Goal: Task Accomplishment & Management: Manage account settings

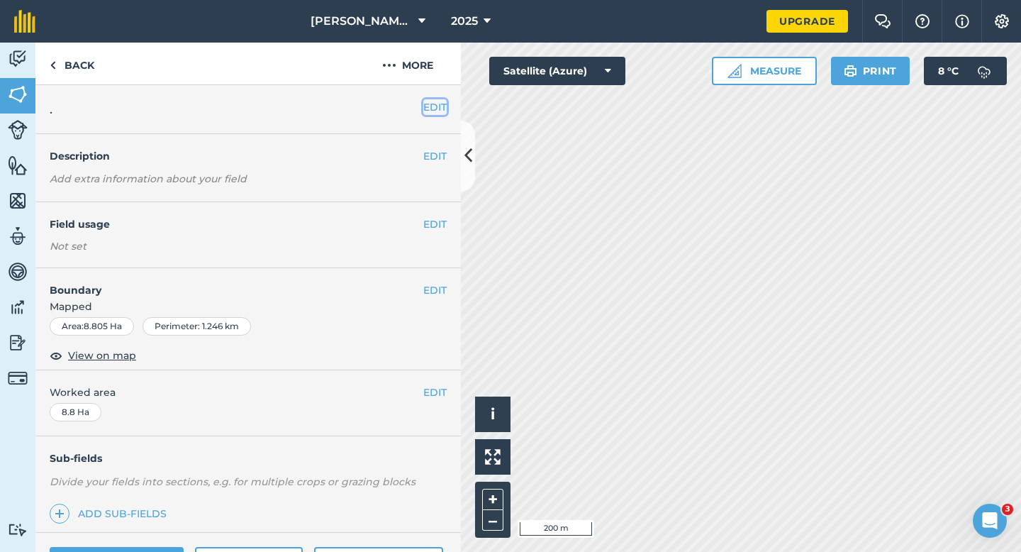
click at [432, 106] on button "EDIT" at bounding box center [434, 107] width 23 height 16
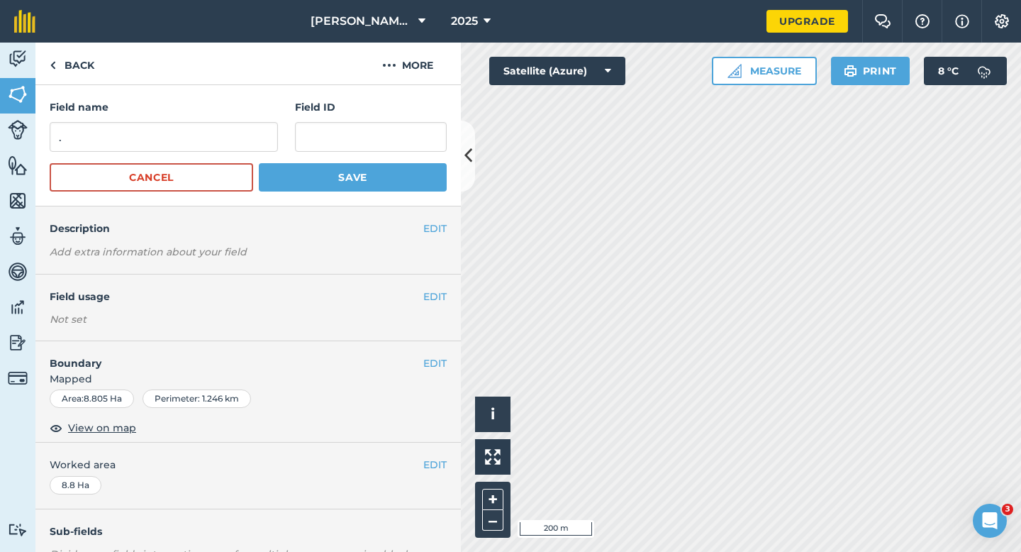
click at [205, 157] on form "Field name . Field ID Cancel Save" at bounding box center [248, 145] width 397 height 92
click at [205, 150] on input "." at bounding box center [164, 137] width 228 height 30
type input "0"
type input "O"
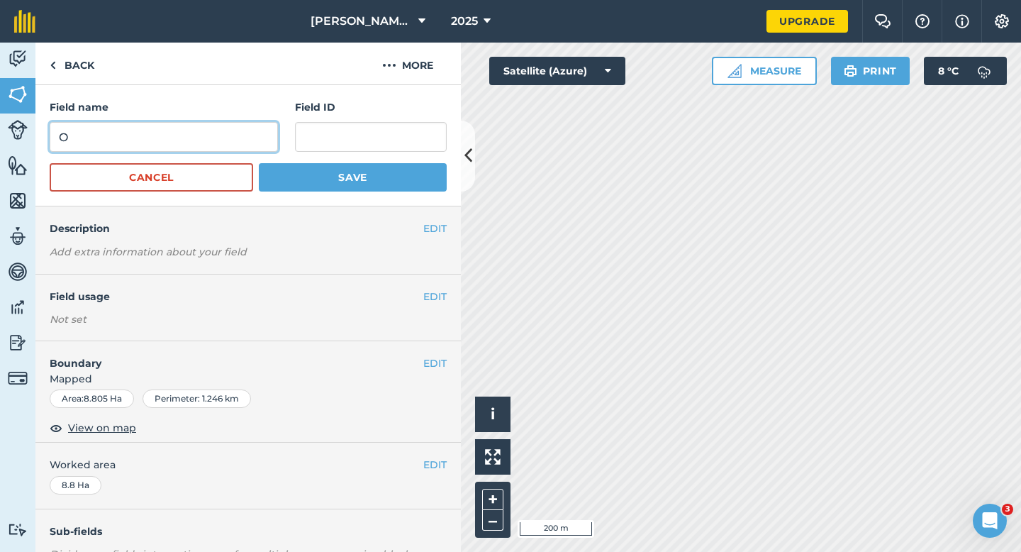
click at [259, 163] on button "Save" at bounding box center [353, 177] width 188 height 28
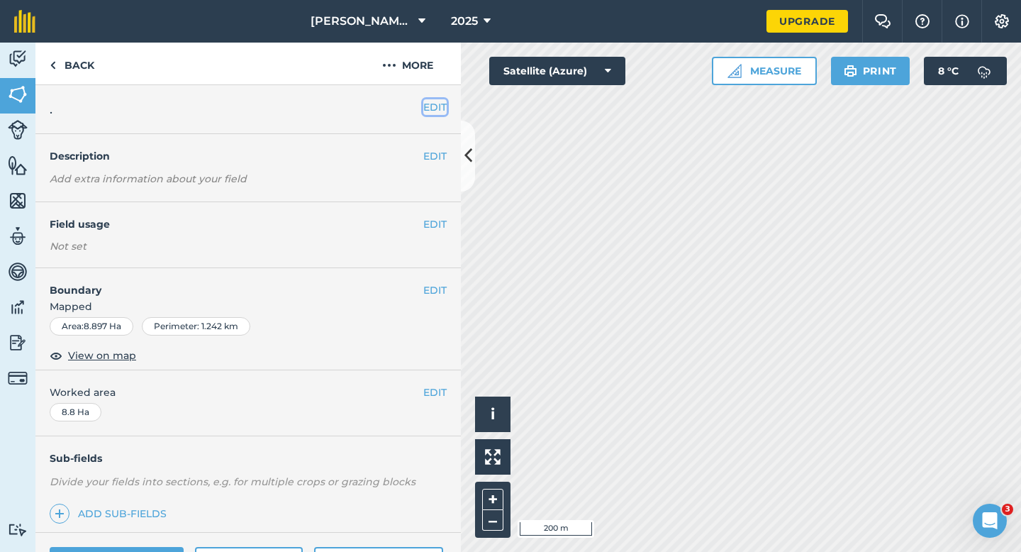
click at [433, 99] on div "EDIT ." at bounding box center [248, 109] width 426 height 49
click at [426, 103] on button "EDIT" at bounding box center [434, 107] width 23 height 16
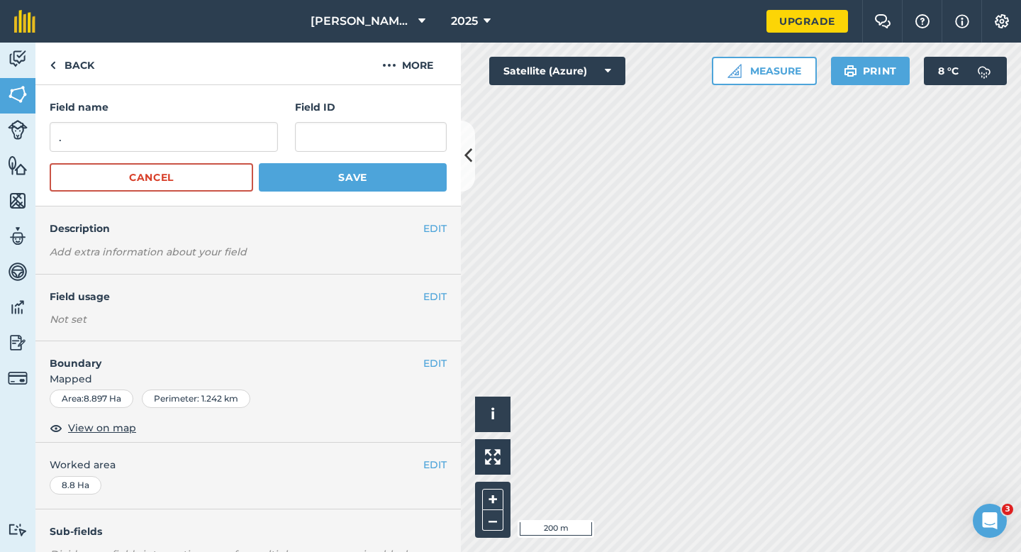
click at [204, 155] on form "Field name . Field ID Cancel Save" at bounding box center [248, 145] width 397 height 92
click at [204, 144] on input "." at bounding box center [164, 137] width 228 height 30
type input "P"
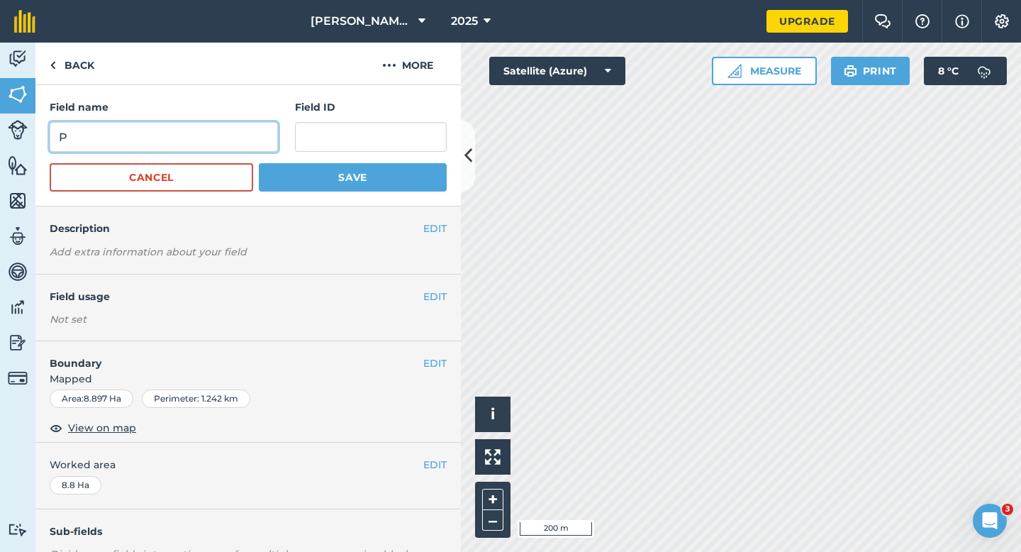
click at [259, 163] on button "Save" at bounding box center [353, 177] width 188 height 28
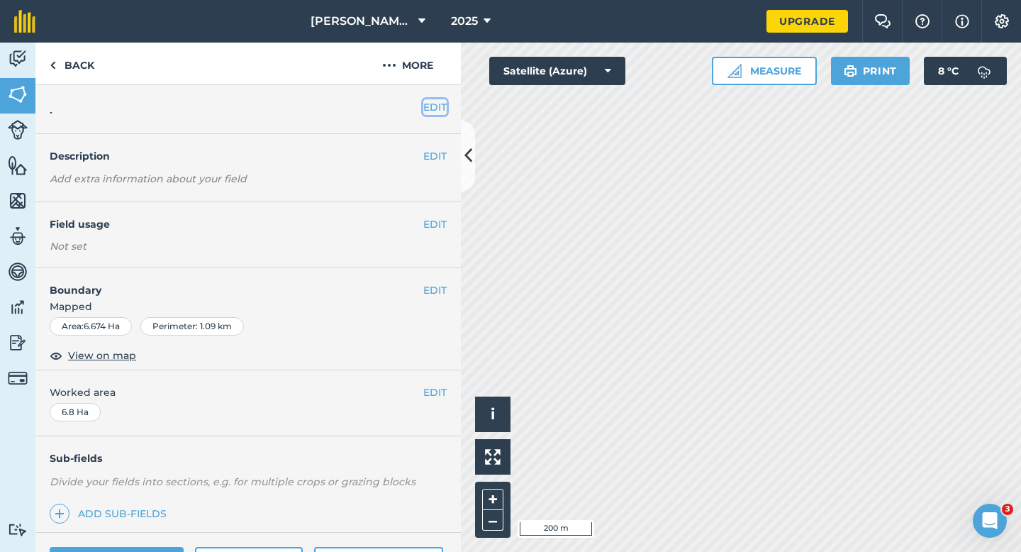
click at [432, 106] on button "EDIT" at bounding box center [434, 107] width 23 height 16
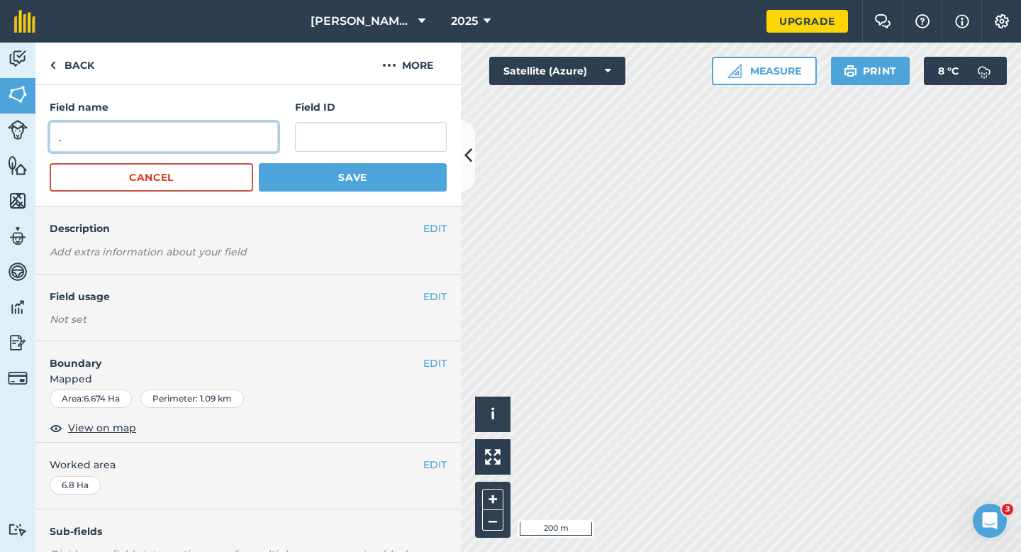
click at [221, 133] on input "." at bounding box center [164, 137] width 228 height 30
type input "Q"
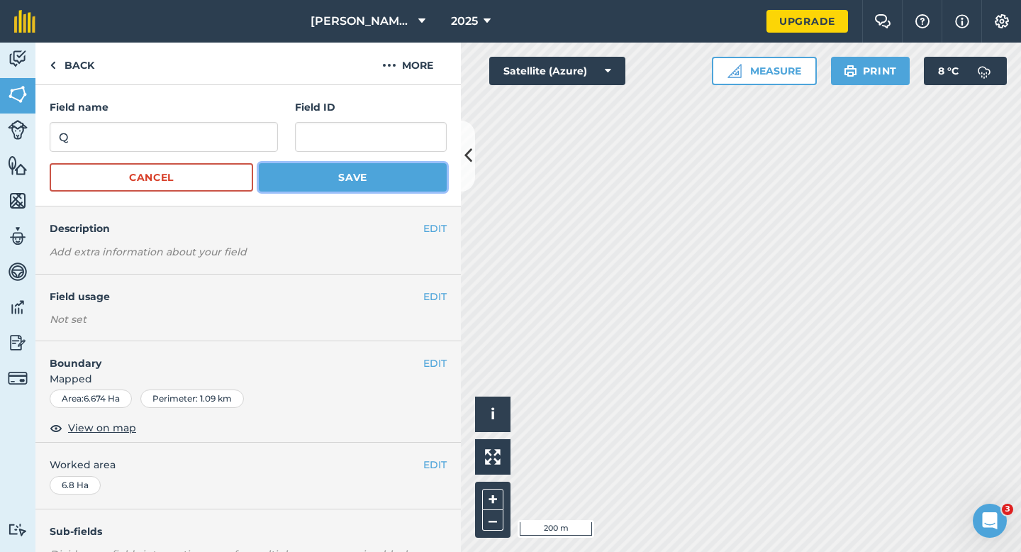
click at [406, 167] on button "Save" at bounding box center [353, 177] width 188 height 28
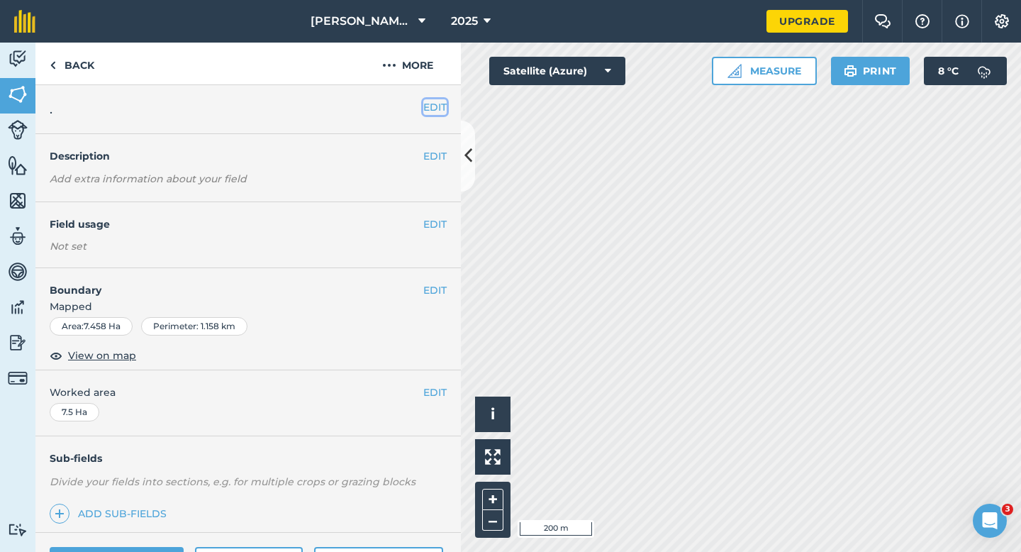
click at [429, 106] on button "EDIT" at bounding box center [434, 107] width 23 height 16
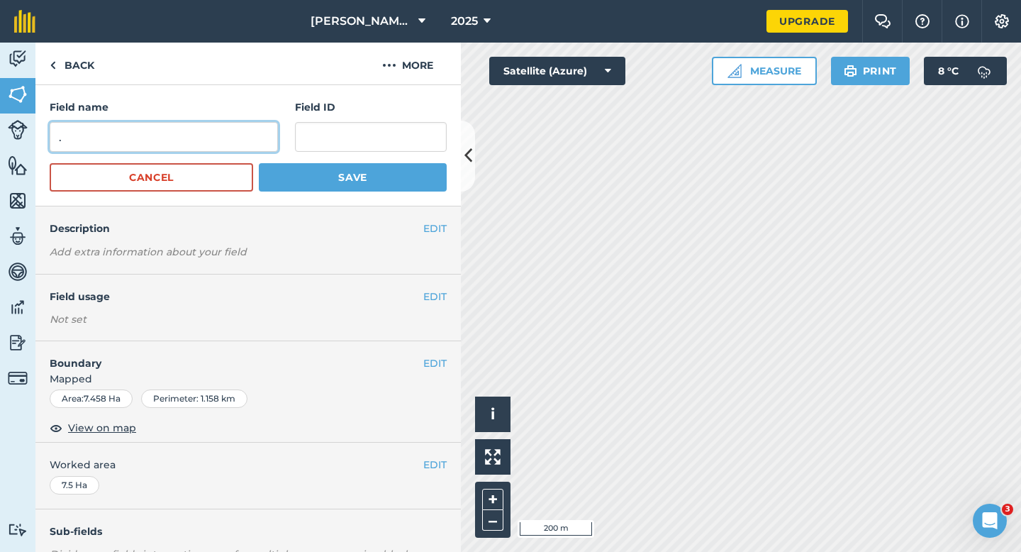
click at [207, 143] on input "." at bounding box center [164, 137] width 228 height 30
type input "S"
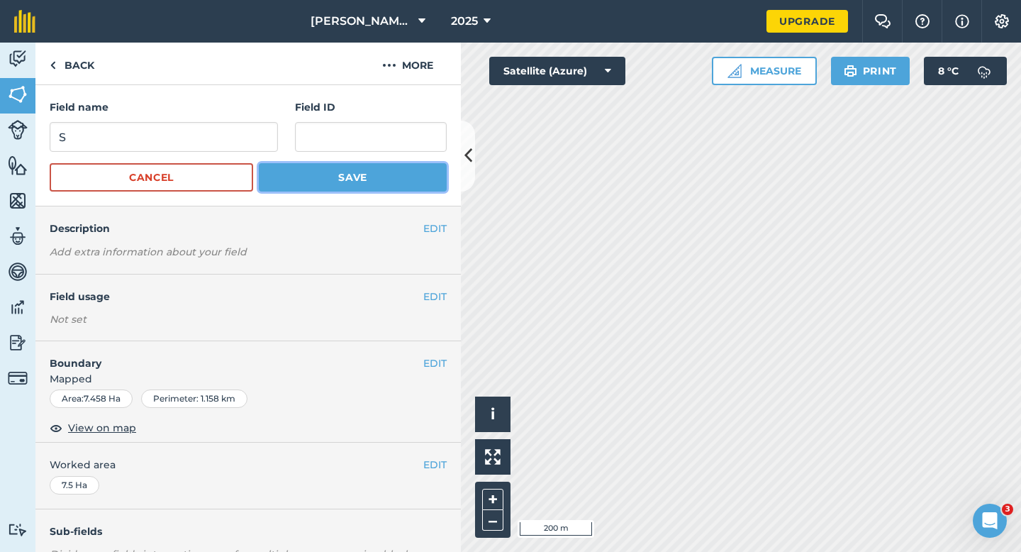
click at [294, 164] on button "Save" at bounding box center [353, 177] width 188 height 28
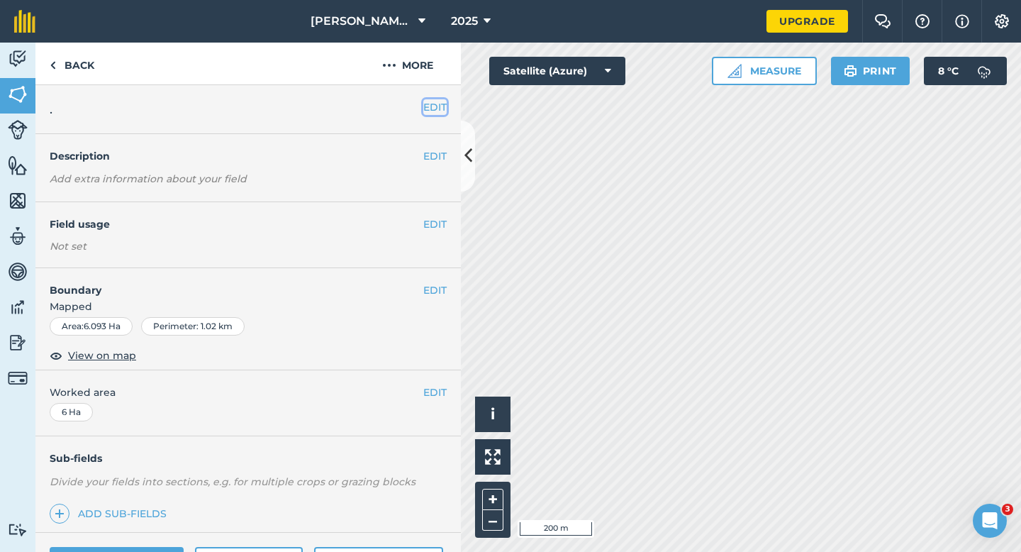
click at [433, 109] on button "EDIT" at bounding box center [434, 107] width 23 height 16
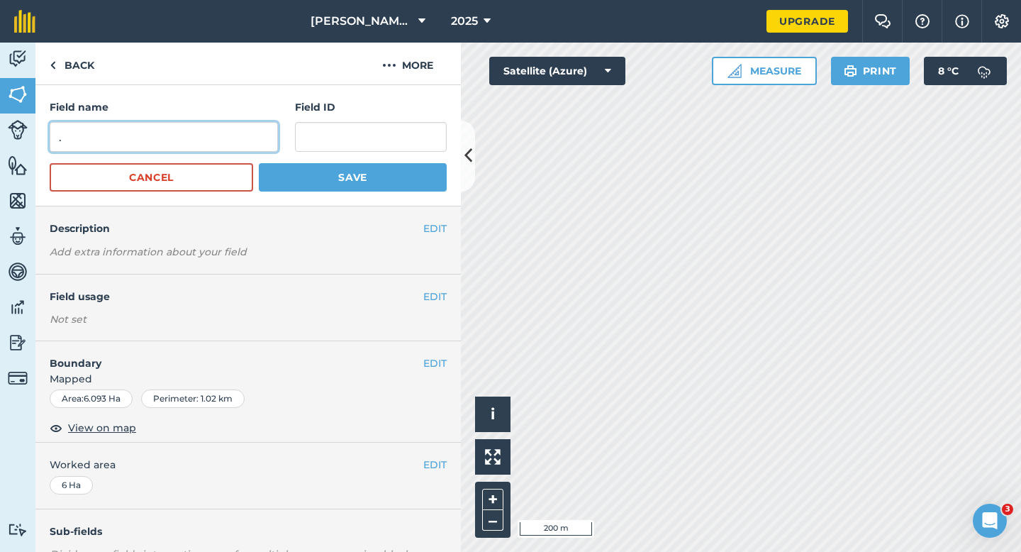
click at [233, 135] on input "." at bounding box center [164, 137] width 228 height 30
type input "T"
click at [259, 163] on button "Save" at bounding box center [353, 177] width 188 height 28
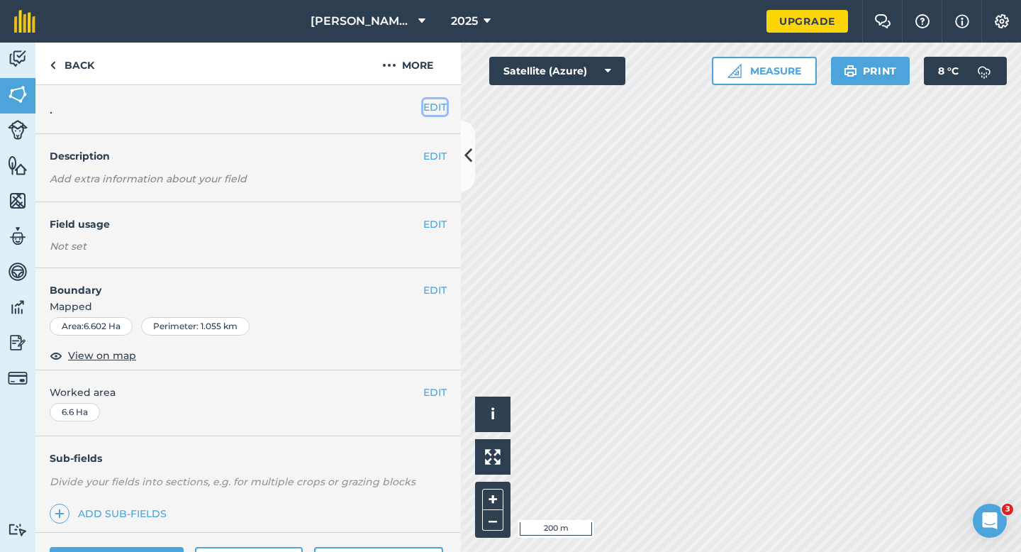
click at [443, 109] on button "EDIT" at bounding box center [434, 107] width 23 height 16
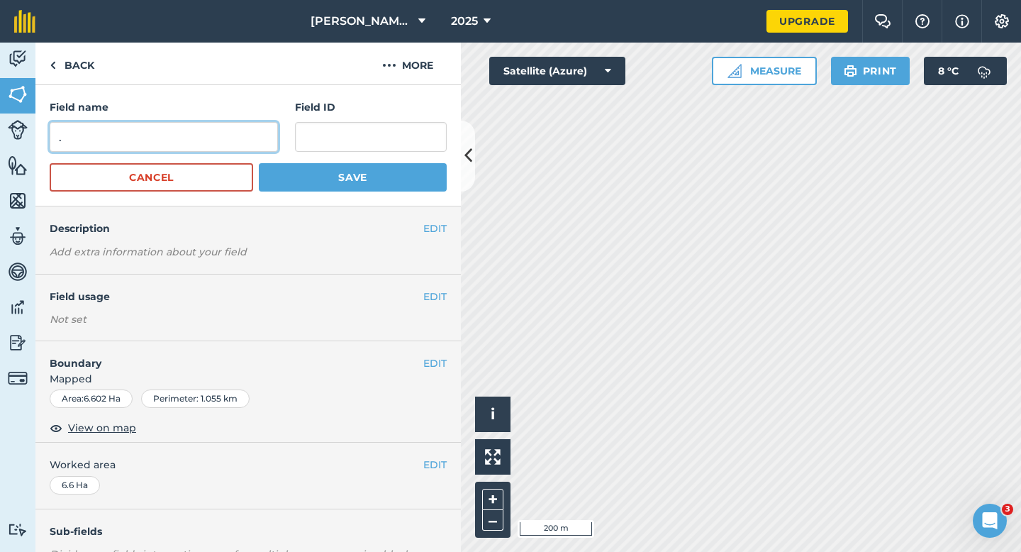
click at [135, 138] on input "." at bounding box center [164, 137] width 228 height 30
type input "U"
click at [259, 163] on button "Save" at bounding box center [353, 177] width 188 height 28
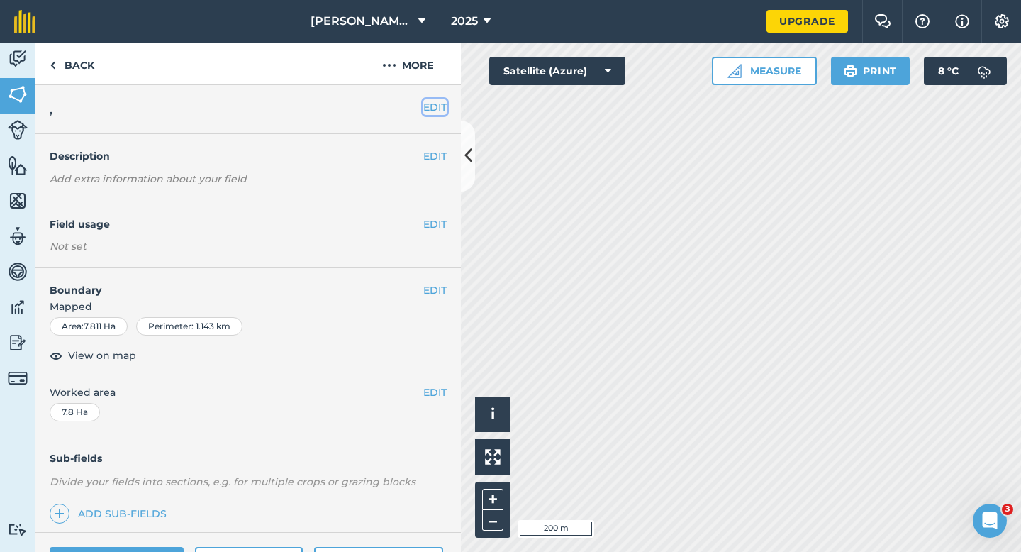
click at [437, 106] on button "EDIT" at bounding box center [434, 107] width 23 height 16
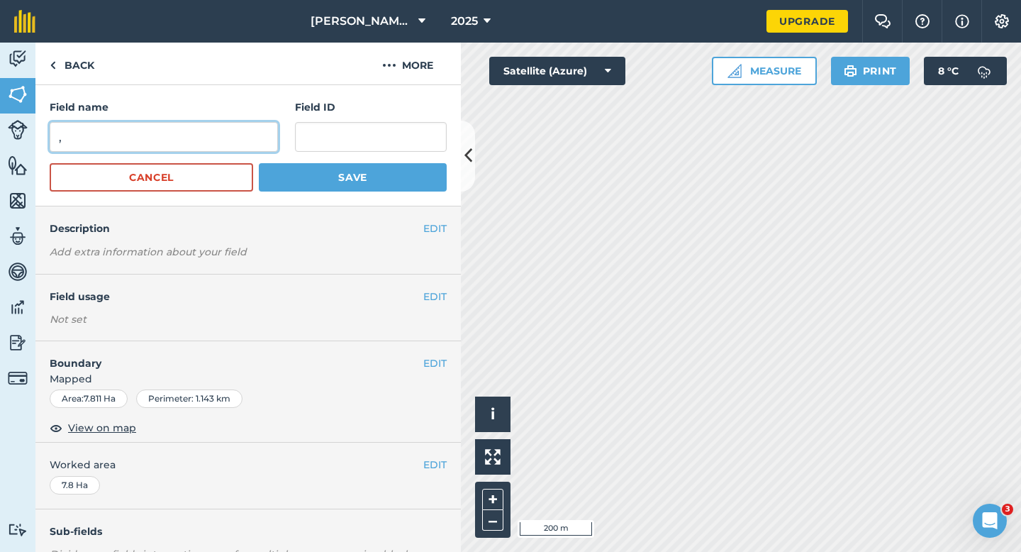
click at [257, 132] on input "," at bounding box center [164, 137] width 228 height 30
type input "V"
click at [259, 163] on button "Save" at bounding box center [353, 177] width 188 height 28
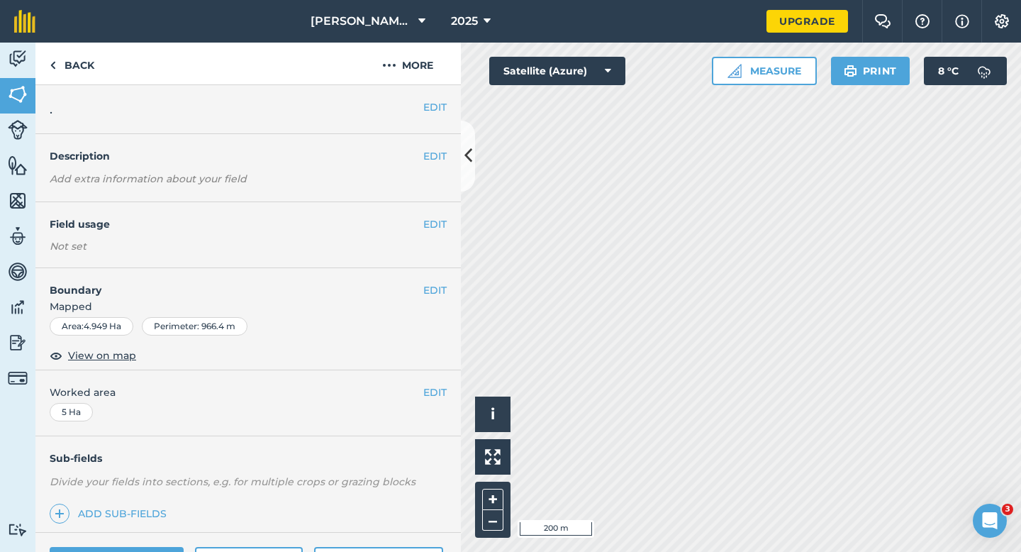
click at [429, 117] on div "EDIT ." at bounding box center [248, 109] width 426 height 49
click at [431, 104] on button "EDIT" at bounding box center [434, 107] width 23 height 16
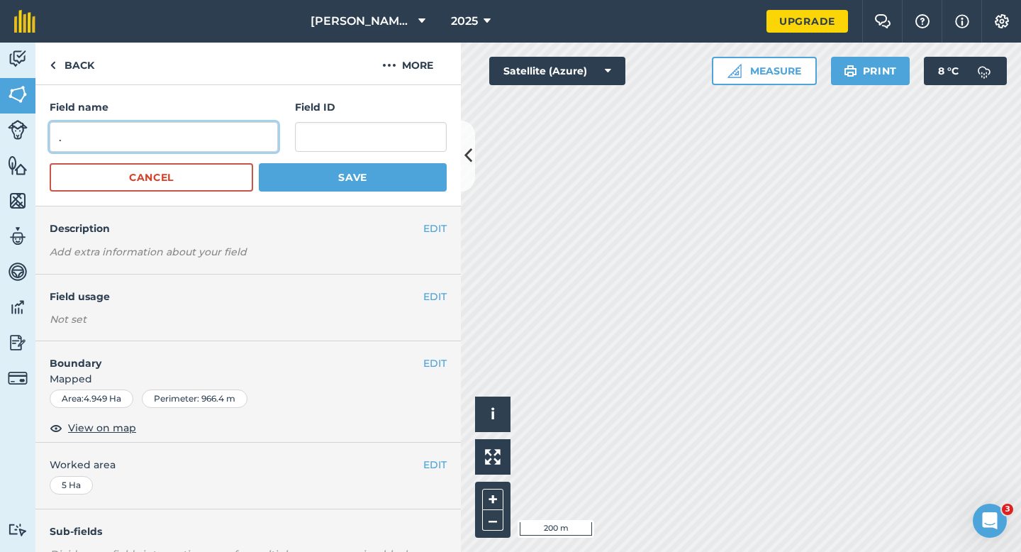
click at [218, 145] on input "." at bounding box center [164, 137] width 228 height 30
type input "W"
click at [259, 163] on button "Save" at bounding box center [353, 177] width 188 height 28
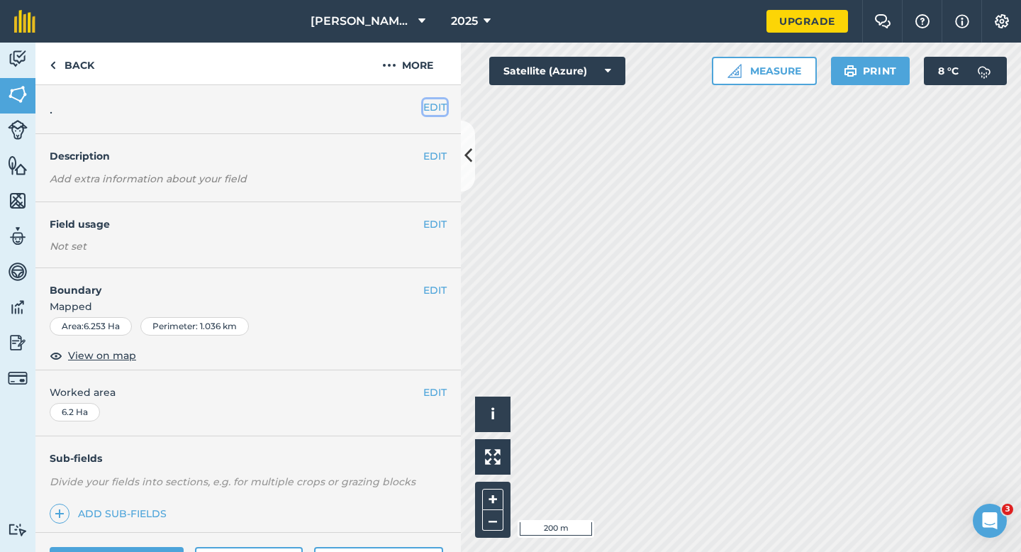
click at [438, 107] on button "EDIT" at bounding box center [434, 107] width 23 height 16
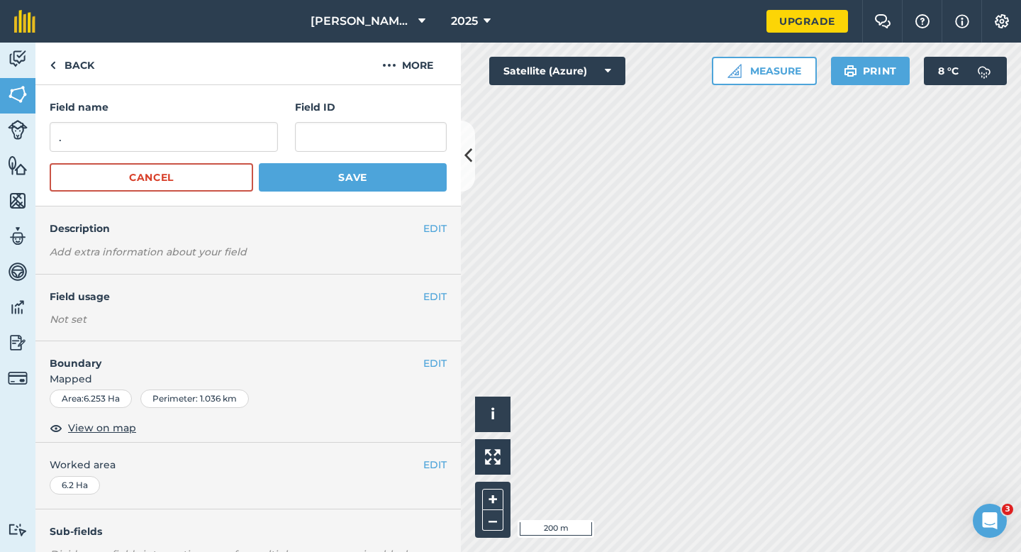
click at [223, 118] on div "Field name ." at bounding box center [164, 125] width 228 height 52
click at [223, 126] on input "." at bounding box center [164, 137] width 228 height 30
type input "X"
click at [259, 163] on button "Save" at bounding box center [353, 177] width 188 height 28
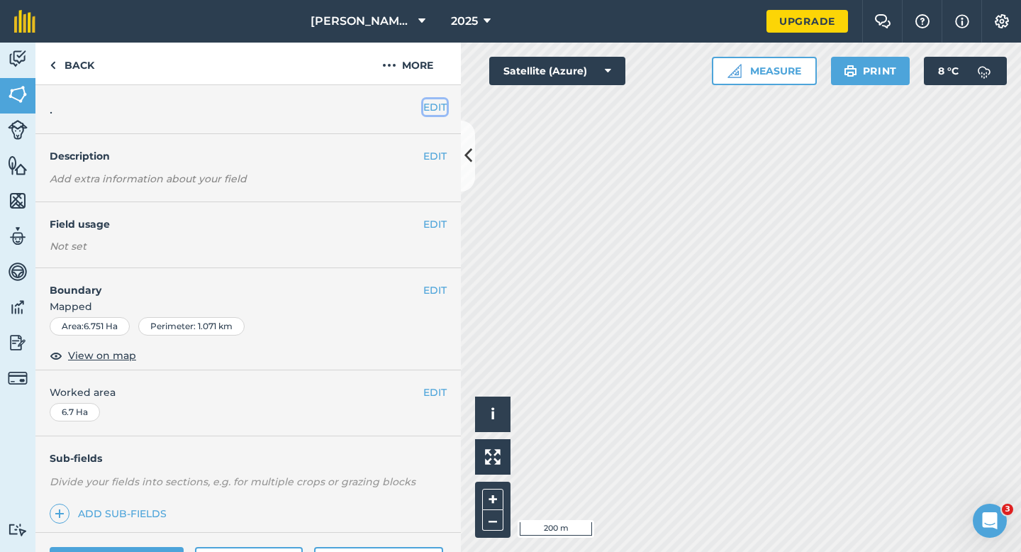
click at [432, 102] on button "EDIT" at bounding box center [434, 107] width 23 height 16
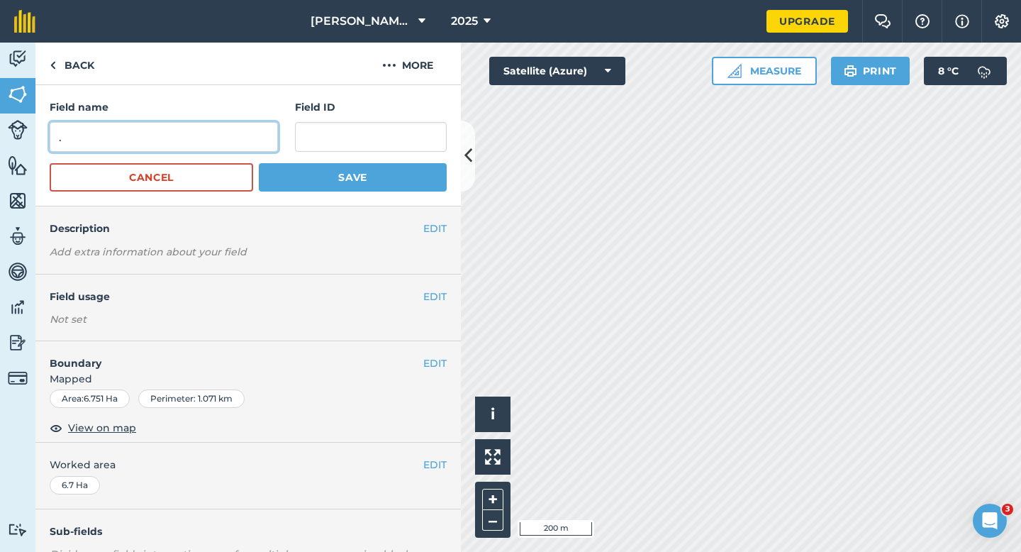
click at [168, 148] on input "." at bounding box center [164, 137] width 228 height 30
type input "."
type input "Y"
click at [259, 163] on button "Save" at bounding box center [353, 177] width 188 height 28
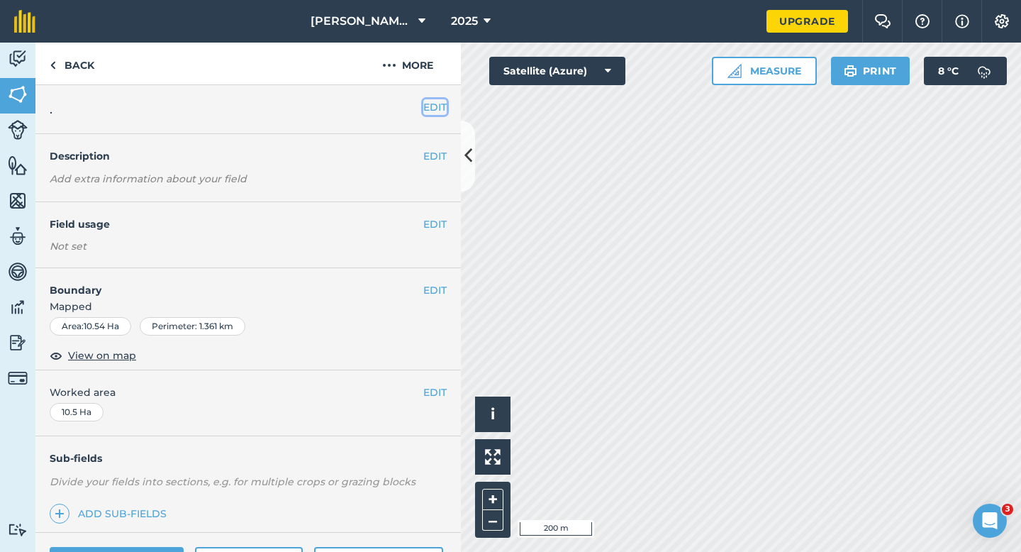
click at [437, 109] on button "EDIT" at bounding box center [434, 107] width 23 height 16
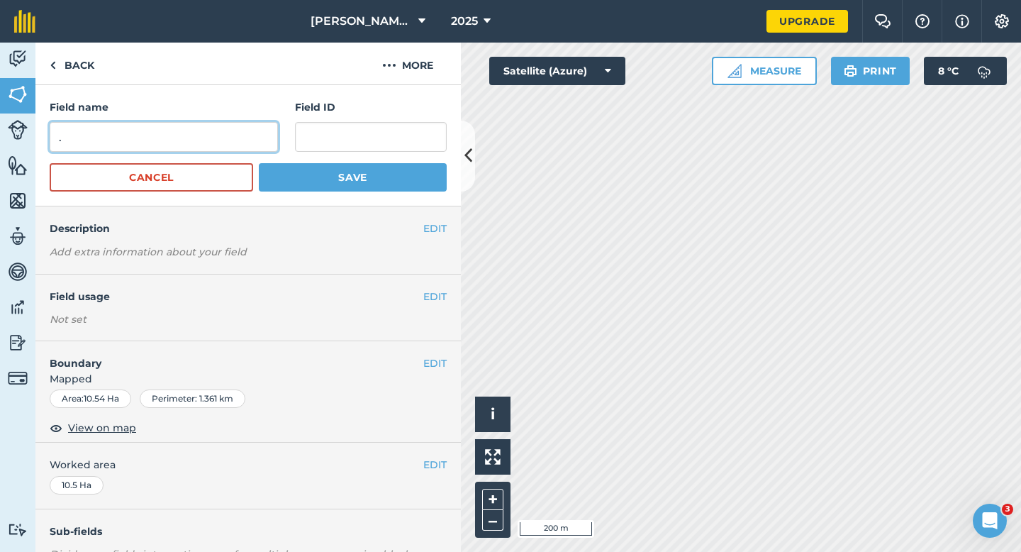
click at [255, 130] on input "." at bounding box center [164, 137] width 228 height 30
type input "Z"
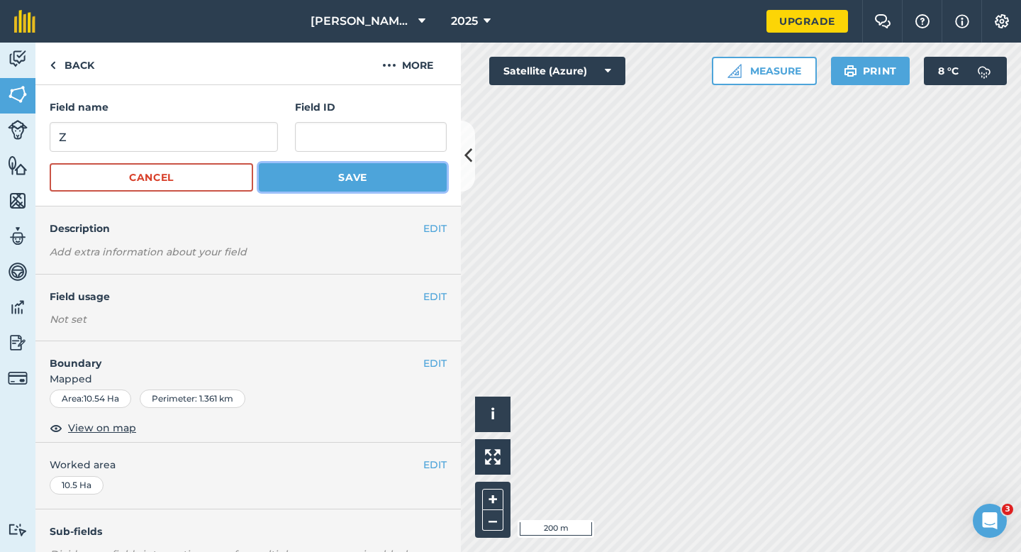
click at [364, 185] on button "Save" at bounding box center [353, 177] width 188 height 28
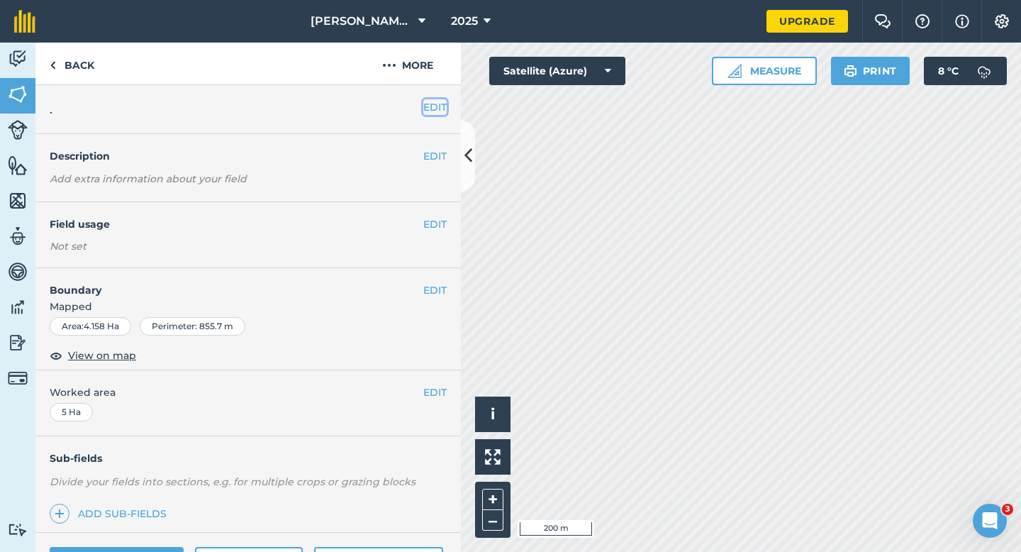
click at [433, 111] on button "EDIT" at bounding box center [434, 107] width 23 height 16
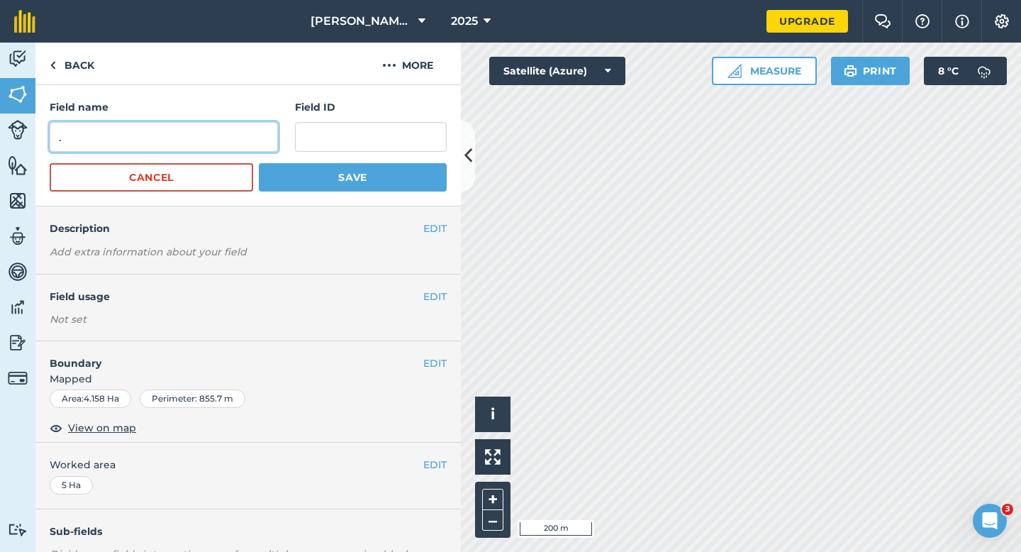
click at [253, 130] on input "." at bounding box center [164, 137] width 228 height 30
type input "ZA"
click at [326, 155] on form "Field name ZA Field ID Cancel Save" at bounding box center [248, 145] width 397 height 92
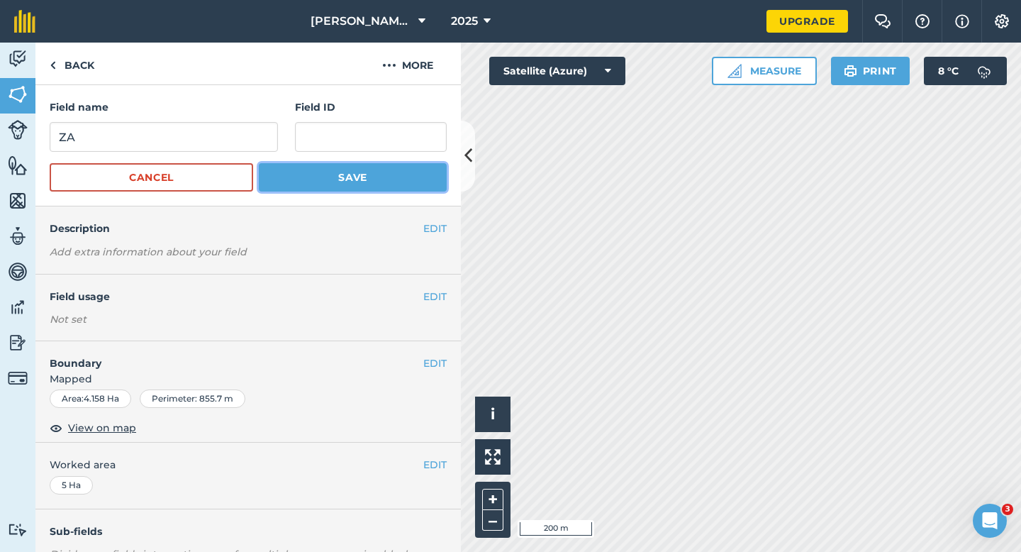
click at [333, 170] on button "Save" at bounding box center [353, 177] width 188 height 28
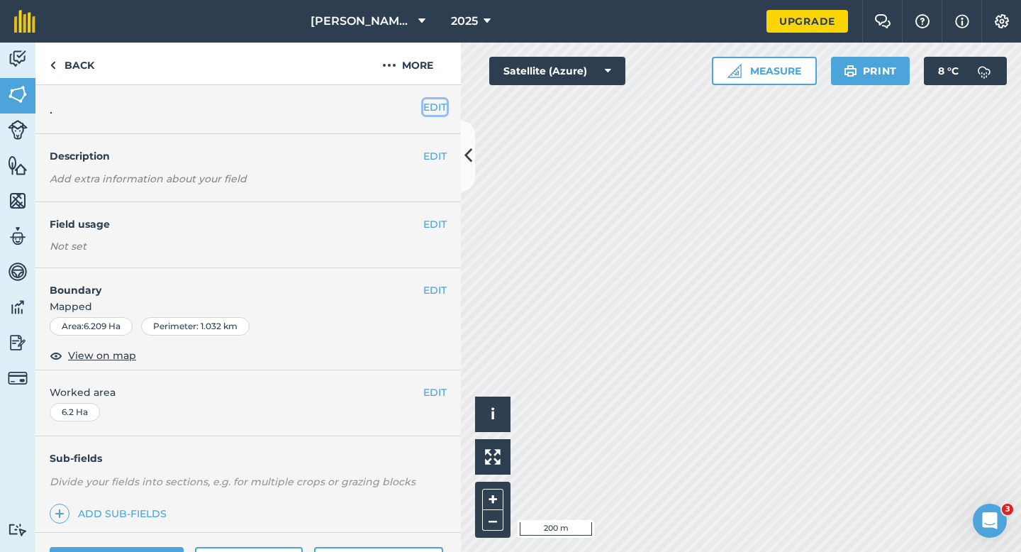
click at [427, 110] on button "EDIT" at bounding box center [434, 107] width 23 height 16
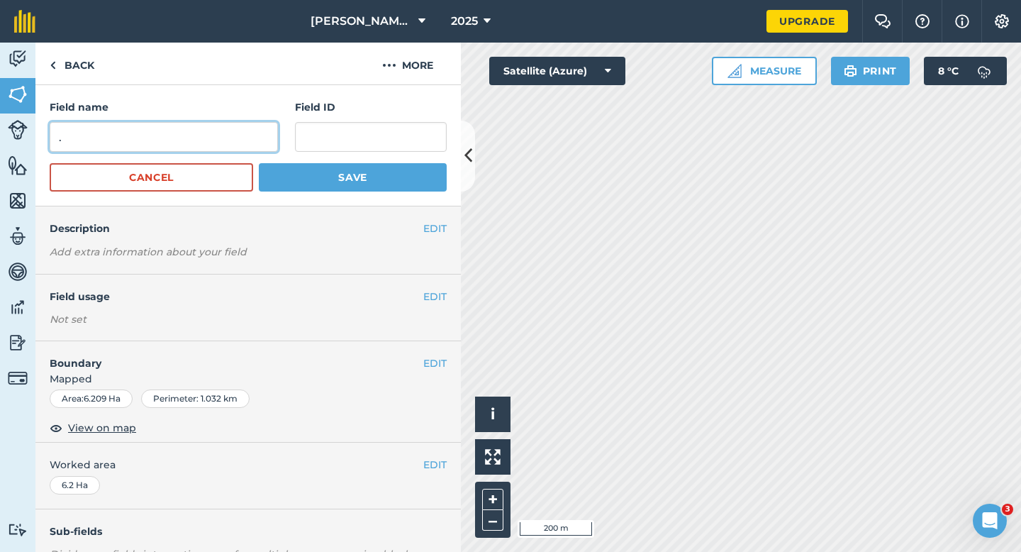
click at [260, 133] on input "." at bounding box center [164, 137] width 228 height 30
type input "ZB"
click at [321, 152] on form "Field name ZB Field ID Cancel Save" at bounding box center [248, 145] width 397 height 92
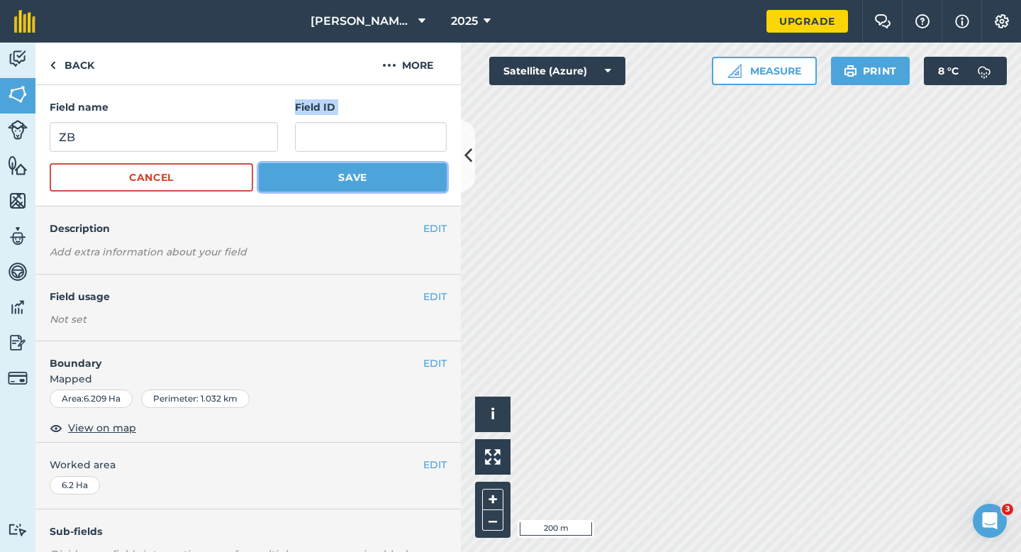
click at [338, 177] on button "Save" at bounding box center [353, 177] width 188 height 28
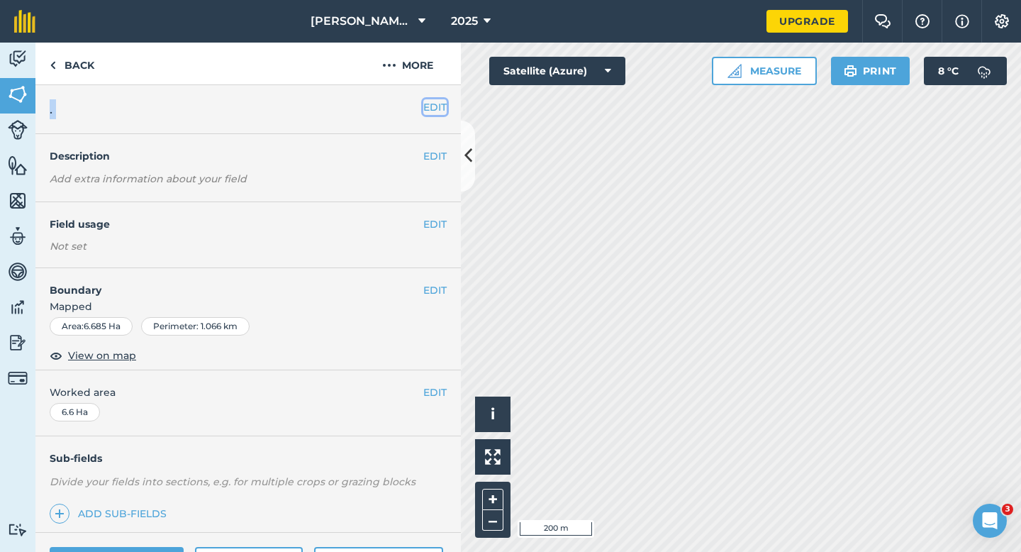
click at [432, 111] on button "EDIT" at bounding box center [434, 107] width 23 height 16
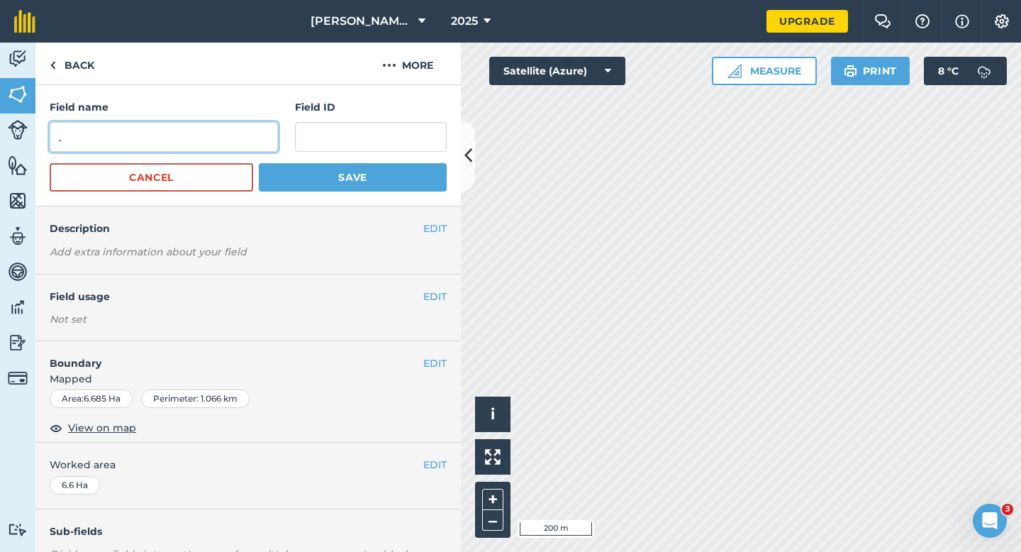
click at [200, 144] on input "." at bounding box center [164, 137] width 228 height 30
type input "ZC"
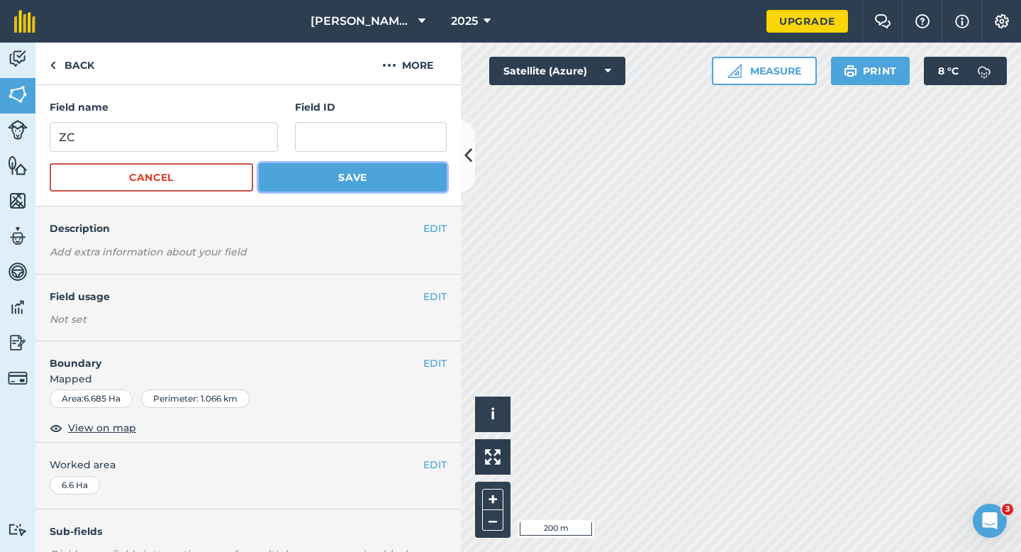
click at [289, 181] on button "Save" at bounding box center [353, 177] width 188 height 28
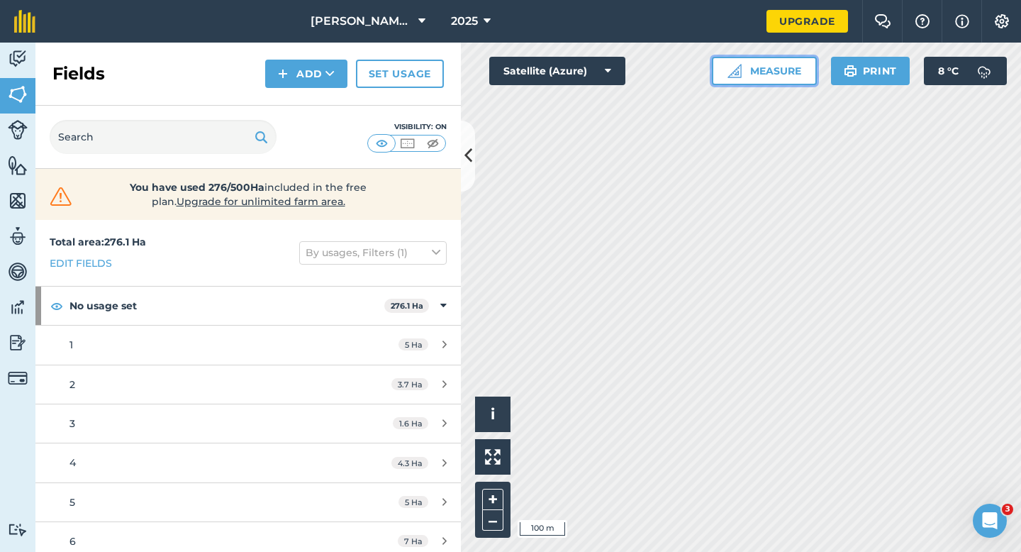
click at [783, 66] on button "Measure" at bounding box center [764, 71] width 105 height 28
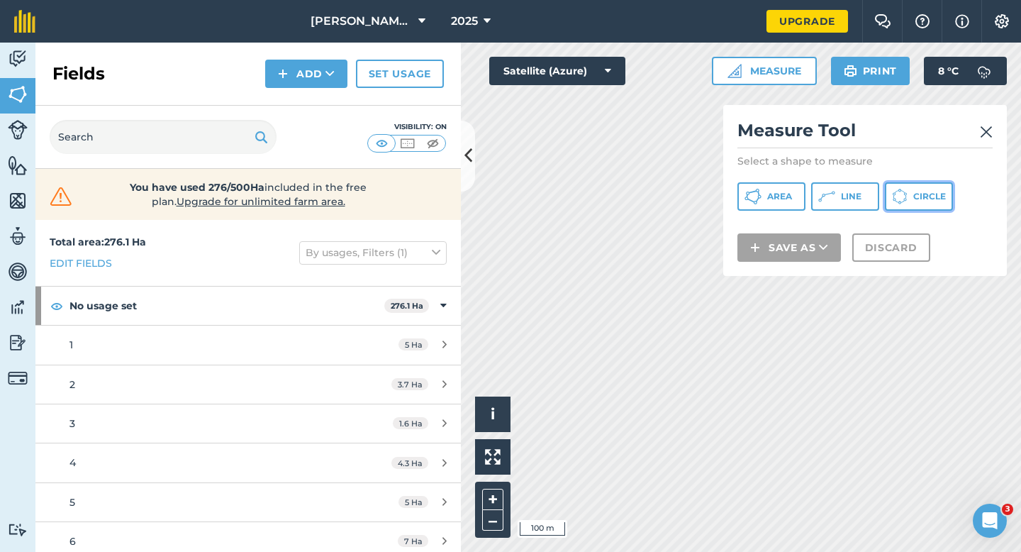
click at [902, 192] on icon at bounding box center [900, 197] width 16 height 16
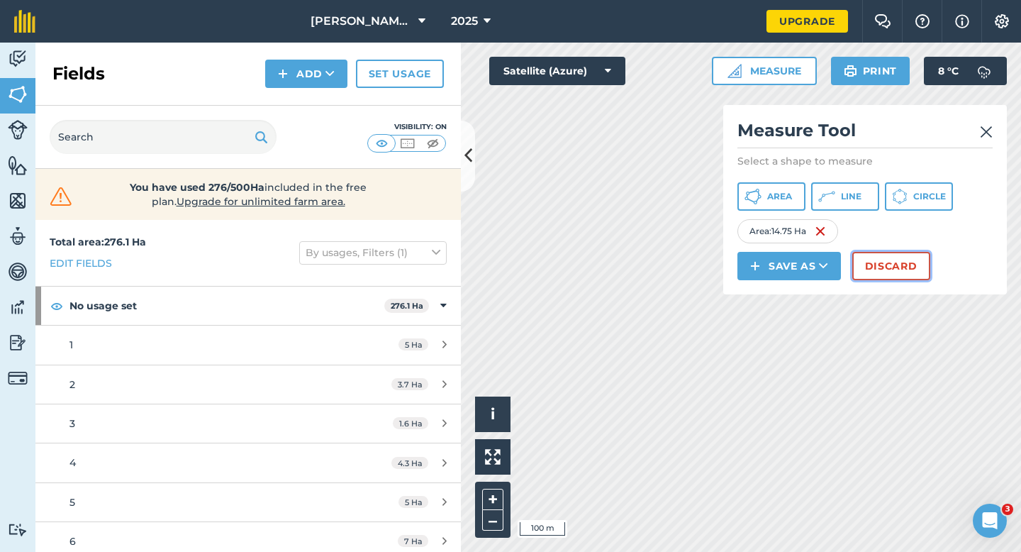
click at [871, 274] on button "Discard" at bounding box center [892, 266] width 78 height 28
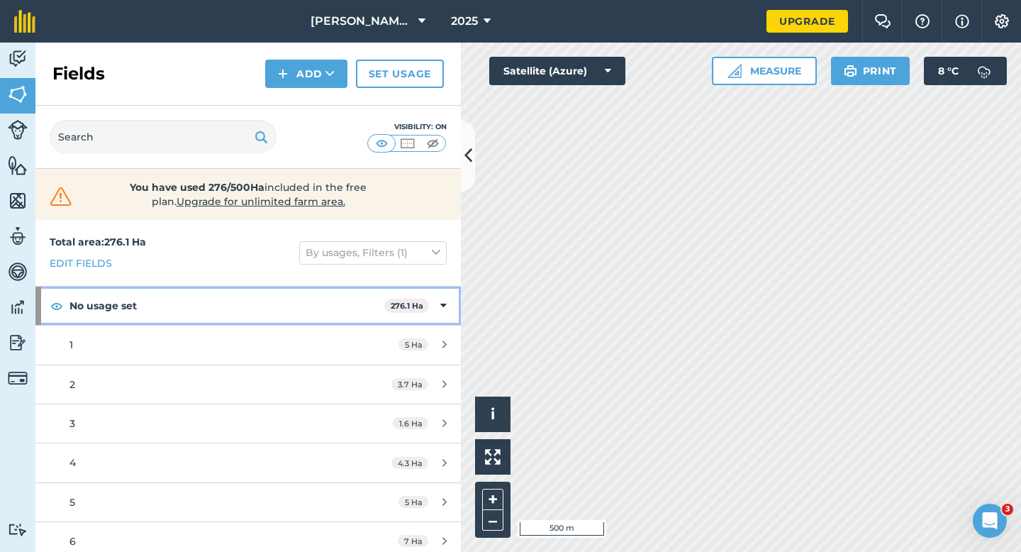
click at [428, 314] on div "No usage set 276.1 Ha" at bounding box center [248, 306] width 426 height 38
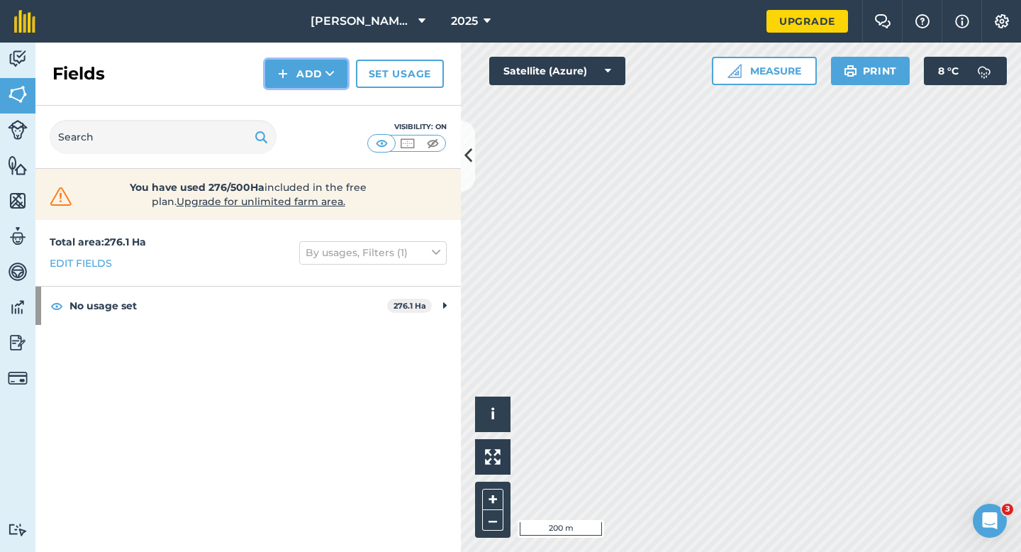
click at [314, 77] on button "Add" at bounding box center [306, 74] width 82 height 28
click at [314, 99] on link "Draw" at bounding box center [306, 105] width 78 height 31
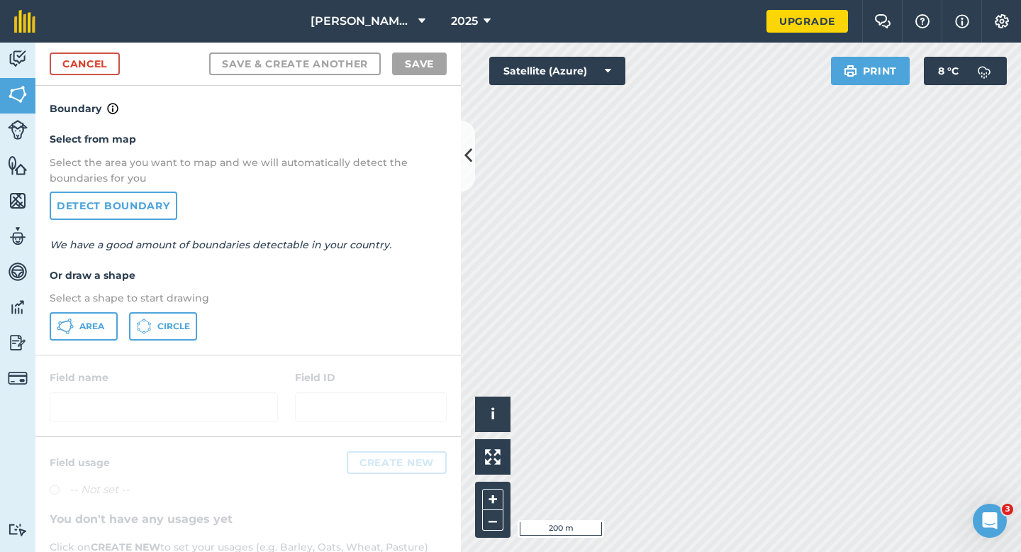
click at [100, 296] on p "Select a shape to start drawing" at bounding box center [248, 298] width 397 height 16
click at [100, 321] on span "Area" at bounding box center [91, 326] width 25 height 11
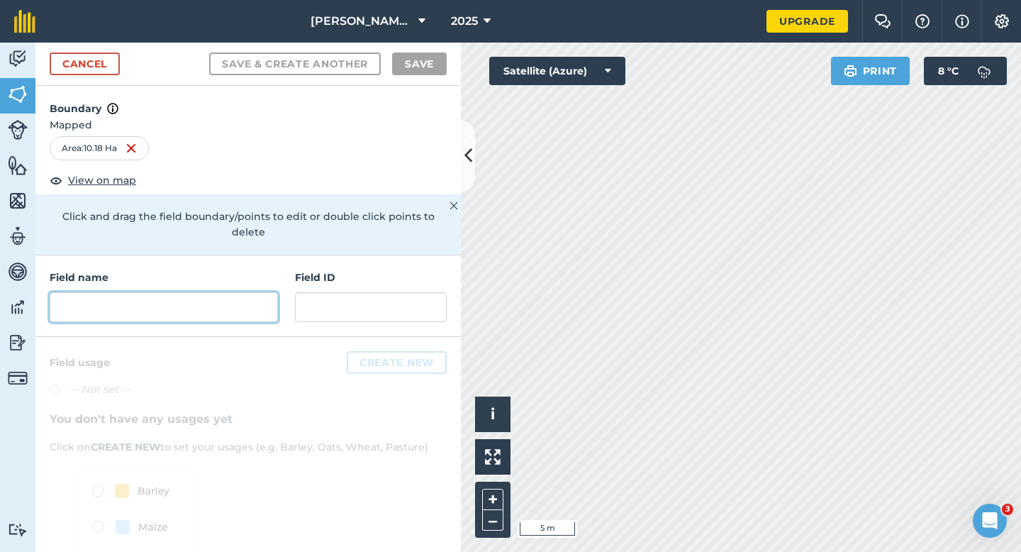
click at [241, 299] on input "text" at bounding box center [164, 307] width 228 height 30
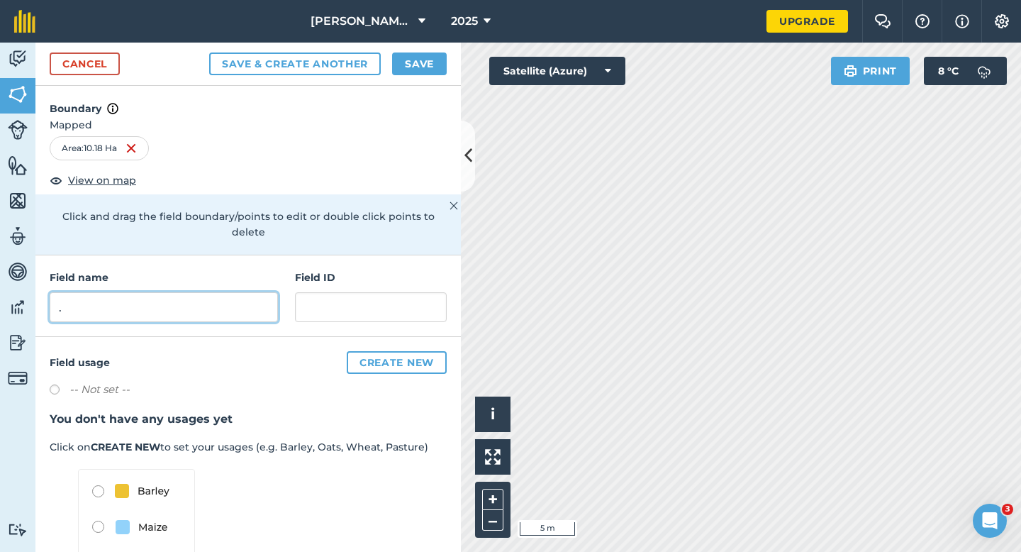
type input "."
click at [392, 57] on button "Save" at bounding box center [419, 63] width 55 height 23
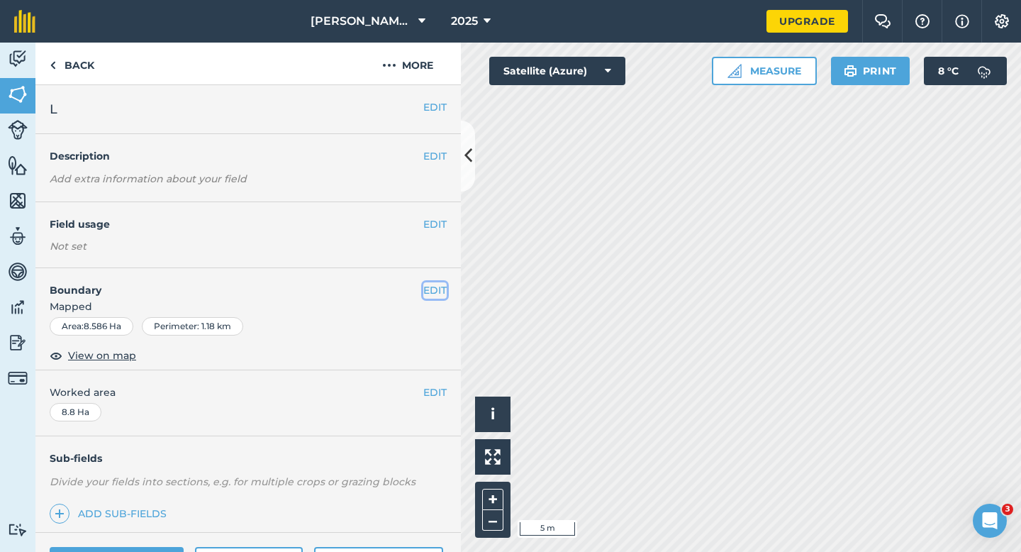
click at [440, 283] on button "EDIT" at bounding box center [434, 290] width 23 height 16
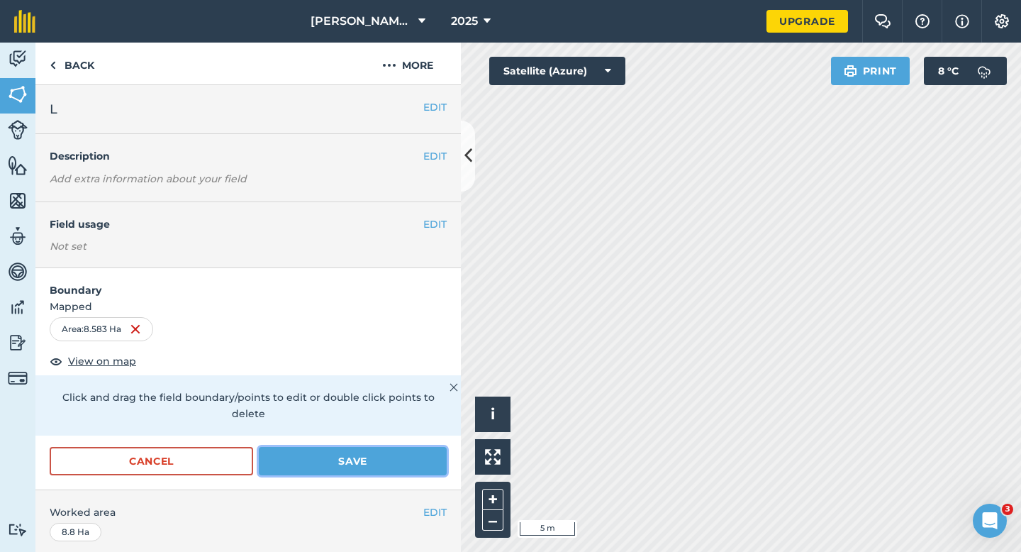
click at [408, 447] on button "Save" at bounding box center [353, 461] width 188 height 28
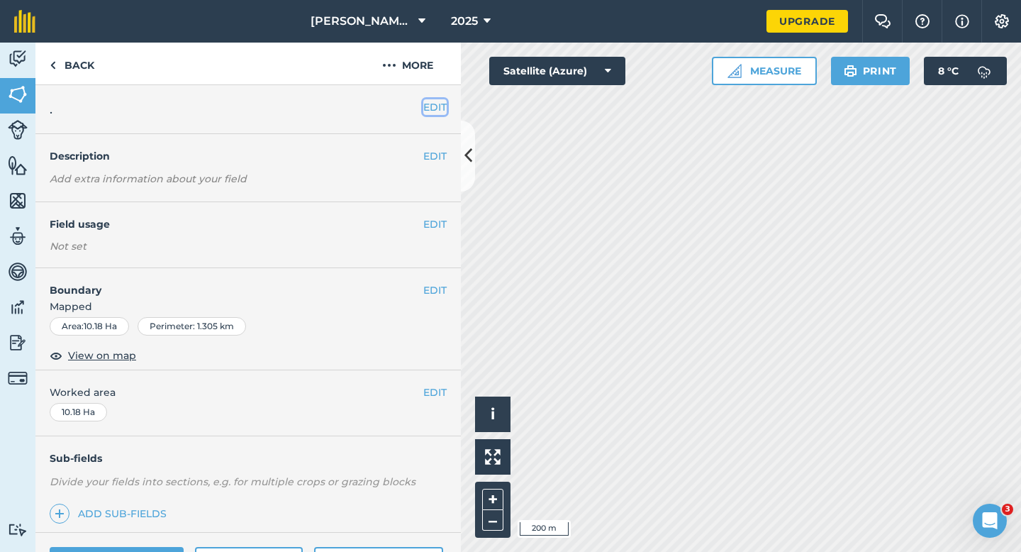
click at [437, 104] on button "EDIT" at bounding box center [434, 107] width 23 height 16
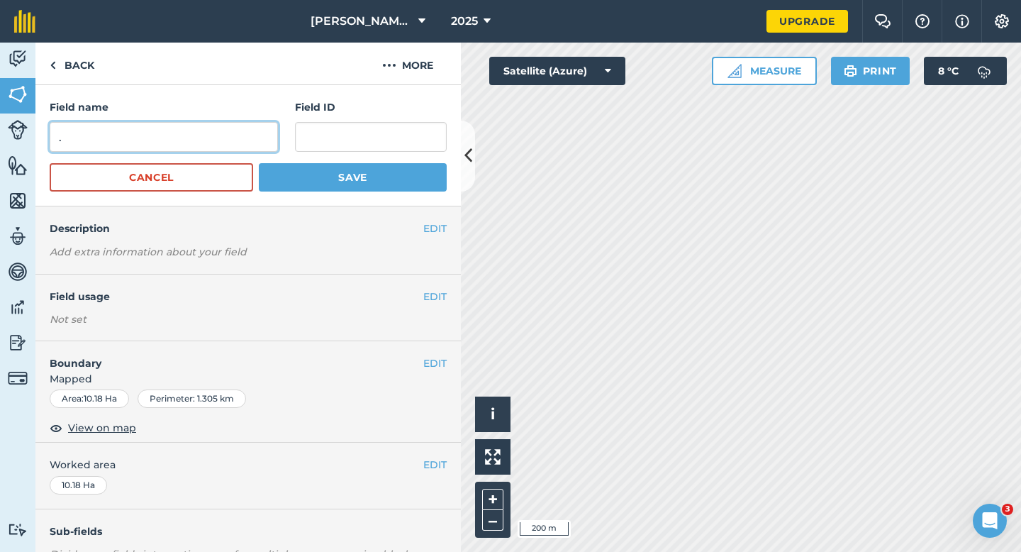
click at [256, 143] on input "." at bounding box center [164, 137] width 228 height 30
type input "O"
click at [259, 163] on button "Save" at bounding box center [353, 177] width 188 height 28
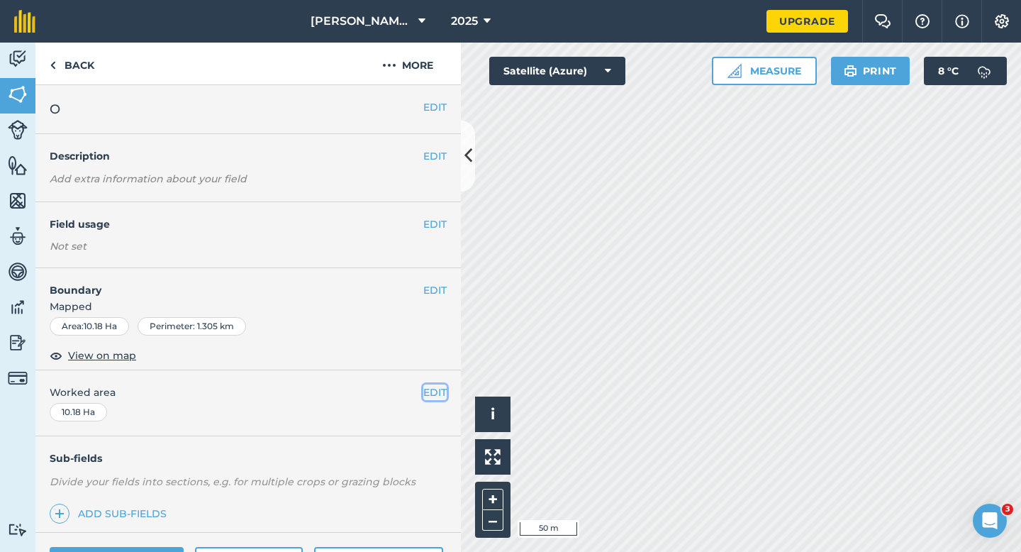
click at [431, 387] on button "EDIT" at bounding box center [434, 392] width 23 height 16
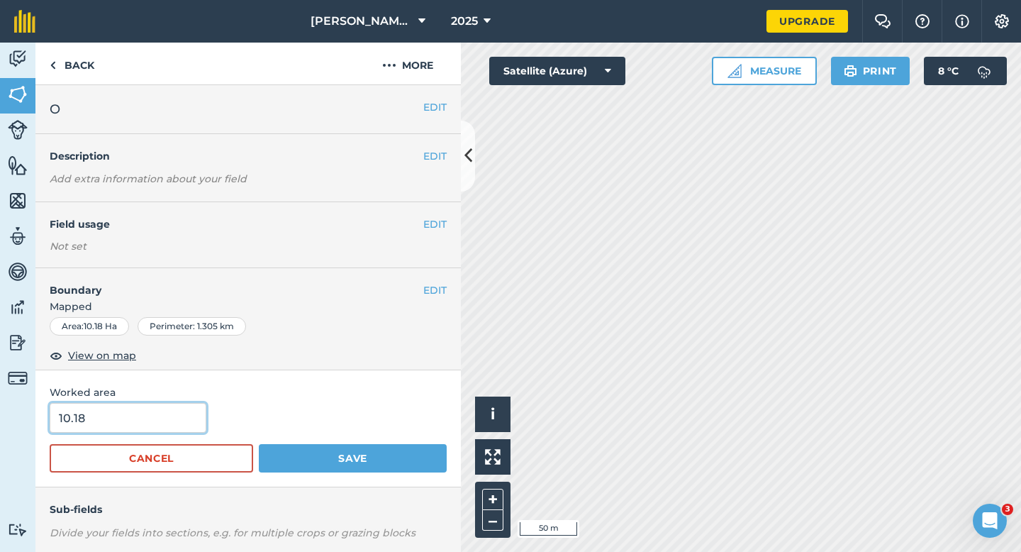
click at [167, 424] on input "10.18" at bounding box center [128, 418] width 157 height 30
type input "10.2"
click at [259, 444] on button "Save" at bounding box center [353, 458] width 188 height 28
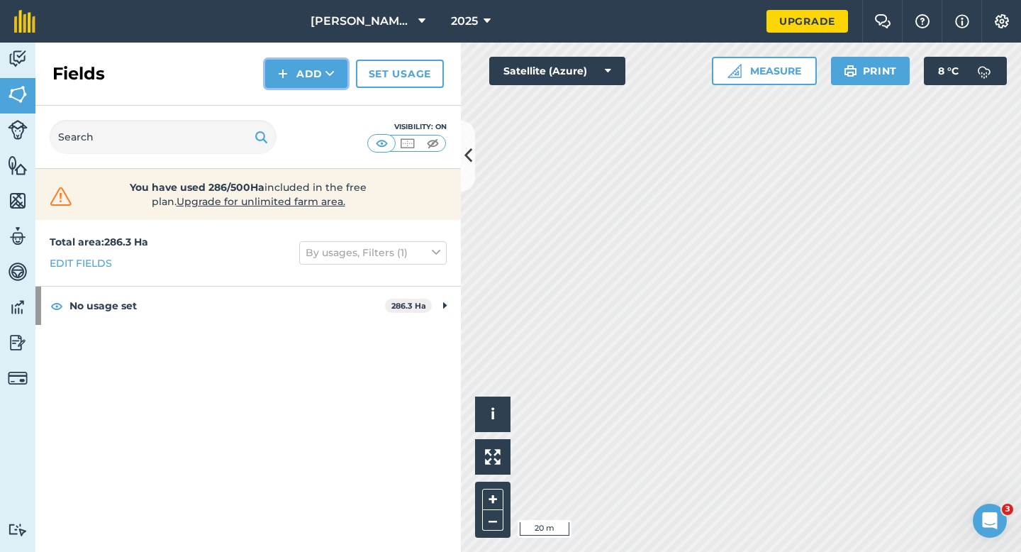
click at [276, 82] on button "Add" at bounding box center [306, 74] width 82 height 28
click at [278, 104] on link "Draw" at bounding box center [306, 105] width 78 height 31
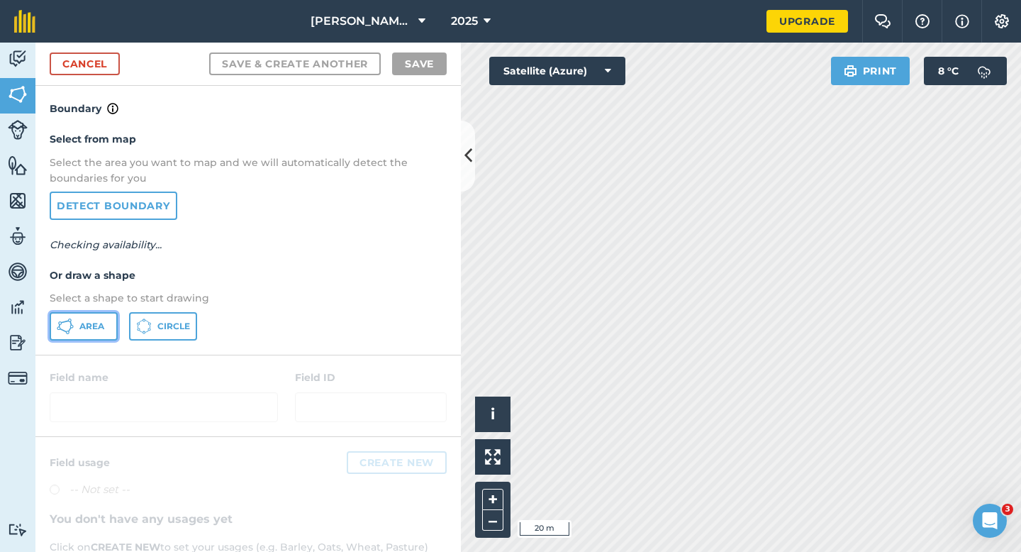
click at [99, 331] on span "Area" at bounding box center [91, 326] width 25 height 11
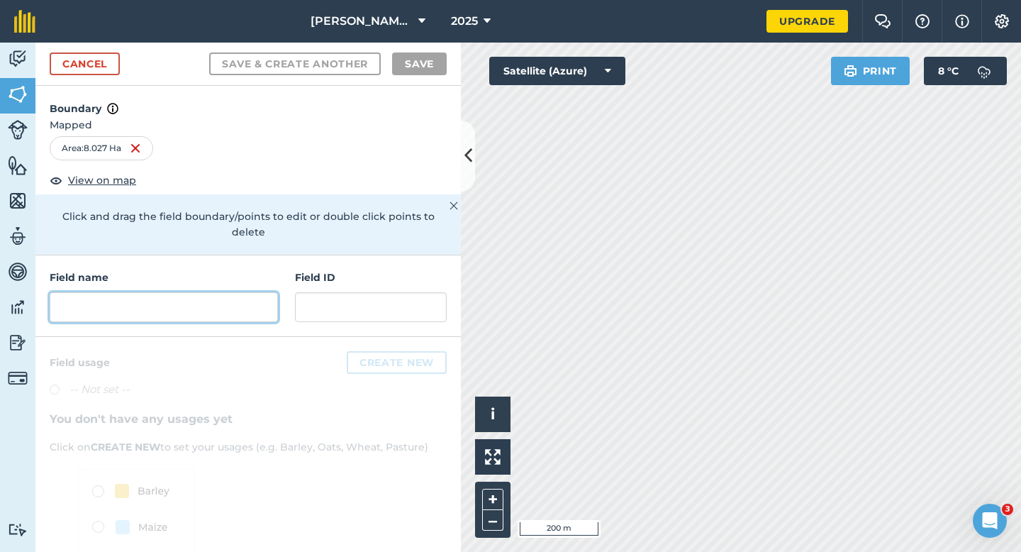
click at [216, 293] on input "text" at bounding box center [164, 307] width 228 height 30
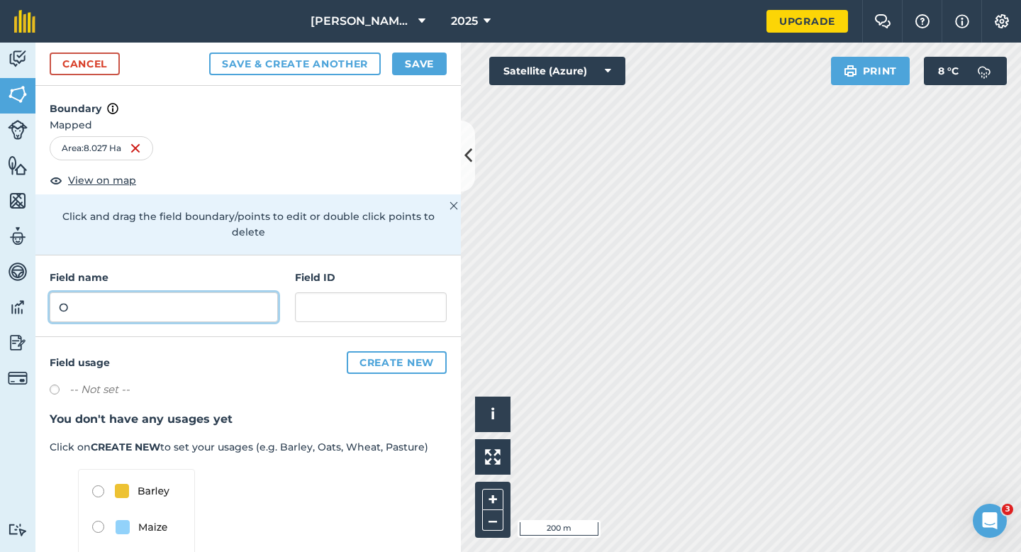
type input "O"
click at [432, 73] on button "Save" at bounding box center [419, 63] width 55 height 23
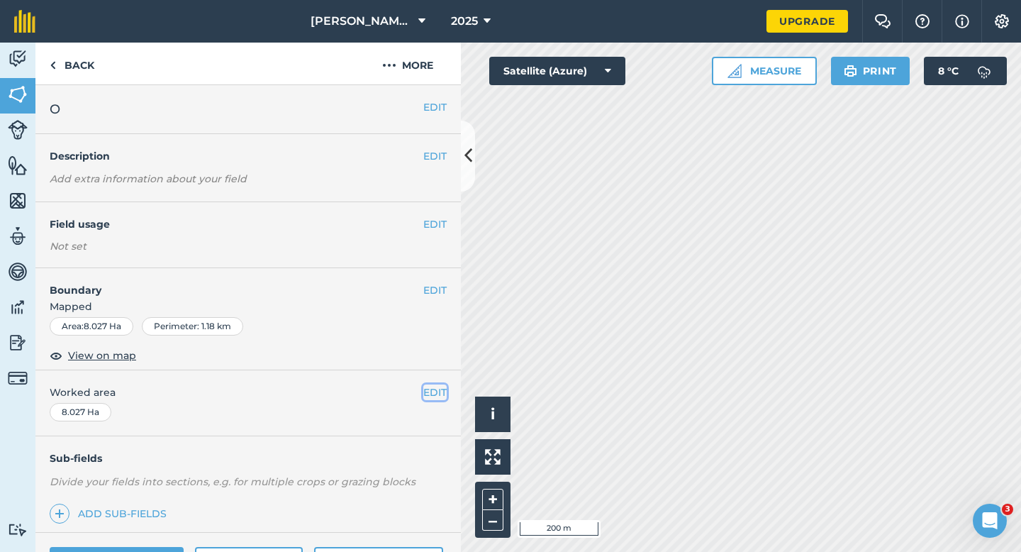
click at [438, 386] on button "EDIT" at bounding box center [434, 392] width 23 height 16
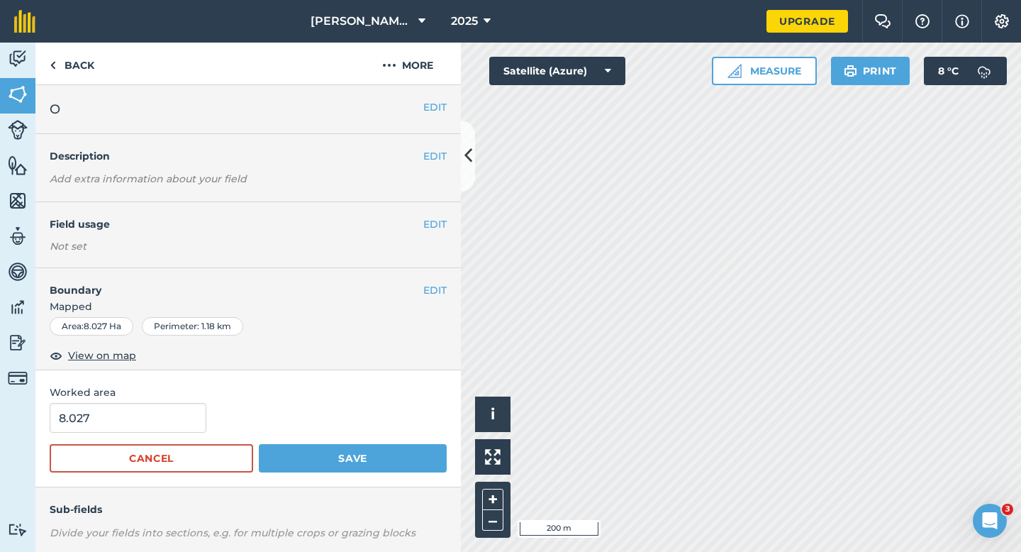
click at [127, 436] on form "8.027 Cancel Save" at bounding box center [248, 438] width 397 height 70
click at [127, 433] on input "8.027" at bounding box center [128, 418] width 157 height 30
type input "8"
click at [259, 444] on button "Save" at bounding box center [353, 458] width 188 height 28
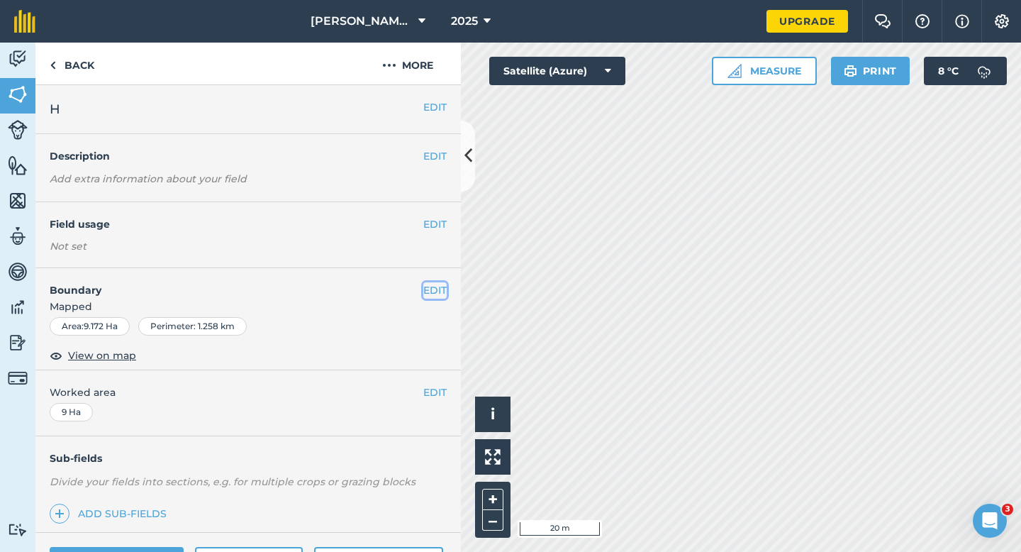
click at [433, 294] on button "EDIT" at bounding box center [434, 290] width 23 height 16
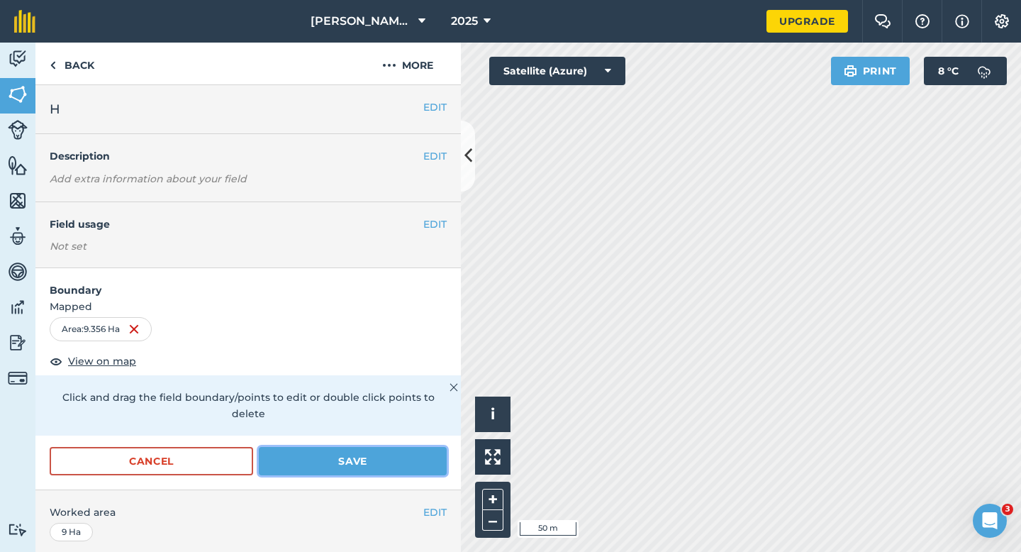
click at [331, 447] on button "Save" at bounding box center [353, 461] width 188 height 28
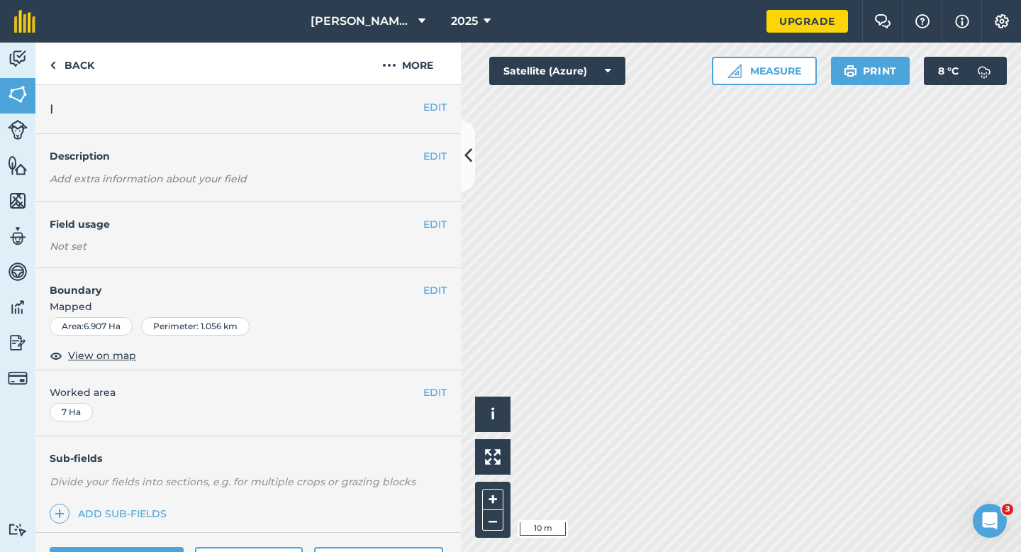
click at [440, 277] on div "EDIT Boundary Mapped Area : 6.907 Ha Perimeter : 1.056 km View on map" at bounding box center [248, 319] width 426 height 102
click at [431, 290] on button "EDIT" at bounding box center [434, 290] width 23 height 16
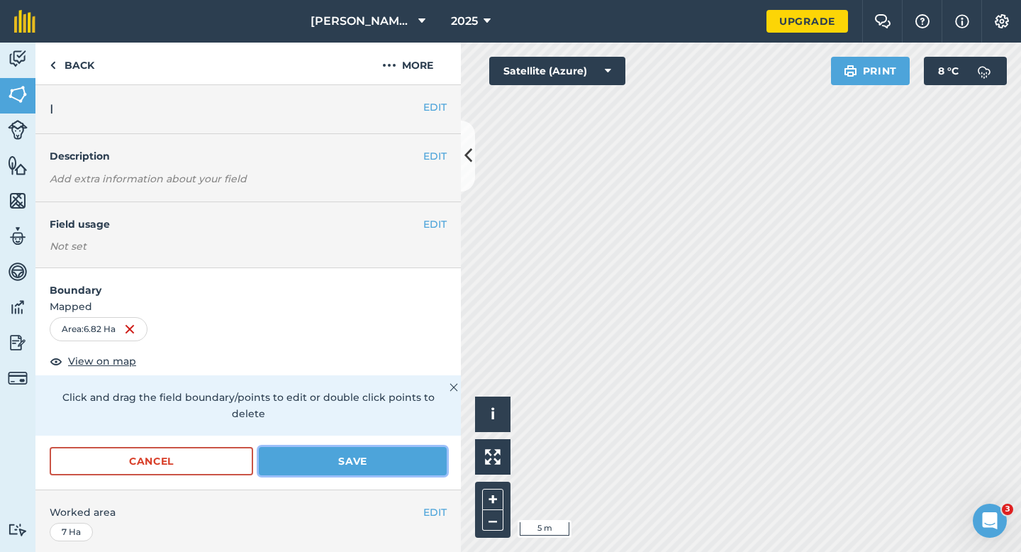
click at [391, 447] on button "Save" at bounding box center [353, 461] width 188 height 28
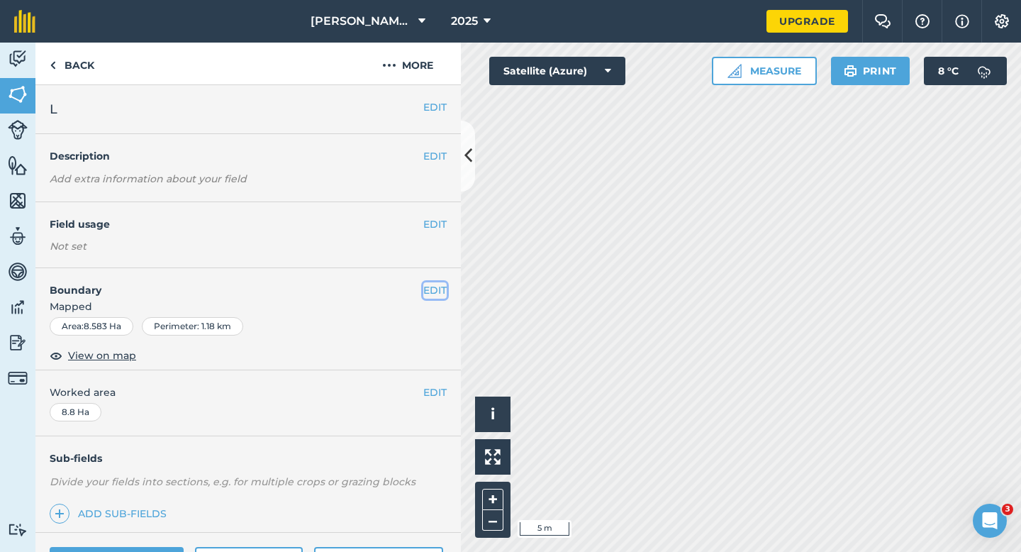
click at [438, 287] on button "EDIT" at bounding box center [434, 290] width 23 height 16
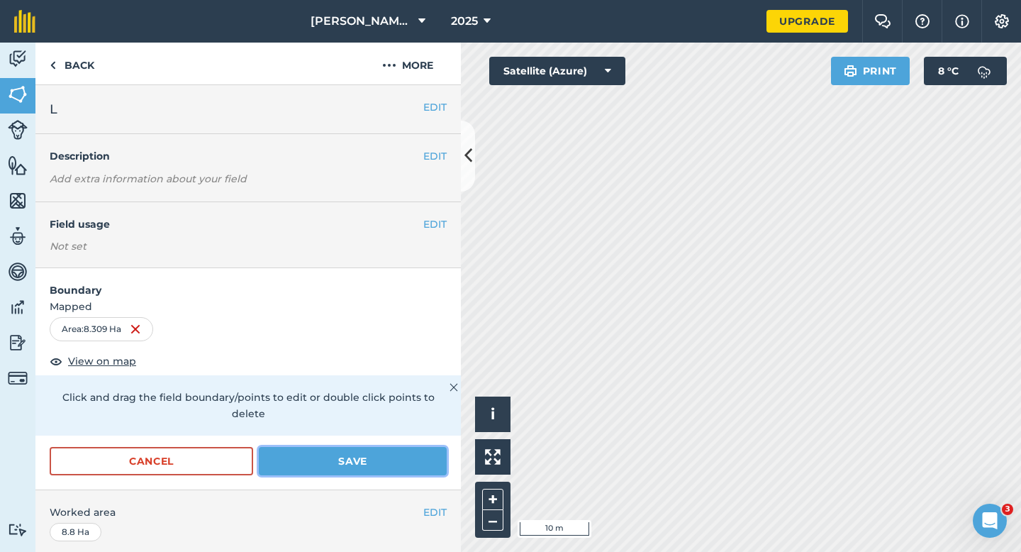
click at [401, 449] on button "Save" at bounding box center [353, 461] width 188 height 28
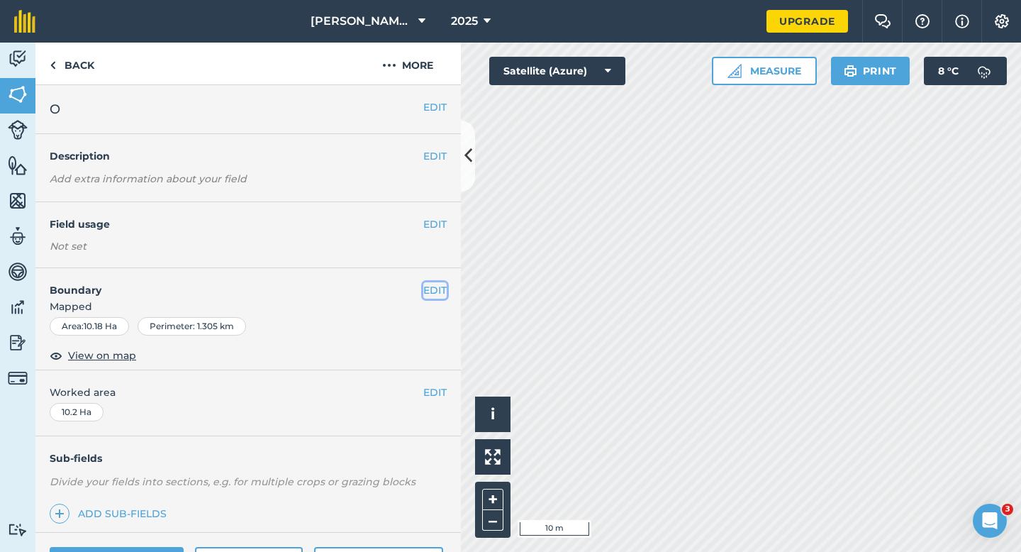
click at [446, 293] on button "EDIT" at bounding box center [434, 290] width 23 height 16
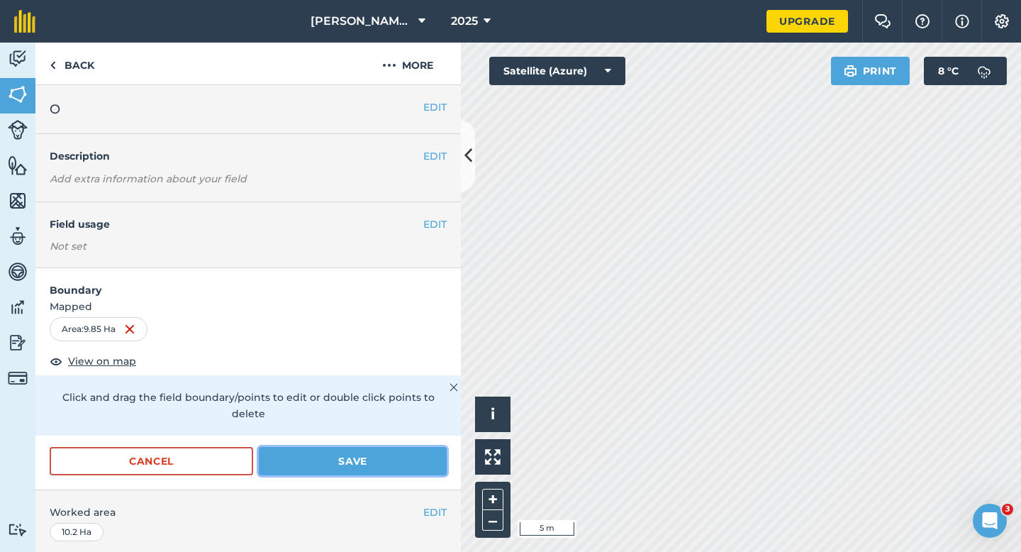
click at [389, 453] on button "Save" at bounding box center [353, 461] width 188 height 28
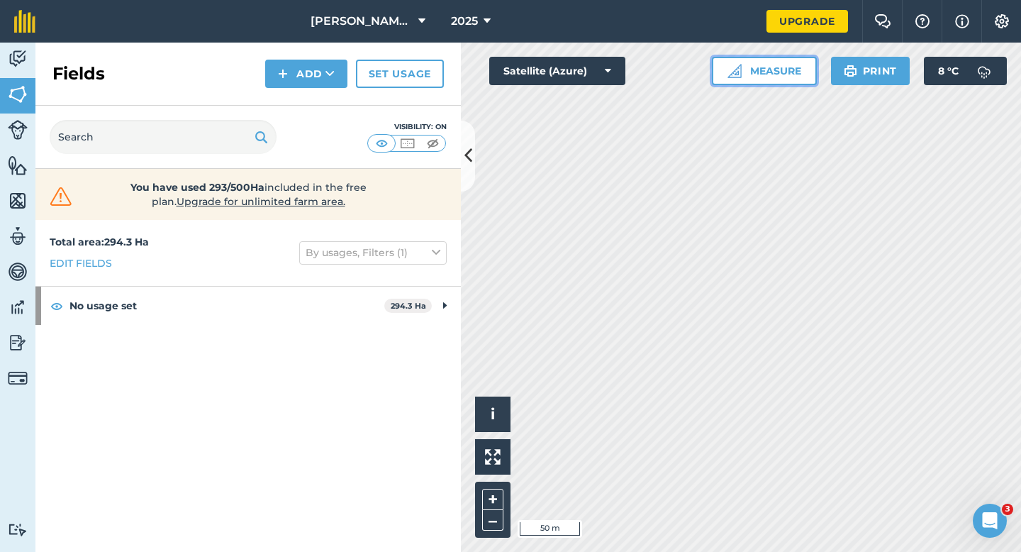
click at [740, 71] on img at bounding box center [735, 71] width 14 height 14
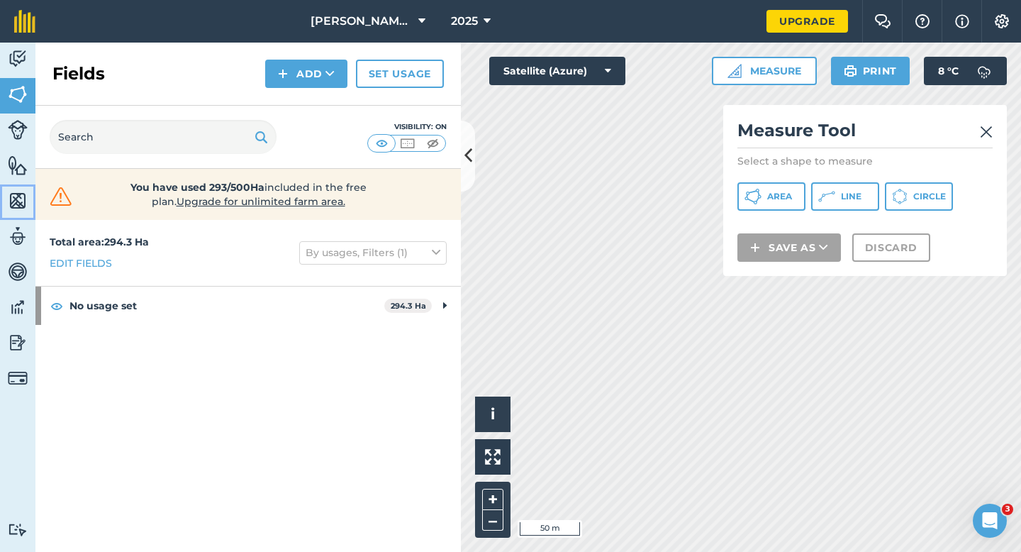
click at [13, 192] on img at bounding box center [18, 200] width 20 height 21
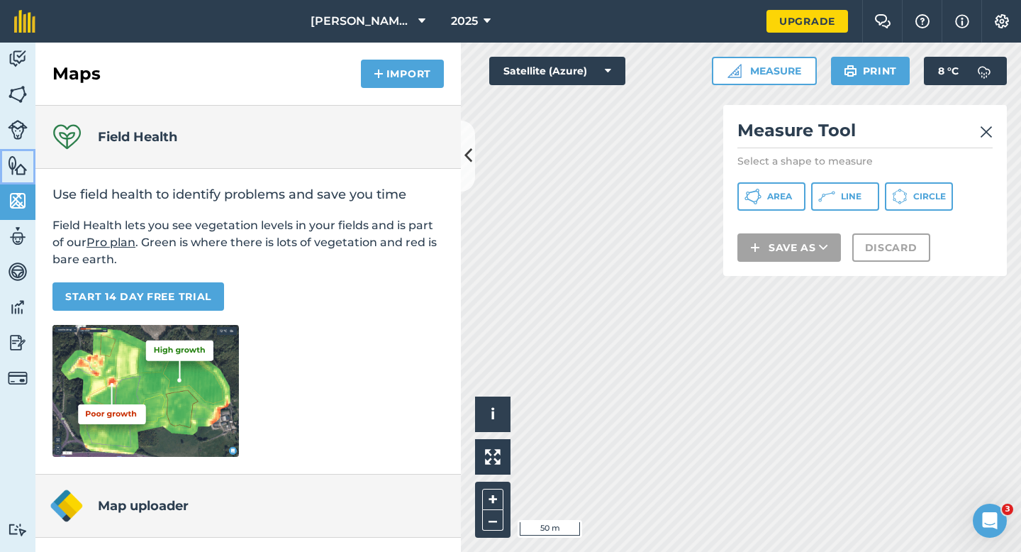
click at [14, 170] on img at bounding box center [18, 165] width 20 height 21
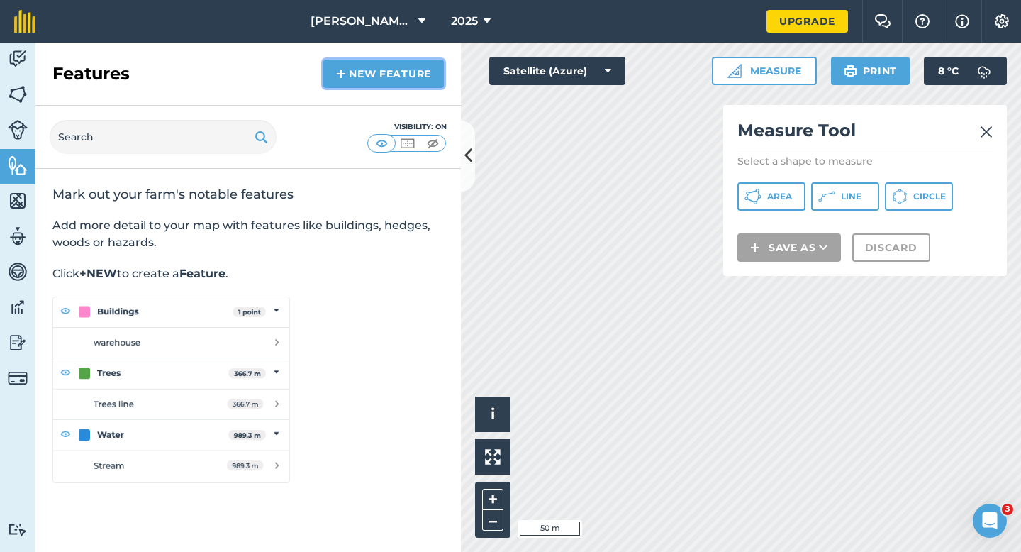
click at [357, 70] on link "New feature" at bounding box center [383, 74] width 121 height 28
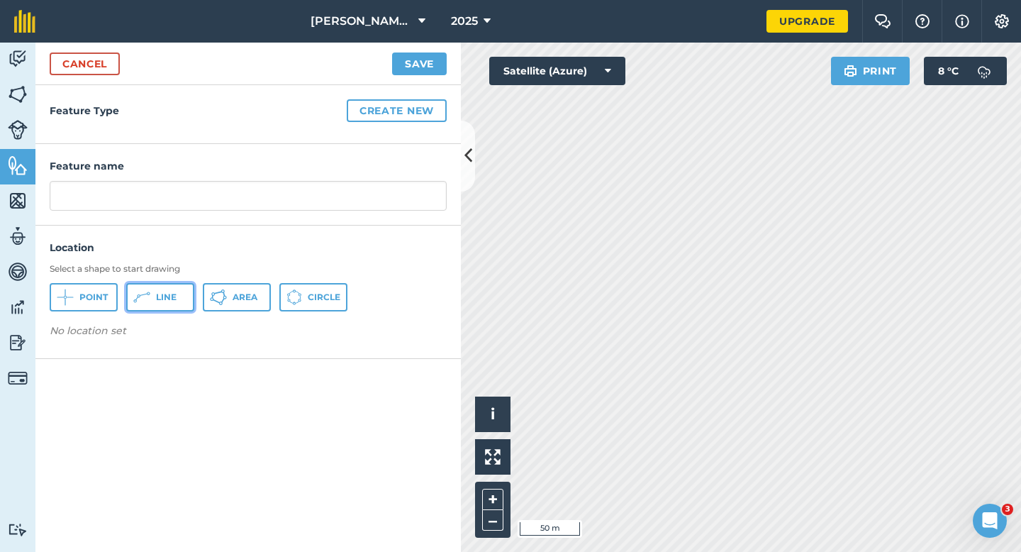
click at [137, 294] on icon at bounding box center [141, 297] width 17 height 17
click at [97, 303] on button "Point" at bounding box center [84, 297] width 68 height 28
click at [146, 303] on icon at bounding box center [141, 297] width 17 height 17
click at [399, 102] on button "Create new" at bounding box center [397, 110] width 100 height 23
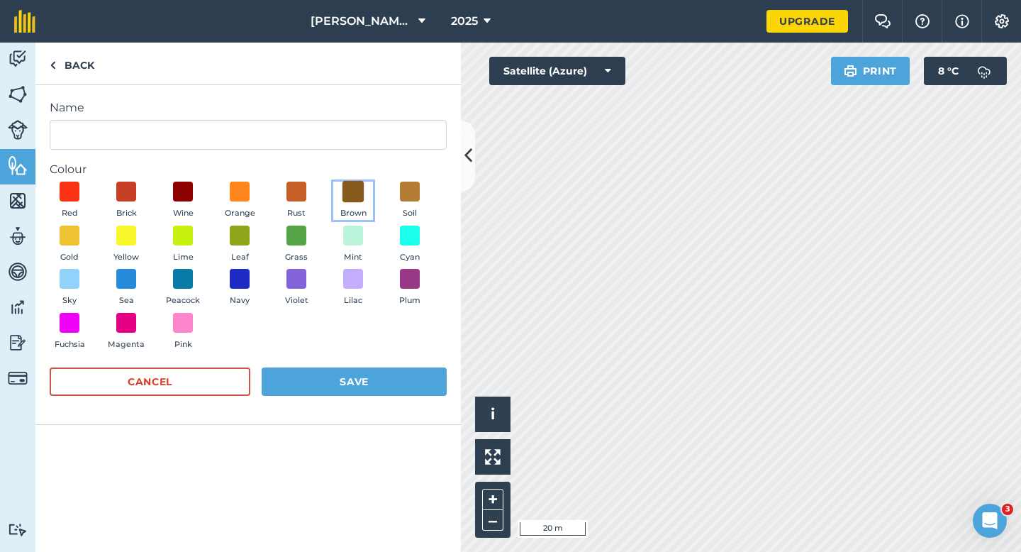
click at [358, 193] on span at bounding box center [354, 192] width 22 height 22
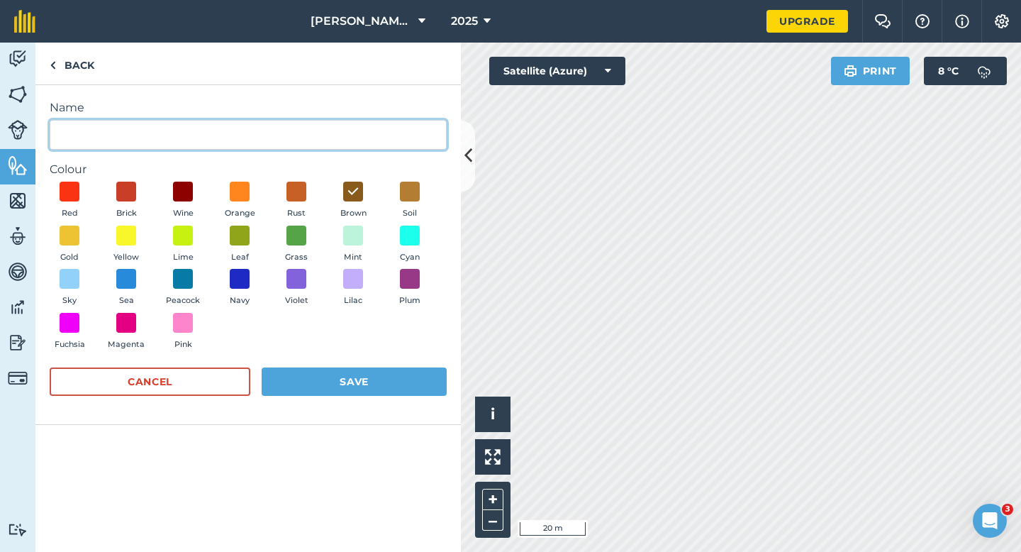
click at [323, 128] on input "Name" at bounding box center [248, 135] width 397 height 30
type input "Laneway"
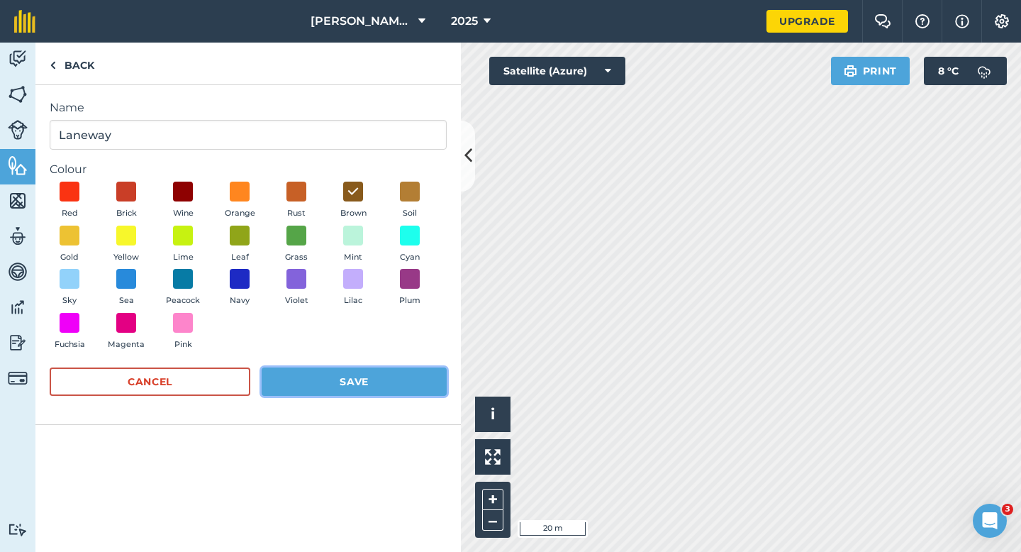
click at [310, 374] on button "Save" at bounding box center [354, 381] width 185 height 28
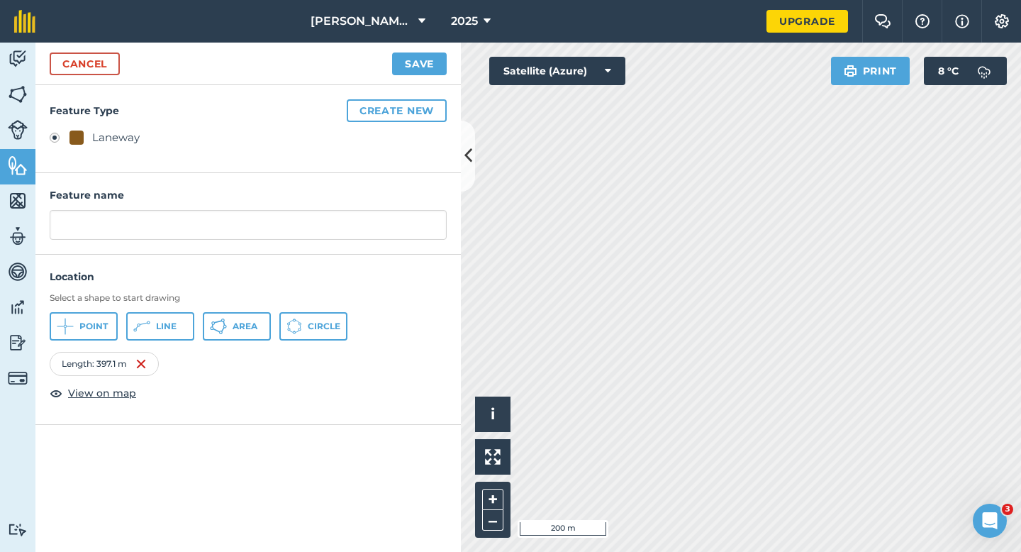
click at [430, 50] on div "Cancel Save" at bounding box center [248, 64] width 426 height 43
click at [430, 64] on button "Save" at bounding box center [419, 63] width 55 height 23
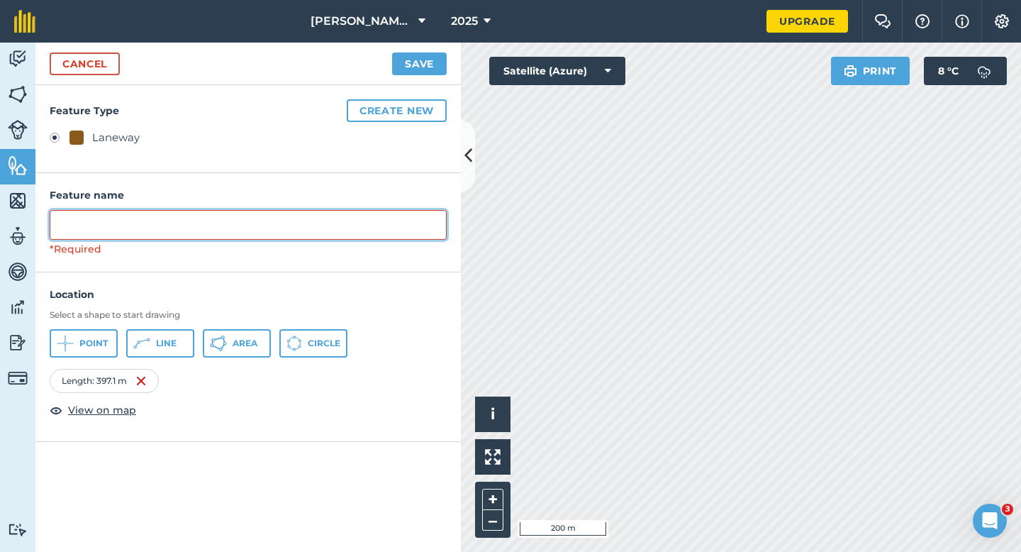
click at [321, 233] on input "text" at bounding box center [248, 225] width 397 height 30
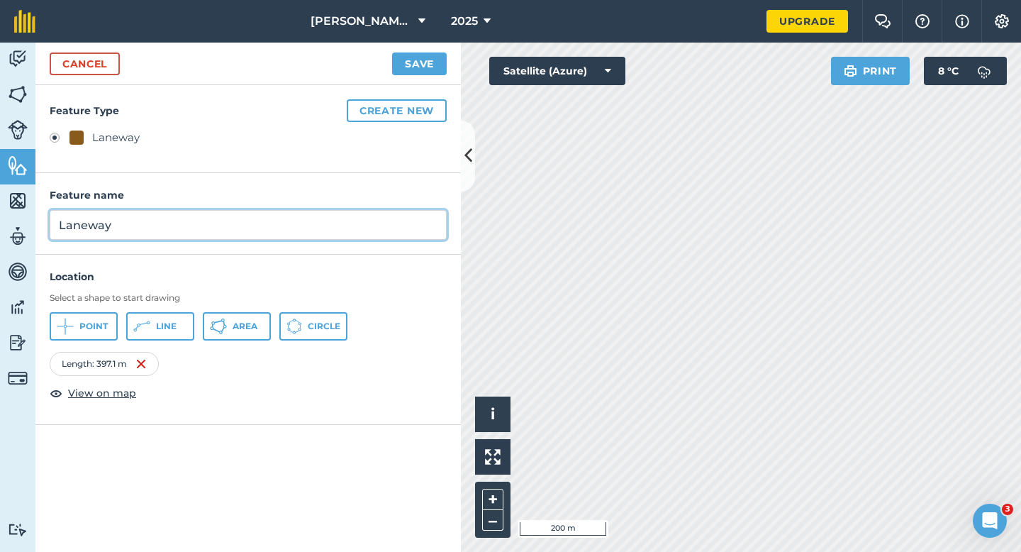
type input "Laneway"
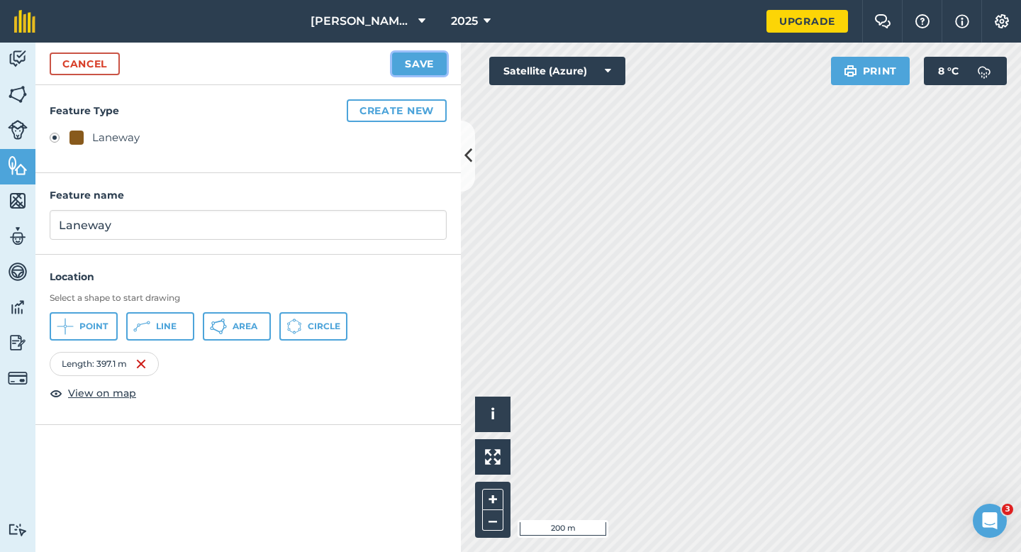
click at [417, 68] on button "Save" at bounding box center [419, 63] width 55 height 23
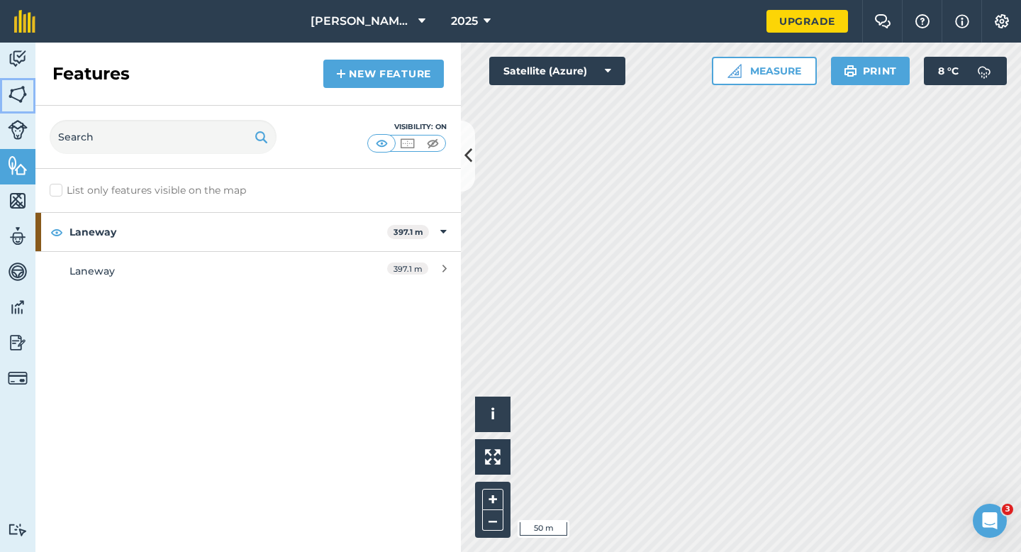
click at [13, 101] on img at bounding box center [18, 94] width 20 height 21
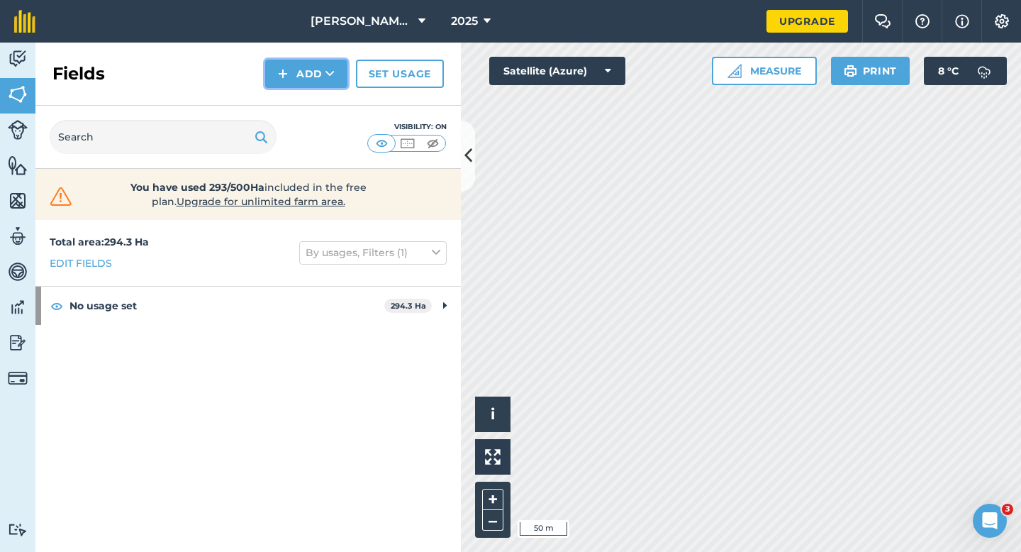
click at [302, 85] on button "Add" at bounding box center [306, 74] width 82 height 28
click at [302, 102] on link "Draw" at bounding box center [306, 105] width 78 height 31
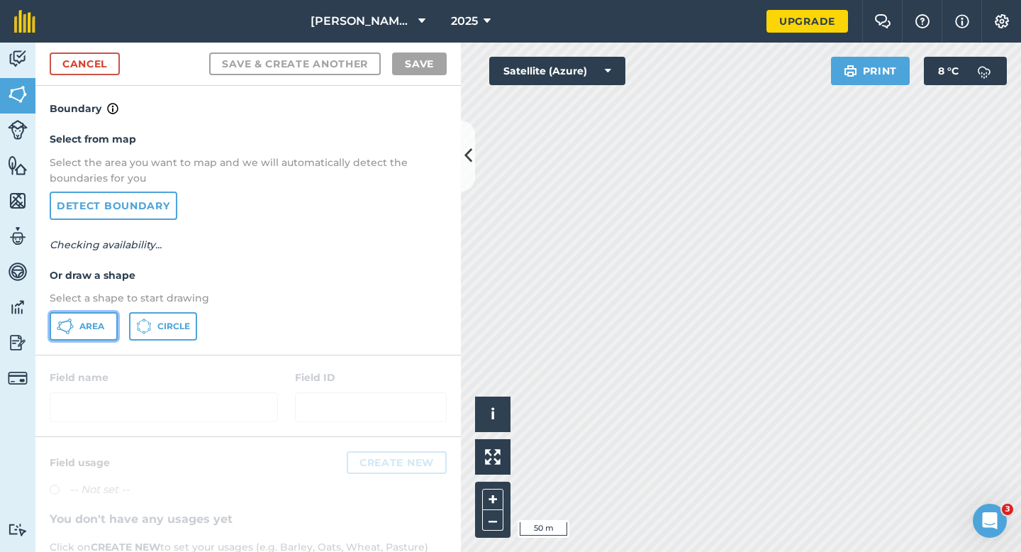
click at [102, 325] on span "Area" at bounding box center [91, 326] width 25 height 11
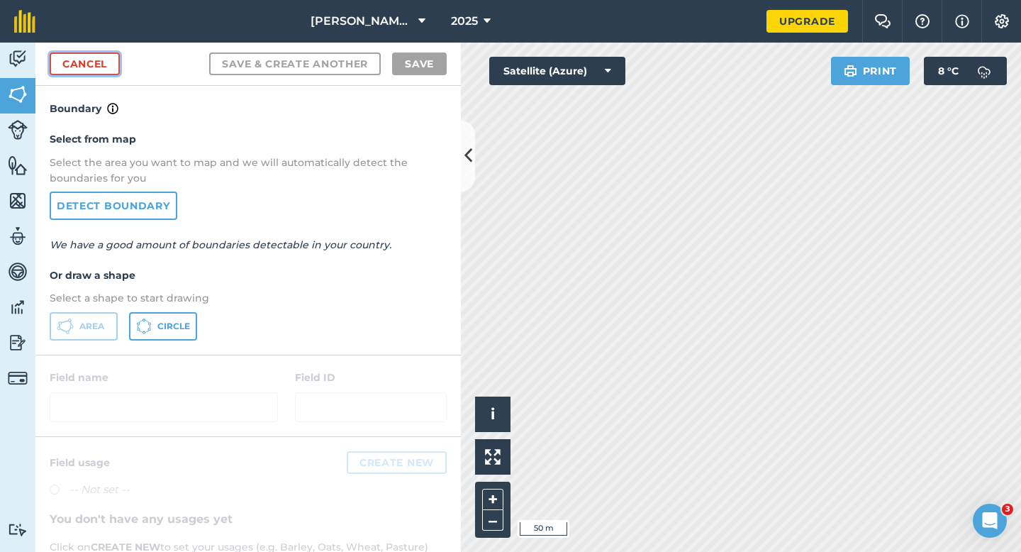
click at [101, 74] on link "Cancel" at bounding box center [85, 63] width 70 height 23
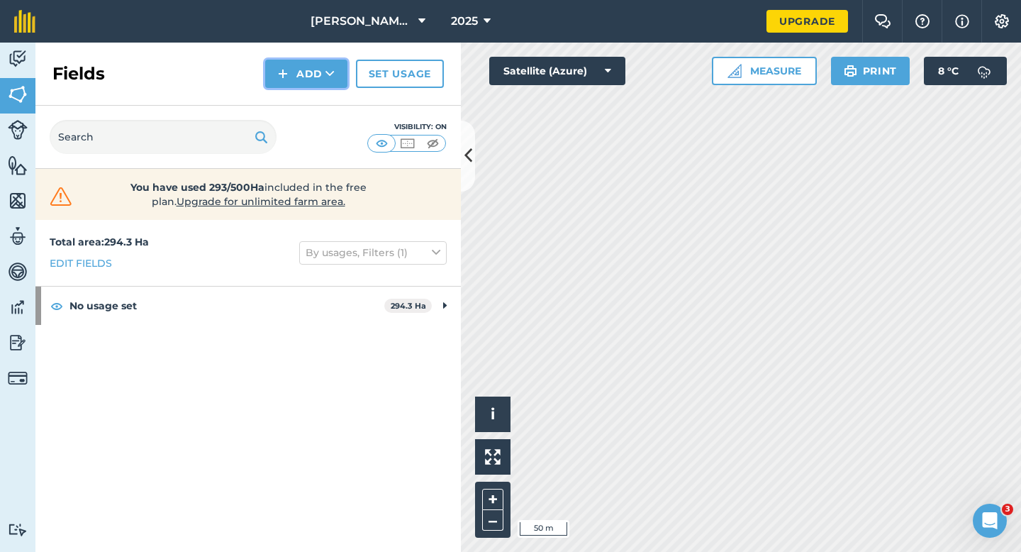
click at [312, 74] on button "Add" at bounding box center [306, 74] width 82 height 28
click at [312, 103] on link "Draw" at bounding box center [306, 105] width 78 height 31
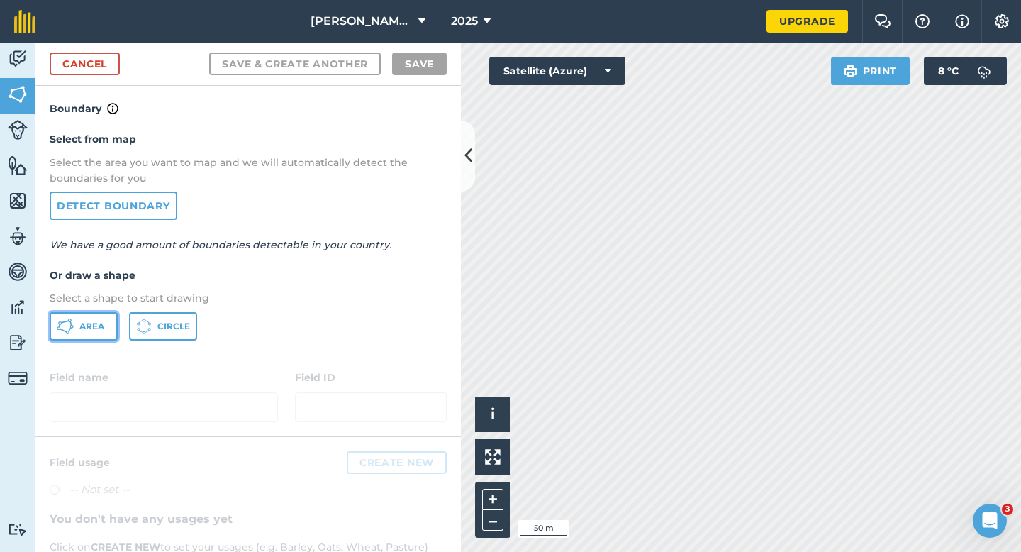
click at [90, 326] on span "Area" at bounding box center [91, 326] width 25 height 11
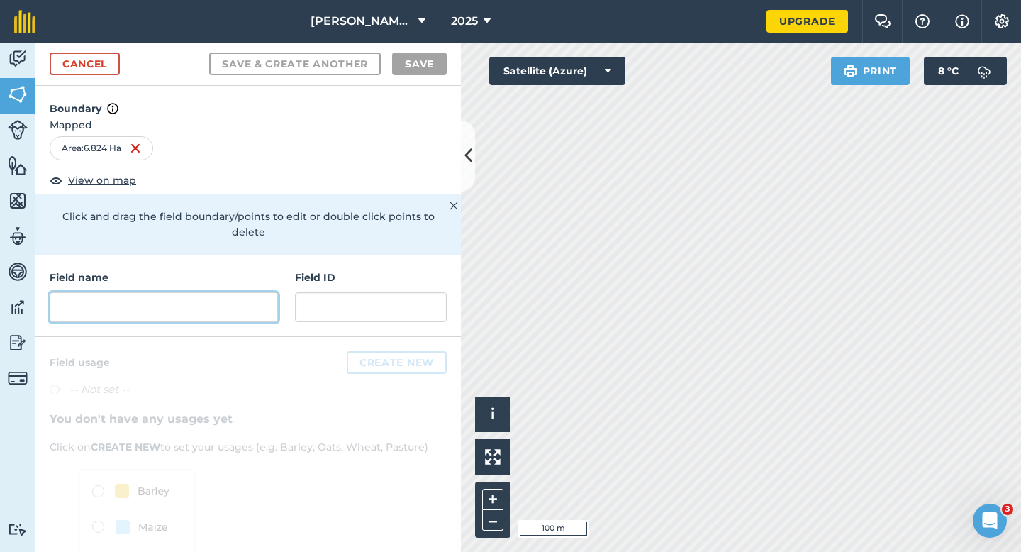
click at [244, 292] on input "text" at bounding box center [164, 307] width 228 height 30
click at [255, 302] on input "text" at bounding box center [164, 307] width 228 height 30
type input "r"
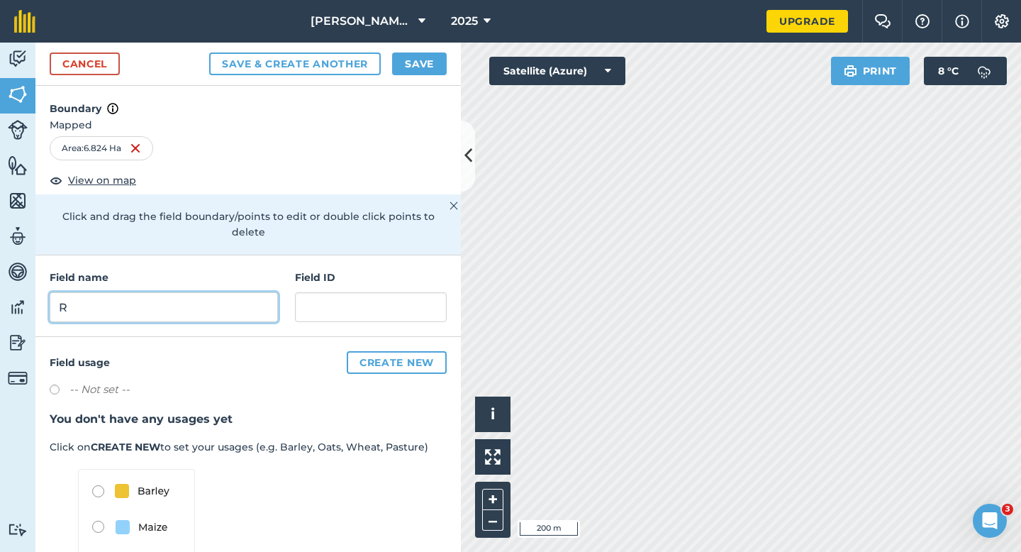
type input "R"
click at [431, 52] on div "Cancel Save & Create Another Save" at bounding box center [248, 64] width 426 height 43
click at [431, 62] on button "Save" at bounding box center [419, 63] width 55 height 23
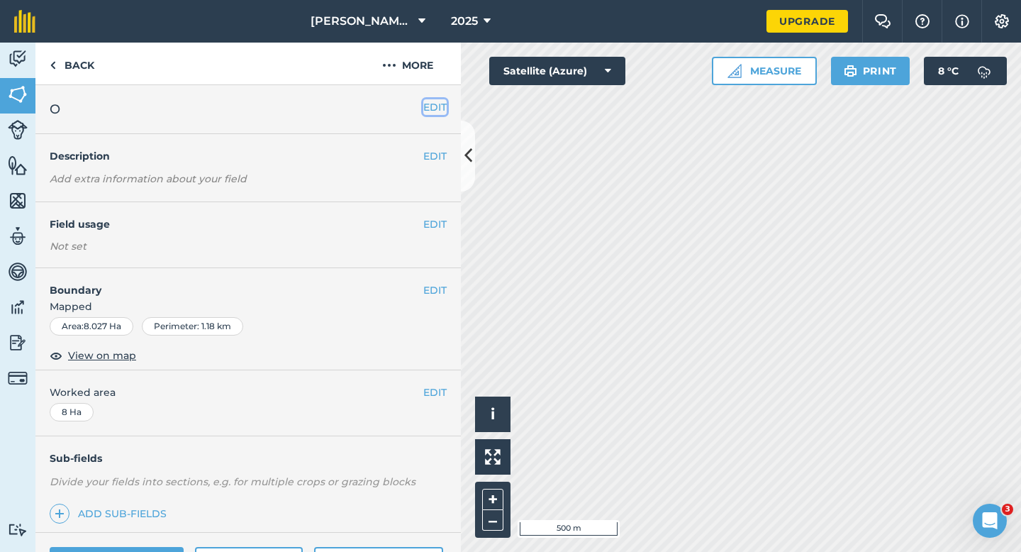
click at [437, 106] on button "EDIT" at bounding box center [434, 107] width 23 height 16
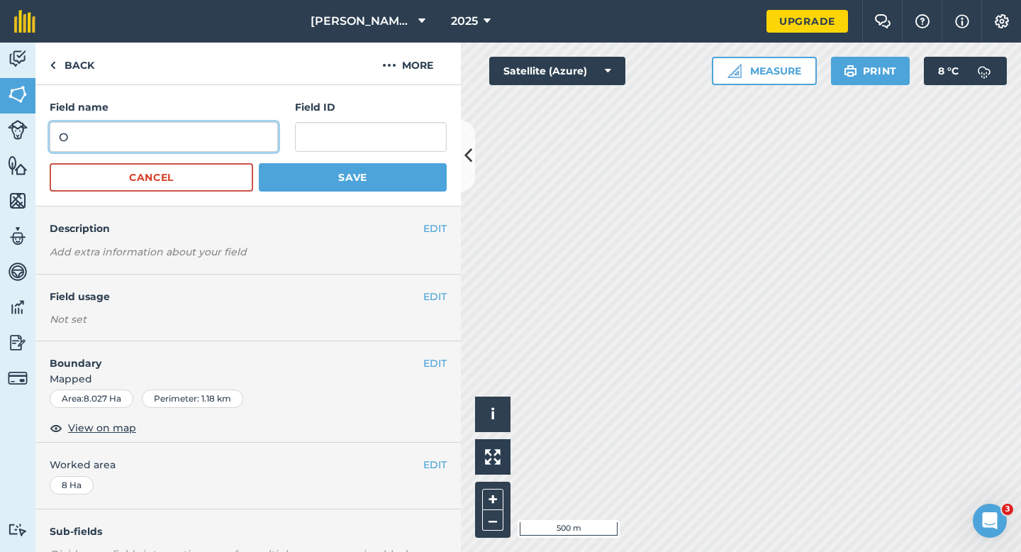
click at [206, 134] on input "O" at bounding box center [164, 137] width 228 height 30
click at [206, 134] on input "P" at bounding box center [164, 137] width 228 height 30
type input "P"
click at [259, 163] on button "Save" at bounding box center [353, 177] width 188 height 28
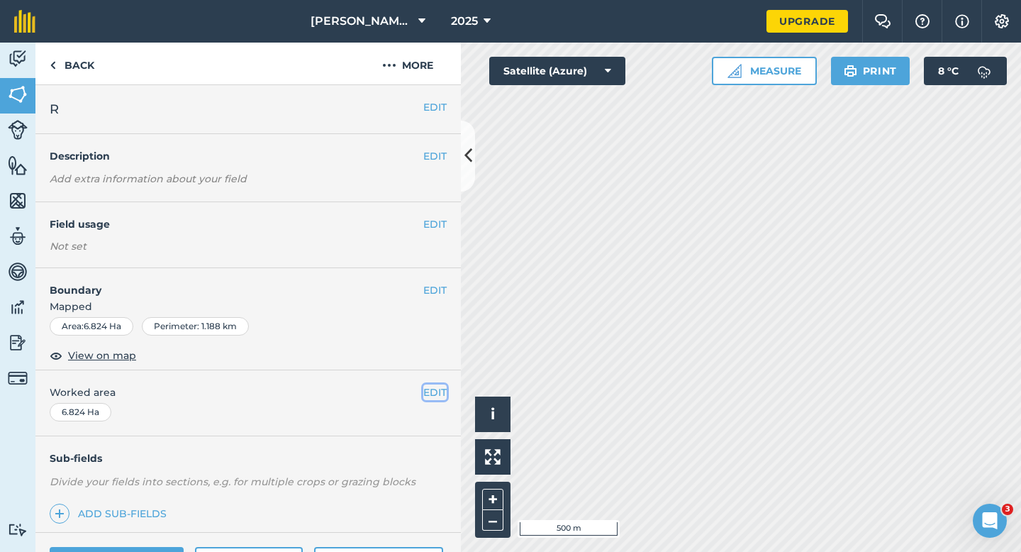
click at [437, 398] on button "EDIT" at bounding box center [434, 392] width 23 height 16
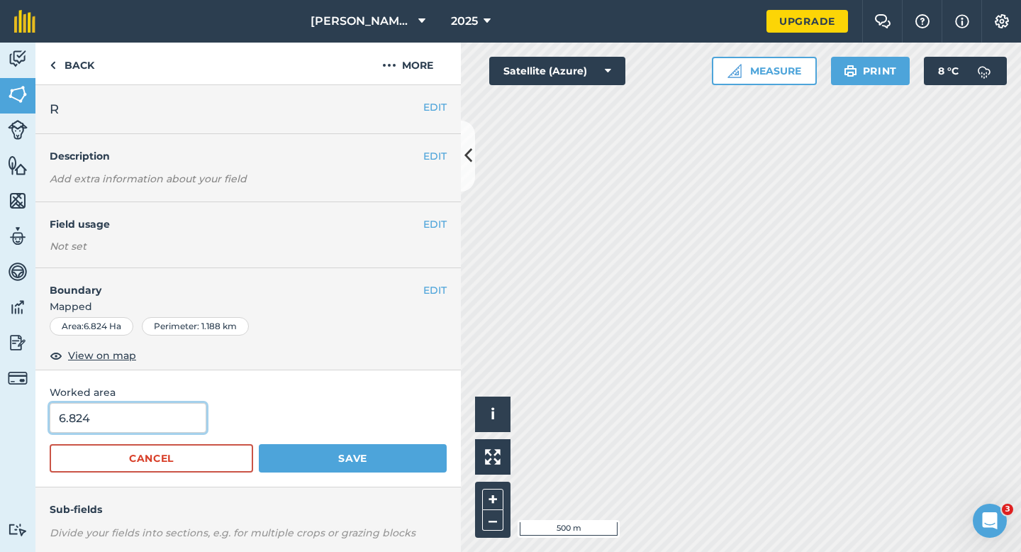
click at [146, 405] on input "6.824" at bounding box center [128, 418] width 157 height 30
type input "7"
click at [259, 444] on button "Save" at bounding box center [353, 458] width 188 height 28
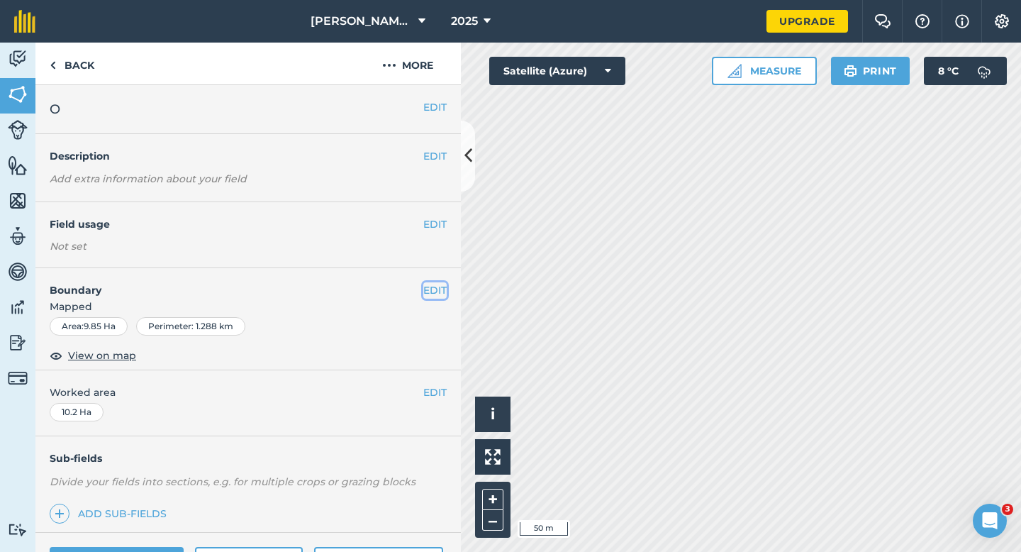
click at [437, 290] on button "EDIT" at bounding box center [434, 290] width 23 height 16
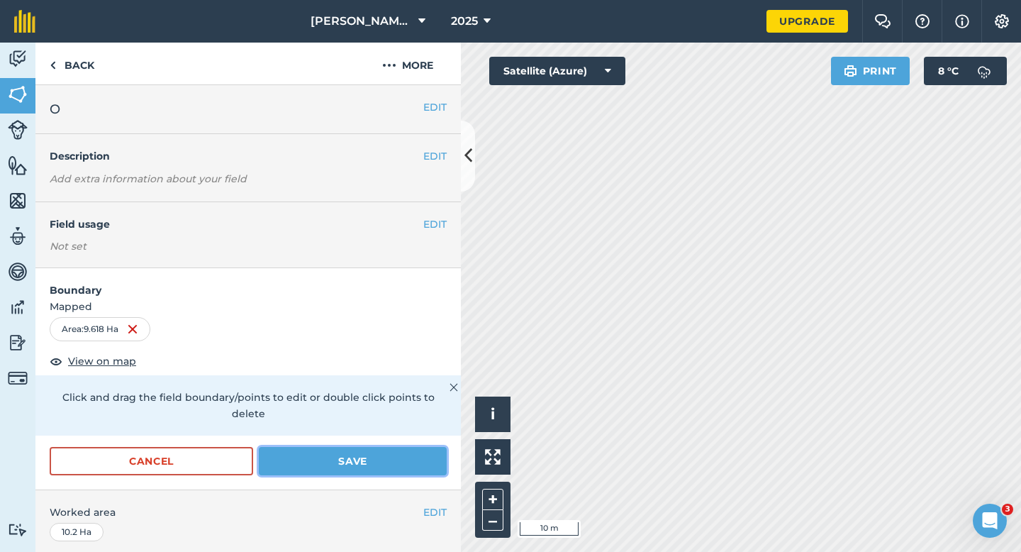
click at [413, 447] on button "Save" at bounding box center [353, 461] width 188 height 28
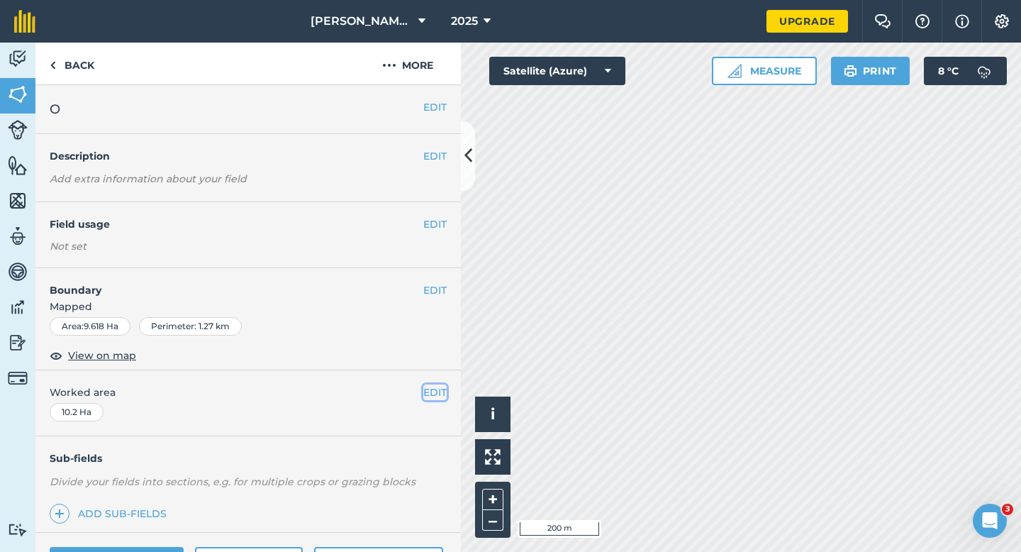
click at [428, 389] on button "EDIT" at bounding box center [434, 392] width 23 height 16
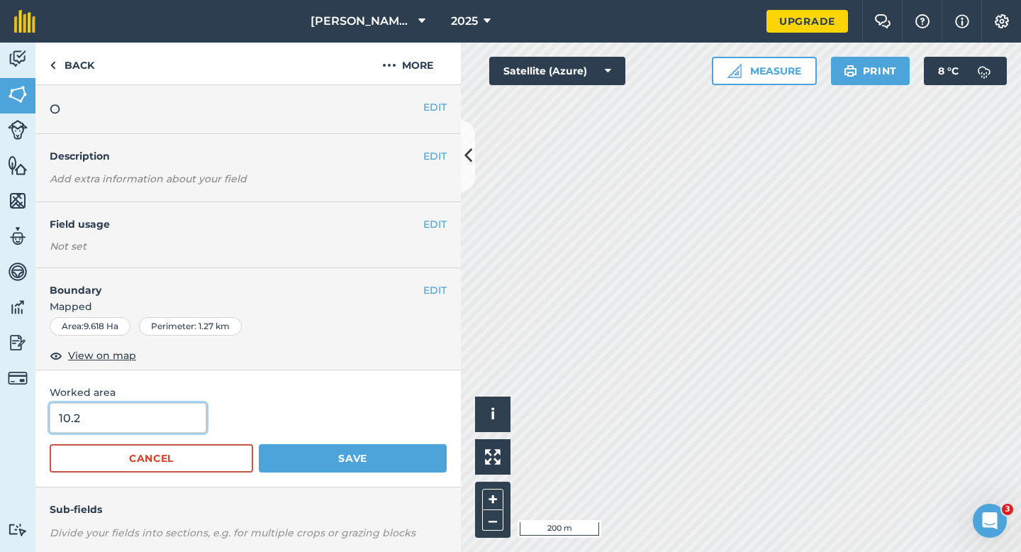
click at [140, 404] on input "10.2" at bounding box center [128, 418] width 157 height 30
type input "10"
click at [259, 444] on button "Save" at bounding box center [353, 458] width 188 height 28
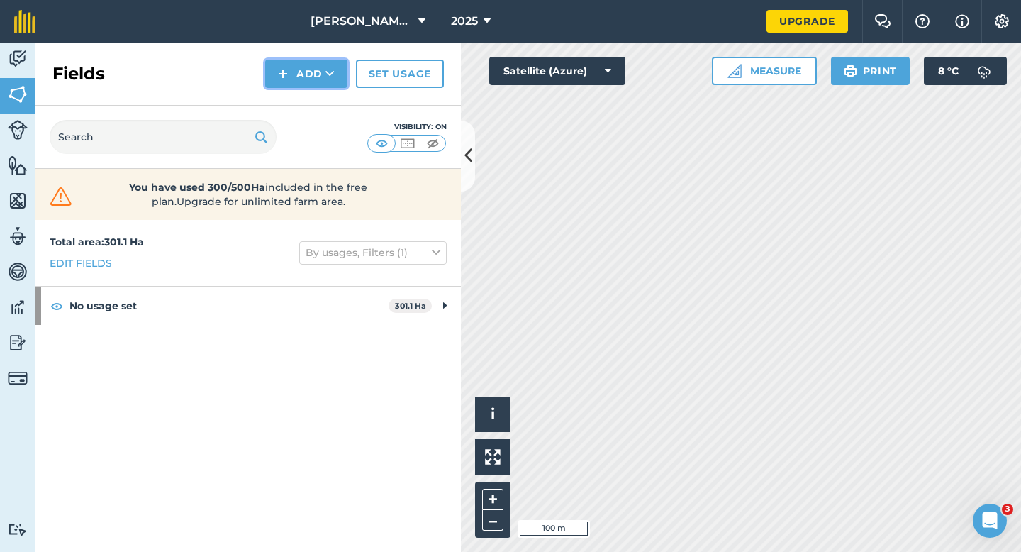
click at [287, 65] on img at bounding box center [283, 73] width 10 height 17
click at [287, 94] on link "Draw" at bounding box center [306, 105] width 78 height 31
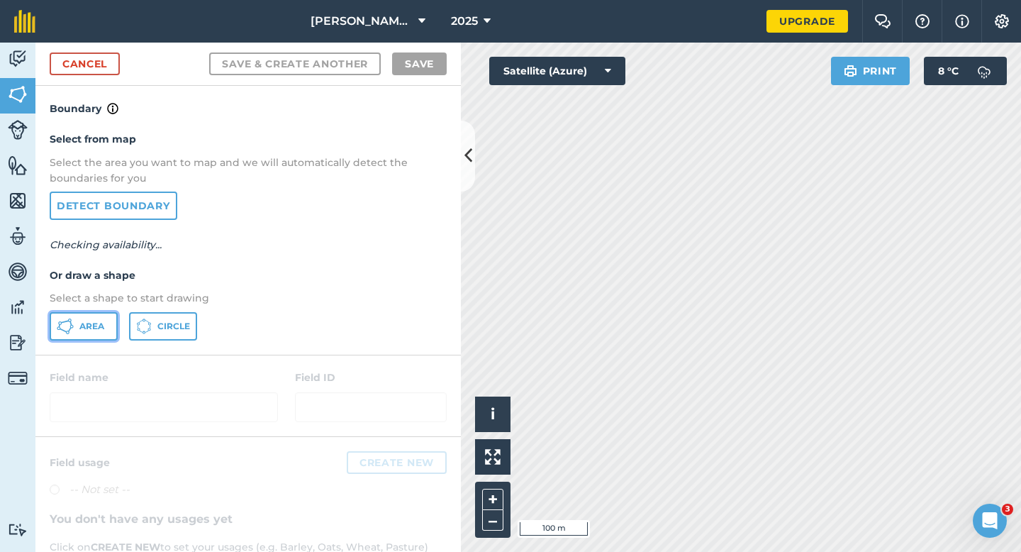
click at [101, 325] on span "Area" at bounding box center [91, 326] width 25 height 11
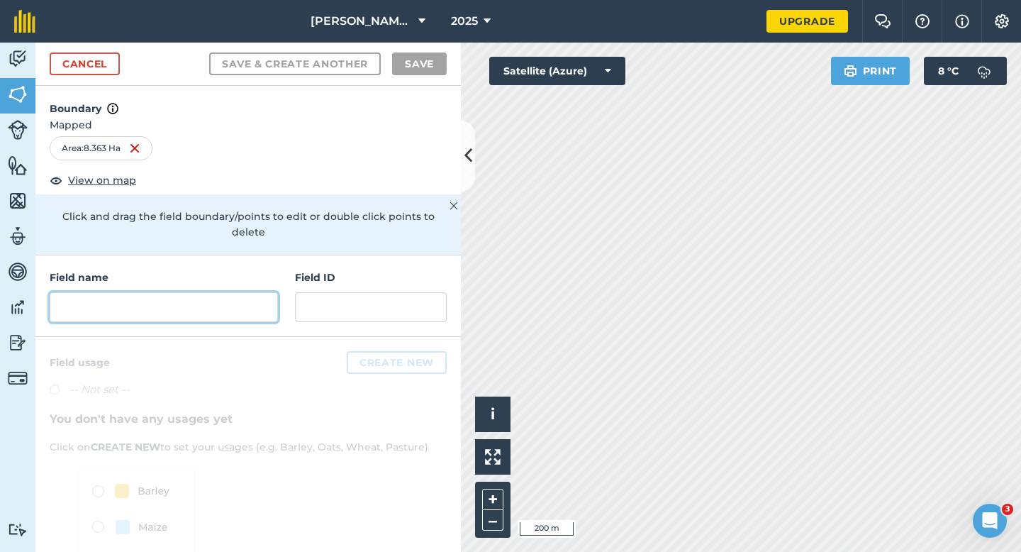
click at [192, 292] on input "text" at bounding box center [164, 307] width 228 height 30
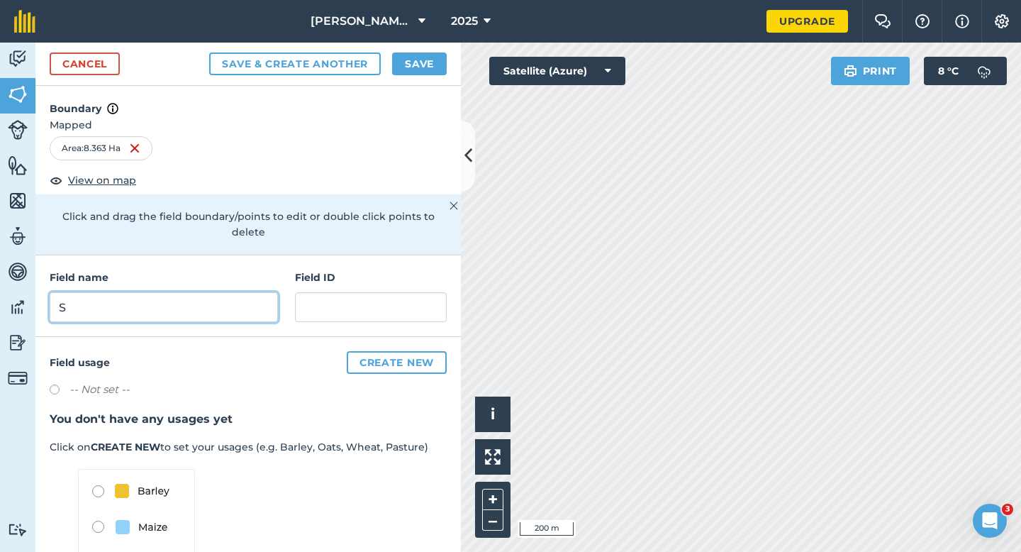
type input "S"
click at [399, 77] on div "Cancel Save & Create Another Save" at bounding box center [248, 64] width 426 height 43
click at [408, 66] on button "Save" at bounding box center [419, 63] width 55 height 23
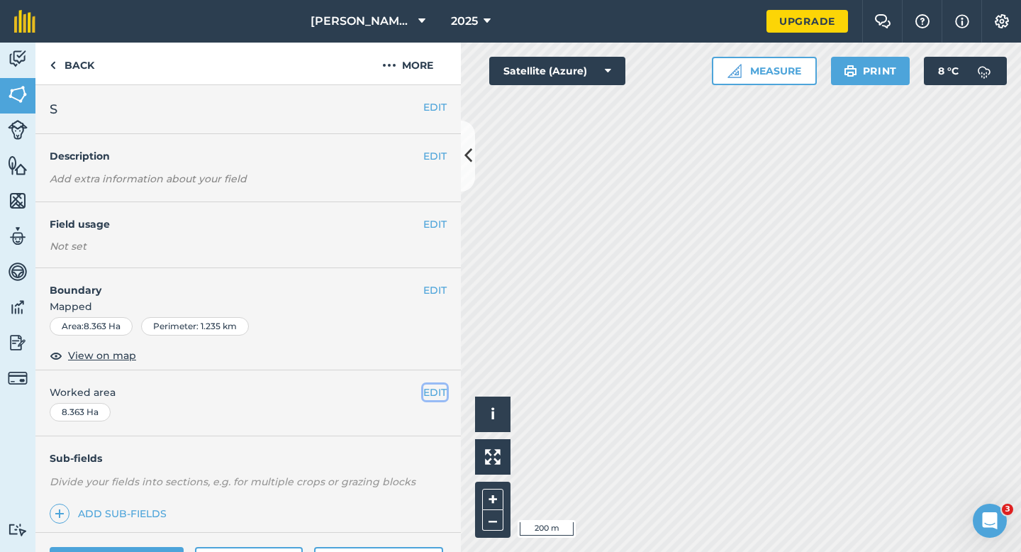
click at [432, 394] on button "EDIT" at bounding box center [434, 392] width 23 height 16
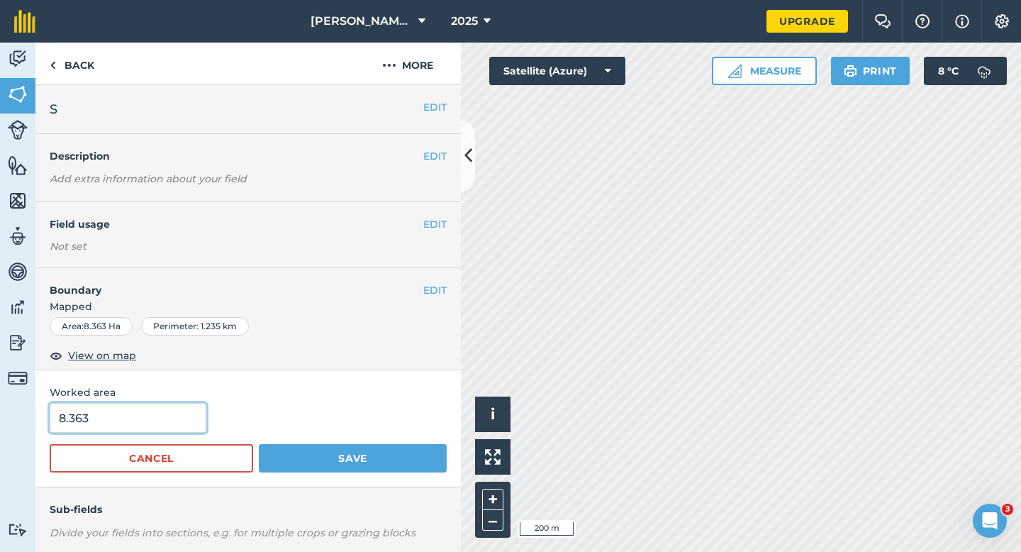
click at [105, 423] on input "8.363" at bounding box center [128, 418] width 157 height 30
type input "8.4"
click at [259, 444] on button "Save" at bounding box center [353, 458] width 188 height 28
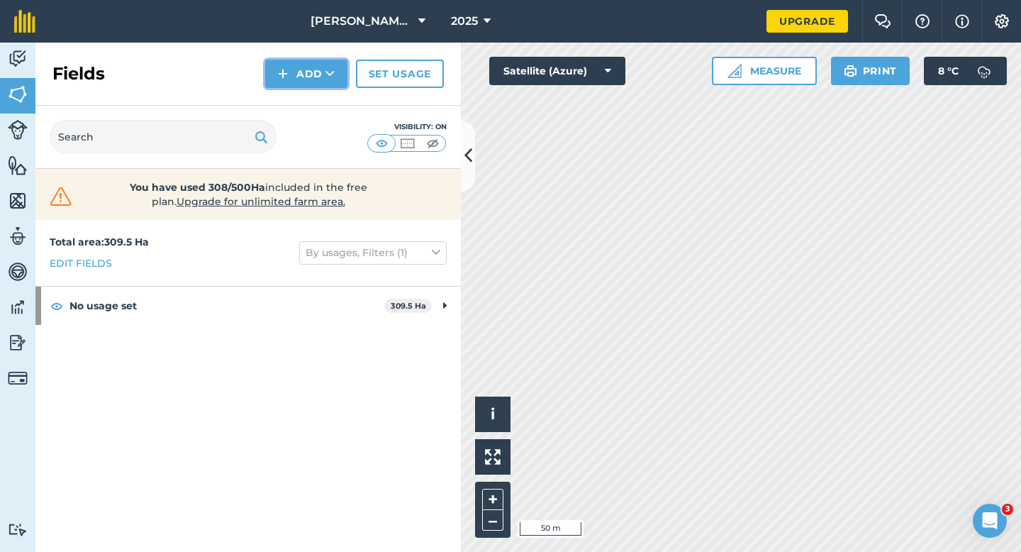
click at [321, 72] on button "Add" at bounding box center [306, 74] width 82 height 28
click at [321, 101] on link "Draw" at bounding box center [306, 105] width 78 height 31
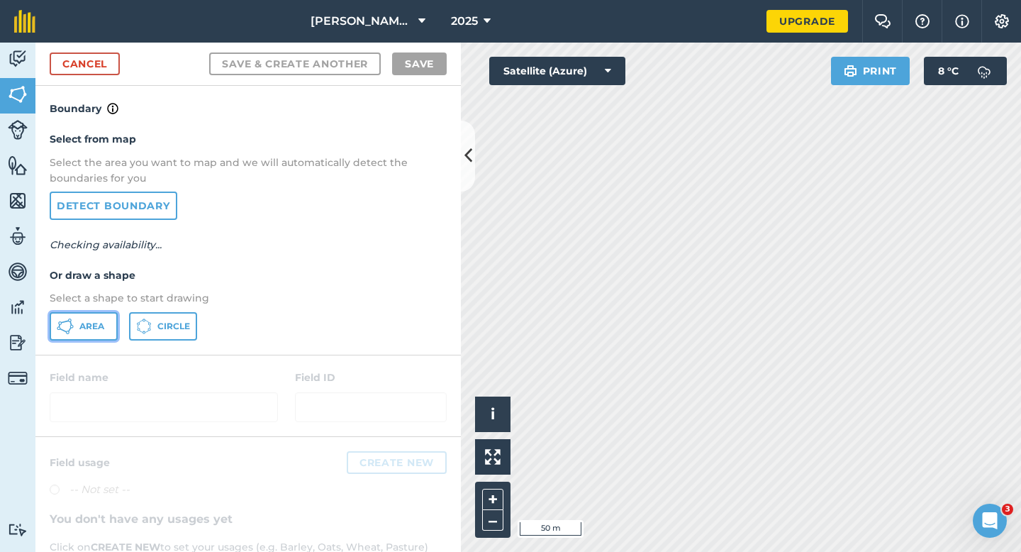
click at [89, 328] on span "Area" at bounding box center [91, 326] width 25 height 11
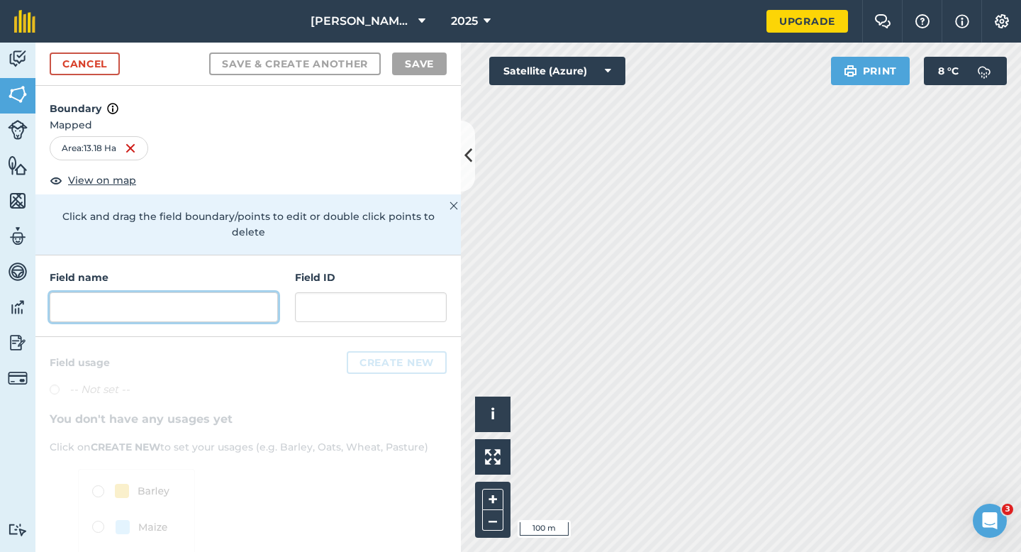
click at [256, 292] on input "text" at bounding box center [164, 307] width 228 height 30
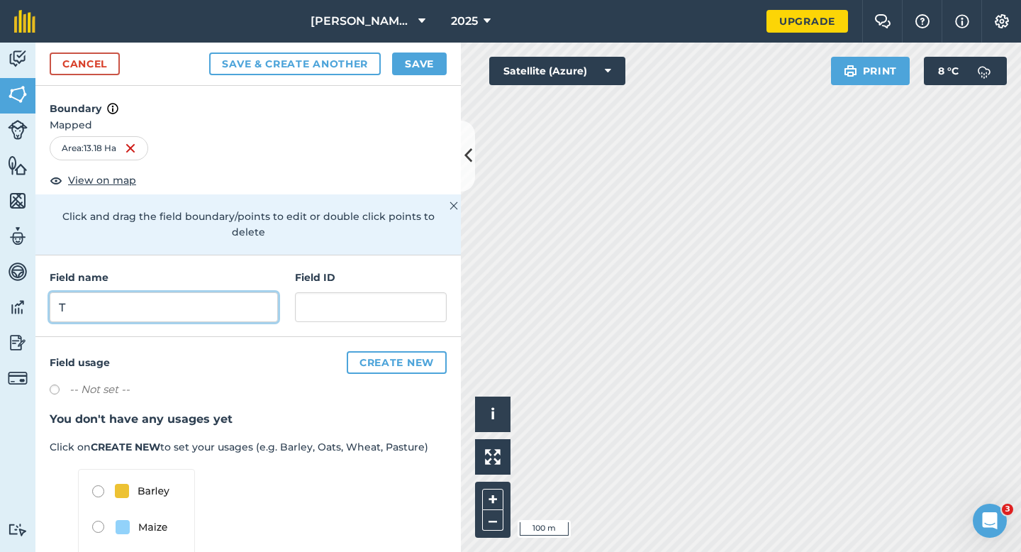
type input "T"
click at [421, 72] on button "Save" at bounding box center [419, 63] width 55 height 23
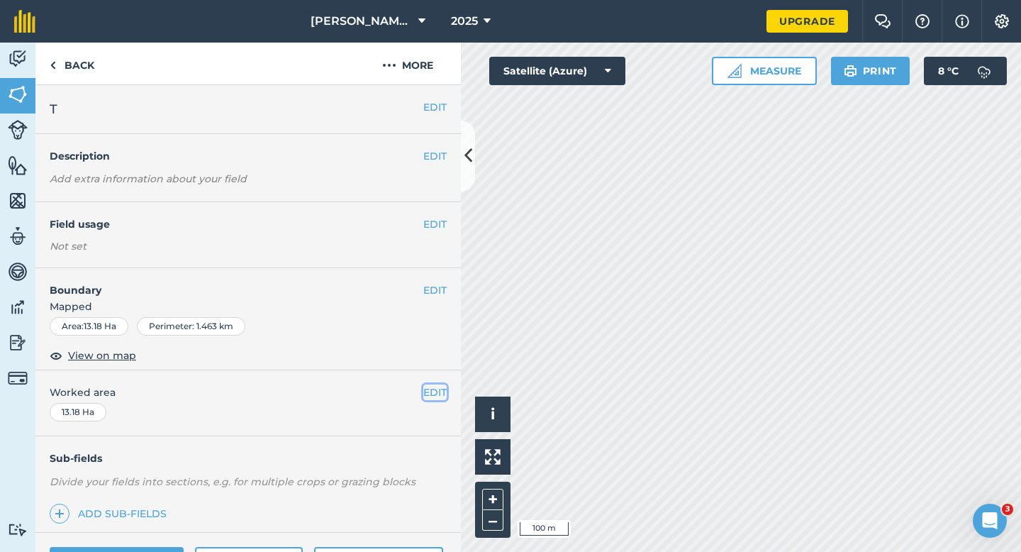
click at [433, 388] on button "EDIT" at bounding box center [434, 392] width 23 height 16
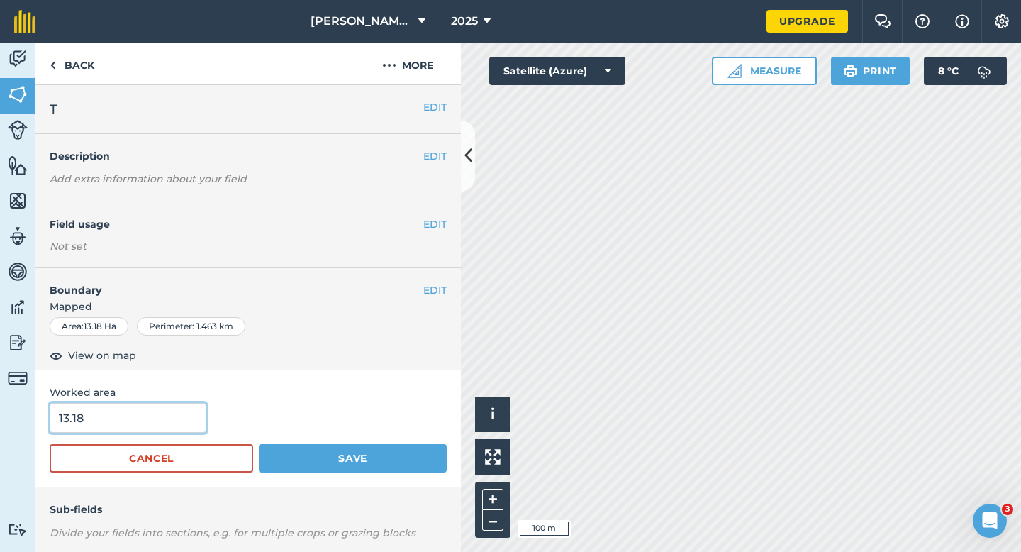
click at [156, 412] on input "13.18" at bounding box center [128, 418] width 157 height 30
type input "13"
click at [259, 444] on button "Save" at bounding box center [353, 458] width 188 height 28
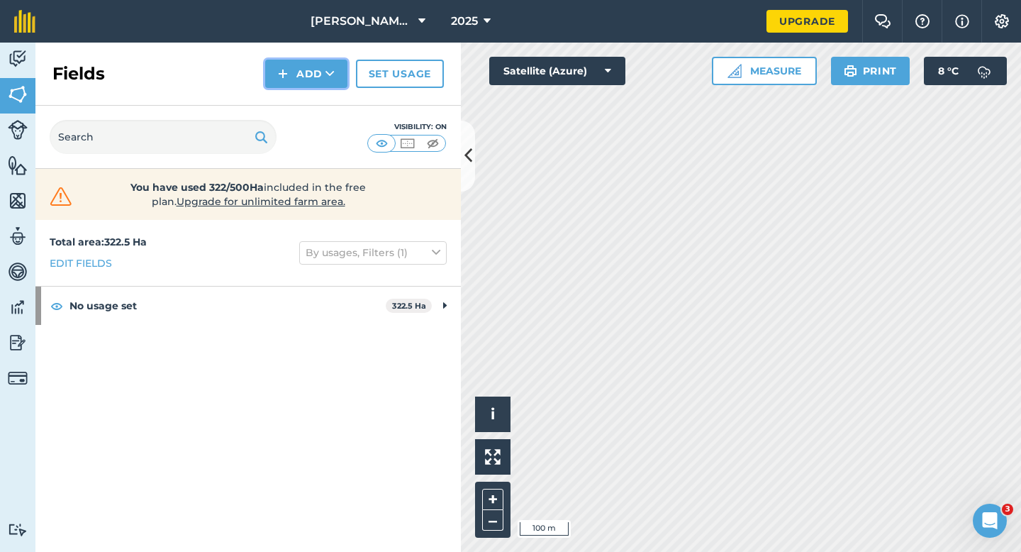
click at [288, 83] on button "Add" at bounding box center [306, 74] width 82 height 28
click at [296, 105] on link "Draw" at bounding box center [306, 105] width 78 height 31
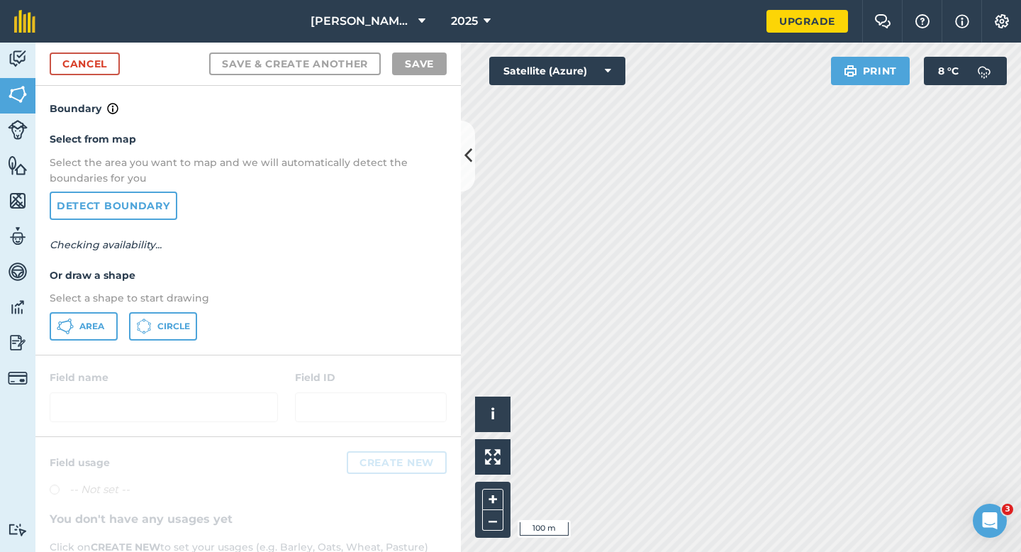
click at [96, 341] on div "Select from map Select the area you want to map and we will automatically detec…" at bounding box center [248, 235] width 426 height 237
click at [101, 328] on span "Area" at bounding box center [91, 326] width 25 height 11
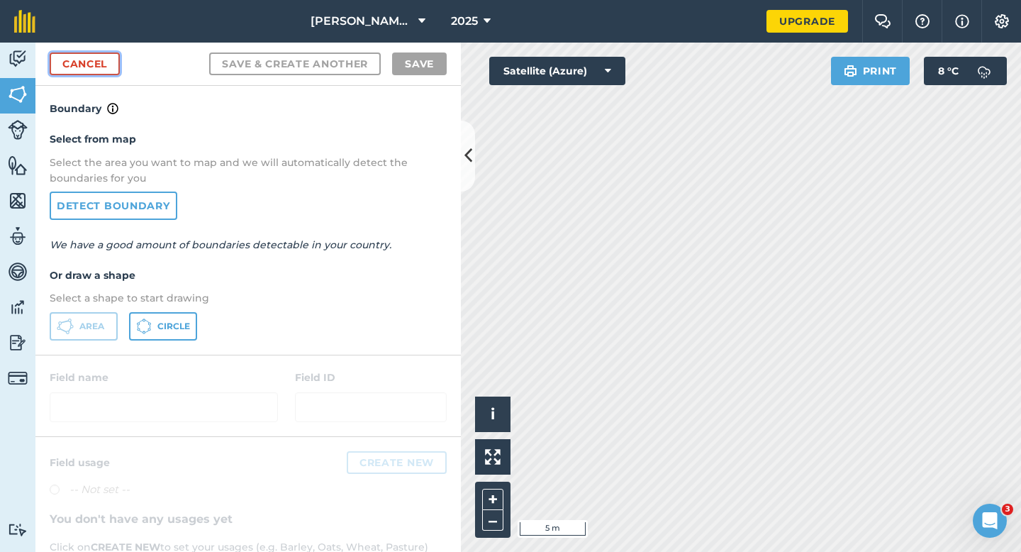
click at [101, 53] on link "Cancel" at bounding box center [85, 63] width 70 height 23
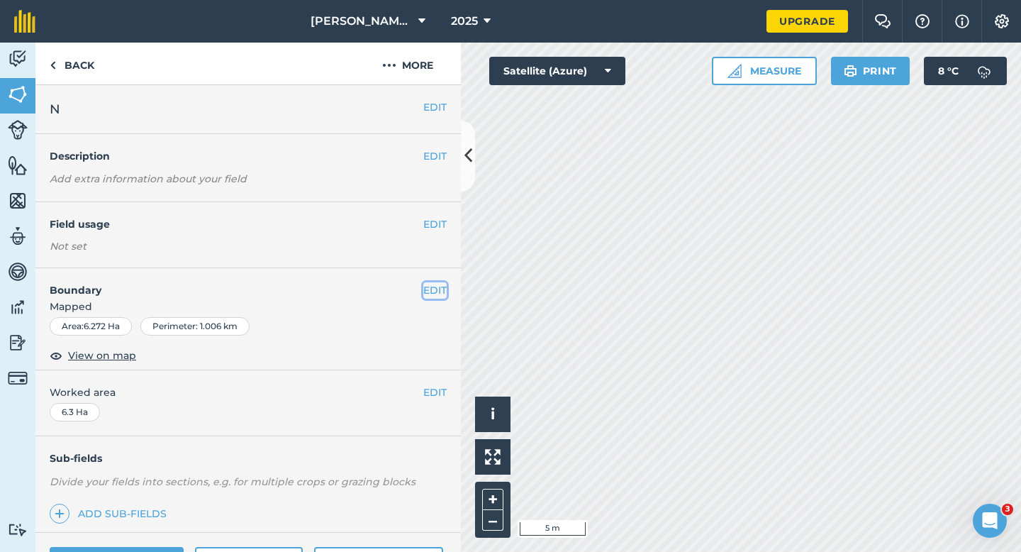
click at [431, 287] on button "EDIT" at bounding box center [434, 290] width 23 height 16
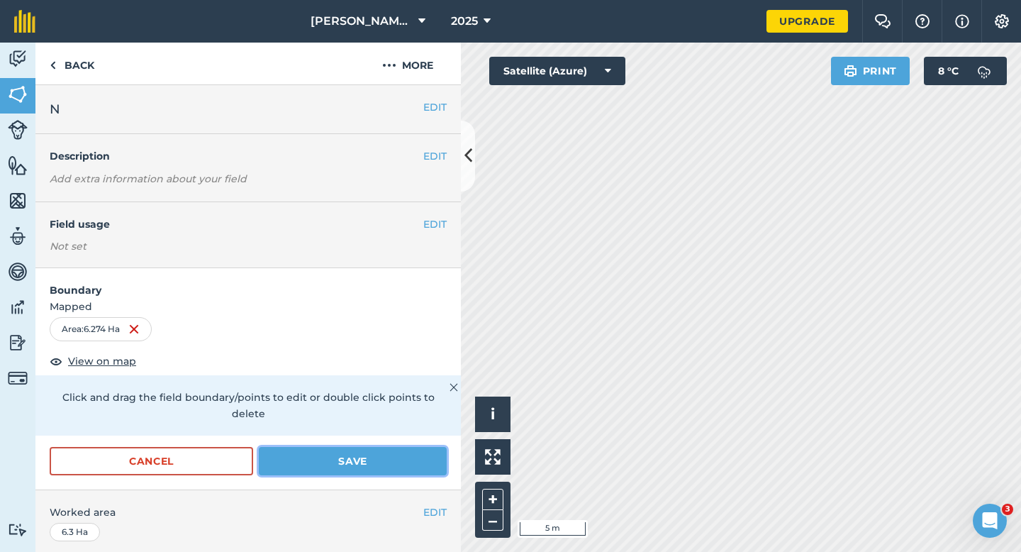
click at [389, 455] on button "Save" at bounding box center [353, 461] width 188 height 28
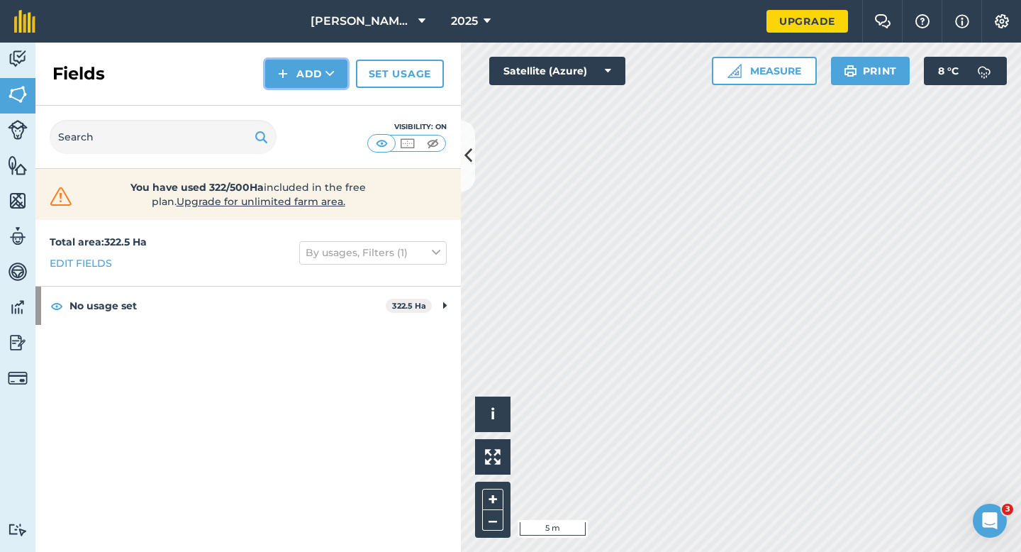
click at [311, 87] on button "Add" at bounding box center [306, 74] width 82 height 28
click at [311, 95] on link "Draw" at bounding box center [306, 105] width 78 height 31
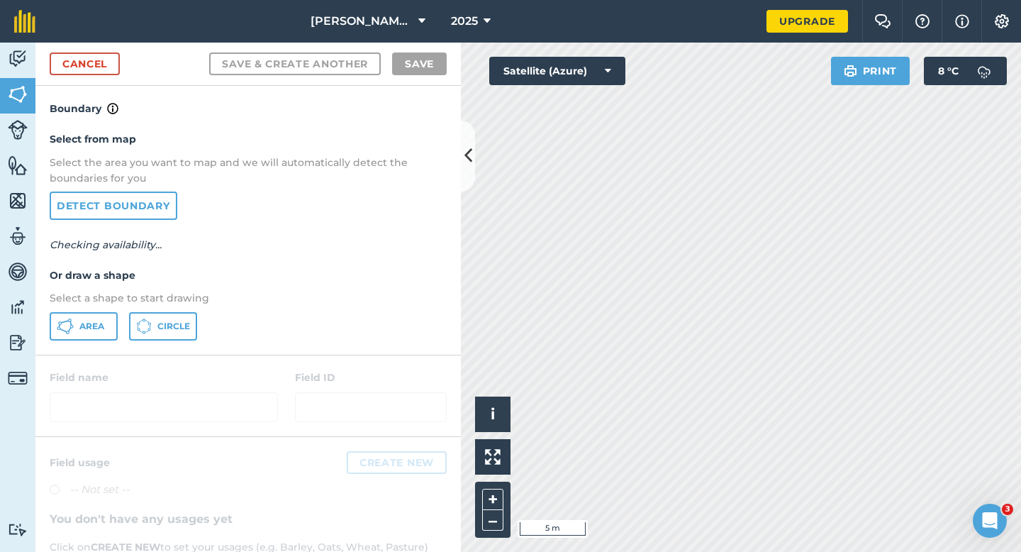
click at [105, 310] on div "Select from map Select the area you want to map and we will automatically detec…" at bounding box center [248, 235] width 426 height 237
click at [118, 337] on div "Area Circle" at bounding box center [248, 326] width 397 height 28
click at [104, 333] on button "Area" at bounding box center [84, 326] width 68 height 28
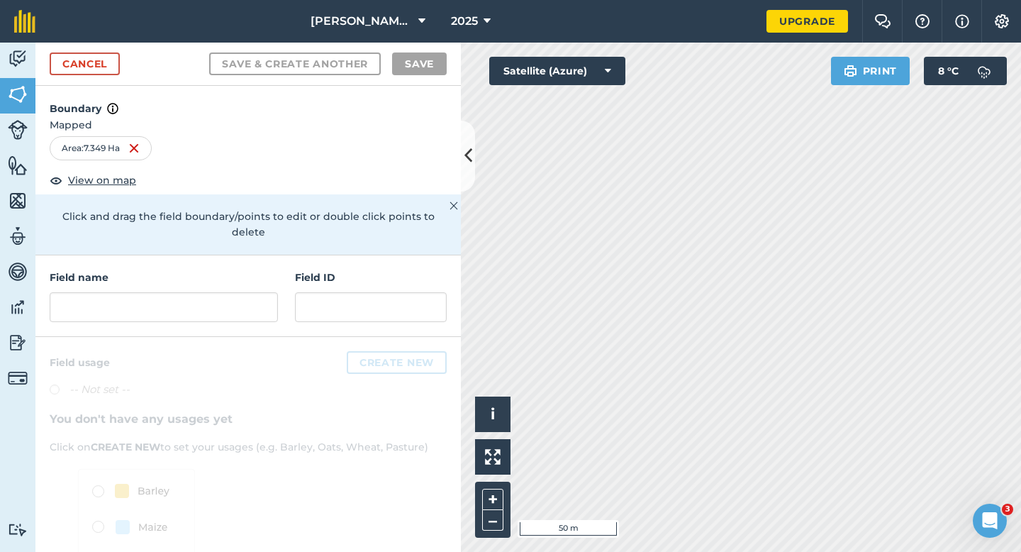
click at [841, 84] on div "Click to start drawing i © 2025 TomTom, Microsoft 50 m + – Satellite (Azure) Pr…" at bounding box center [741, 297] width 560 height 509
click at [245, 311] on div "Field name Field ID" at bounding box center [248, 296] width 426 height 82
click at [245, 304] on input "text" at bounding box center [164, 307] width 228 height 30
type input "P"
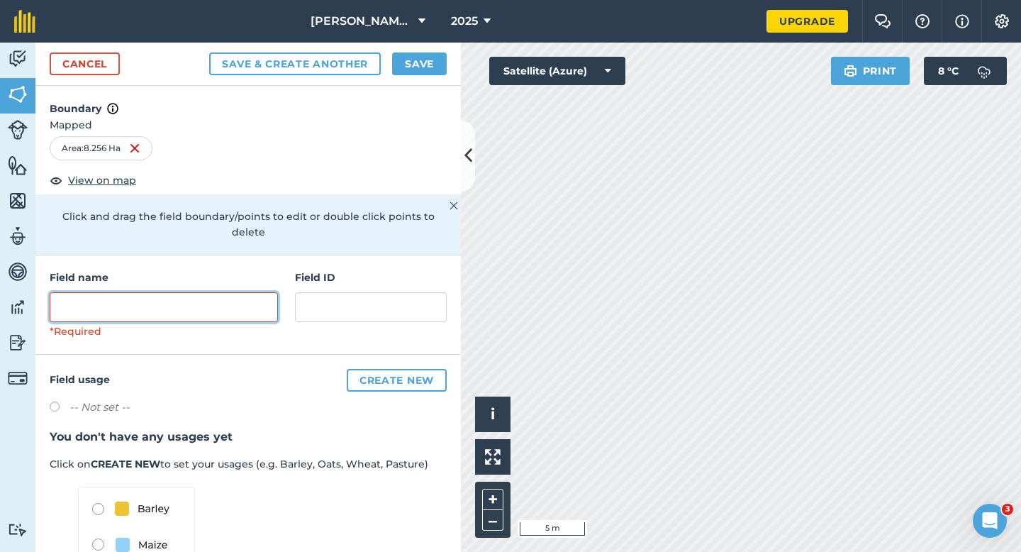
type input "O"
type input "P"
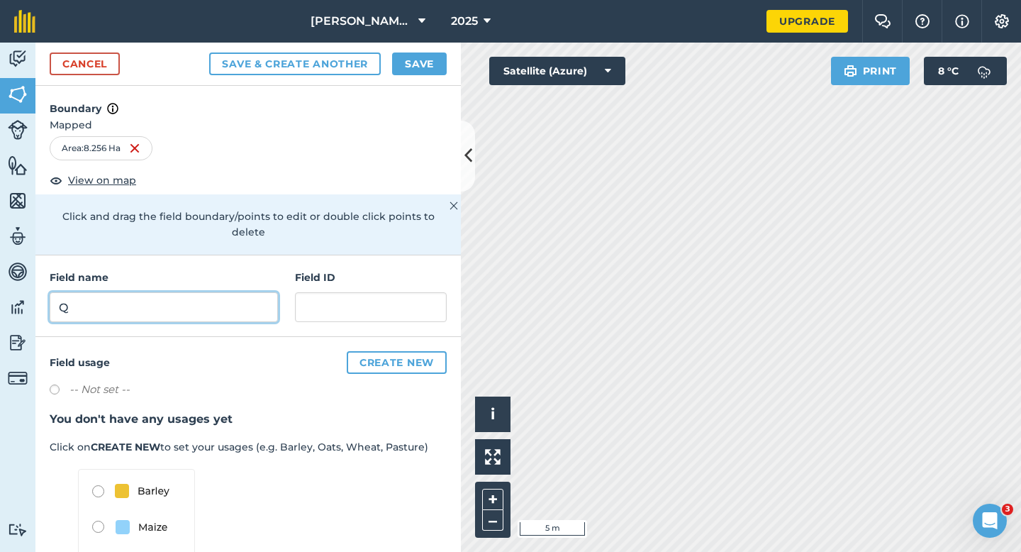
type input "Q"
click at [431, 60] on button "Save" at bounding box center [419, 63] width 55 height 23
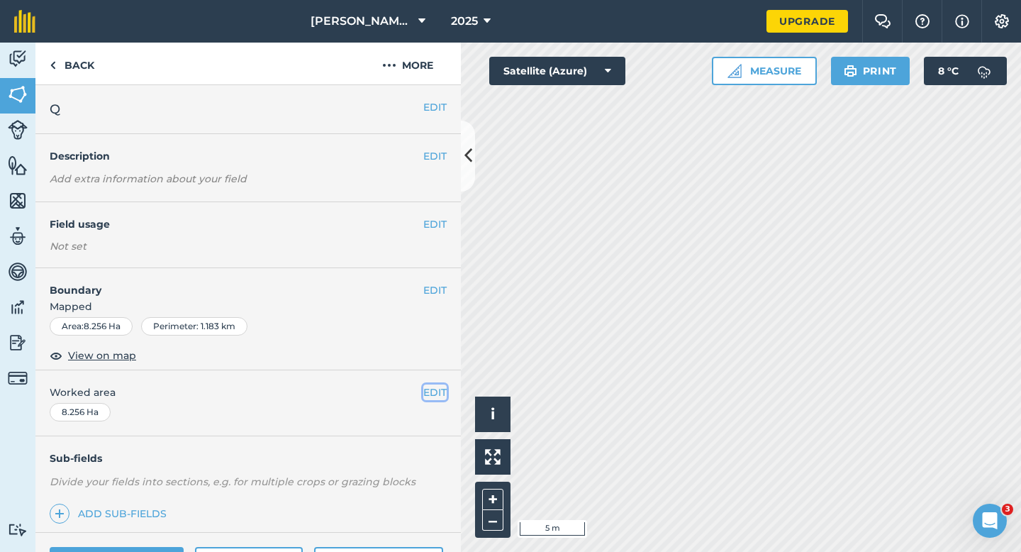
click at [438, 395] on button "EDIT" at bounding box center [434, 392] width 23 height 16
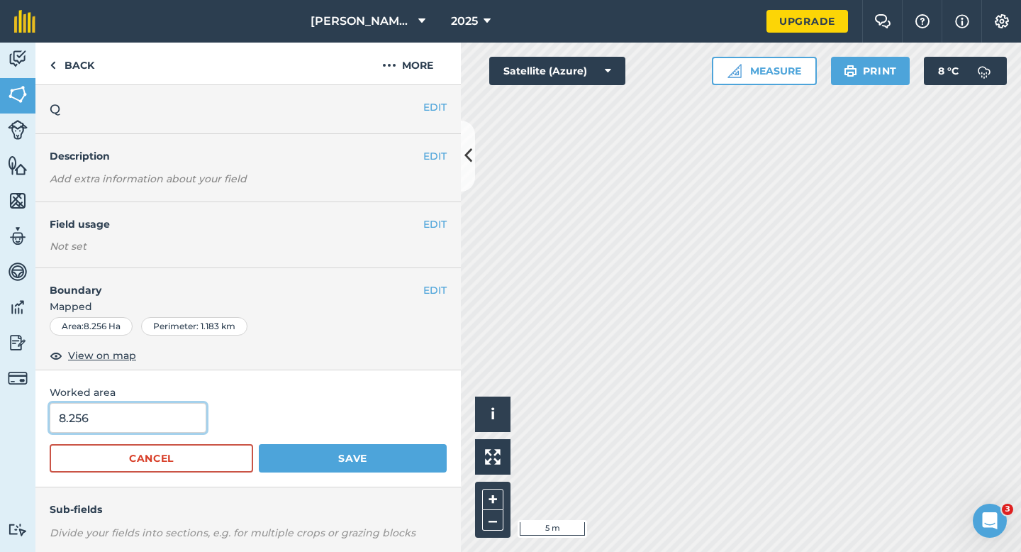
click at [118, 412] on input "8.256" at bounding box center [128, 418] width 157 height 30
type input "8.3"
click at [259, 444] on button "Save" at bounding box center [353, 458] width 188 height 28
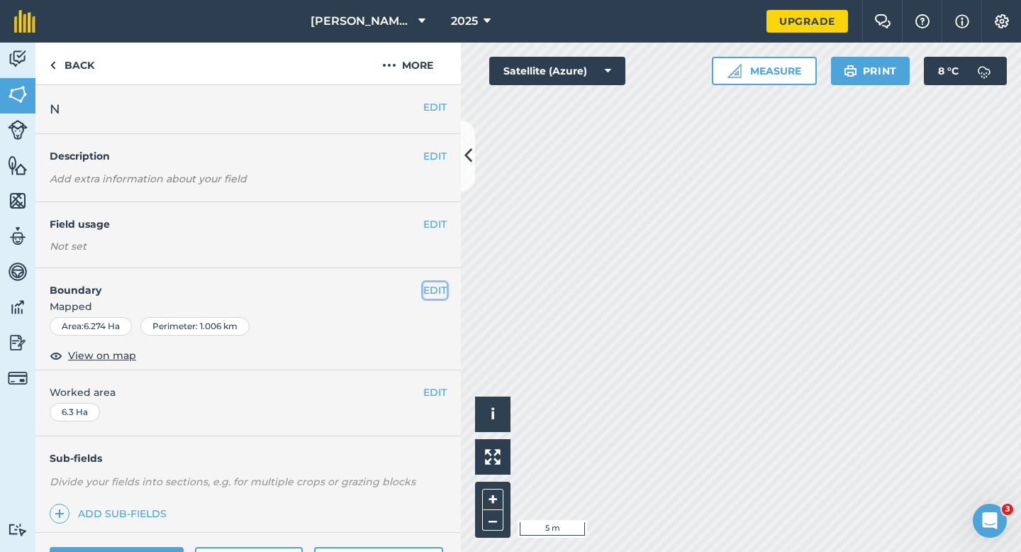
click at [434, 288] on button "EDIT" at bounding box center [434, 290] width 23 height 16
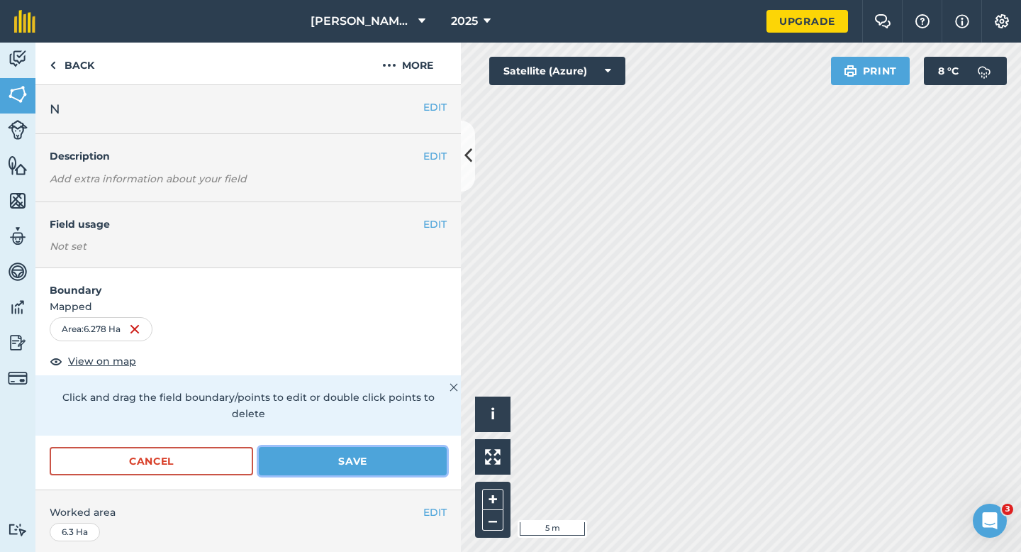
click at [426, 447] on button "Save" at bounding box center [353, 461] width 188 height 28
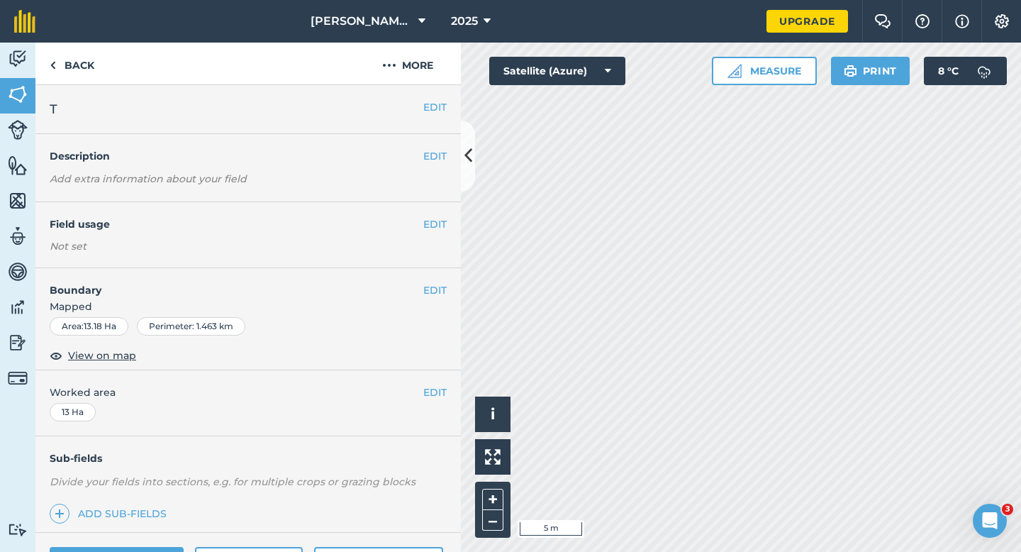
click at [438, 277] on div "EDIT Boundary Mapped Area : 13.18 Ha Perimeter : 1.463 km View on map" at bounding box center [248, 319] width 426 height 102
click at [438, 289] on button "EDIT" at bounding box center [434, 290] width 23 height 16
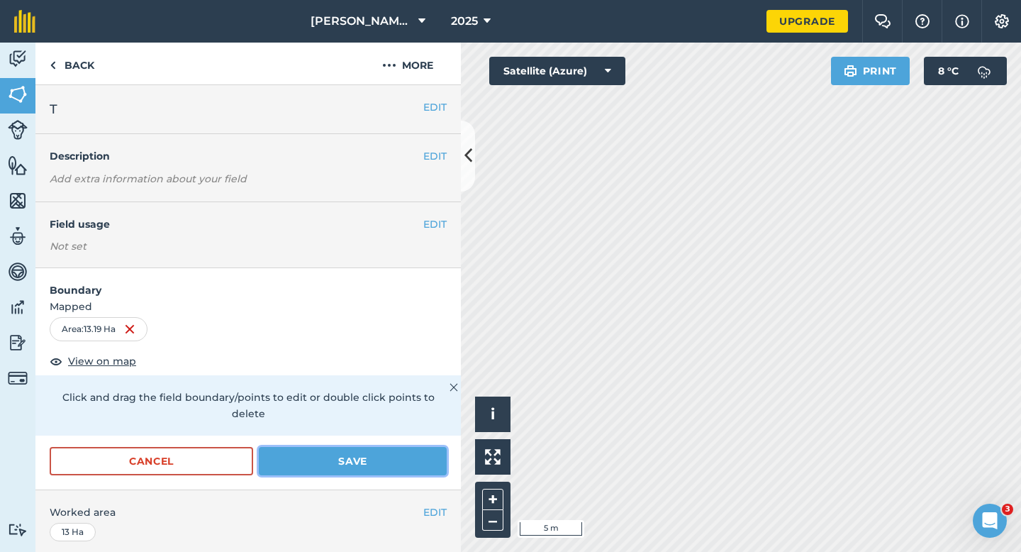
click at [435, 447] on button "Save" at bounding box center [353, 461] width 188 height 28
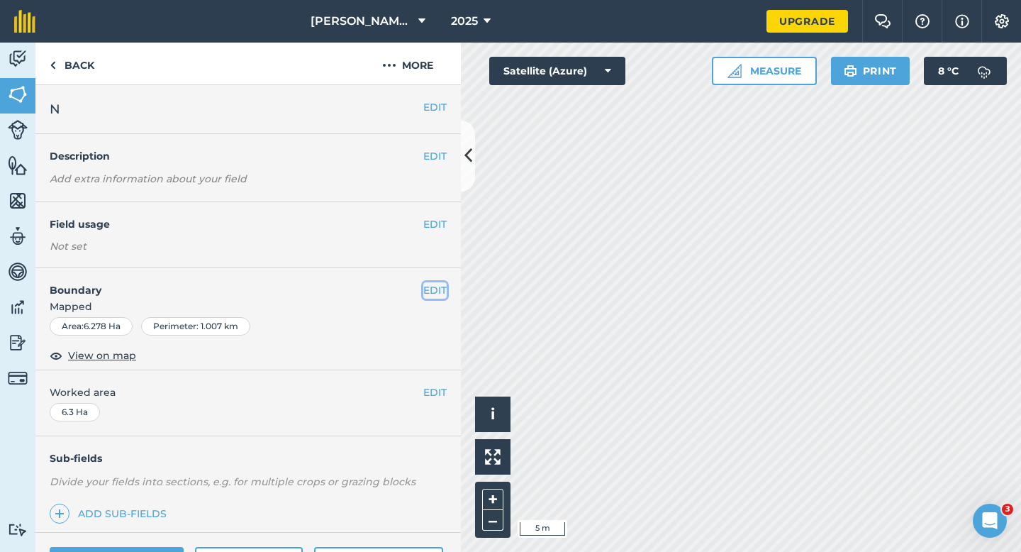
click at [432, 294] on button "EDIT" at bounding box center [434, 290] width 23 height 16
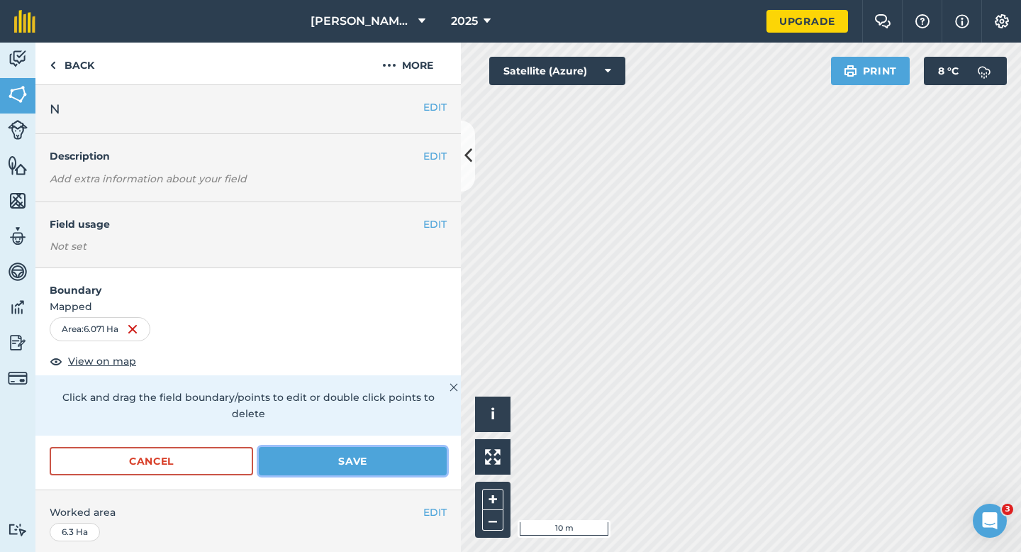
click at [425, 447] on button "Save" at bounding box center [353, 461] width 188 height 28
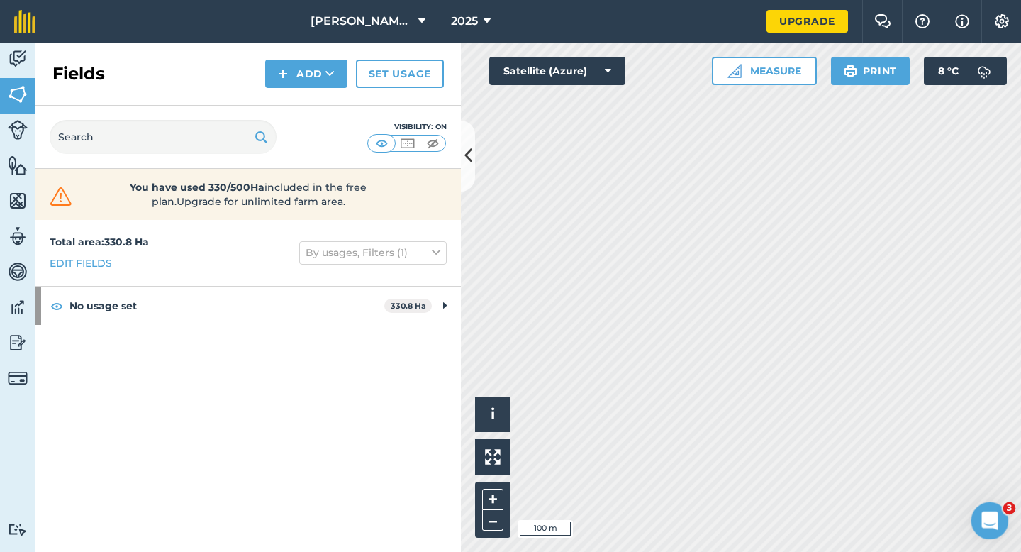
drag, startPoint x: 978, startPoint y: 529, endPoint x: 889, endPoint y: 394, distance: 161.7
click at [971, 501] on html at bounding box center [988, 518] width 34 height 34
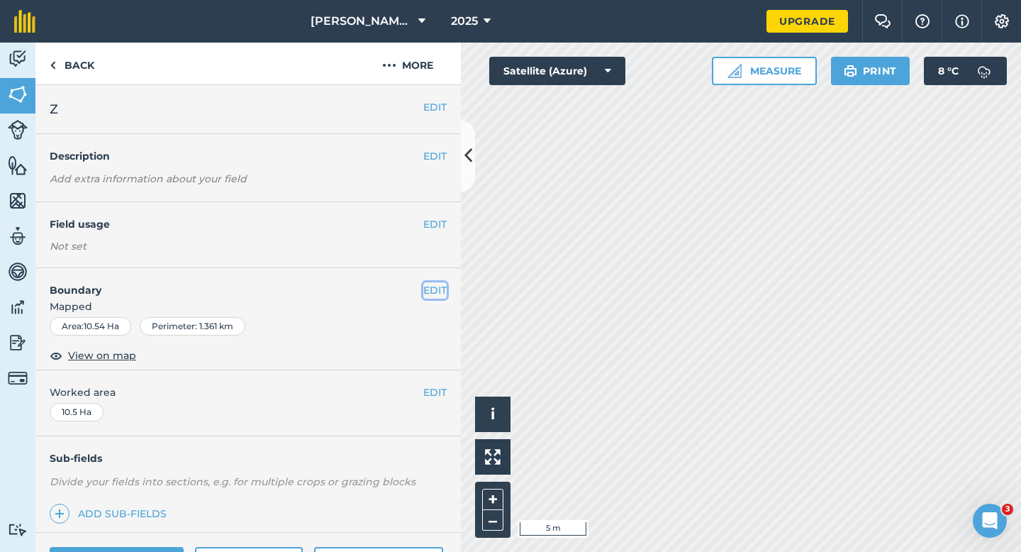
click at [426, 292] on button "EDIT" at bounding box center [434, 290] width 23 height 16
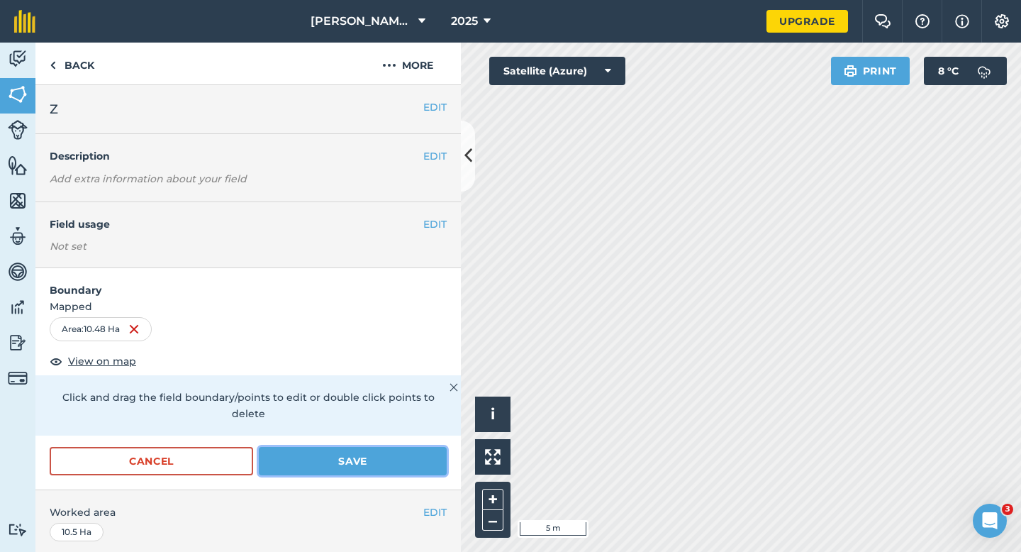
click at [426, 447] on button "Save" at bounding box center [353, 461] width 188 height 28
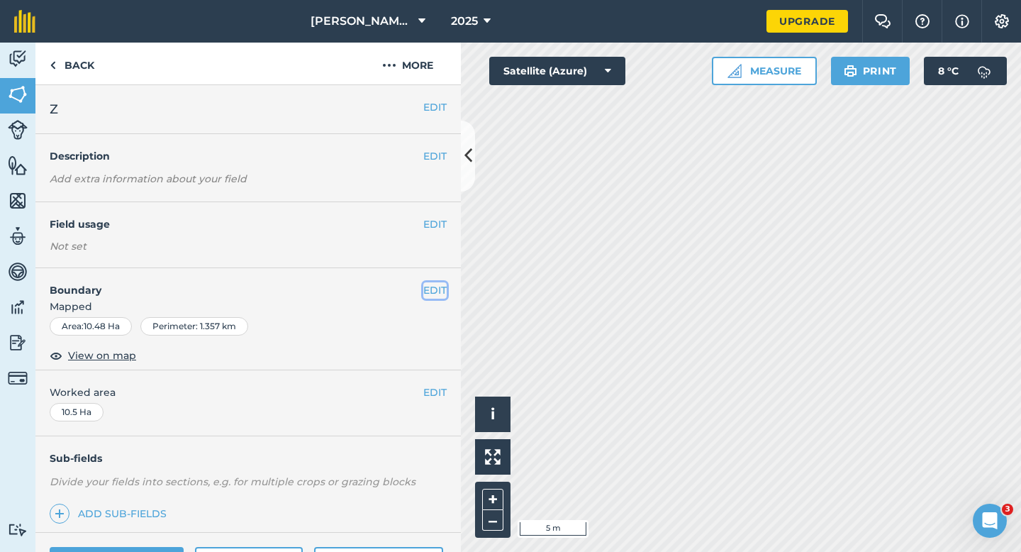
click at [432, 292] on button "EDIT" at bounding box center [434, 290] width 23 height 16
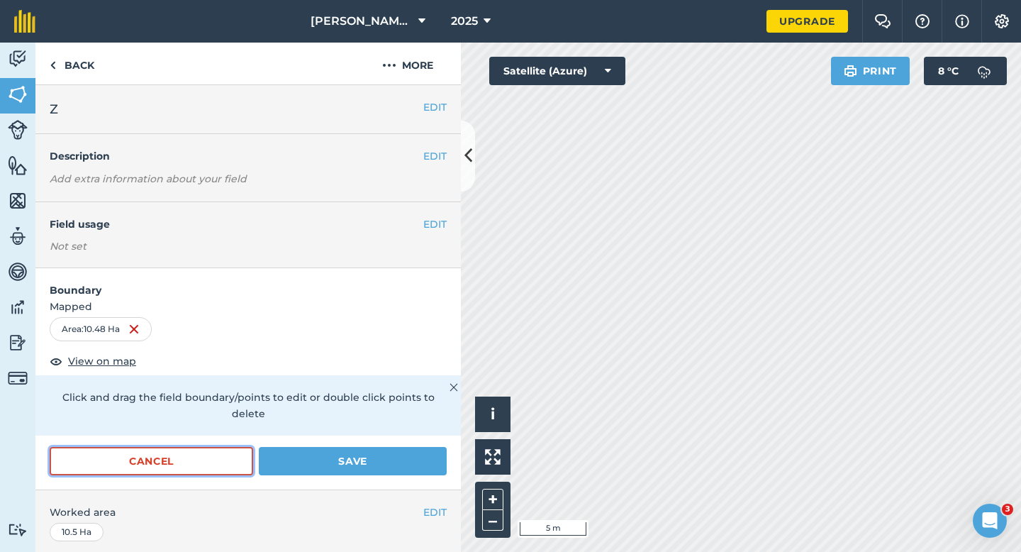
click at [215, 447] on button "Cancel" at bounding box center [152, 461] width 204 height 28
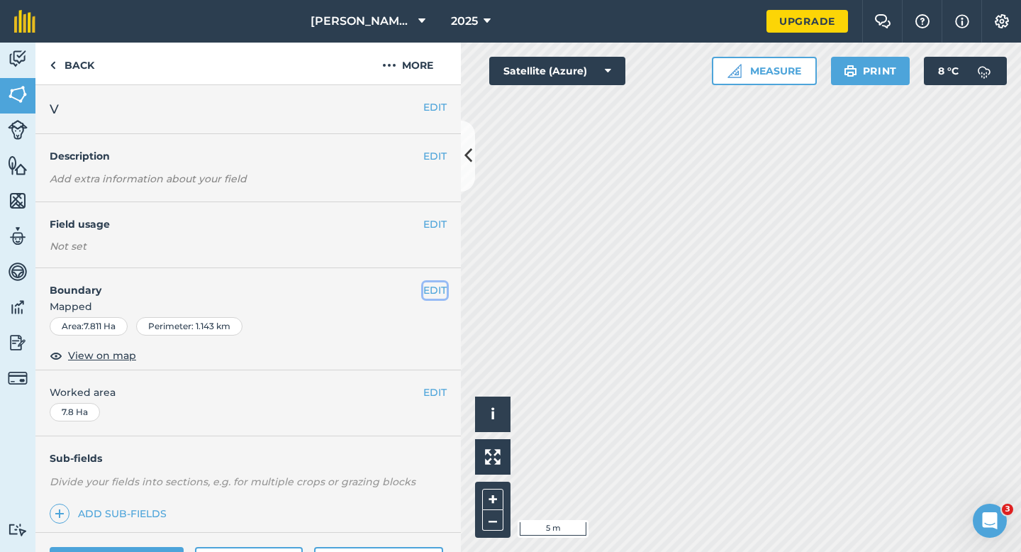
click at [436, 294] on button "EDIT" at bounding box center [434, 290] width 23 height 16
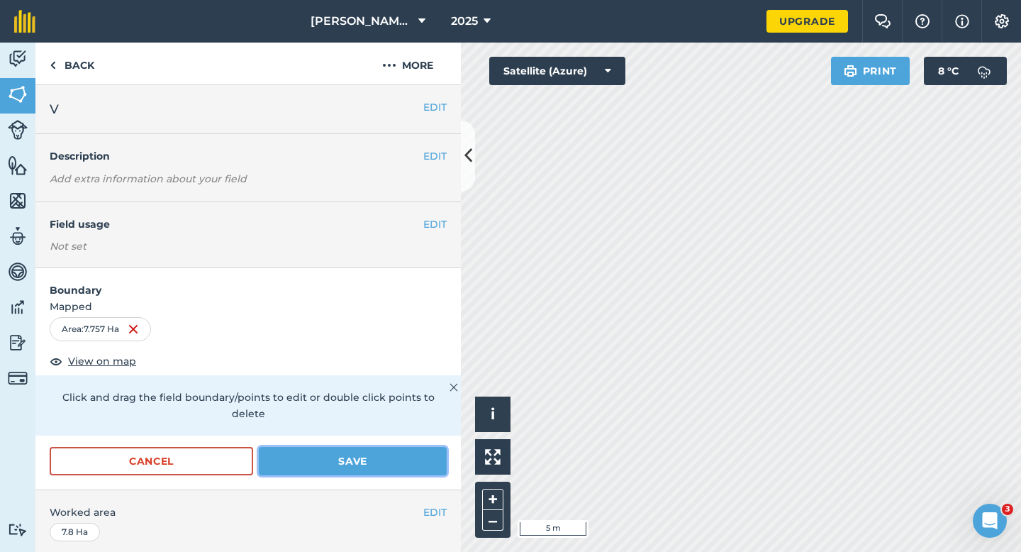
click at [380, 450] on button "Save" at bounding box center [353, 461] width 188 height 28
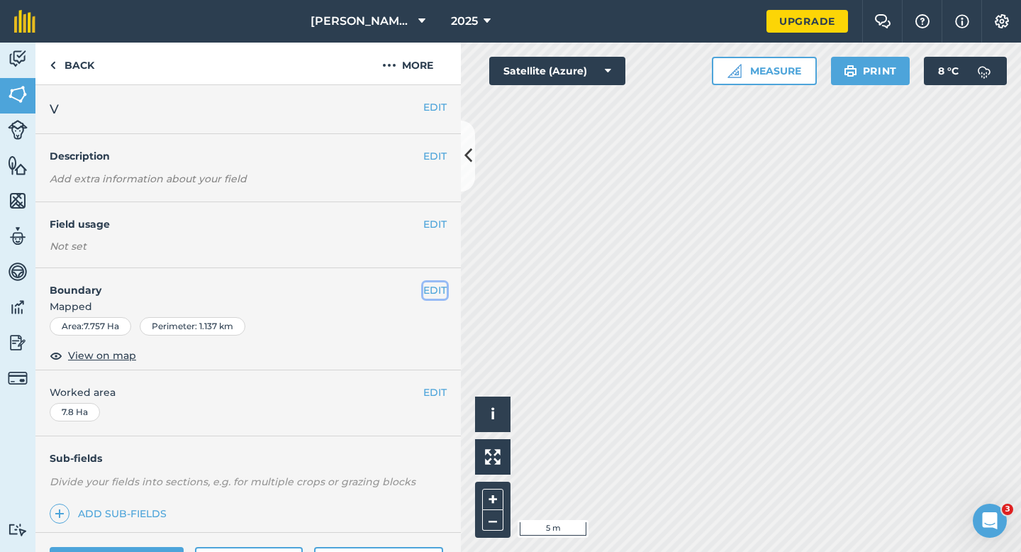
click at [439, 289] on button "EDIT" at bounding box center [434, 290] width 23 height 16
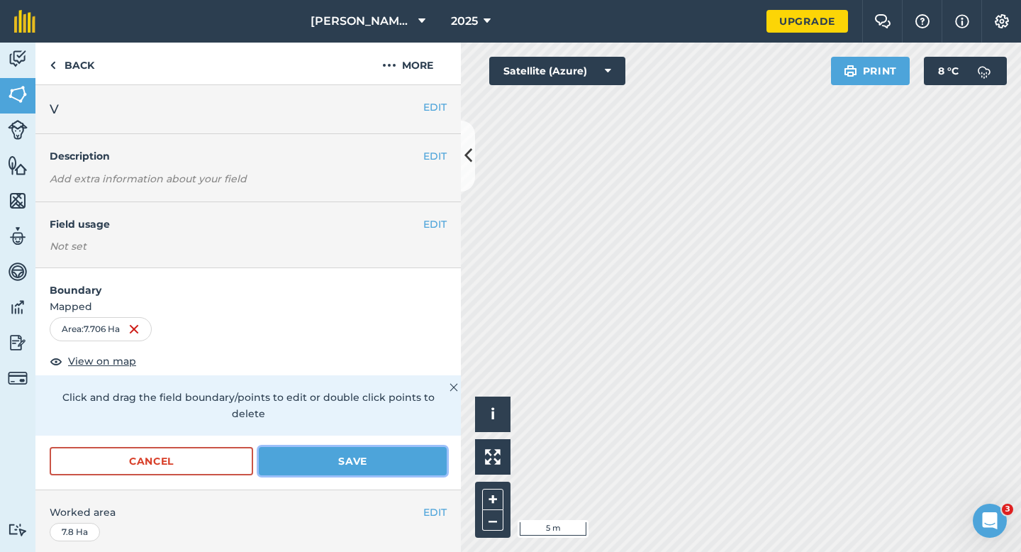
click at [396, 447] on button "Save" at bounding box center [353, 461] width 188 height 28
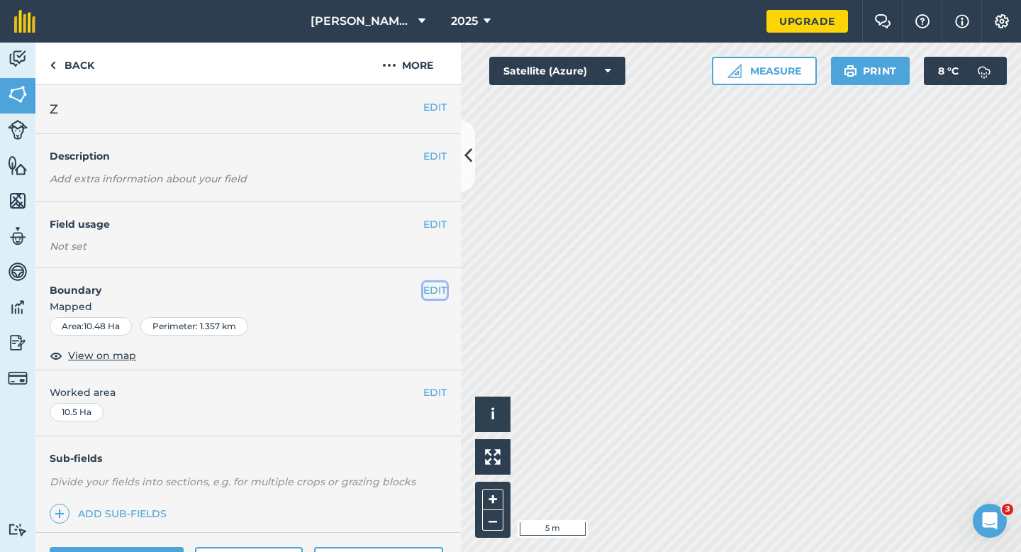
click at [439, 291] on button "EDIT" at bounding box center [434, 290] width 23 height 16
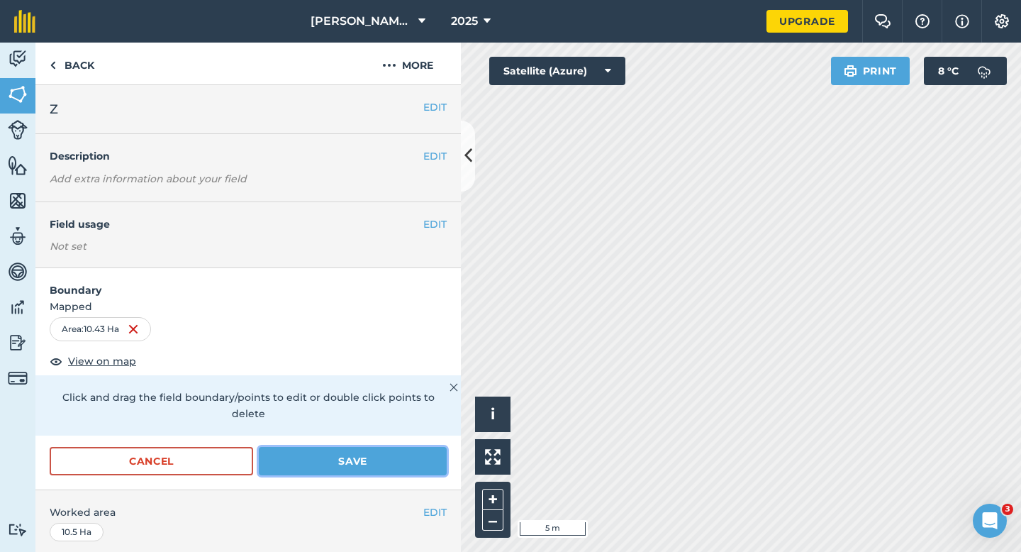
click at [334, 453] on button "Save" at bounding box center [353, 461] width 188 height 28
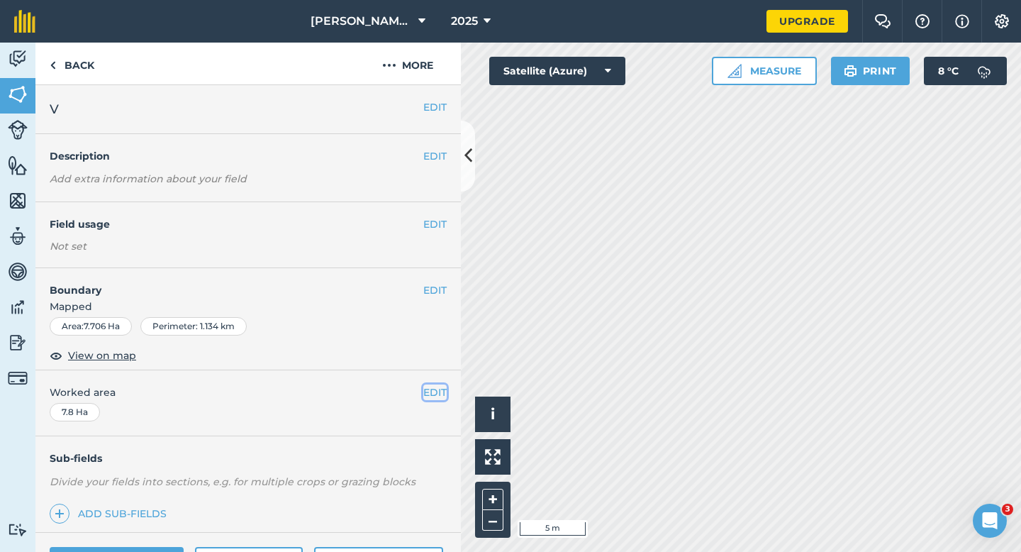
click at [438, 392] on button "EDIT" at bounding box center [434, 392] width 23 height 16
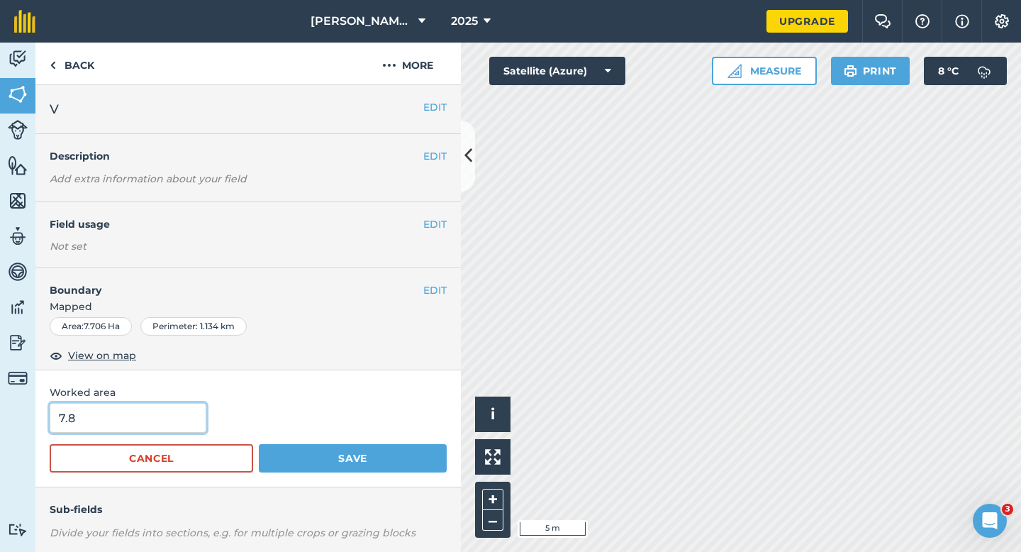
click at [116, 416] on input "7.8" at bounding box center [128, 418] width 157 height 30
type input "7.7"
click at [259, 444] on button "Save" at bounding box center [353, 458] width 188 height 28
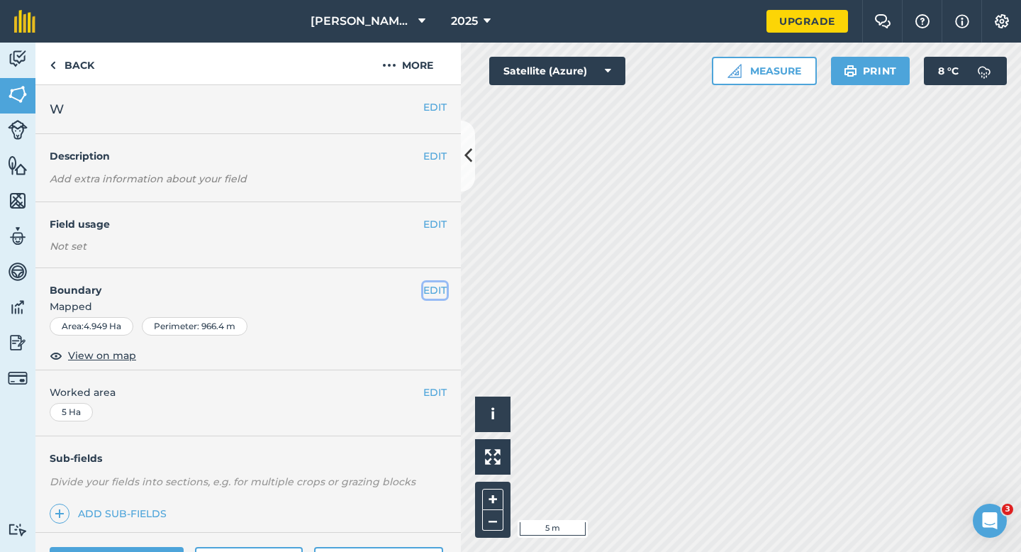
click at [436, 294] on button "EDIT" at bounding box center [434, 290] width 23 height 16
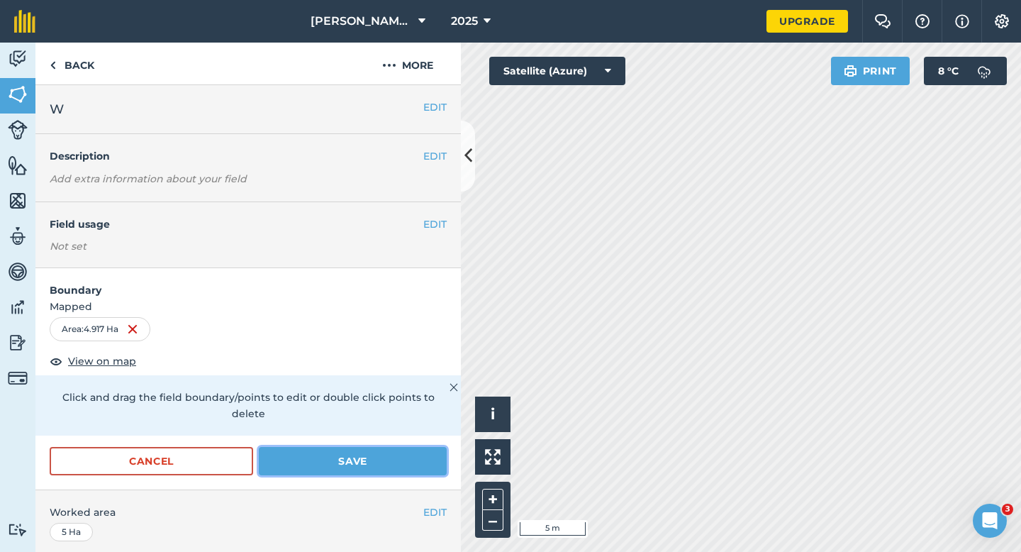
click at [408, 447] on button "Save" at bounding box center [353, 461] width 188 height 28
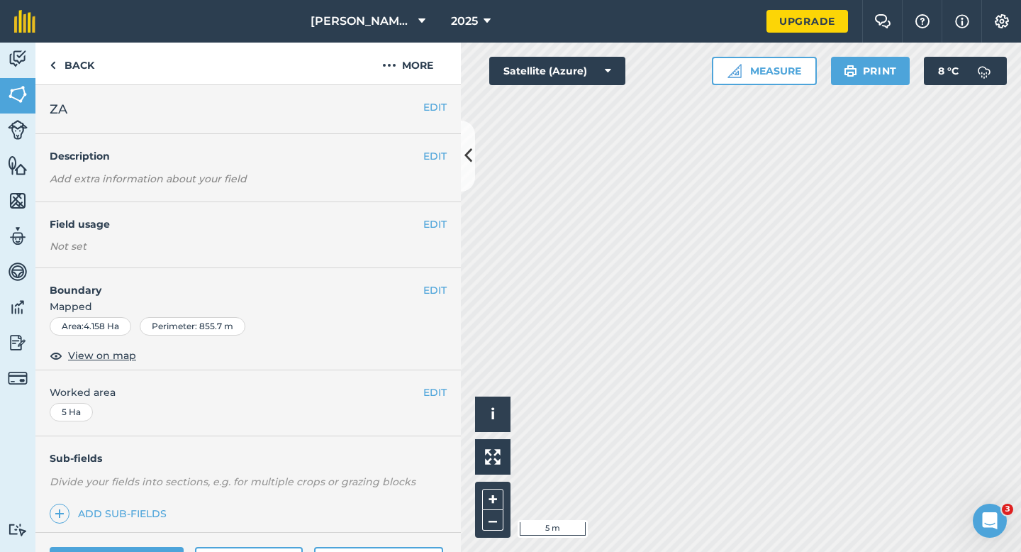
click at [419, 287] on h4 "Boundary" at bounding box center [229, 283] width 388 height 30
click at [448, 288] on div "EDIT Boundary Mapped Area : 4.158 Ha Perimeter : 855.7 m View on map" at bounding box center [248, 319] width 426 height 102
click at [428, 301] on span "Mapped" at bounding box center [248, 307] width 426 height 16
click at [430, 295] on button "EDIT" at bounding box center [434, 290] width 23 height 16
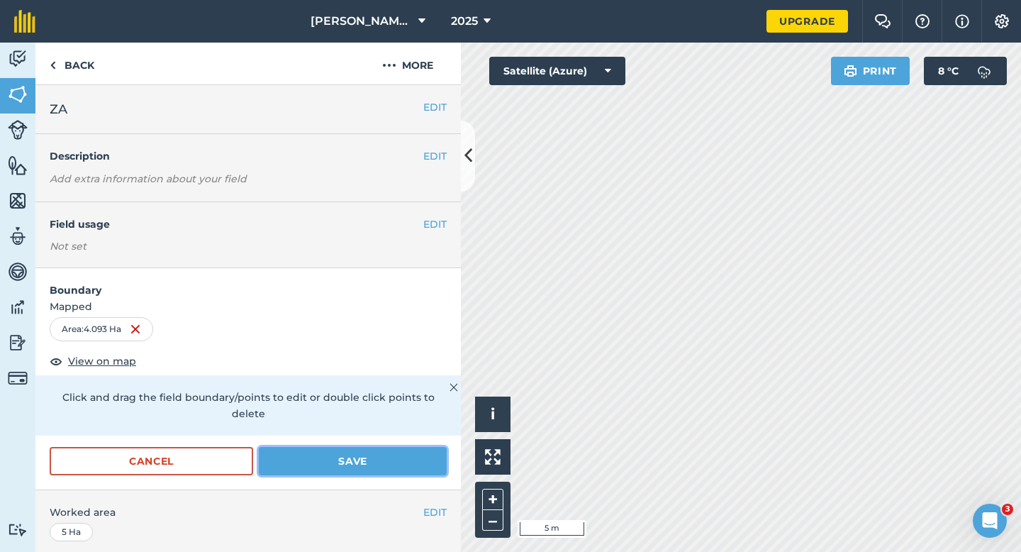
click at [394, 447] on button "Save" at bounding box center [353, 461] width 188 height 28
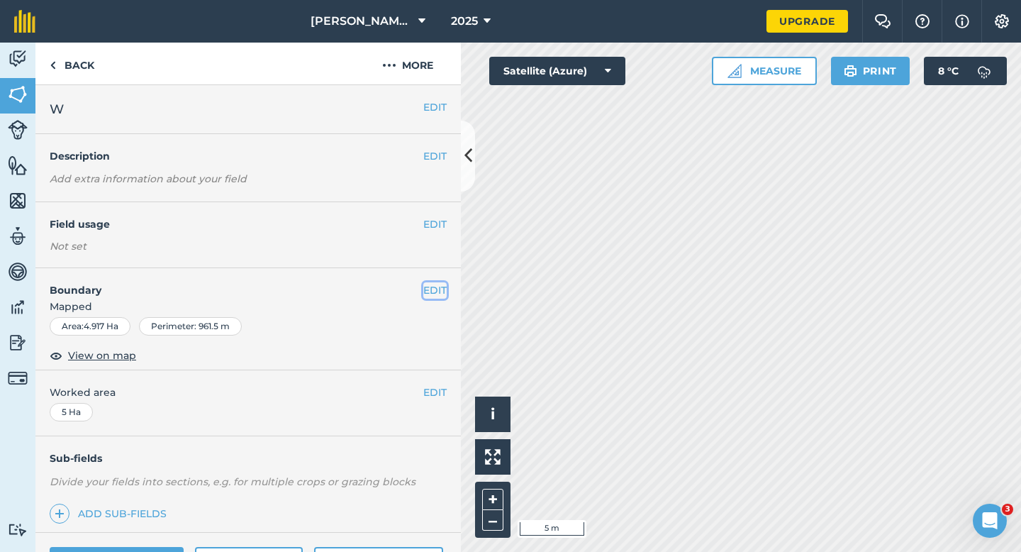
click at [438, 287] on button "EDIT" at bounding box center [434, 290] width 23 height 16
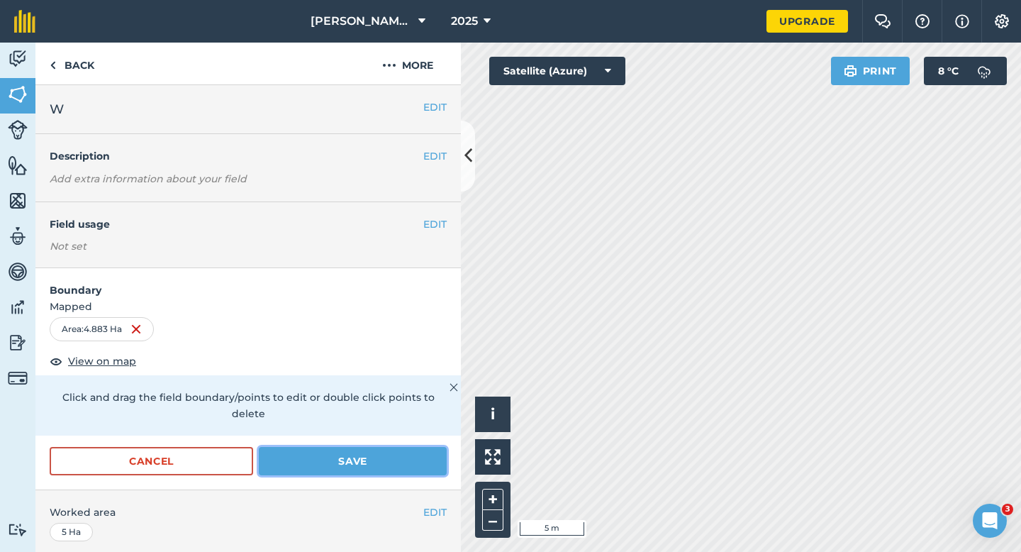
click at [377, 447] on button "Save" at bounding box center [353, 461] width 188 height 28
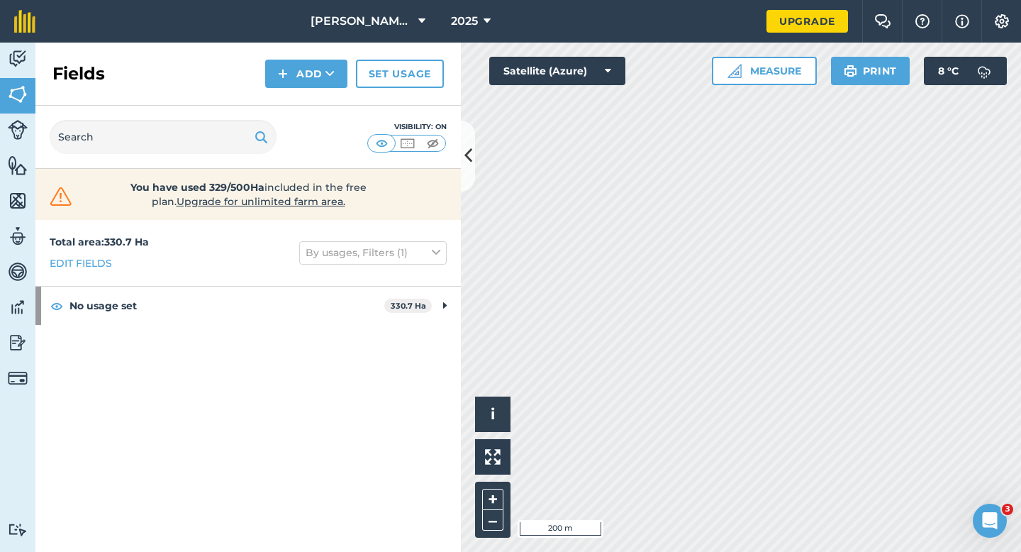
click at [647, 0] on html "[PERSON_NAME] & Sons Farming LTD 2025 Upgrade Farm Chat Help Info Settings Map …" at bounding box center [510, 276] width 1021 height 552
click at [591, 32] on div "[PERSON_NAME] & Sons Farming LTD 2025 Upgrade Farm Chat Help Info Settings Map …" at bounding box center [510, 276] width 1021 height 552
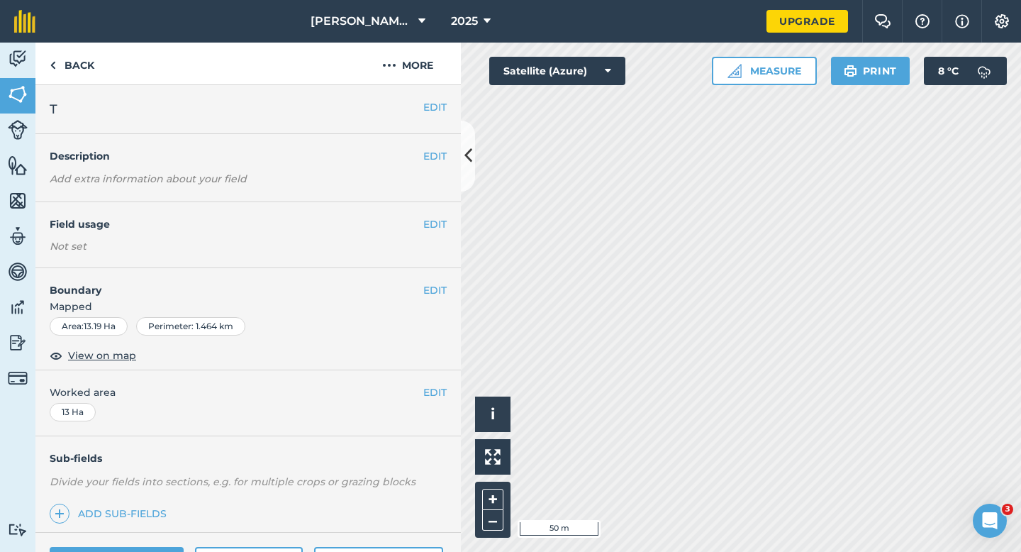
click at [448, 284] on div "EDIT Boundary Mapped Area : 13.19 Ha Perimeter : 1.464 km View on map" at bounding box center [248, 319] width 426 height 102
click at [443, 284] on button "EDIT" at bounding box center [434, 290] width 23 height 16
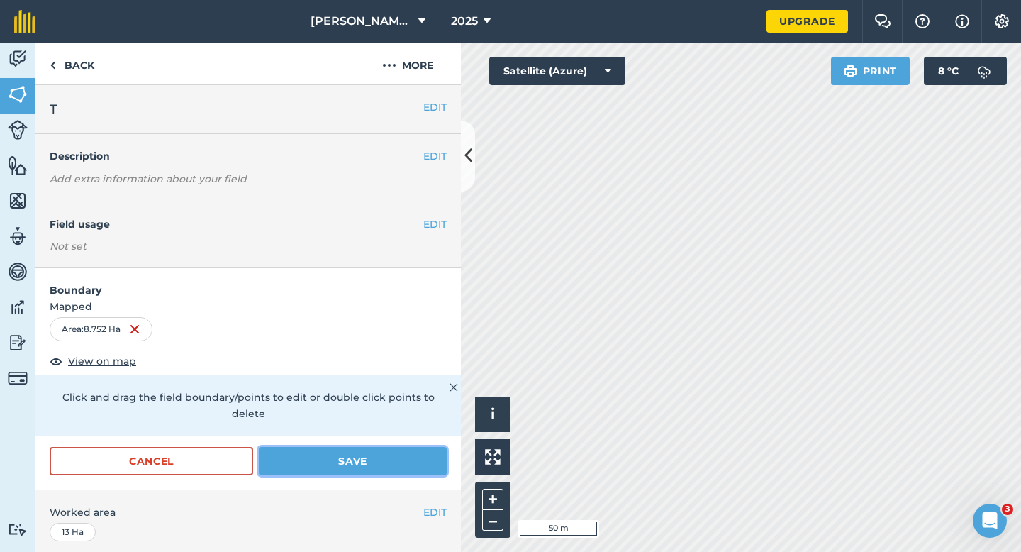
click at [346, 453] on button "Save" at bounding box center [353, 461] width 188 height 28
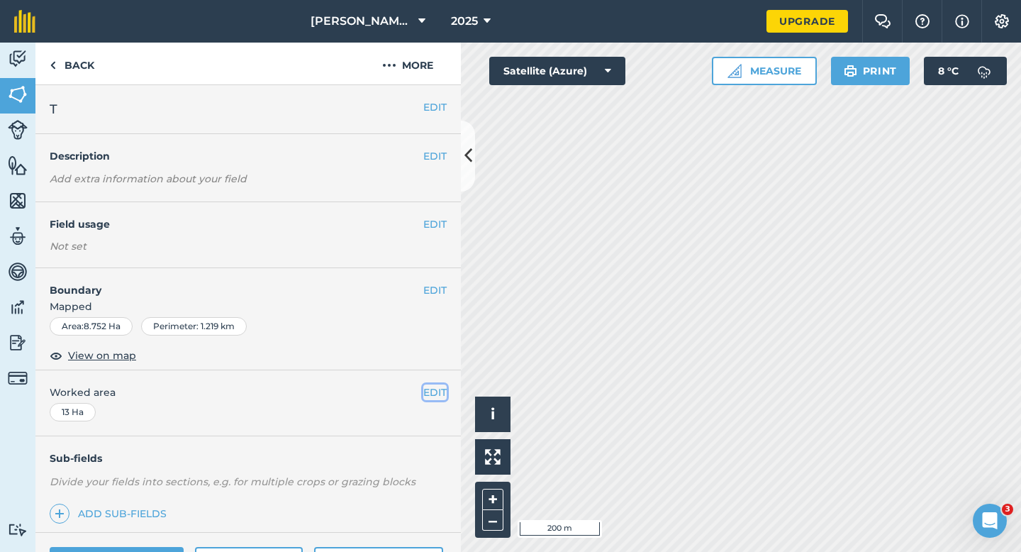
click at [434, 391] on button "EDIT" at bounding box center [434, 392] width 23 height 16
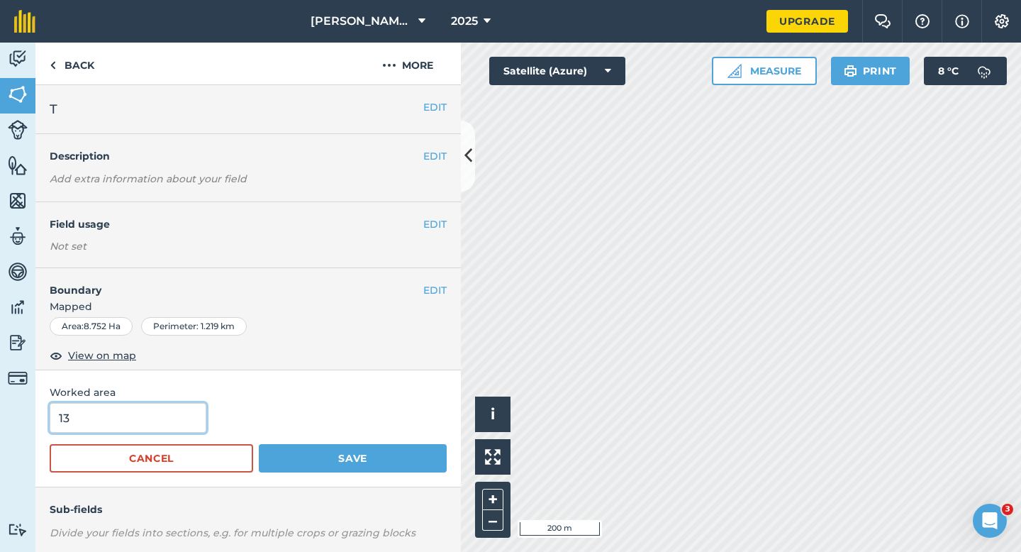
click at [103, 425] on input "13" at bounding box center [128, 418] width 157 height 30
type input "8.8"
click at [259, 444] on button "Save" at bounding box center [353, 458] width 188 height 28
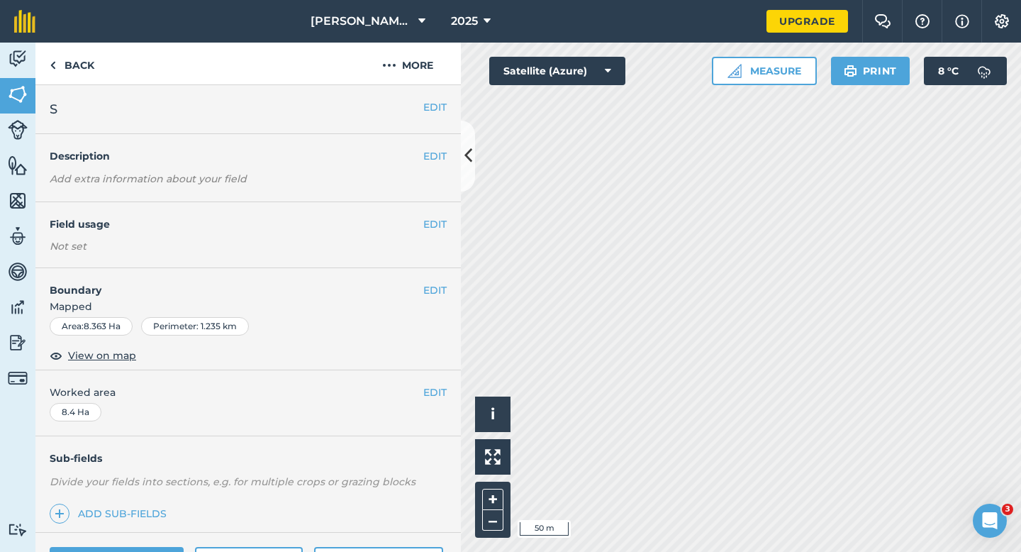
click at [427, 279] on div "EDIT Boundary Mapped Area : 8.363 Ha Perimeter : 1.235 km View on map" at bounding box center [248, 319] width 426 height 102
click at [435, 284] on button "EDIT" at bounding box center [434, 290] width 23 height 16
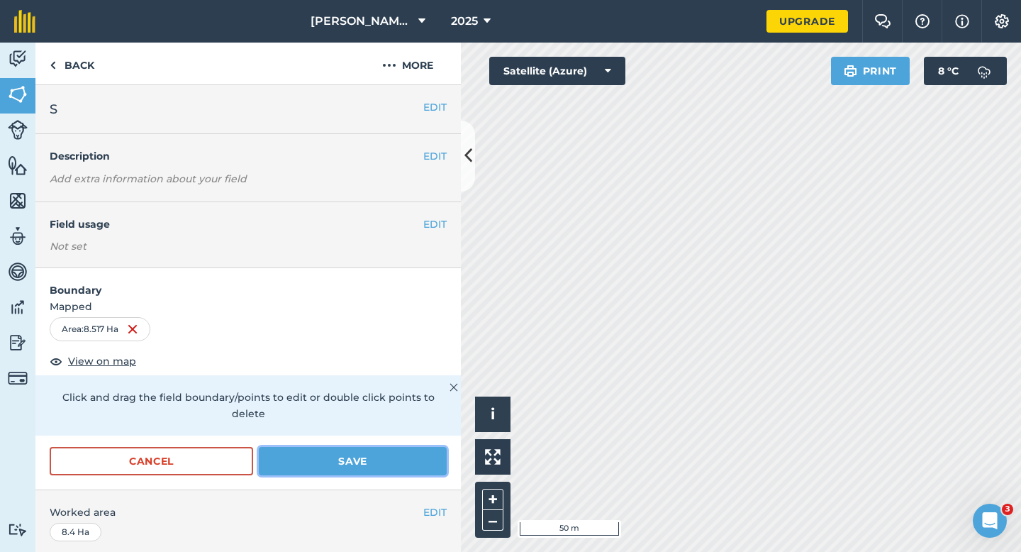
click at [377, 447] on button "Save" at bounding box center [353, 461] width 188 height 28
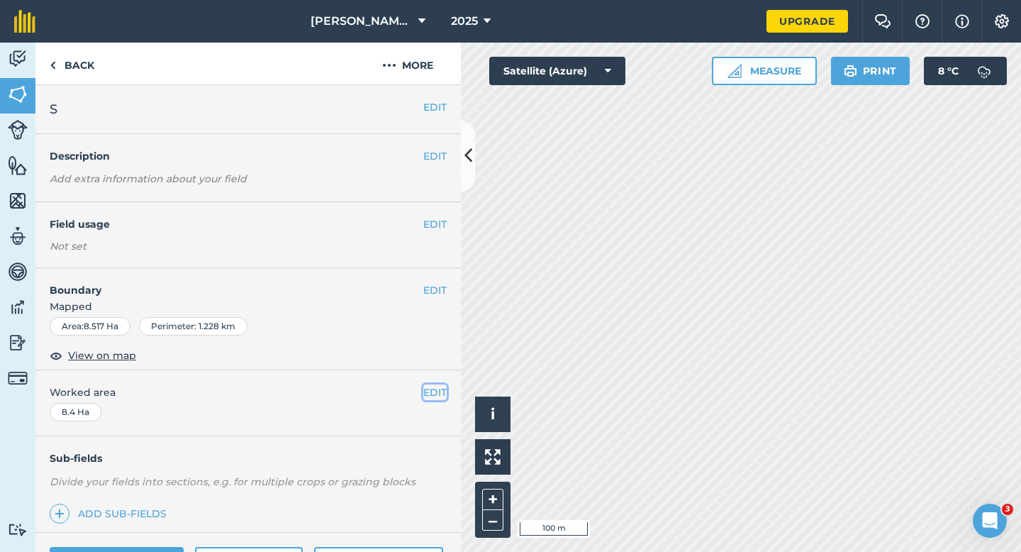
click at [436, 391] on button "EDIT" at bounding box center [434, 392] width 23 height 16
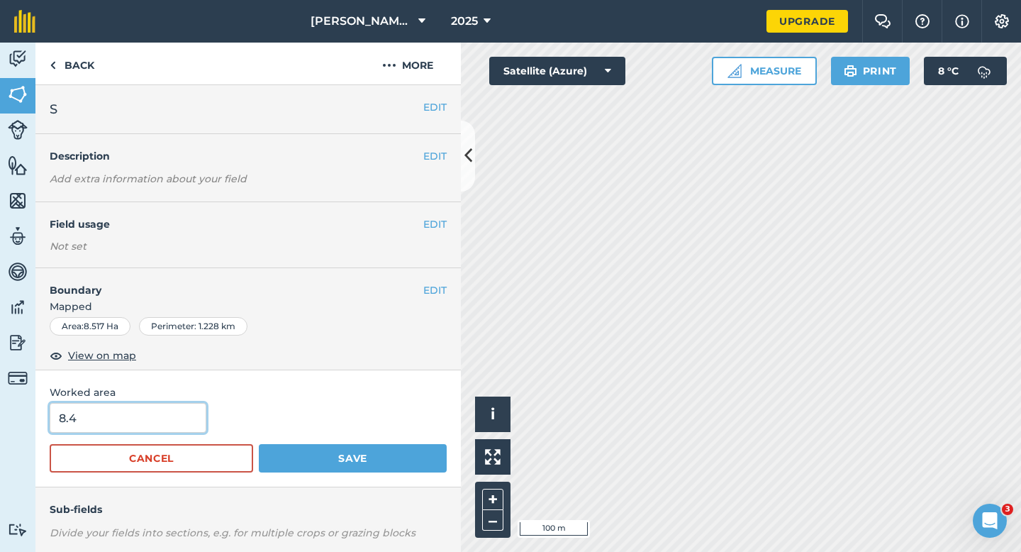
click at [159, 418] on input "8.4" at bounding box center [128, 418] width 157 height 30
type input "8.5"
click at [259, 444] on button "Save" at bounding box center [353, 458] width 188 height 28
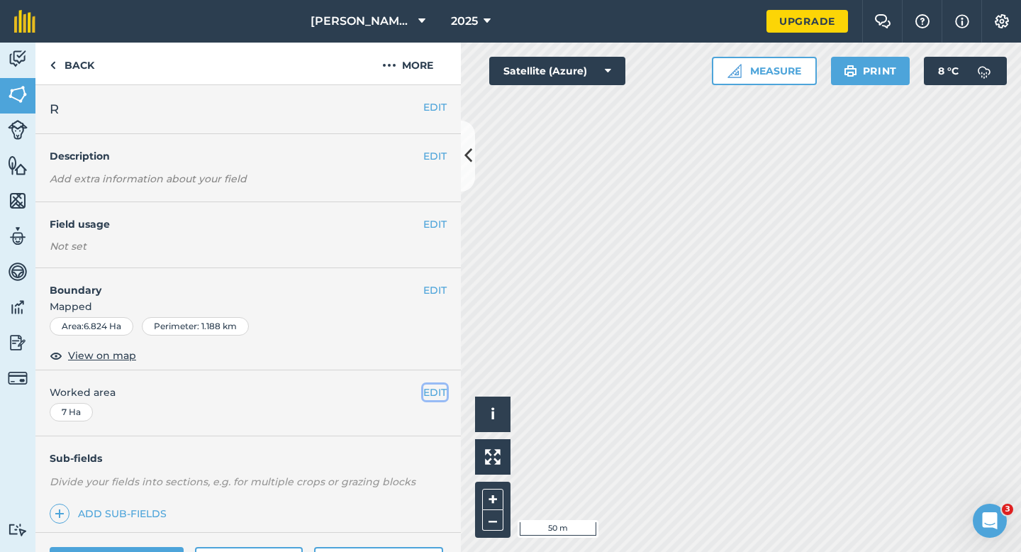
click at [434, 388] on button "EDIT" at bounding box center [434, 392] width 23 height 16
click at [434, 281] on div "EDIT Boundary Mapped Area : 6.824 Ha Perimeter : 1.188 km View on map" at bounding box center [248, 319] width 426 height 102
click at [435, 285] on button "EDIT" at bounding box center [434, 290] width 23 height 16
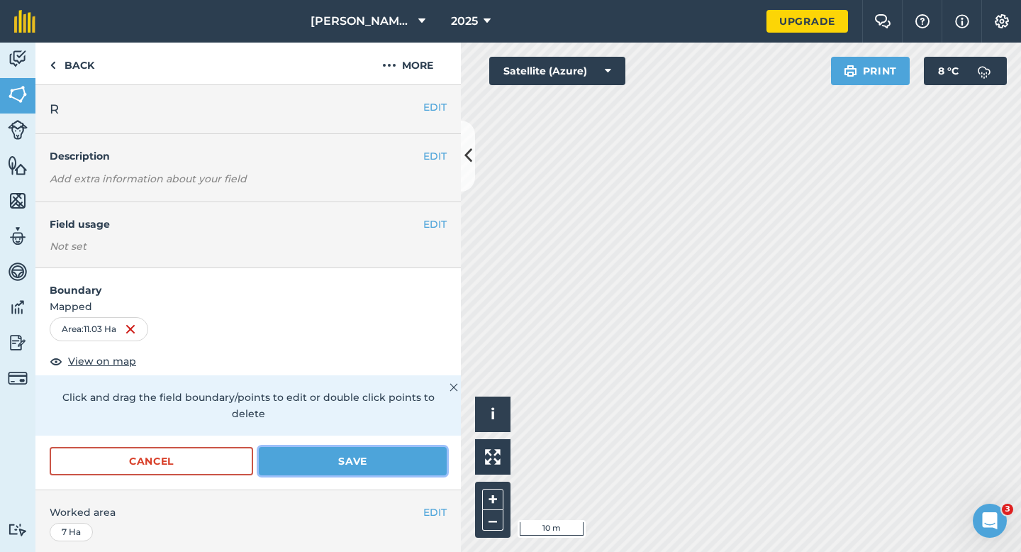
click at [375, 447] on button "Save" at bounding box center [353, 461] width 188 height 28
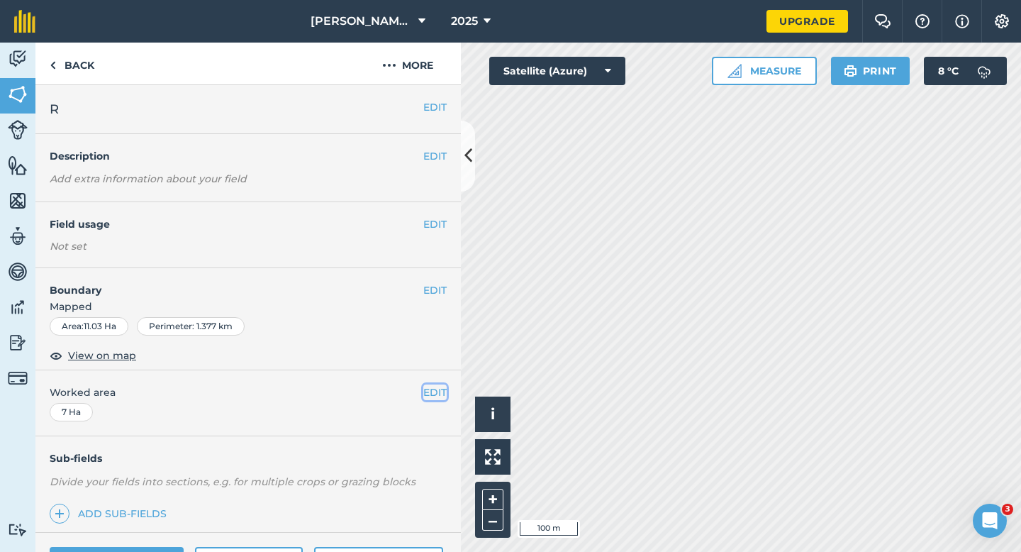
click at [434, 389] on button "EDIT" at bounding box center [434, 392] width 23 height 16
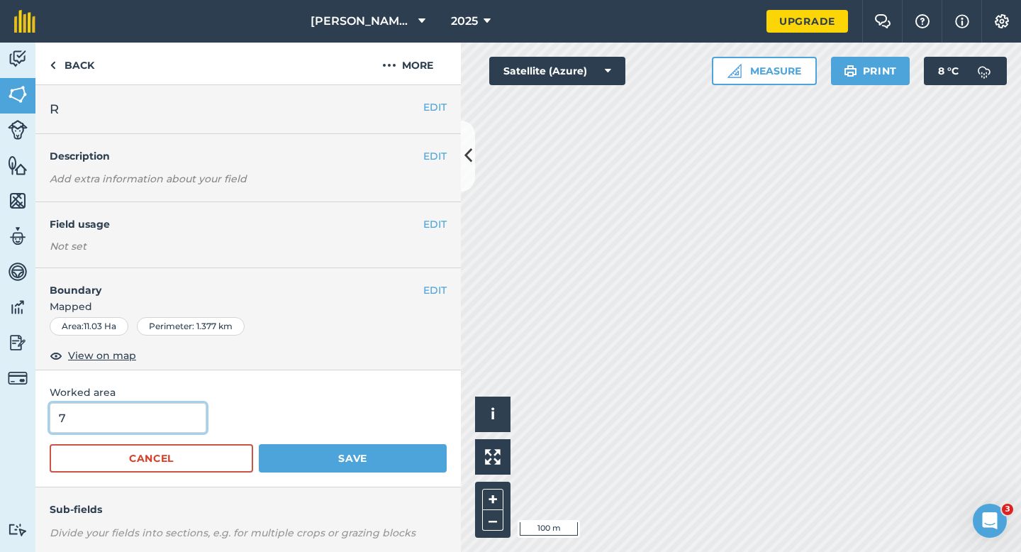
click at [146, 411] on input "7" at bounding box center [128, 418] width 157 height 30
type input "11"
click at [259, 444] on button "Save" at bounding box center [353, 458] width 188 height 28
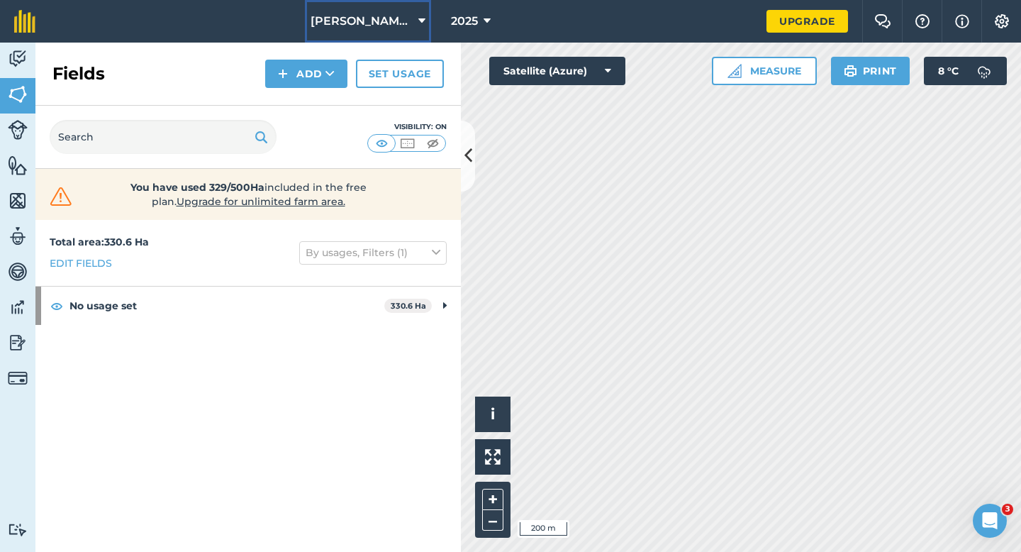
click at [377, 34] on button "[PERSON_NAME] & Sons Farming LTD" at bounding box center [368, 21] width 126 height 43
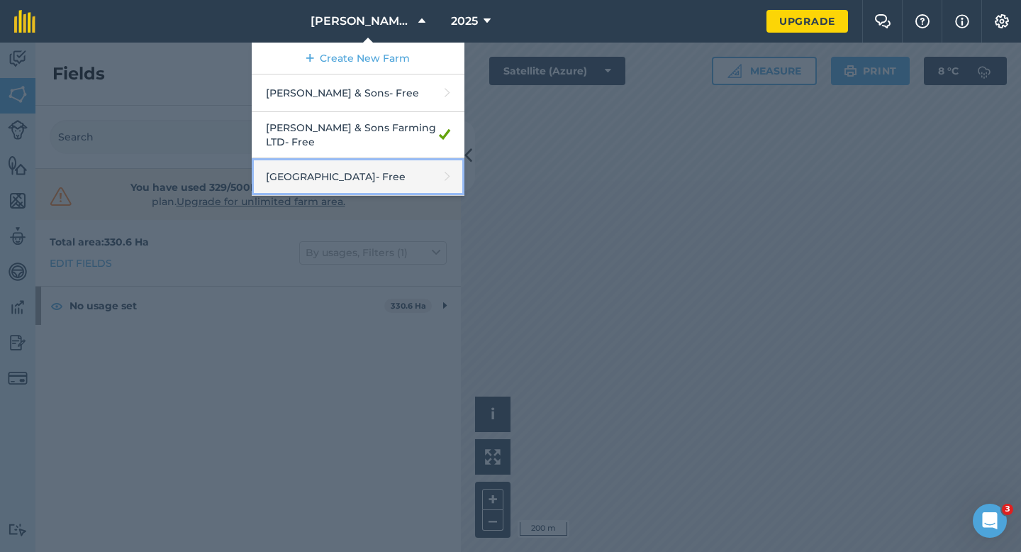
click at [364, 162] on link "[GEOGRAPHIC_DATA] - Free" at bounding box center [358, 177] width 213 height 38
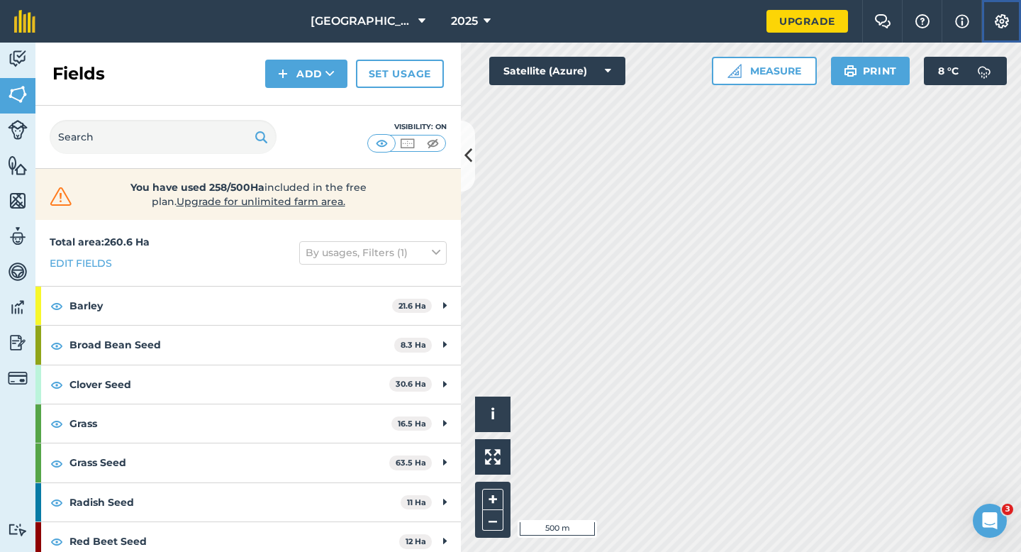
click at [1006, 26] on img at bounding box center [1002, 21] width 17 height 14
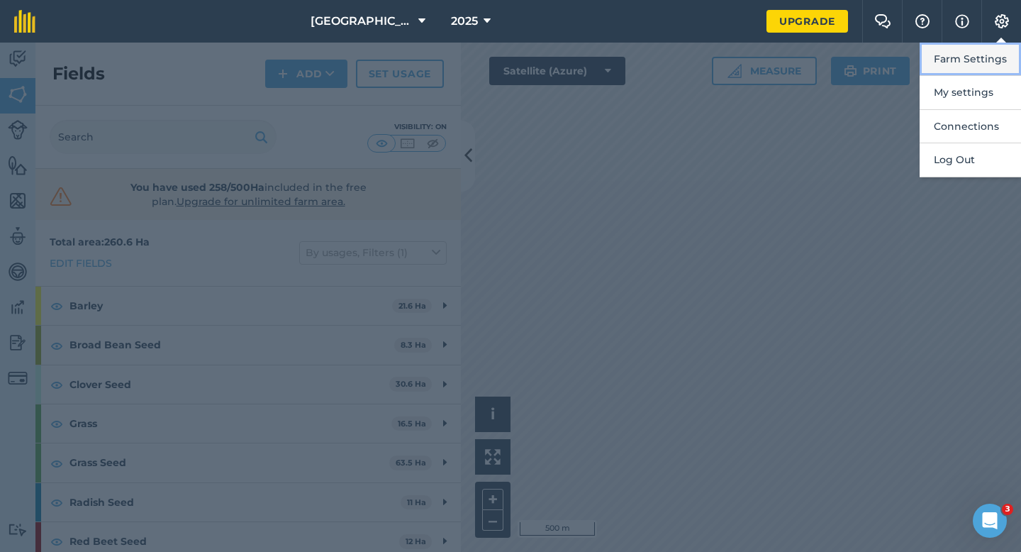
click at [996, 47] on button "Farm Settings" at bounding box center [970, 59] width 101 height 33
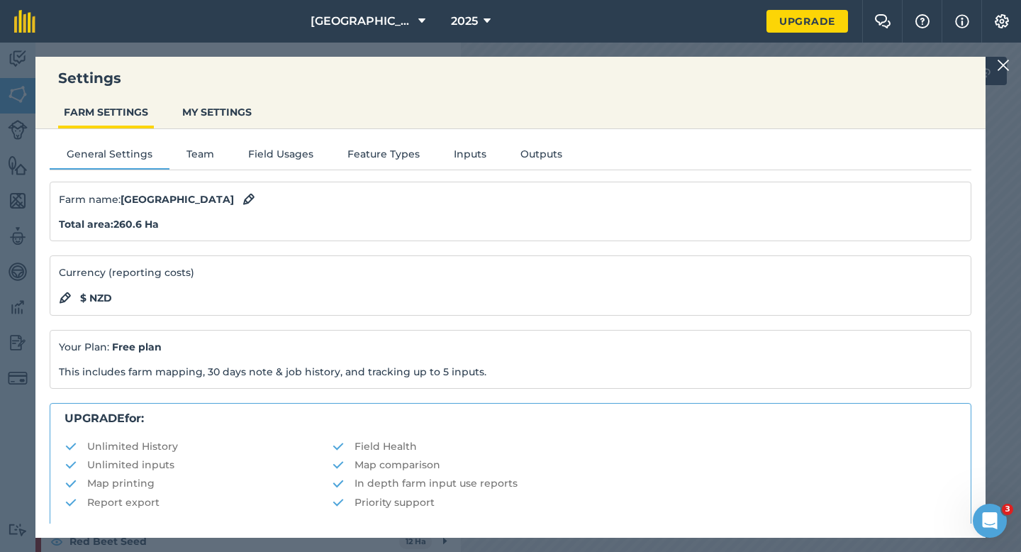
scroll to position [272, 0]
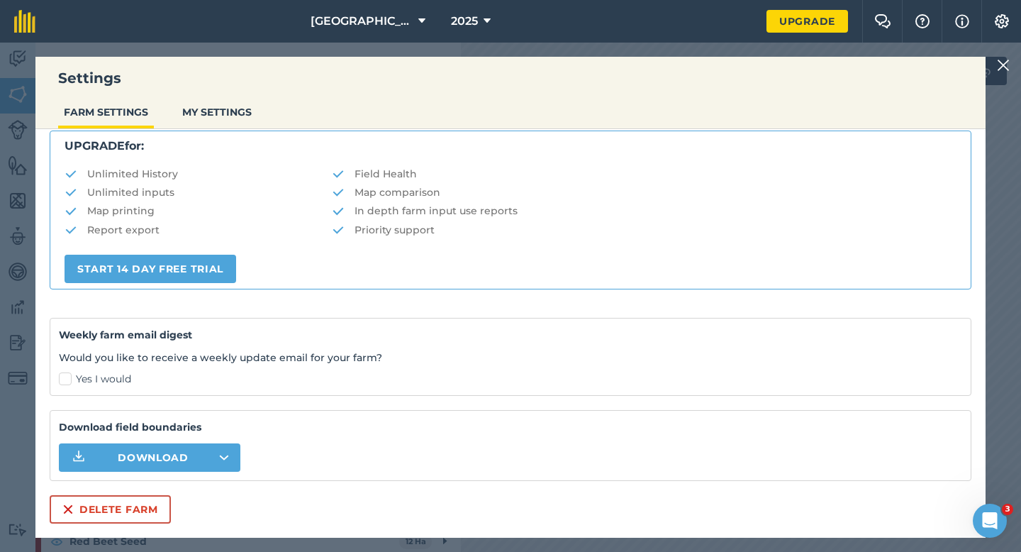
click at [101, 523] on div "Settings FARM SETTINGS MY SETTINGS General Settings Team Field Usages Feature T…" at bounding box center [510, 297] width 950 height 481
click at [101, 517] on button "Delete farm" at bounding box center [110, 509] width 121 height 28
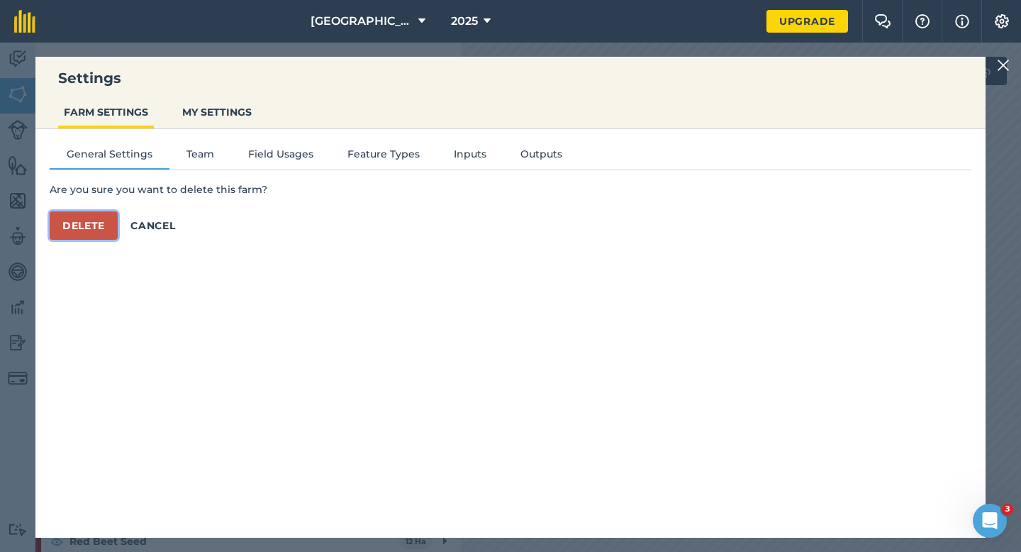
click at [94, 226] on button "Delete" at bounding box center [84, 225] width 68 height 28
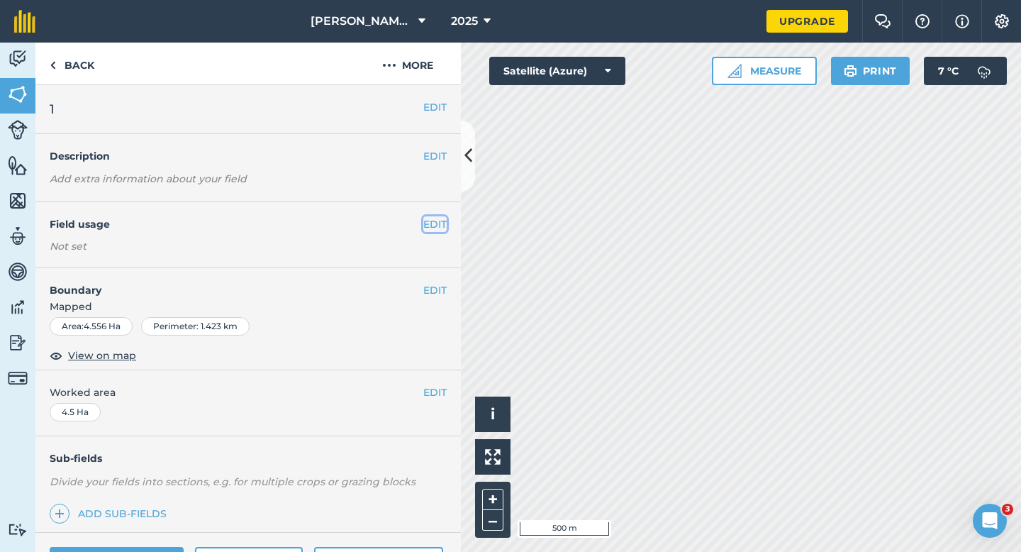
click at [432, 225] on button "EDIT" at bounding box center [434, 224] width 23 height 16
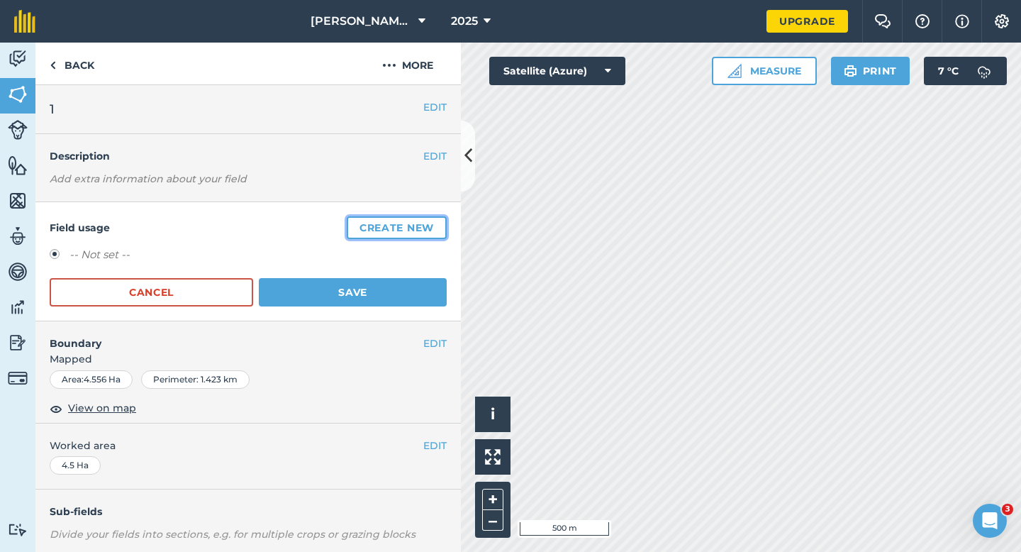
click at [432, 223] on button "Create new" at bounding box center [397, 227] width 100 height 23
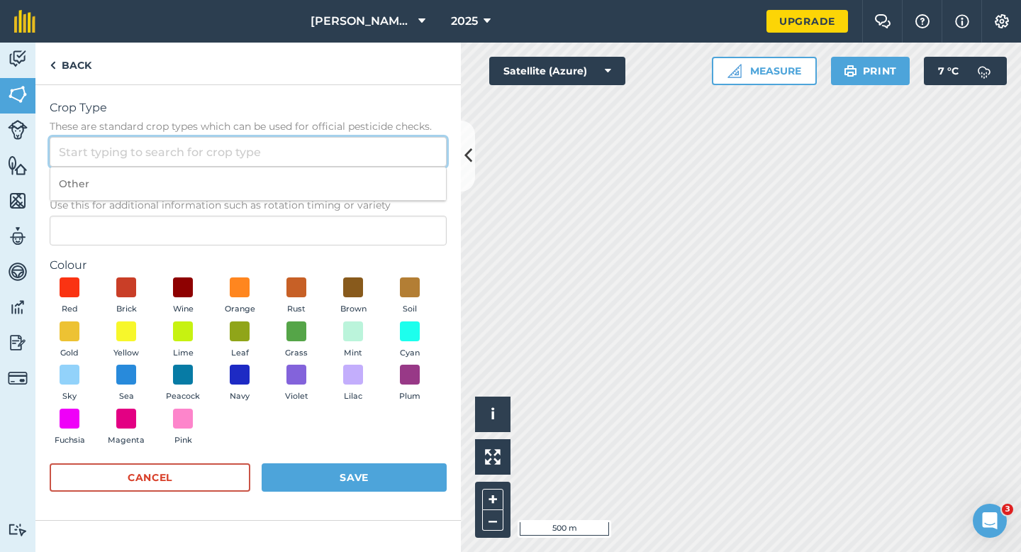
click at [336, 165] on input "Crop Type These are standard crop types which can be used for official pesticid…" at bounding box center [248, 152] width 397 height 30
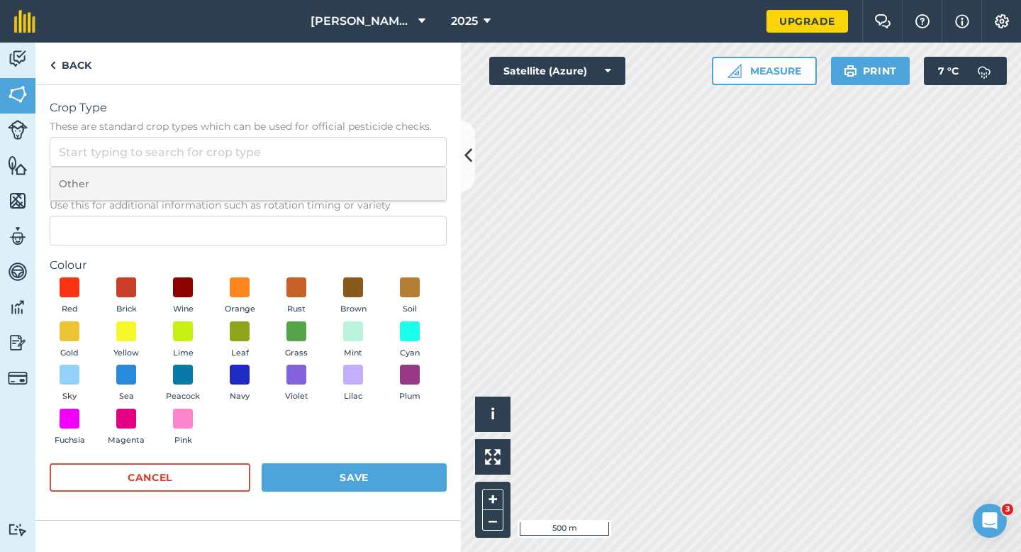
click at [342, 180] on li "Other" at bounding box center [248, 183] width 396 height 33
type input "Other"
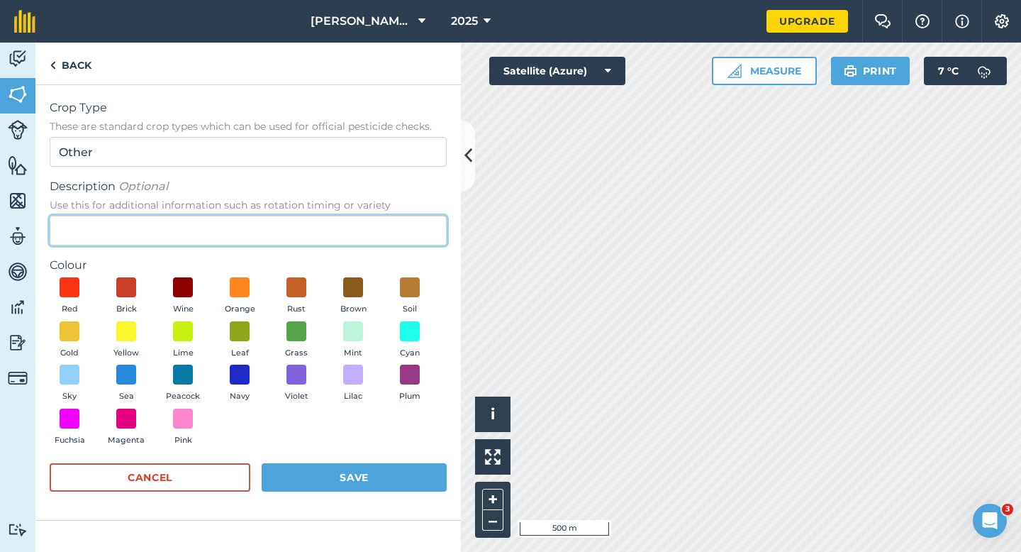
click at [342, 216] on input "Description Optional Use this for additional information such as rotation timin…" at bounding box center [248, 231] width 397 height 30
type input "Grass"
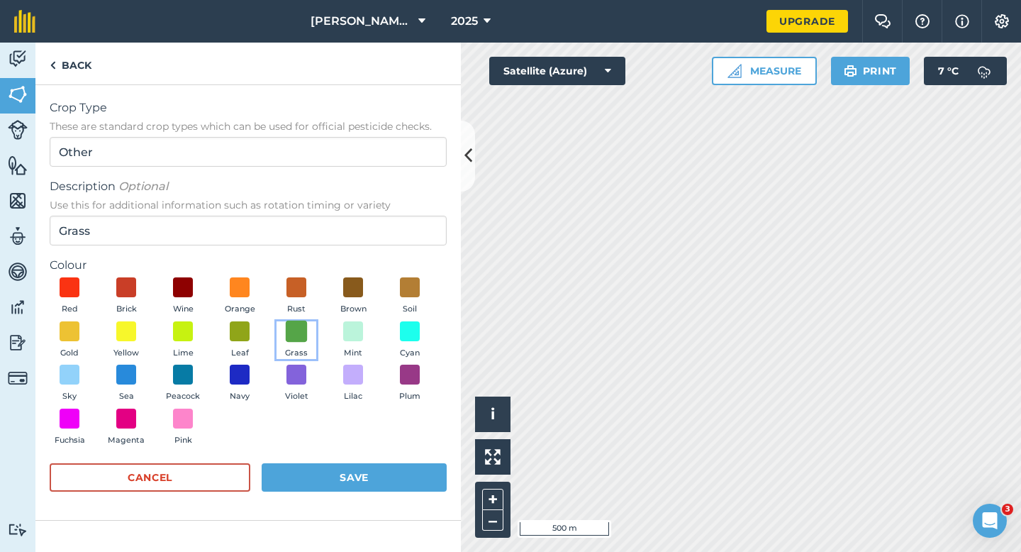
click at [302, 336] on span at bounding box center [297, 331] width 22 height 22
click at [350, 479] on button "Save" at bounding box center [354, 477] width 185 height 28
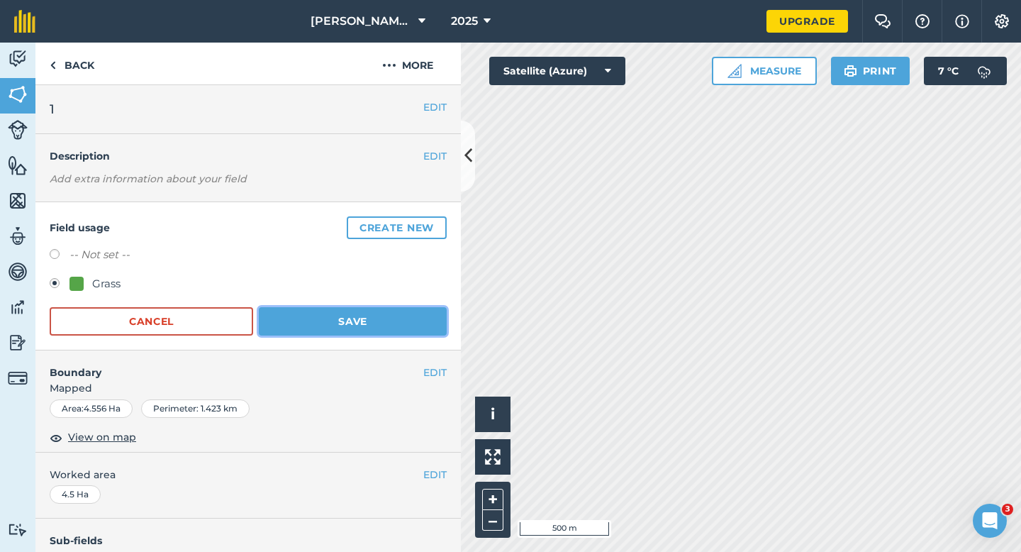
click at [376, 326] on button "Save" at bounding box center [353, 321] width 188 height 28
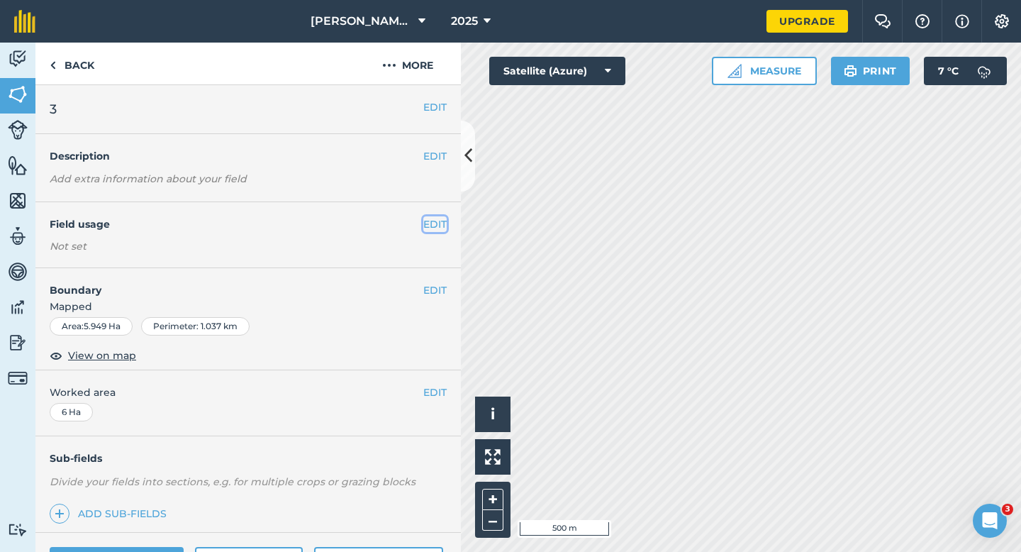
click at [431, 228] on button "EDIT" at bounding box center [434, 224] width 23 height 16
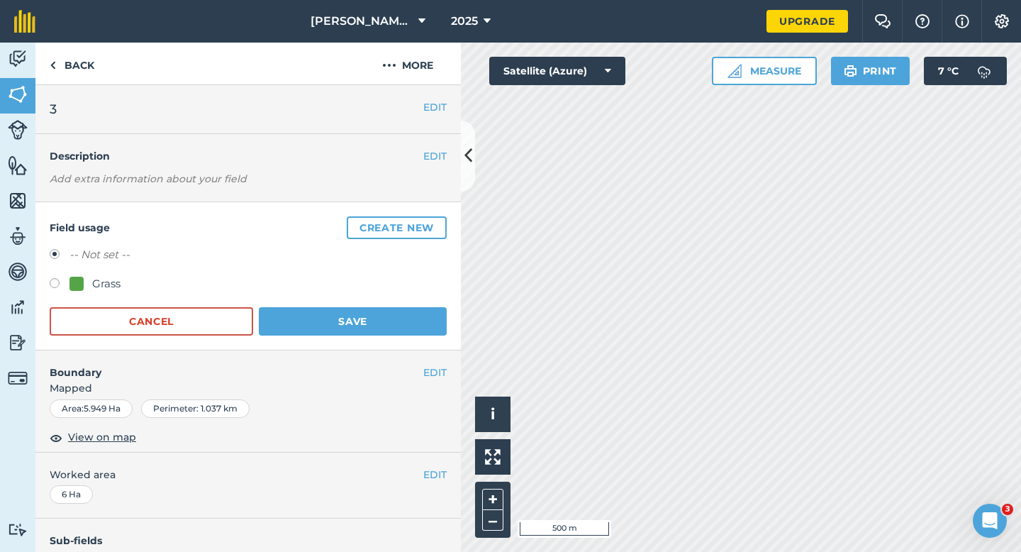
click at [94, 284] on div "Grass" at bounding box center [106, 283] width 28 height 17
radio input "true"
radio input "false"
click at [336, 321] on button "Save" at bounding box center [353, 321] width 188 height 28
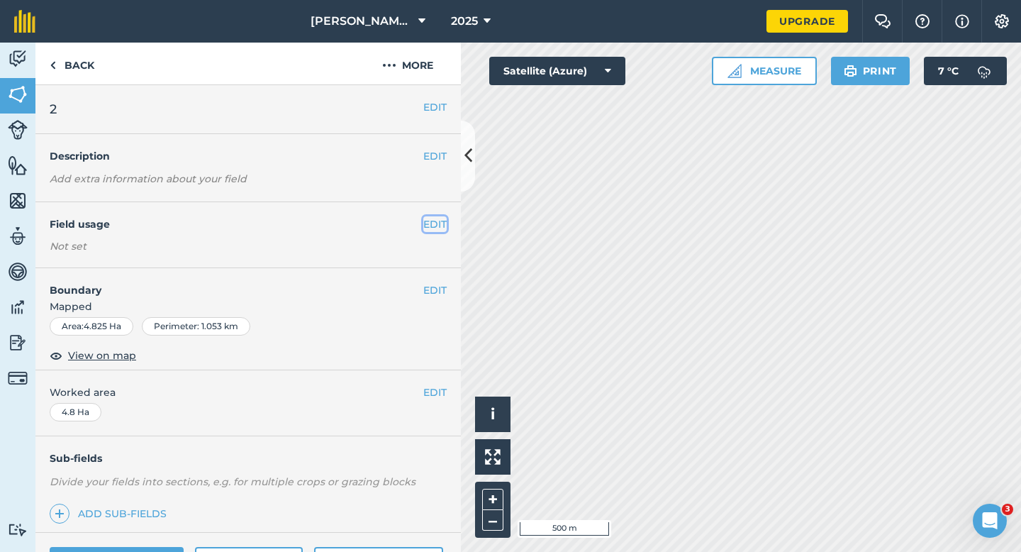
click at [436, 225] on button "EDIT" at bounding box center [434, 224] width 23 height 16
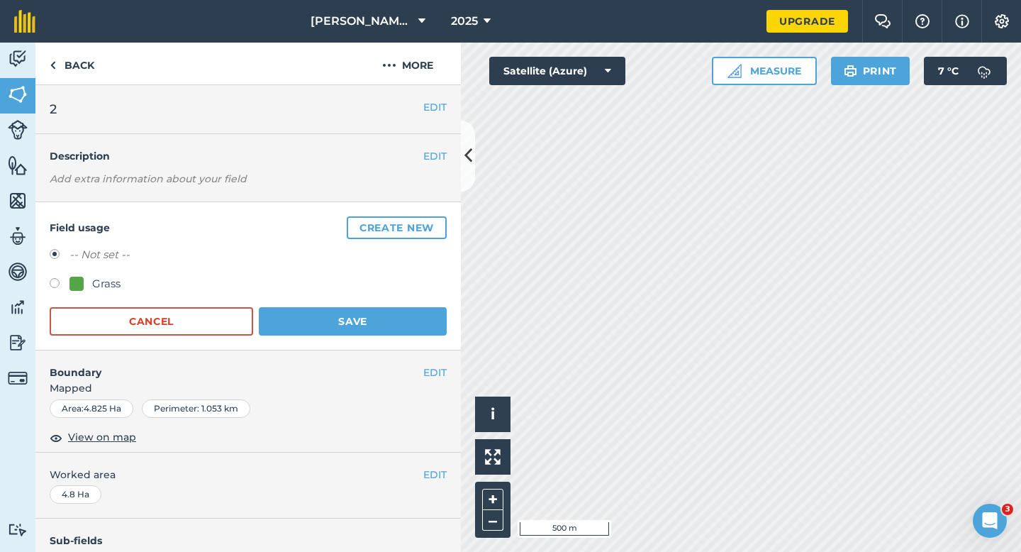
click at [89, 294] on div "Grass" at bounding box center [248, 285] width 397 height 21
click at [96, 293] on div "Grass" at bounding box center [248, 285] width 397 height 21
click at [103, 284] on div "Grass" at bounding box center [106, 283] width 28 height 17
radio input "true"
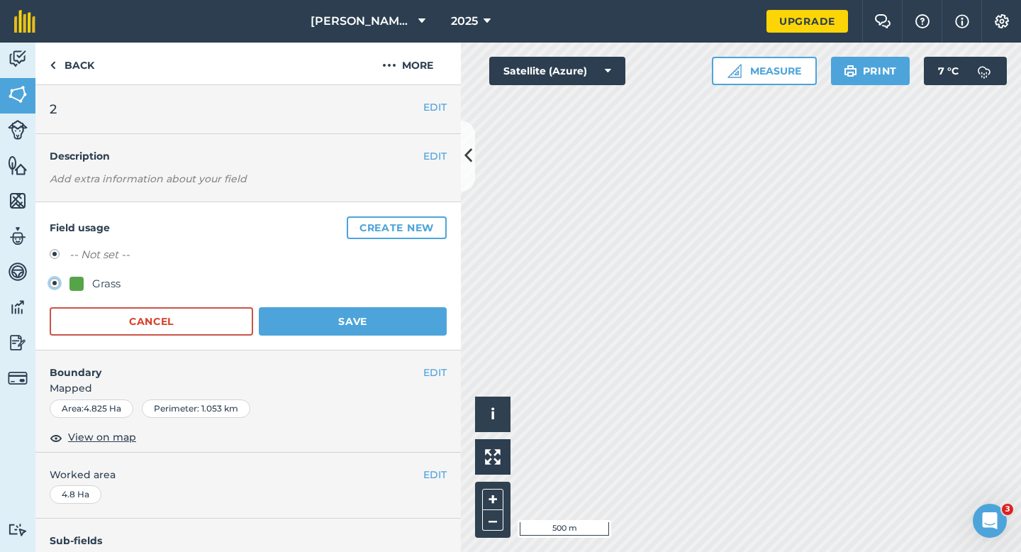
radio input "false"
click at [357, 326] on button "Save" at bounding box center [353, 321] width 188 height 28
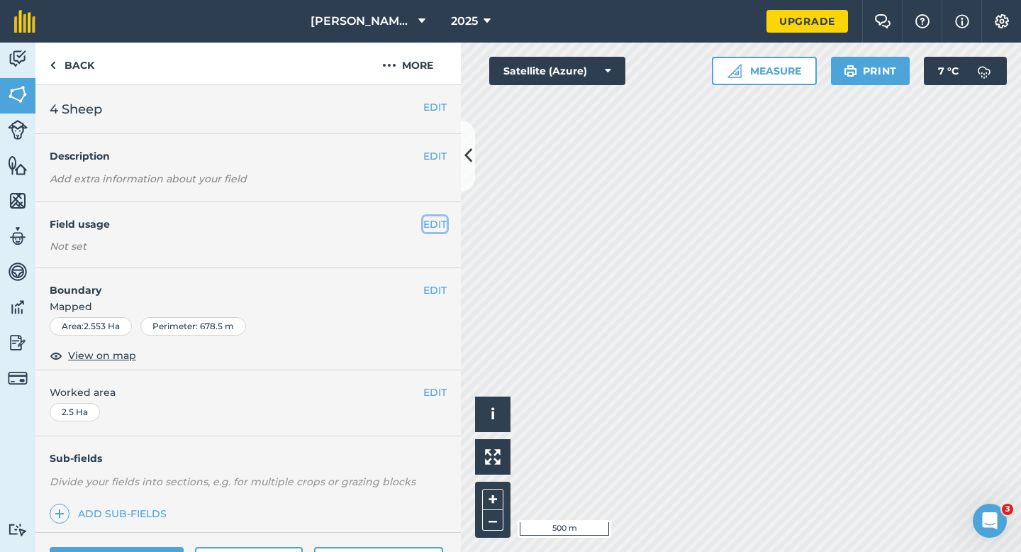
click at [428, 223] on button "EDIT" at bounding box center [434, 224] width 23 height 16
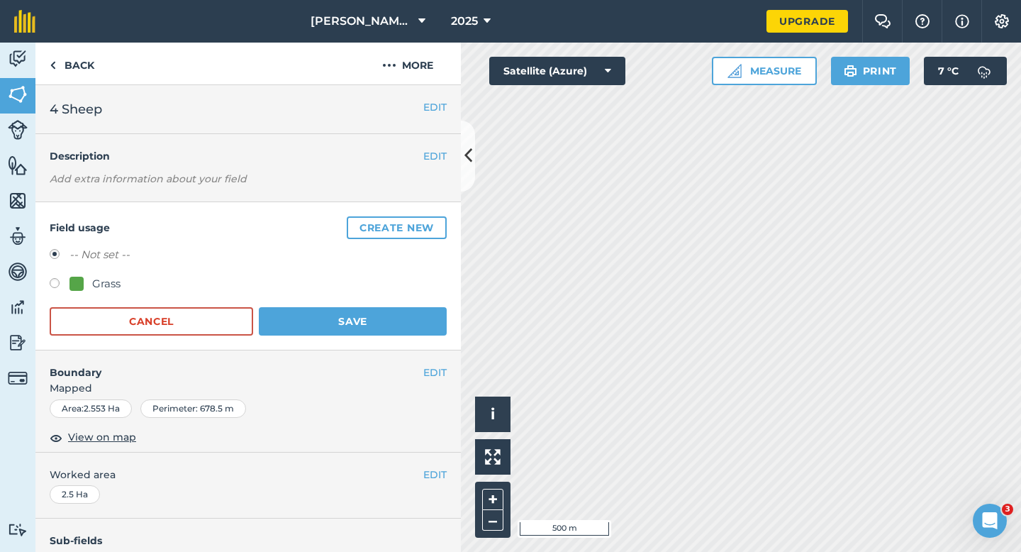
click at [106, 269] on div "-- Not set -- Grass" at bounding box center [248, 271] width 397 height 50
click at [106, 279] on div "Grass" at bounding box center [106, 283] width 28 height 17
radio input "true"
radio input "false"
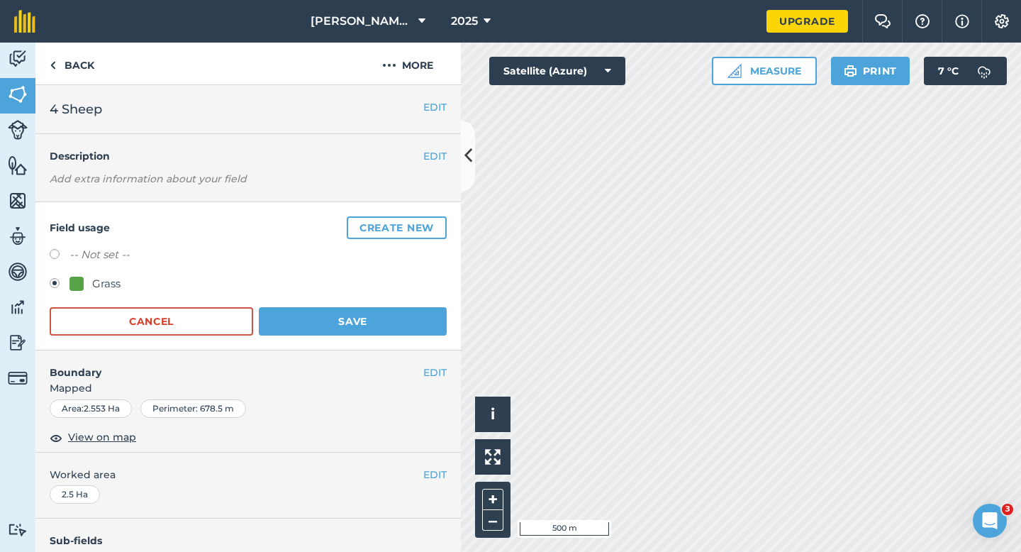
click at [332, 336] on div "Field usage Create new -- Not set -- Grass Cancel Save" at bounding box center [248, 276] width 426 height 148
click at [416, 309] on button "Save" at bounding box center [353, 321] width 188 height 28
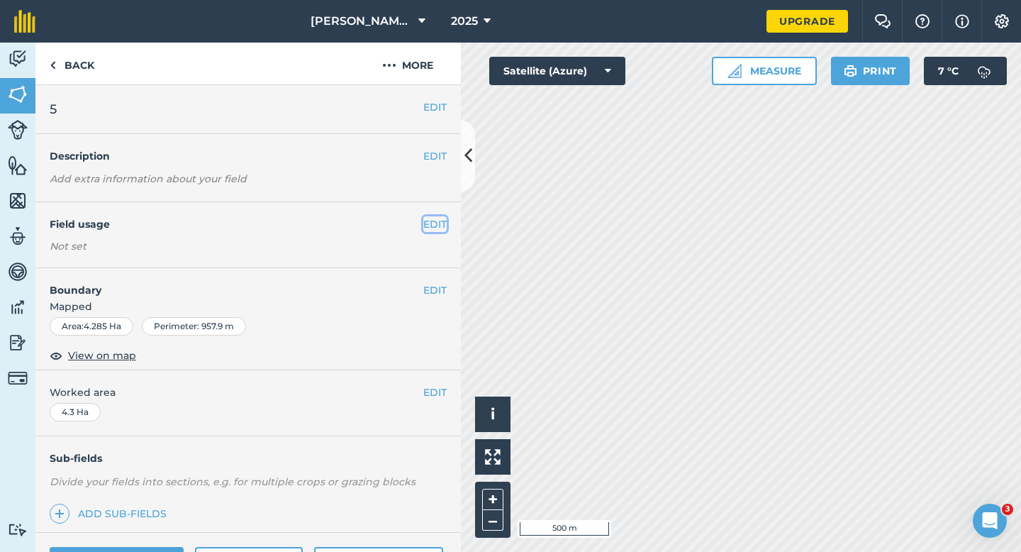
click at [435, 221] on button "EDIT" at bounding box center [434, 224] width 23 height 16
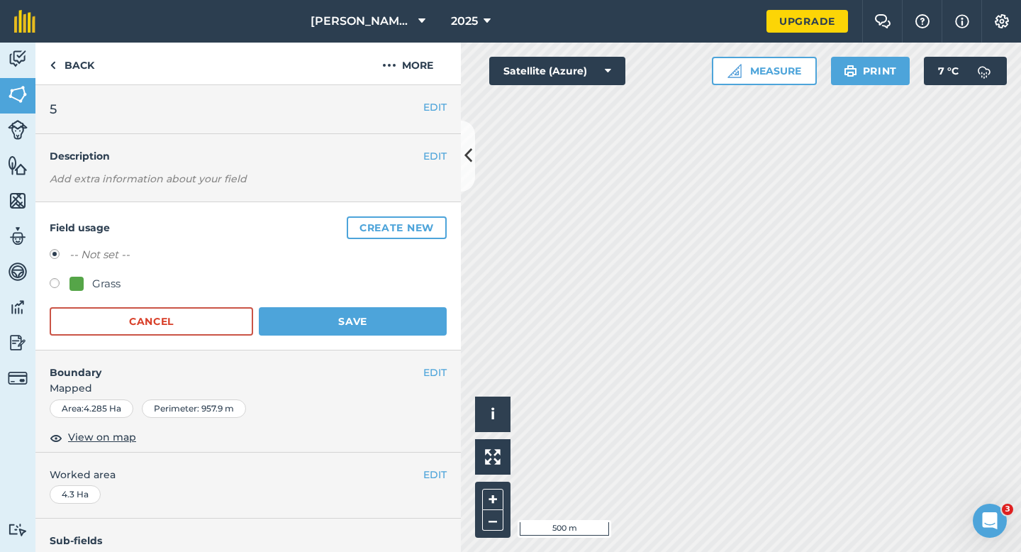
click at [96, 282] on div "Grass" at bounding box center [106, 283] width 28 height 17
radio input "true"
radio input "false"
click at [314, 331] on button "Save" at bounding box center [353, 321] width 188 height 28
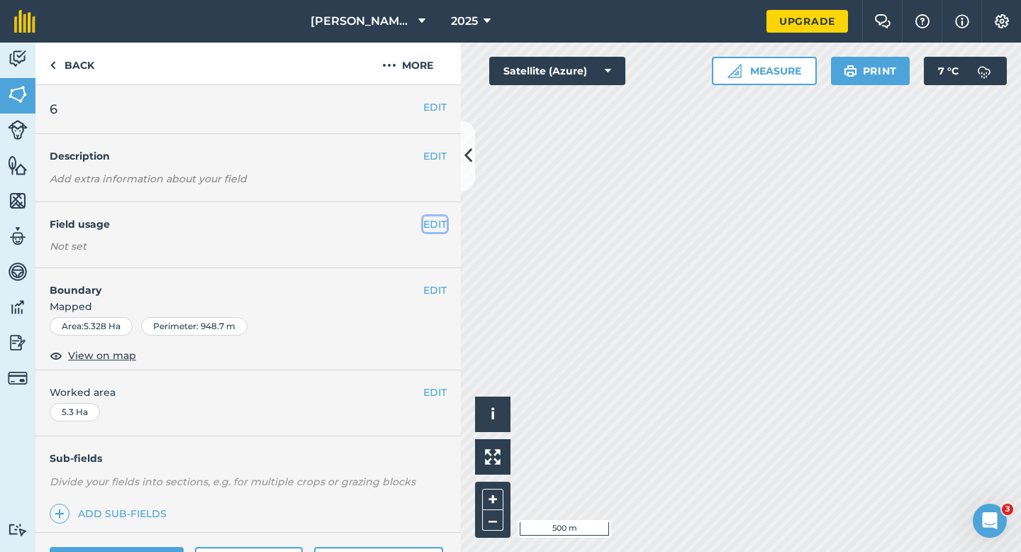
click at [440, 227] on button "EDIT" at bounding box center [434, 224] width 23 height 16
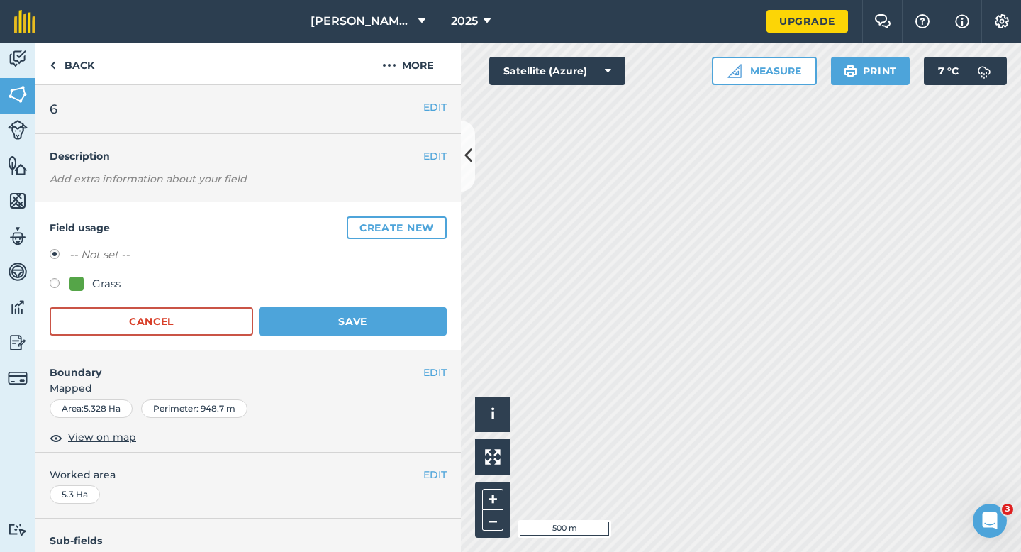
click at [79, 282] on div at bounding box center [77, 284] width 14 height 14
radio input "true"
radio input "false"
click at [313, 325] on button "Save" at bounding box center [353, 321] width 188 height 28
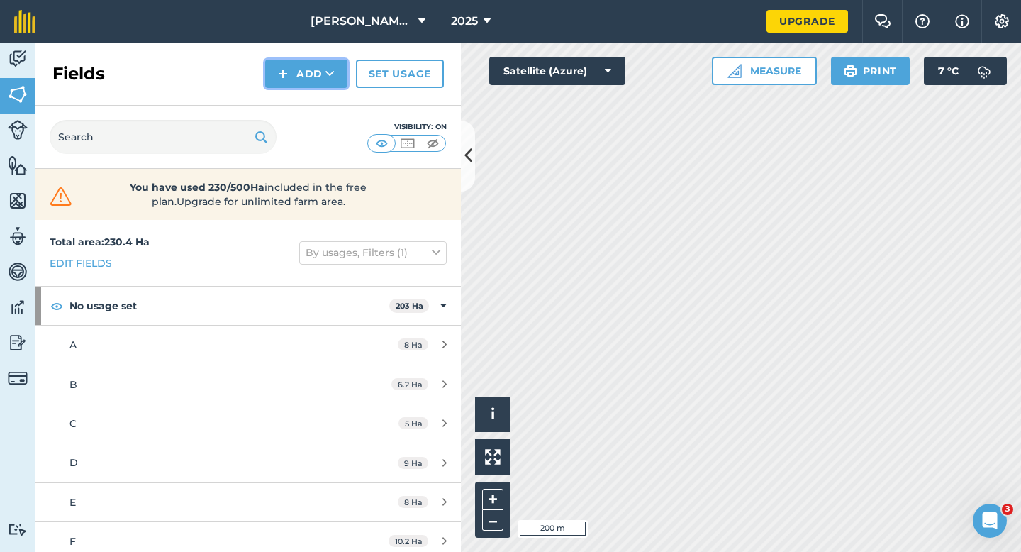
click at [304, 68] on button "Add" at bounding box center [306, 74] width 82 height 28
click at [304, 90] on link "Draw" at bounding box center [306, 105] width 78 height 31
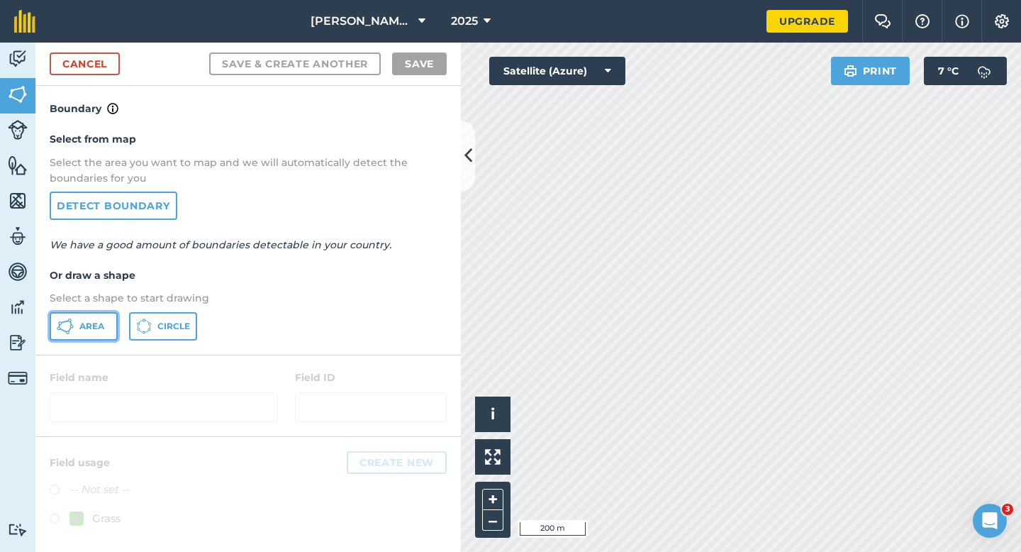
click at [82, 318] on button "Area" at bounding box center [84, 326] width 68 height 28
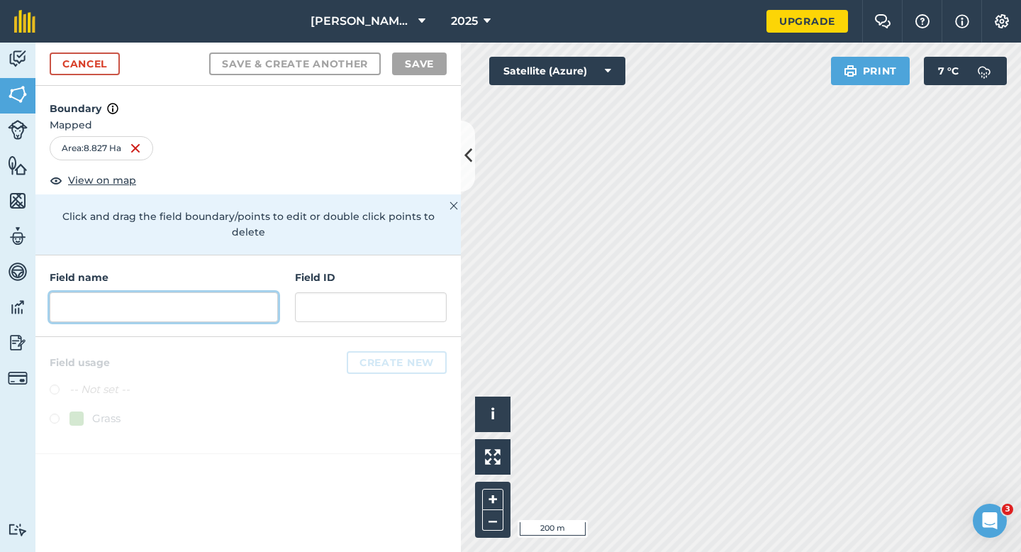
click at [240, 292] on input "text" at bounding box center [164, 307] width 228 height 30
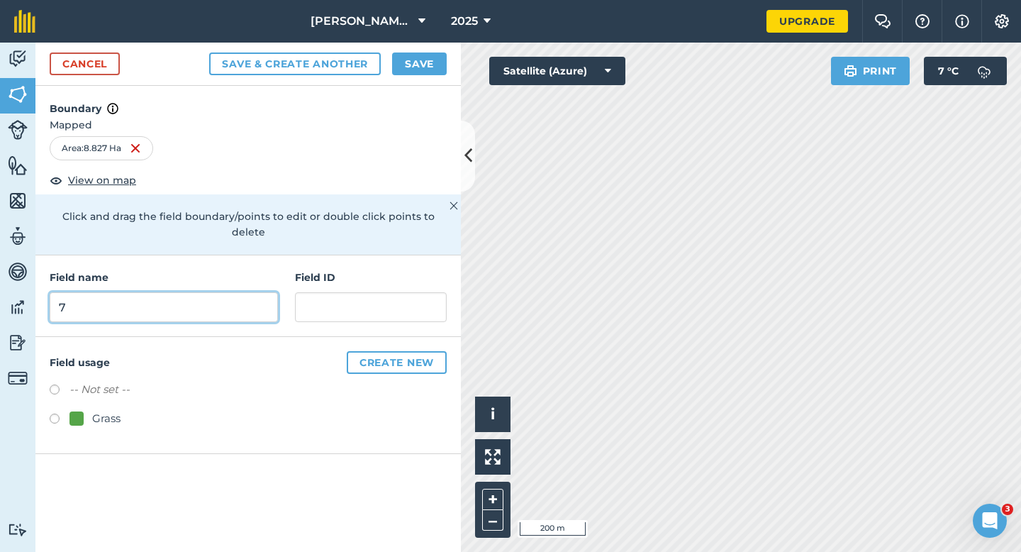
type input "7"
click at [422, 69] on button "Save" at bounding box center [419, 63] width 55 height 23
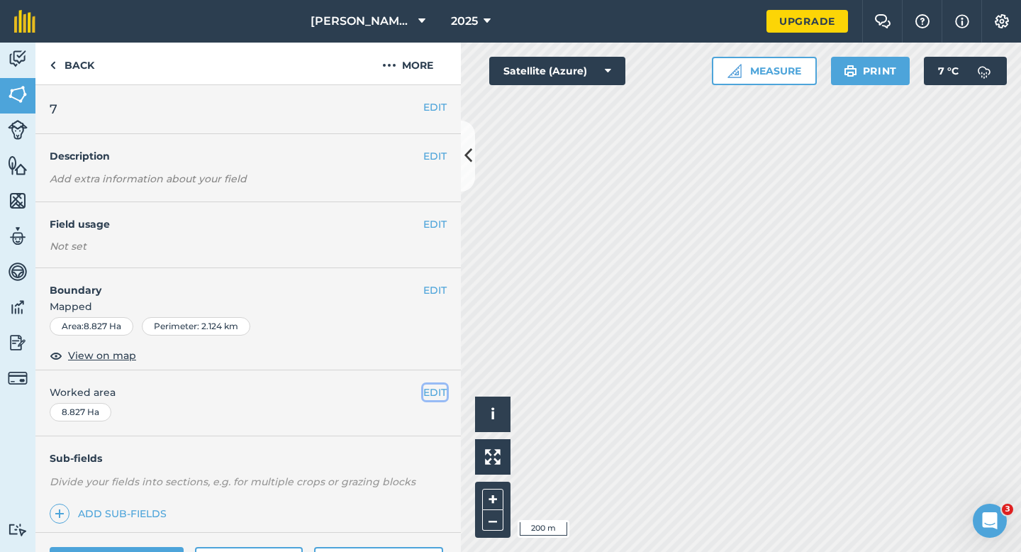
click at [440, 389] on button "EDIT" at bounding box center [434, 392] width 23 height 16
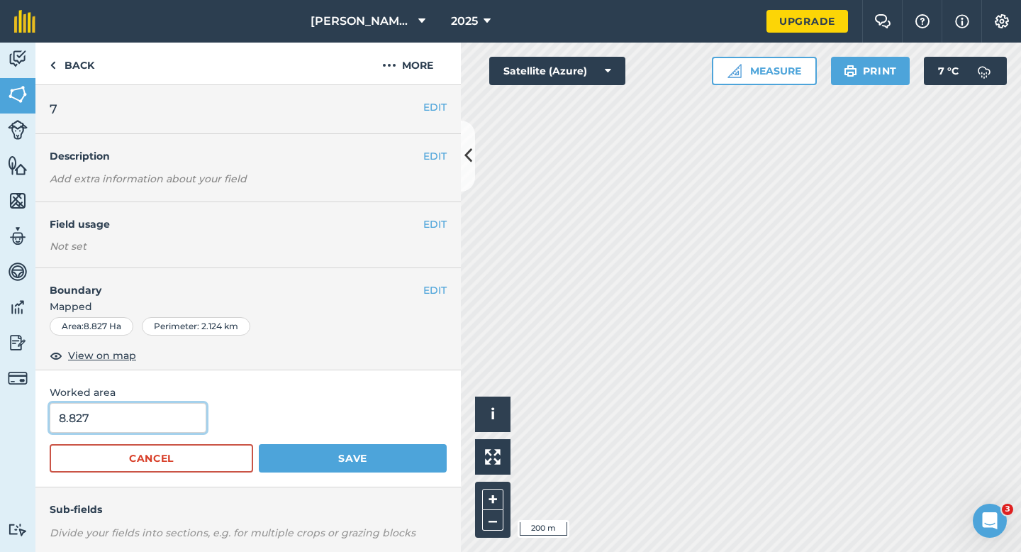
click at [150, 421] on input "8.827" at bounding box center [128, 418] width 157 height 30
type input "8.8"
click at [259, 444] on button "Save" at bounding box center [353, 458] width 188 height 28
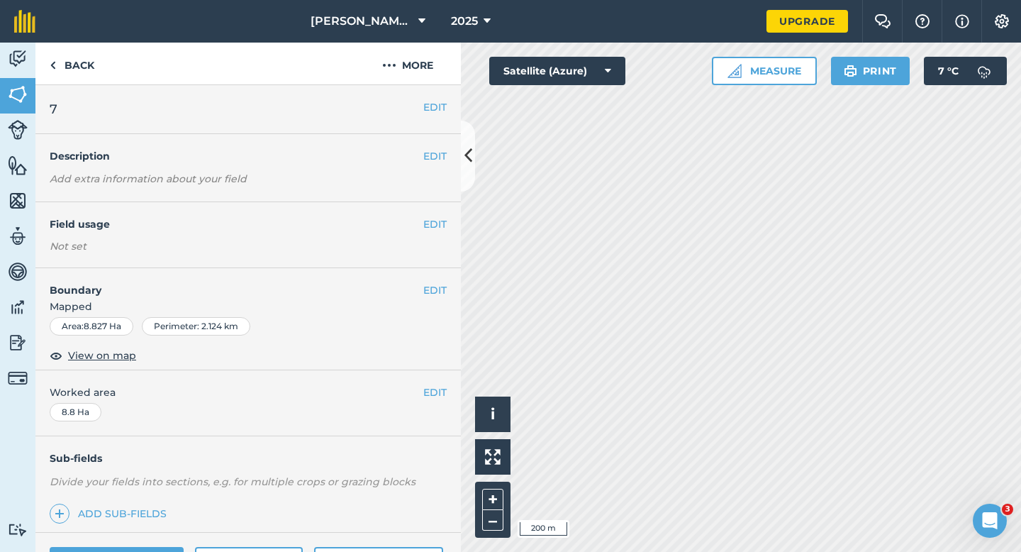
click at [435, 233] on div "EDIT Field usage Not set" at bounding box center [248, 235] width 426 height 66
click at [425, 225] on button "EDIT" at bounding box center [434, 224] width 23 height 16
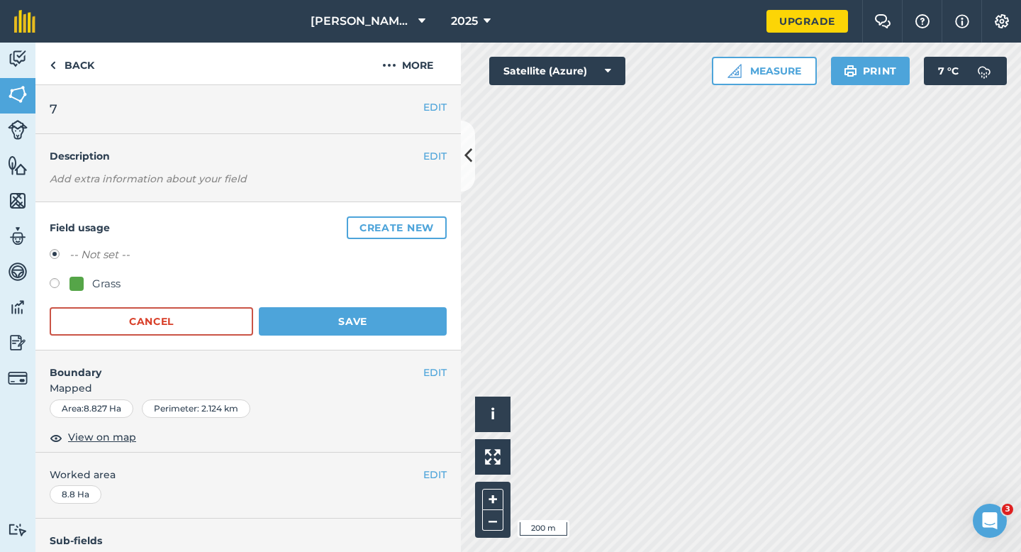
click at [94, 277] on div "Grass" at bounding box center [106, 283] width 28 height 17
radio input "true"
radio input "false"
click at [337, 330] on button "Save" at bounding box center [353, 321] width 188 height 28
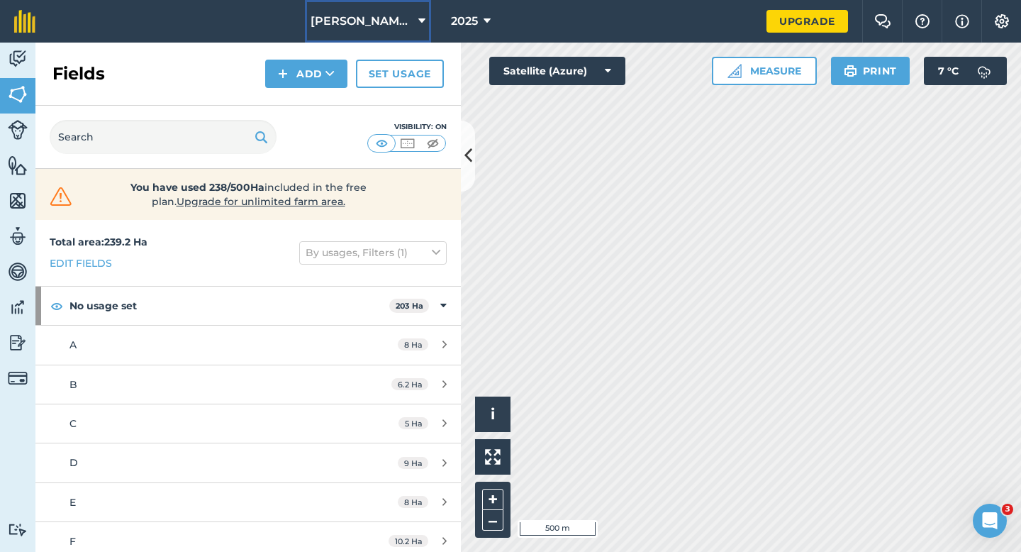
click at [372, 35] on button "[PERSON_NAME] & Sons" at bounding box center [368, 21] width 126 height 43
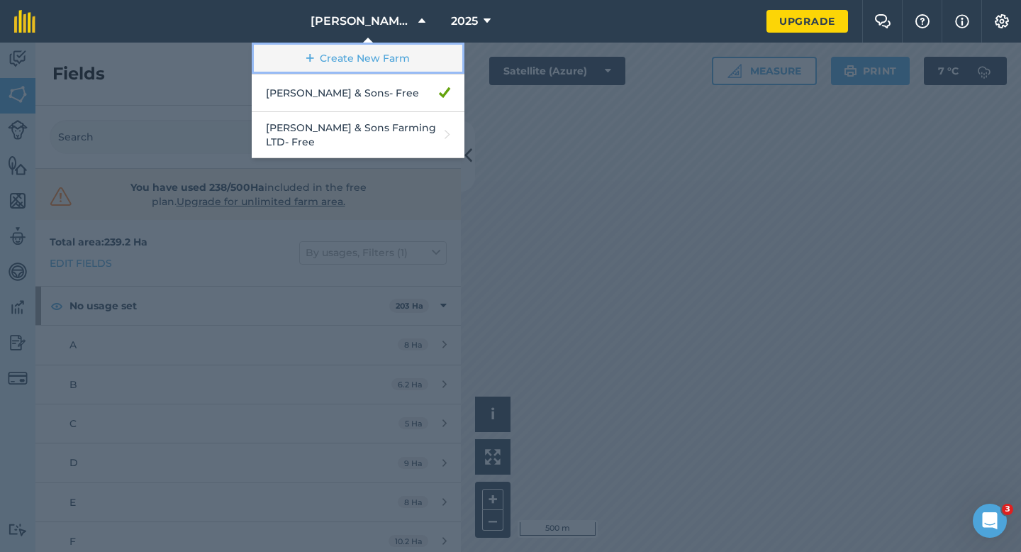
click at [372, 50] on link "Create New Farm" at bounding box center [358, 59] width 213 height 32
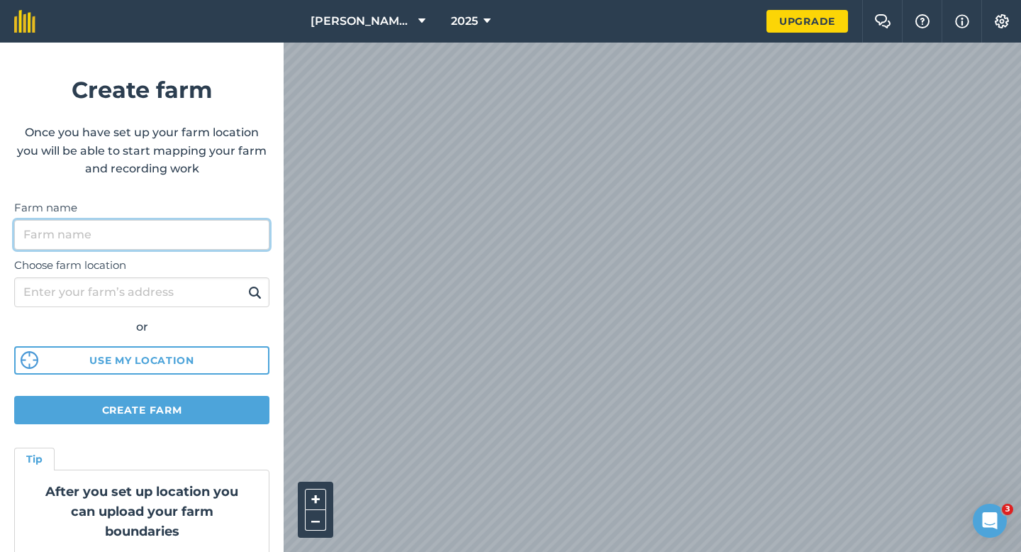
click at [197, 226] on input "Farm name" at bounding box center [141, 235] width 255 height 30
type input "[PERSON_NAME] Farming Partnership"
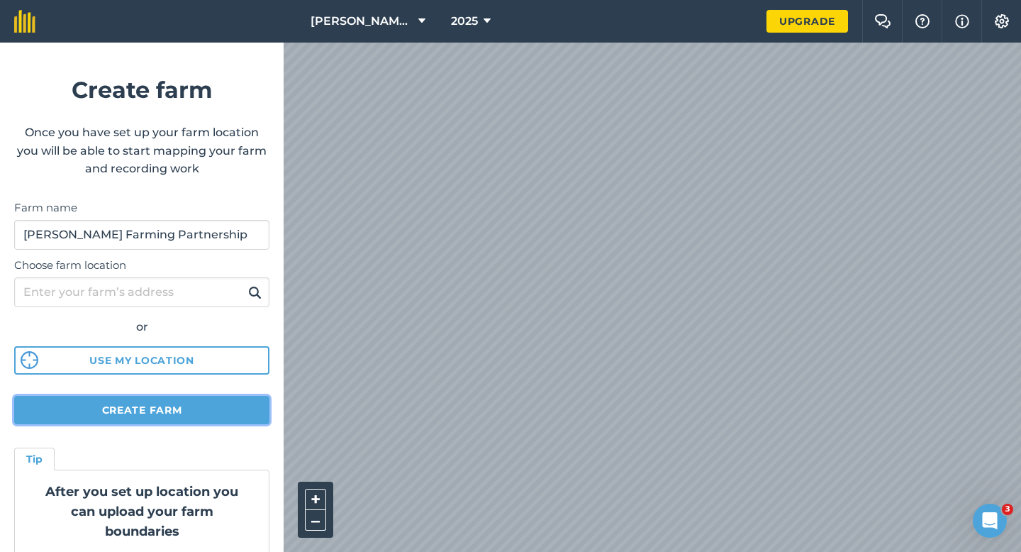
click at [179, 406] on button "Create farm" at bounding box center [141, 410] width 255 height 28
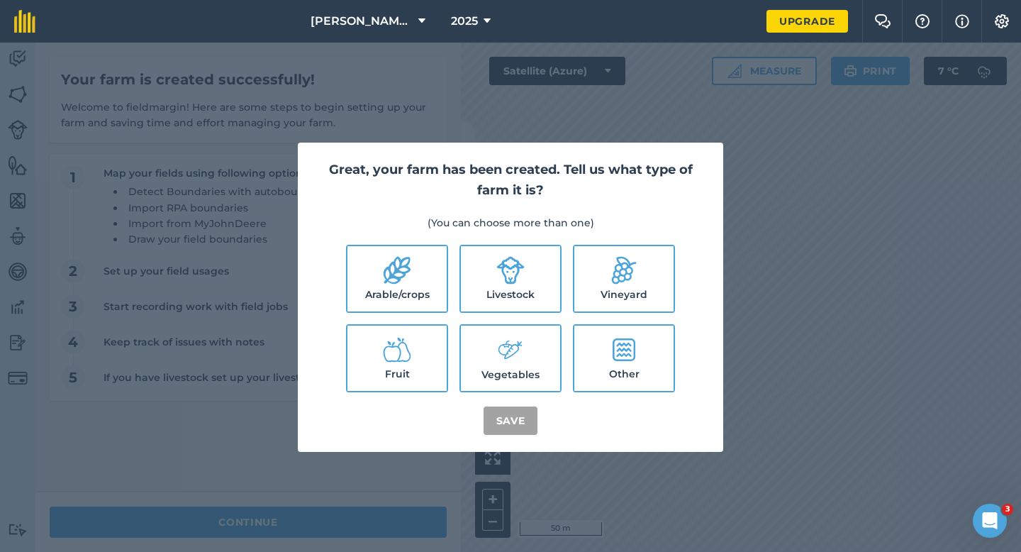
click at [397, 253] on label "Arable/crops" at bounding box center [397, 278] width 99 height 65
checkbox input "true"
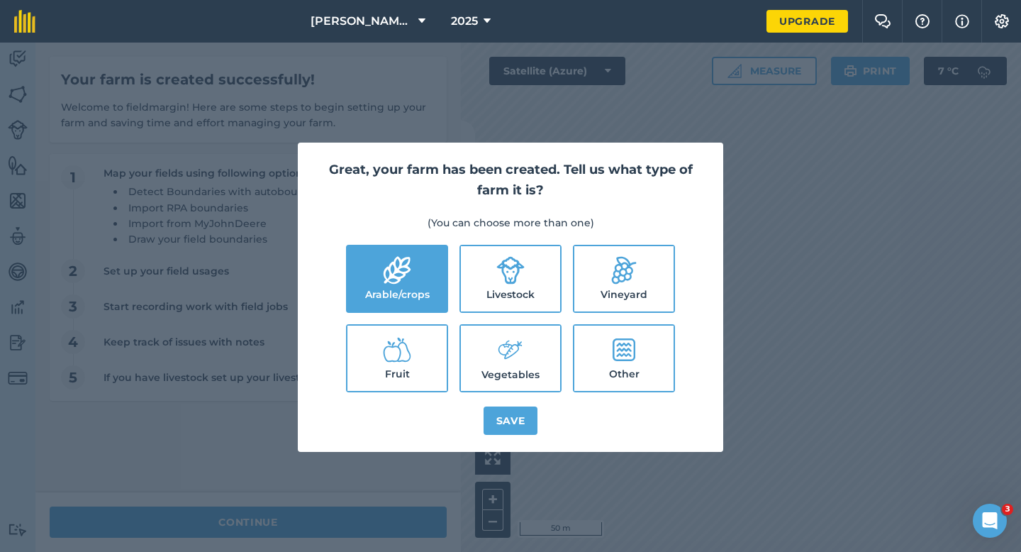
click at [555, 282] on label "Livestock" at bounding box center [510, 278] width 99 height 65
checkbox input "true"
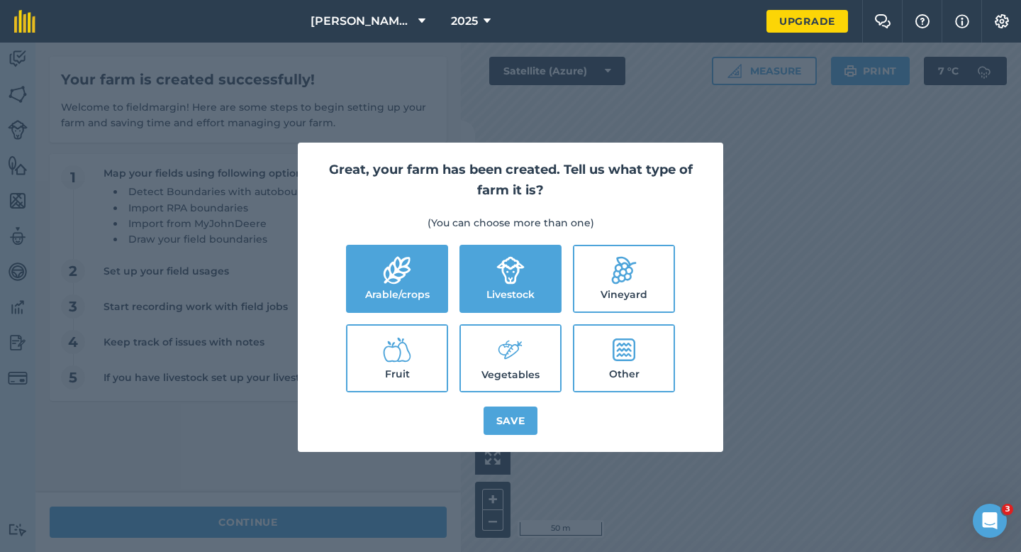
click at [535, 351] on label "Vegetables" at bounding box center [510, 358] width 99 height 65
checkbox input "true"
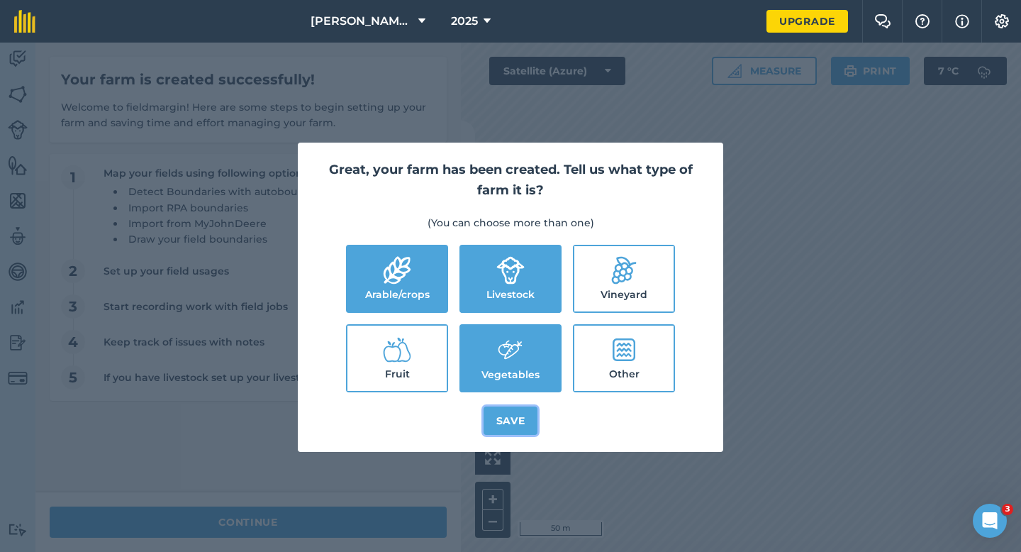
click at [535, 409] on button "Save" at bounding box center [511, 420] width 55 height 28
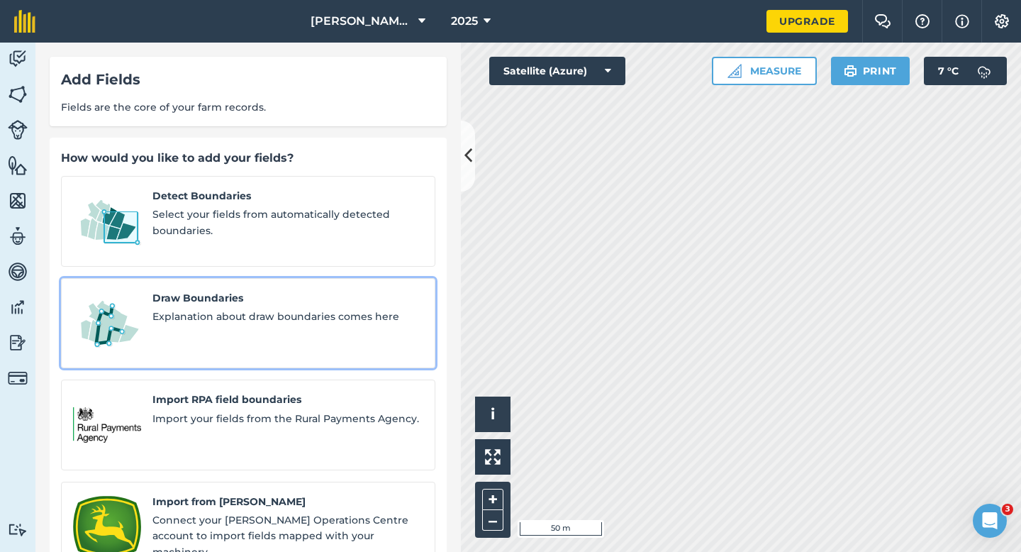
click at [205, 320] on div "Draw Boundaries Explanation about draw boundaries comes here" at bounding box center [288, 323] width 271 height 67
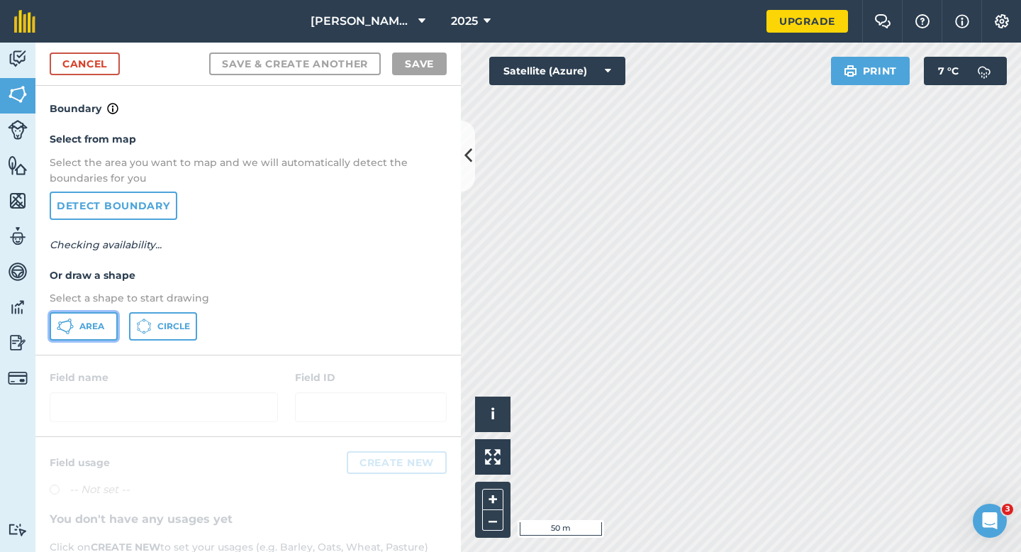
click at [79, 332] on button "Area" at bounding box center [84, 326] width 68 height 28
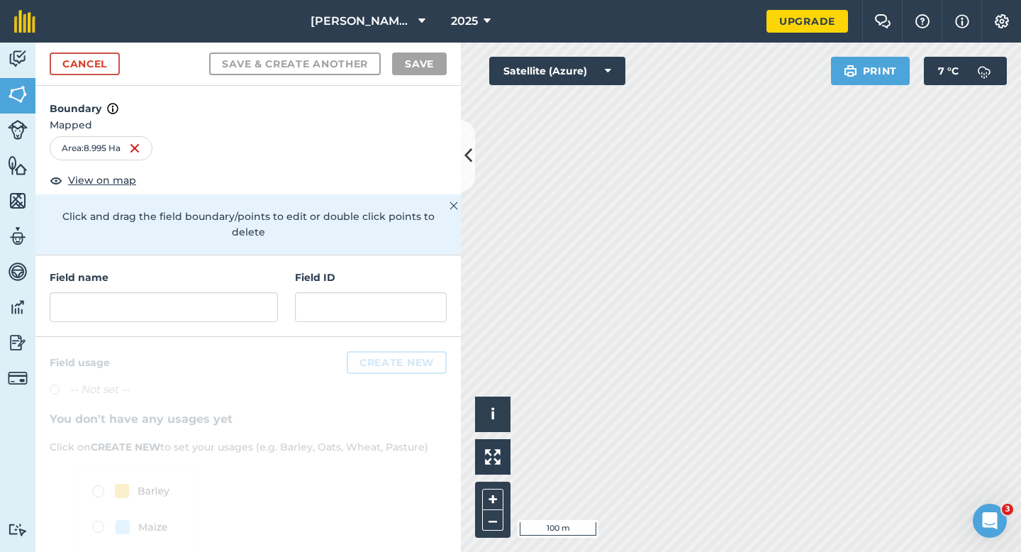
click at [214, 306] on div "Field name Field ID" at bounding box center [248, 296] width 426 height 82
click at [223, 296] on input "text" at bounding box center [164, 307] width 228 height 30
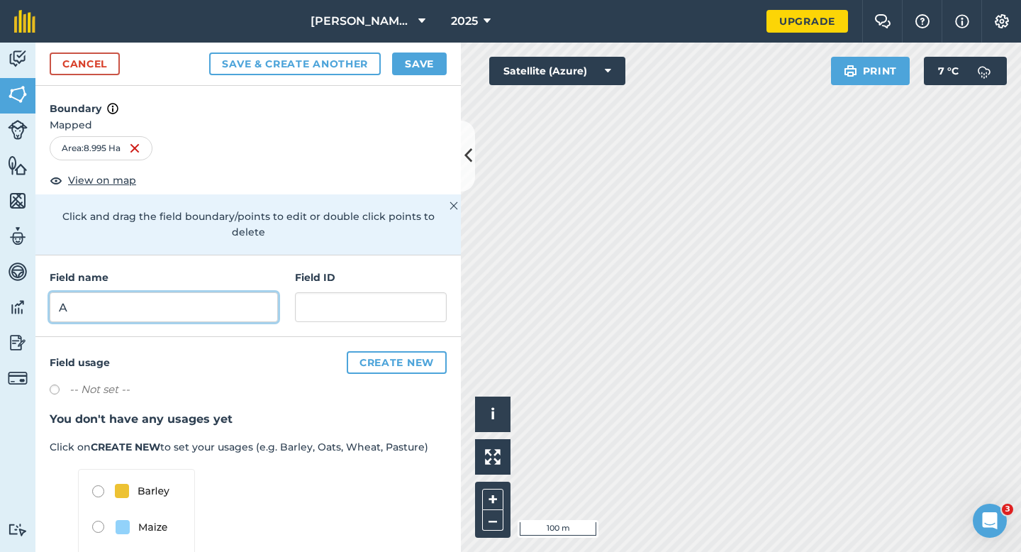
type input "A"
click at [435, 55] on button "Save" at bounding box center [419, 63] width 55 height 23
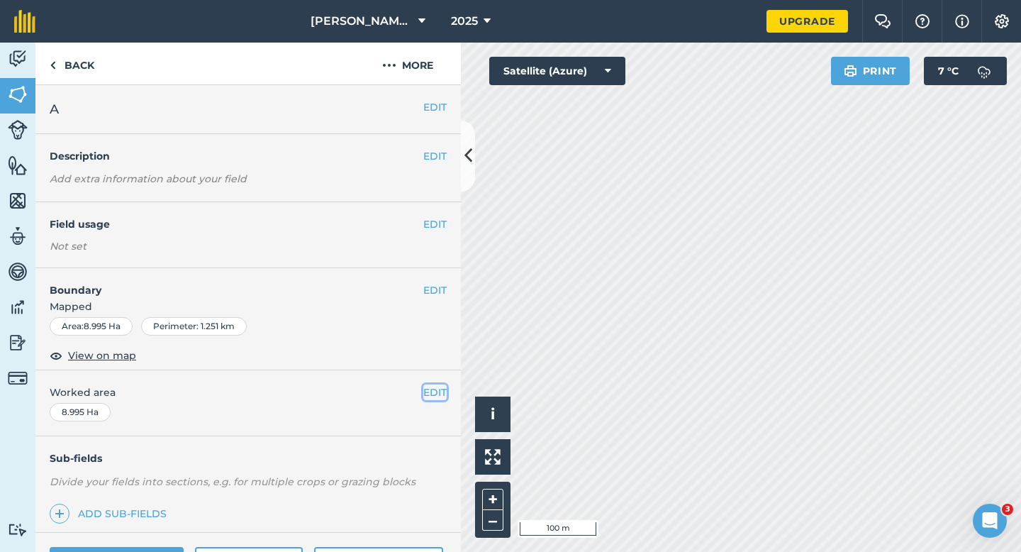
click at [439, 397] on button "EDIT" at bounding box center [434, 392] width 23 height 16
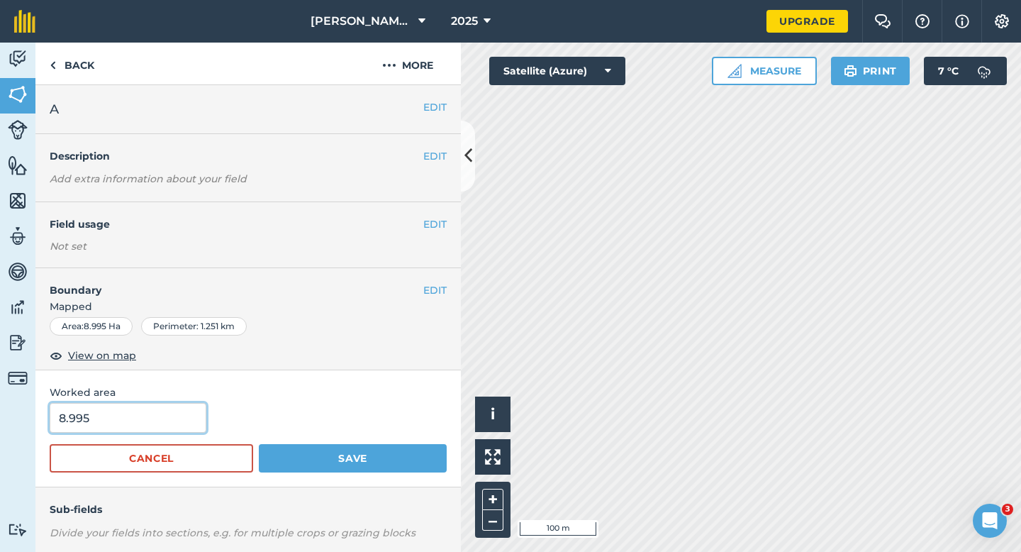
click at [118, 418] on input "8.995" at bounding box center [128, 418] width 157 height 30
type input "9"
click at [259, 444] on button "Save" at bounding box center [353, 458] width 188 height 28
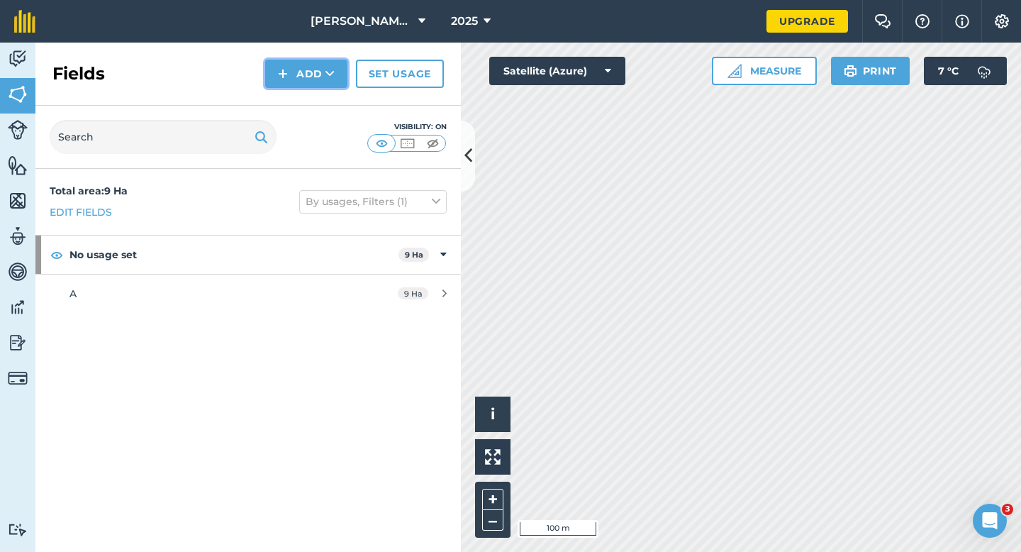
click at [276, 77] on button "Add" at bounding box center [306, 74] width 82 height 28
click at [282, 108] on link "Draw" at bounding box center [306, 105] width 78 height 31
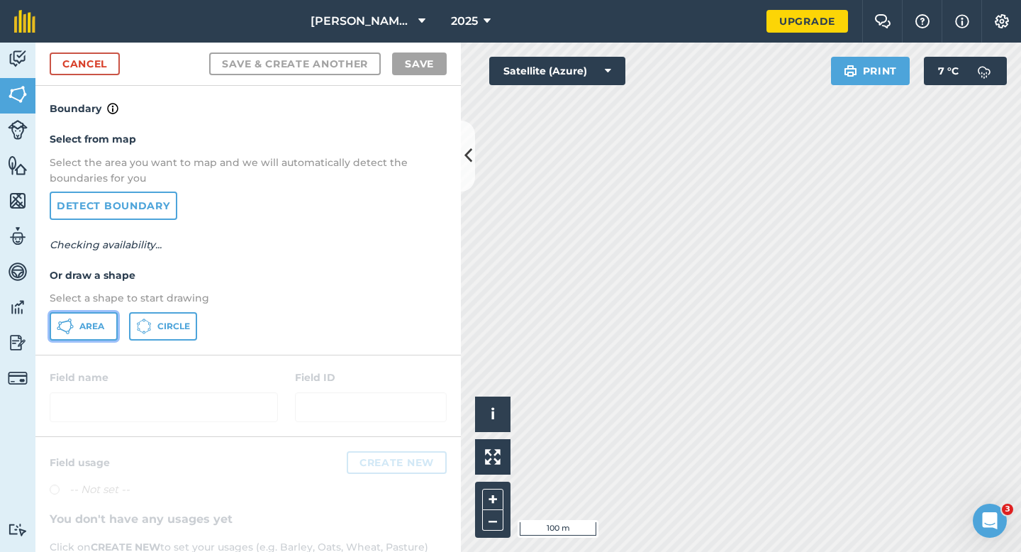
click at [98, 327] on span "Area" at bounding box center [91, 326] width 25 height 11
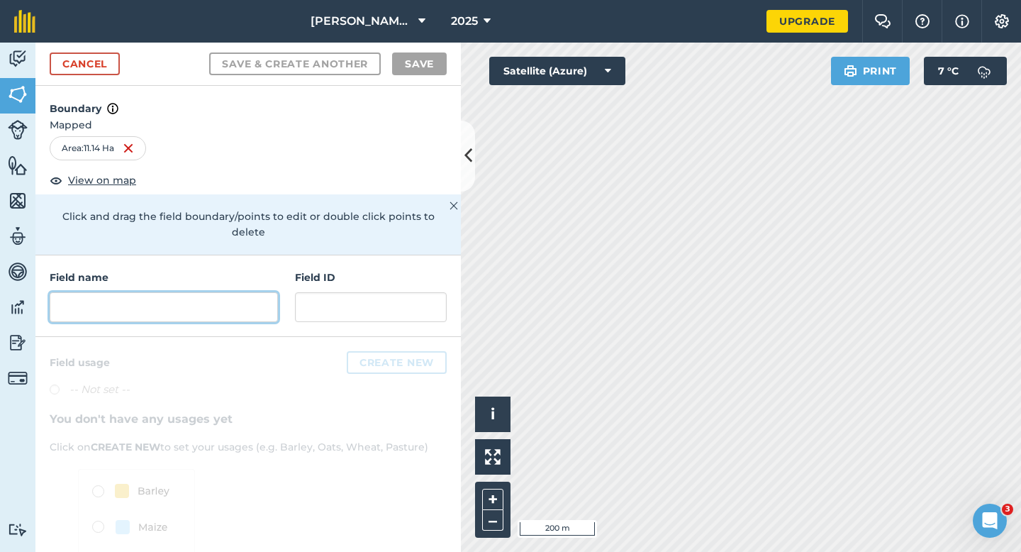
click at [260, 292] on input "text" at bounding box center [164, 307] width 228 height 30
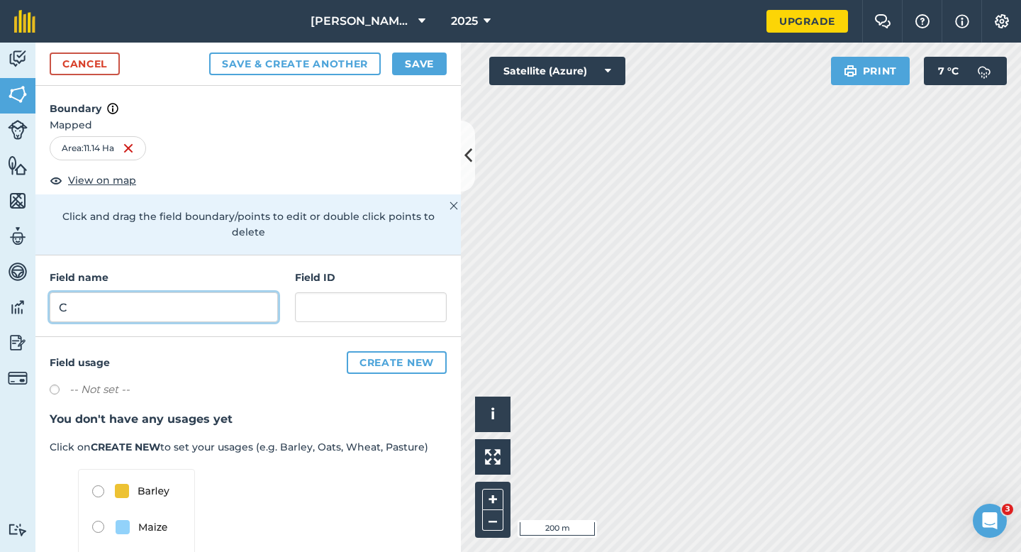
type input "C"
click at [405, 67] on button "Save" at bounding box center [419, 63] width 55 height 23
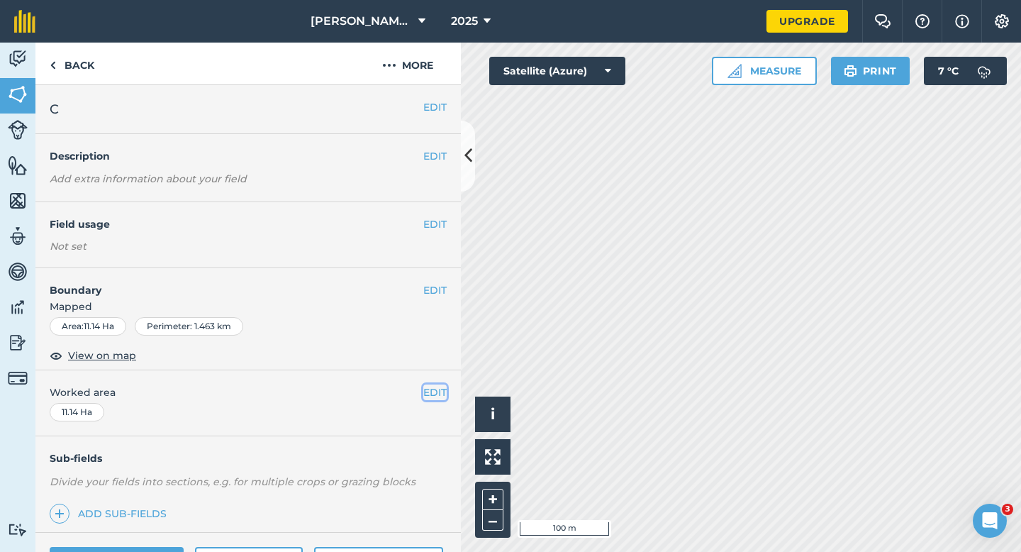
click at [442, 389] on button "EDIT" at bounding box center [434, 392] width 23 height 16
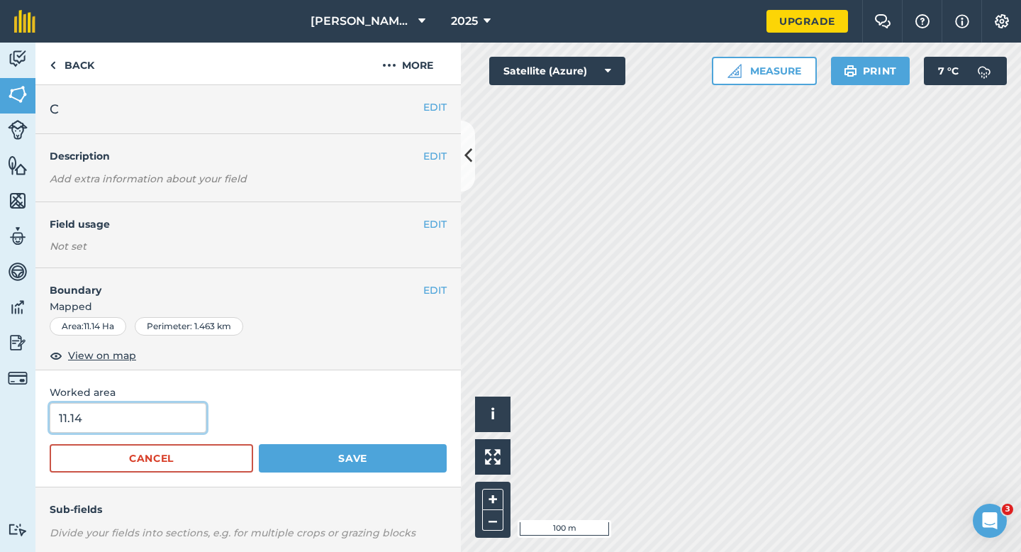
click at [124, 423] on input "11.14" at bounding box center [128, 418] width 157 height 30
type input "11"
click at [259, 444] on button "Save" at bounding box center [353, 458] width 188 height 28
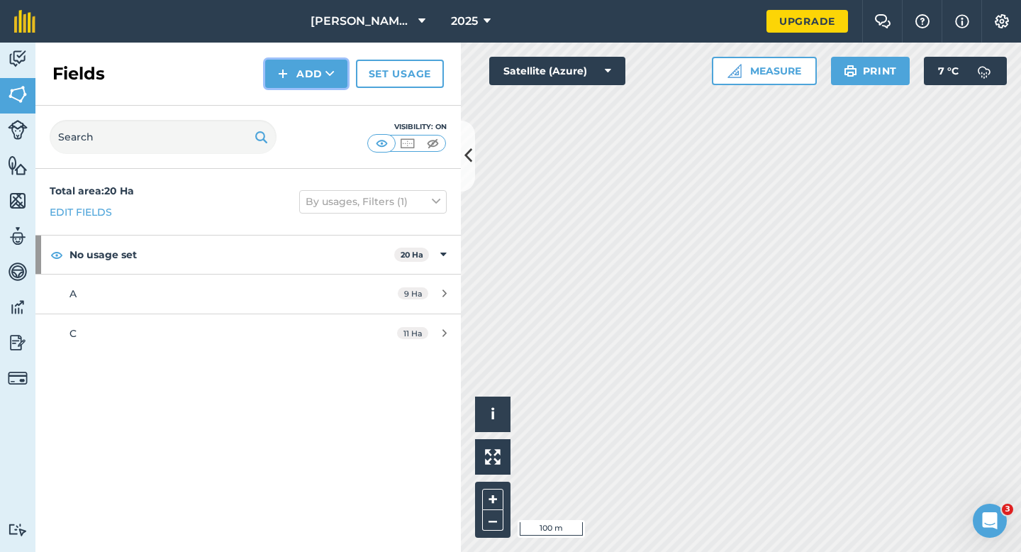
click at [315, 84] on button "Add" at bounding box center [306, 74] width 82 height 28
click at [315, 97] on link "Draw" at bounding box center [306, 105] width 78 height 31
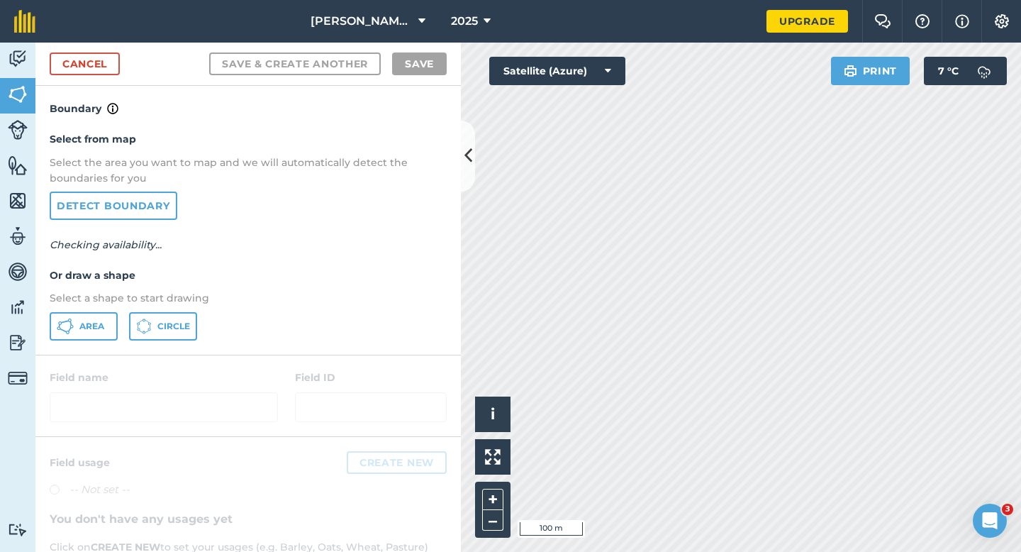
click at [62, 353] on div "Select from map Select the area you want to map and we will automatically detec…" at bounding box center [248, 235] width 426 height 237
click at [70, 336] on button "Area" at bounding box center [84, 326] width 68 height 28
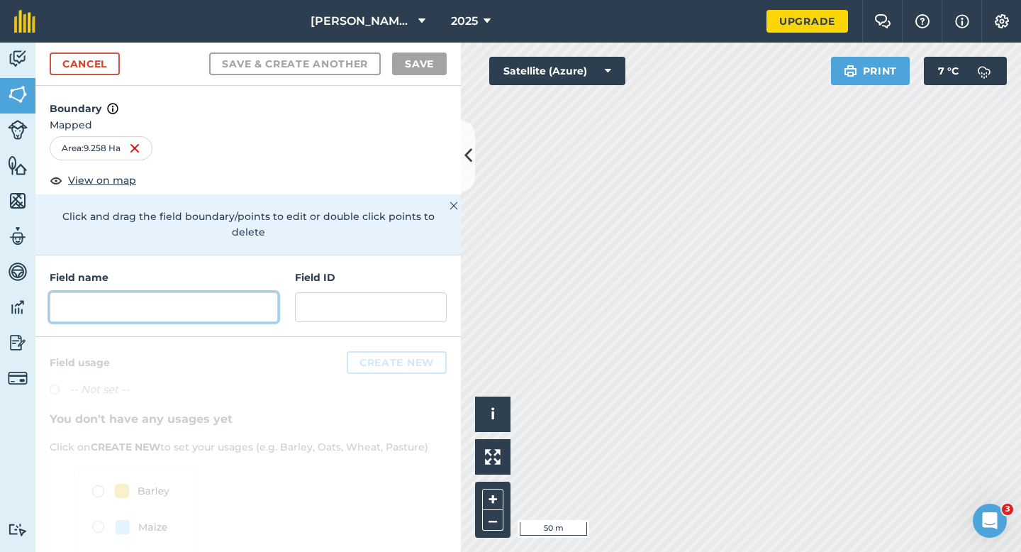
click at [206, 304] on input "text" at bounding box center [164, 307] width 228 height 30
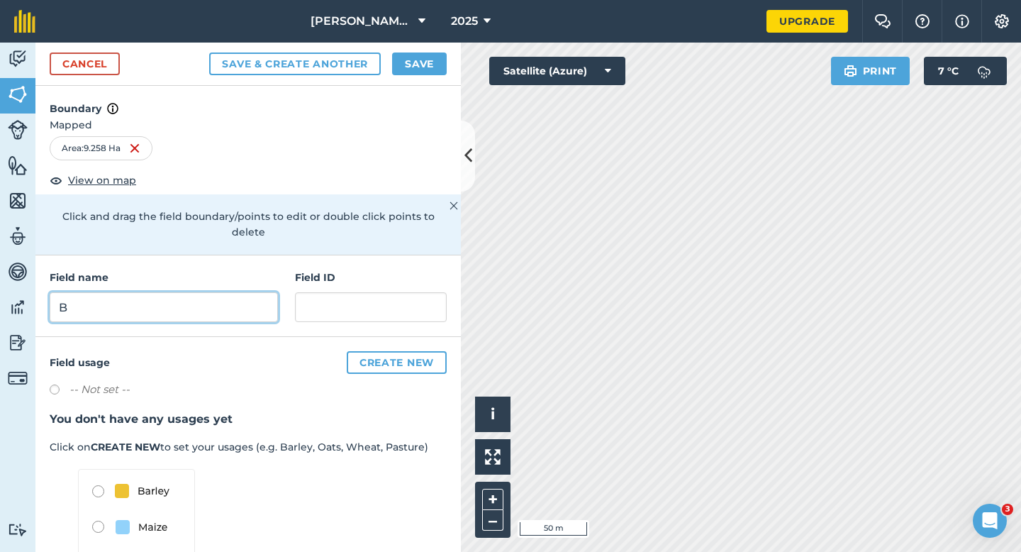
type input "B"
click at [429, 56] on button "Save" at bounding box center [419, 63] width 55 height 23
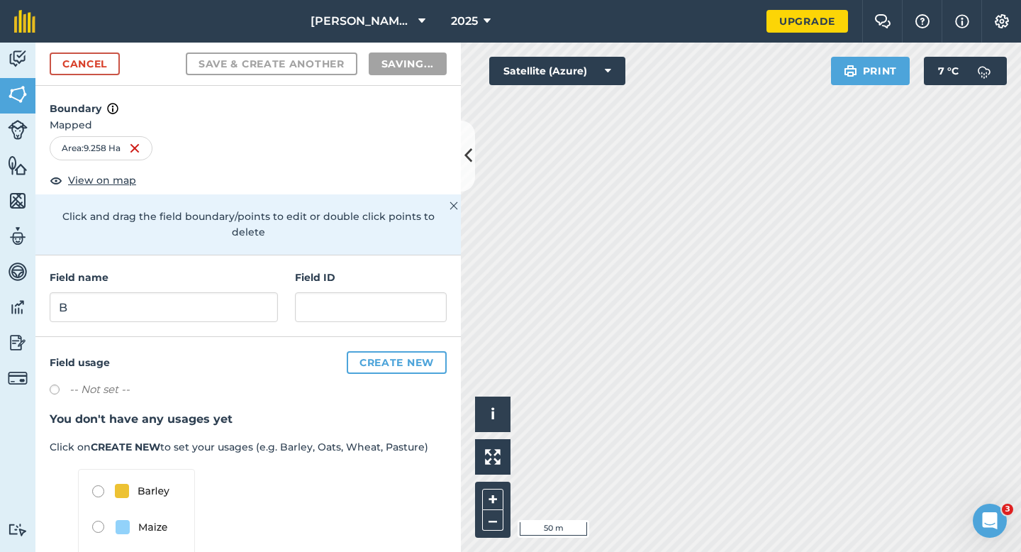
click at [445, 82] on div "Activity Fields Livestock Features Maps Team Vehicles Data Reporting Billing Tu…" at bounding box center [510, 297] width 1021 height 509
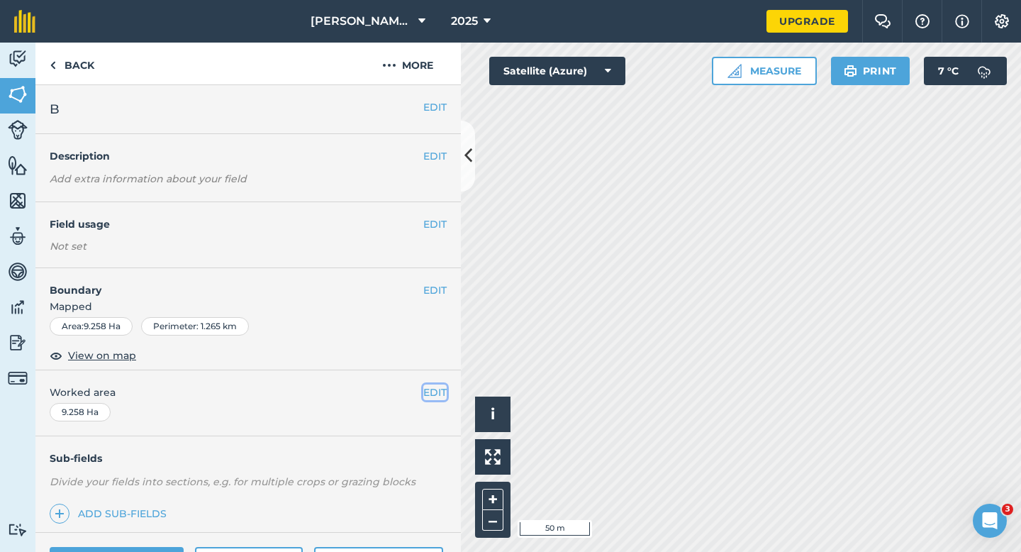
click at [441, 398] on button "EDIT" at bounding box center [434, 392] width 23 height 16
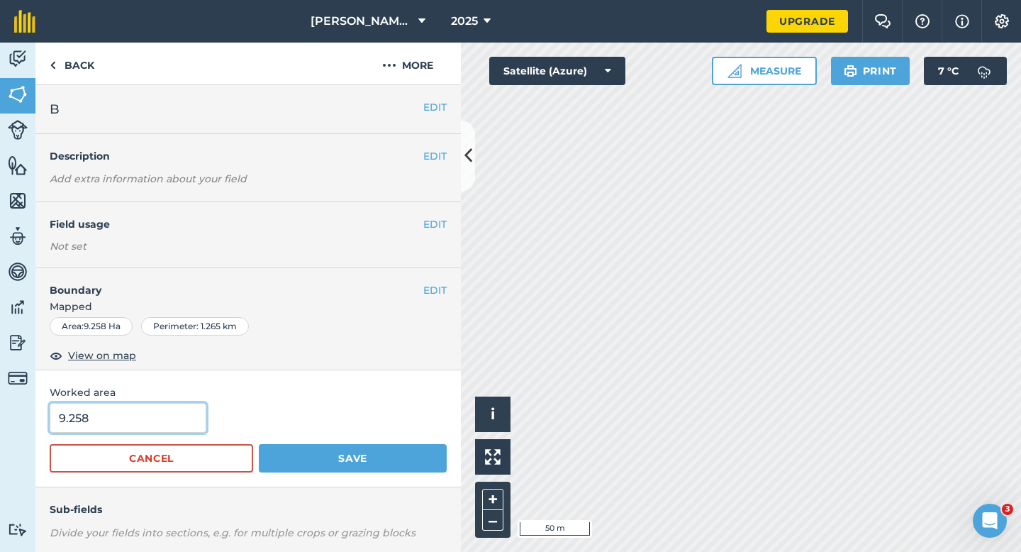
click at [160, 427] on input "9.258" at bounding box center [128, 418] width 157 height 30
type input "9.2"
click at [259, 444] on button "Save" at bounding box center [353, 458] width 188 height 28
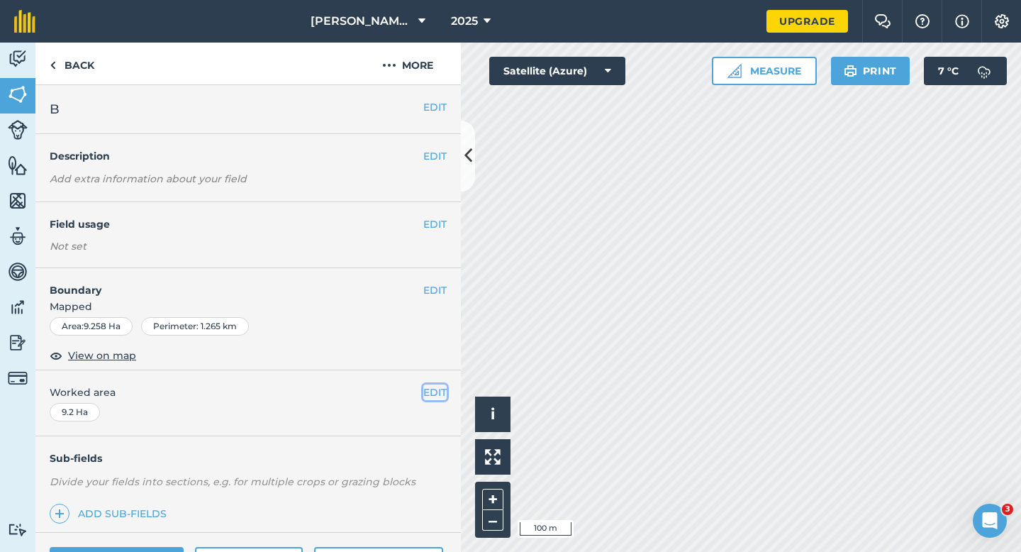
click at [431, 393] on button "EDIT" at bounding box center [434, 392] width 23 height 16
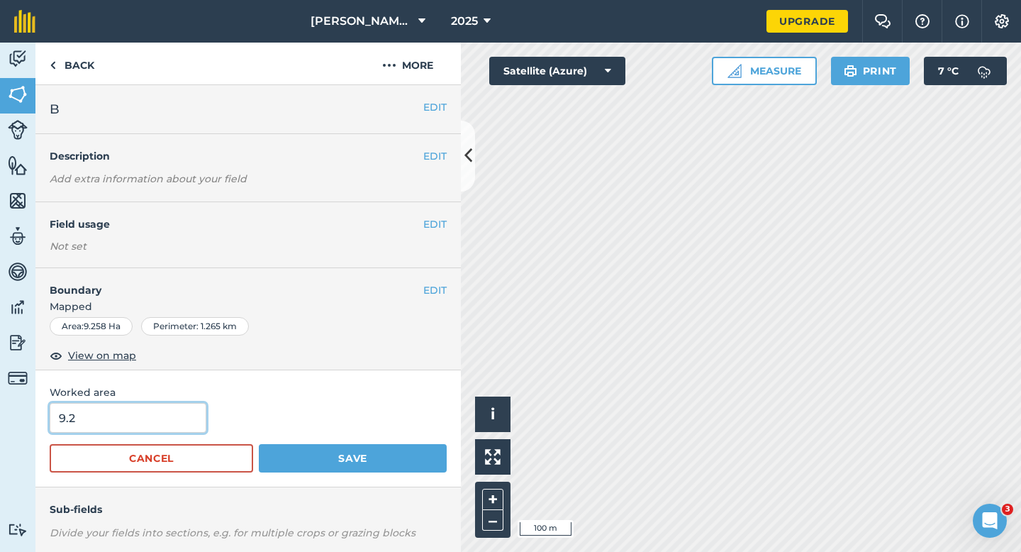
click at [168, 425] on input "9.2" at bounding box center [128, 418] width 157 height 30
type input "9"
click at [259, 444] on button "Save" at bounding box center [353, 458] width 188 height 28
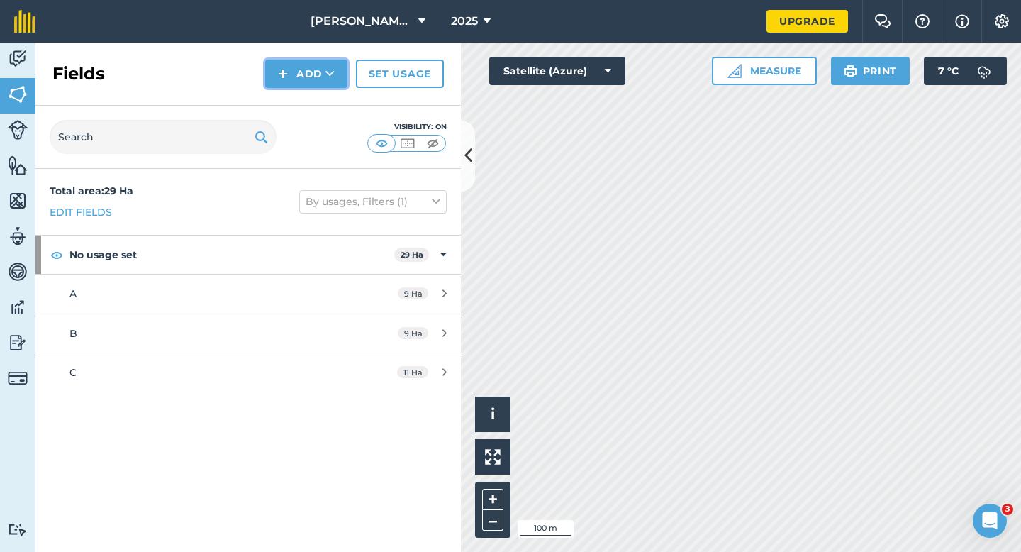
click at [280, 72] on img at bounding box center [283, 73] width 10 height 17
click at [295, 106] on link "Draw" at bounding box center [306, 105] width 78 height 31
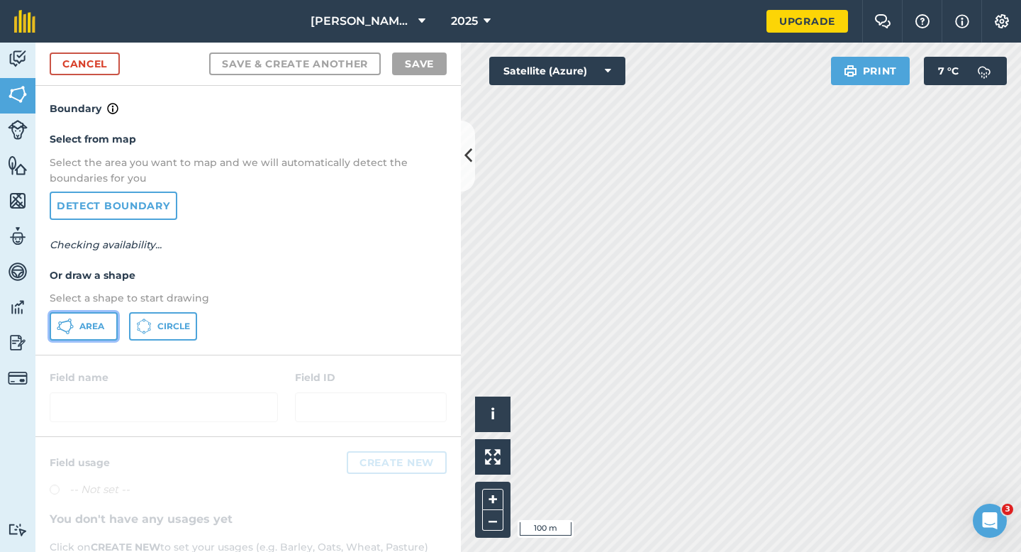
click at [106, 323] on button "Area" at bounding box center [84, 326] width 68 height 28
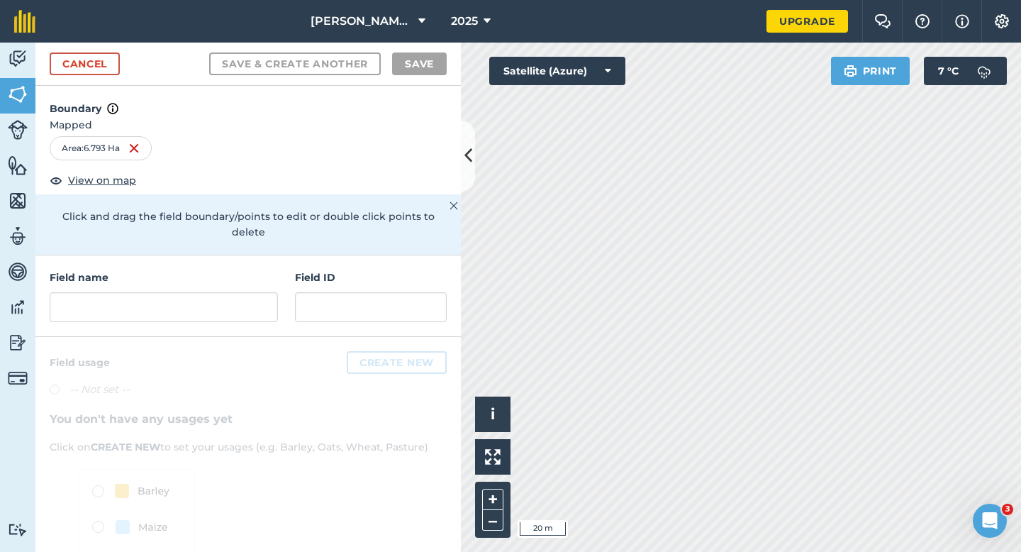
click at [224, 306] on div "Field name Field ID" at bounding box center [248, 296] width 426 height 82
click at [224, 307] on div "Field name Field ID" at bounding box center [248, 296] width 426 height 82
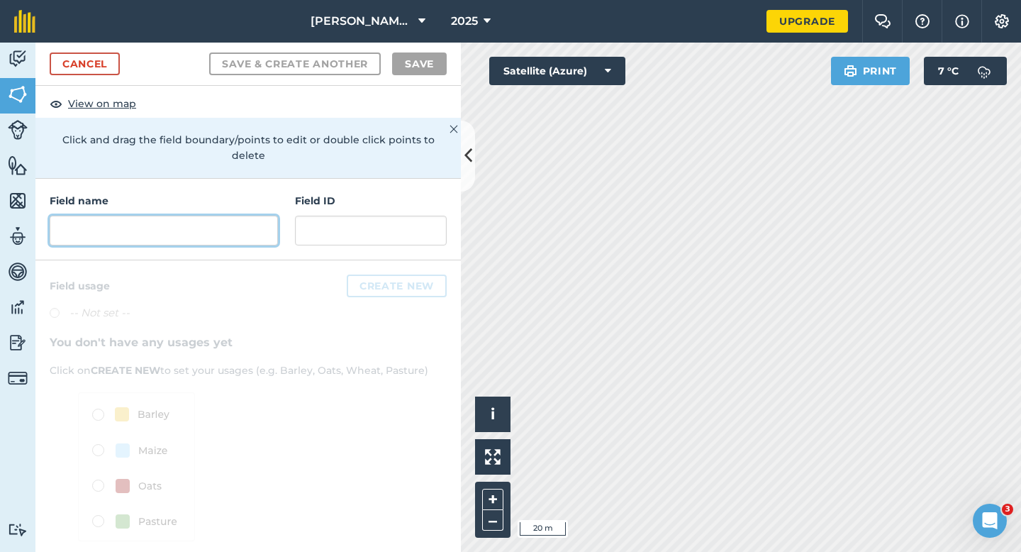
click at [221, 221] on input "text" at bounding box center [164, 231] width 228 height 30
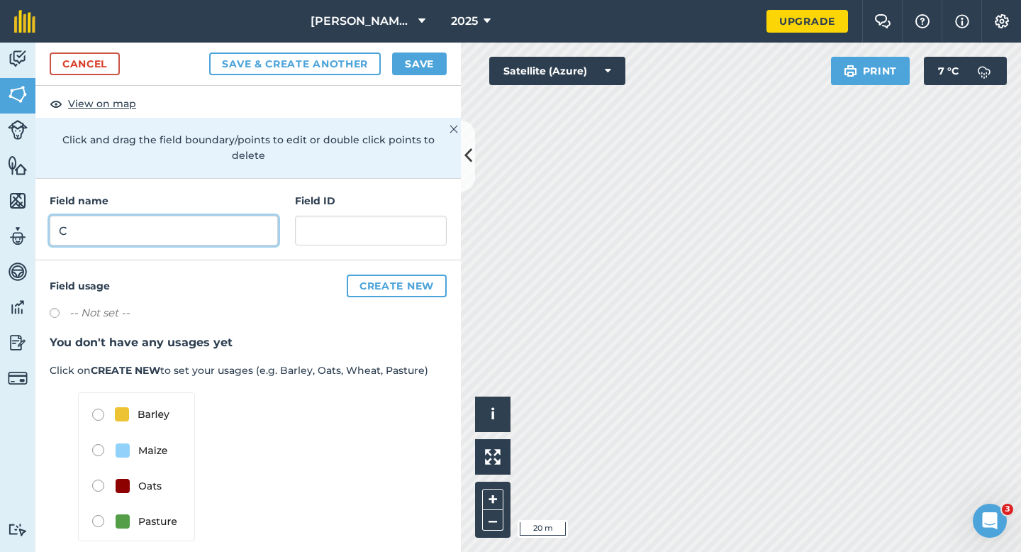
type input "C"
click at [408, 69] on button "Save" at bounding box center [419, 63] width 55 height 23
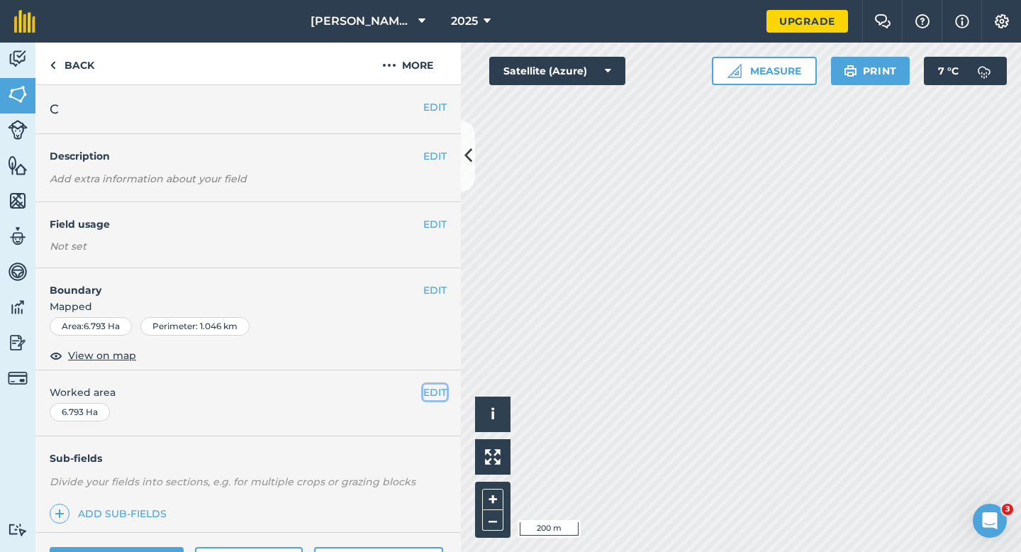
click at [433, 387] on button "EDIT" at bounding box center [434, 392] width 23 height 16
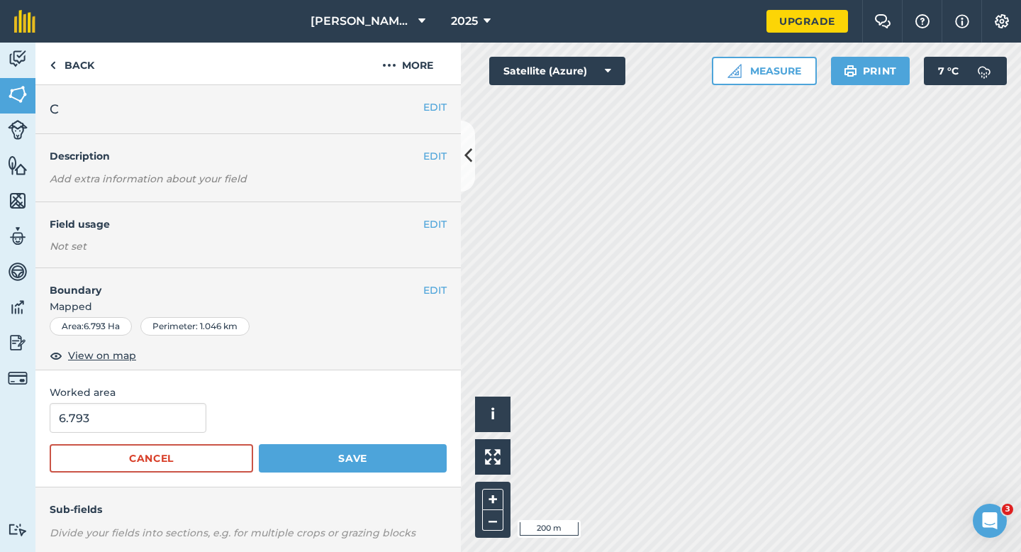
click at [139, 434] on form "6.793 Cancel Save" at bounding box center [248, 438] width 397 height 70
click at [153, 424] on input "6.793" at bounding box center [128, 418] width 157 height 30
type input "7"
click at [259, 444] on button "Save" at bounding box center [353, 458] width 188 height 28
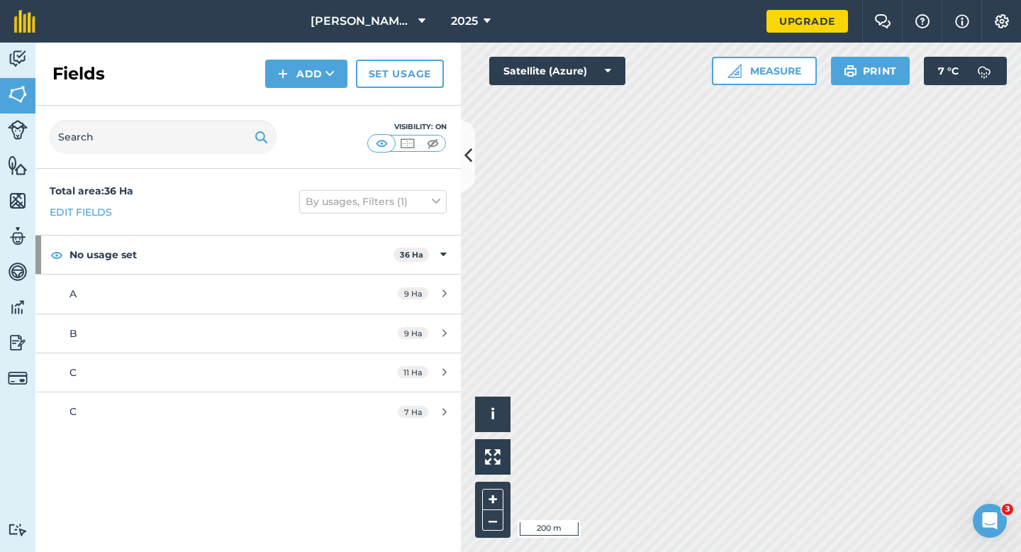
click at [309, 57] on div "Fields Add Set usage" at bounding box center [248, 74] width 426 height 63
click at [309, 77] on button "Add" at bounding box center [306, 74] width 82 height 28
click at [309, 109] on link "Draw" at bounding box center [306, 105] width 78 height 31
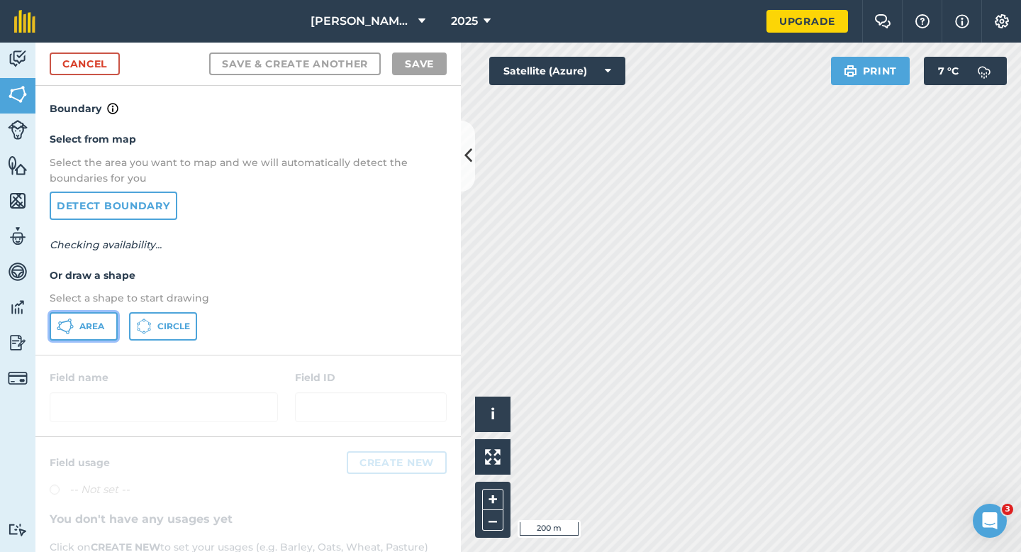
click at [89, 326] on span "Area" at bounding box center [91, 326] width 25 height 11
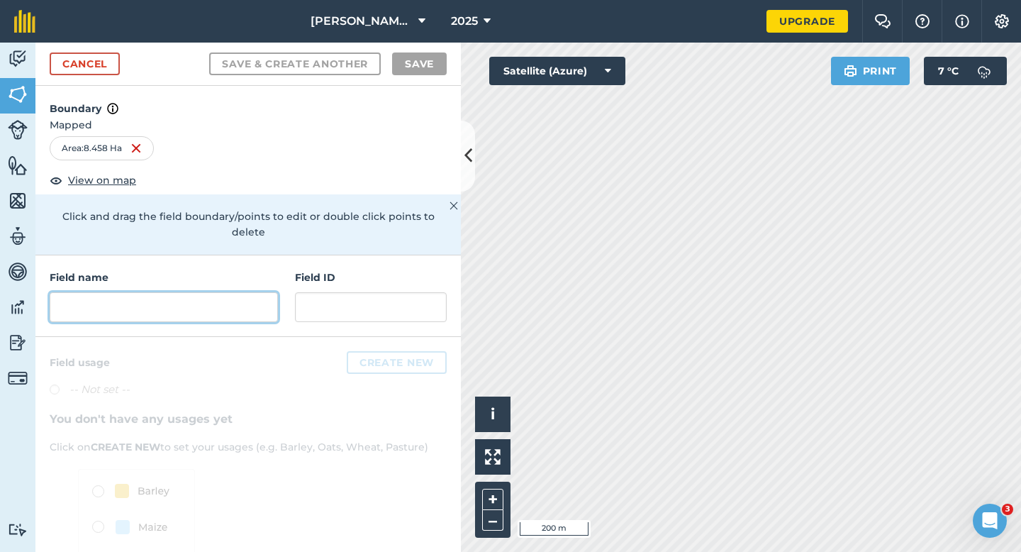
click at [277, 296] on input "text" at bounding box center [164, 307] width 228 height 30
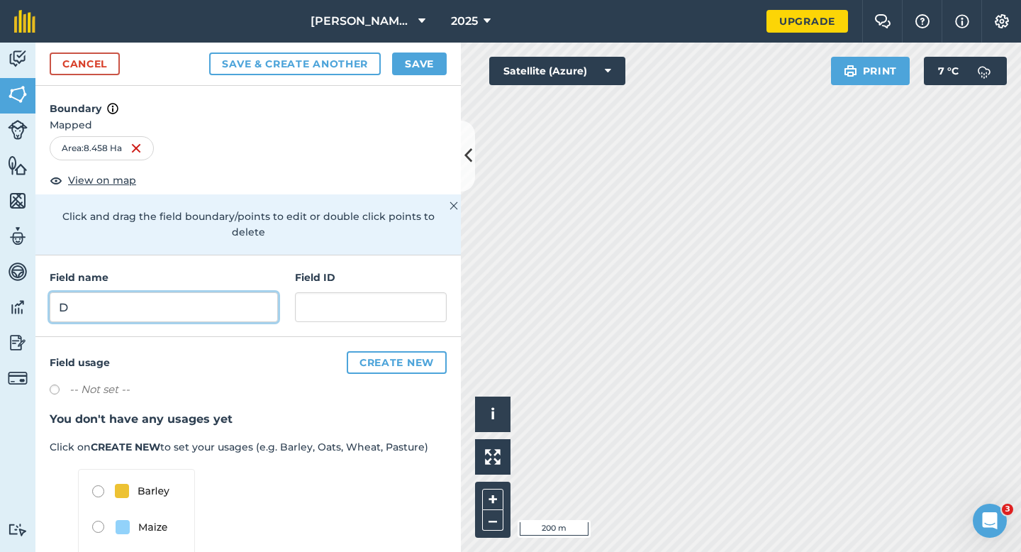
type input "D"
click at [423, 74] on button "Save" at bounding box center [419, 63] width 55 height 23
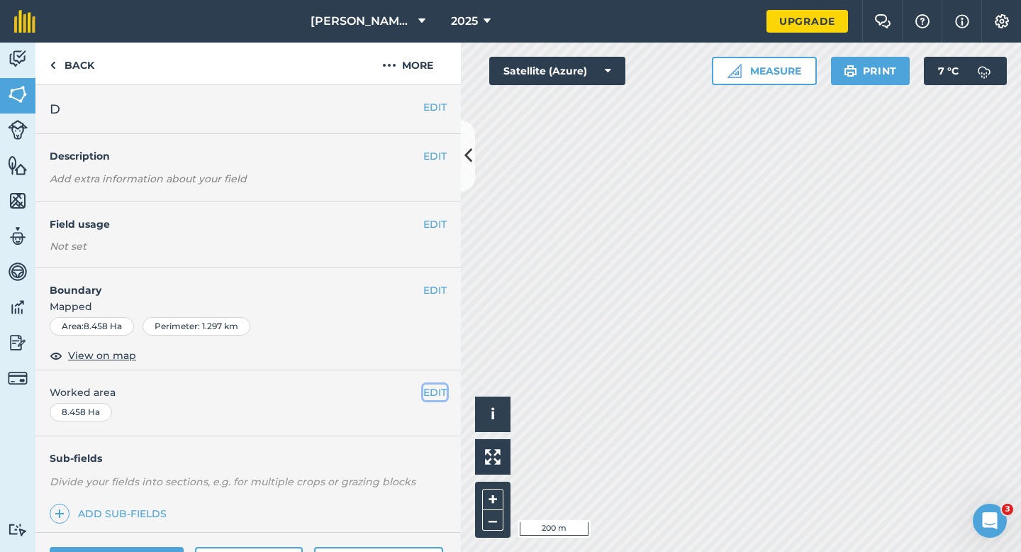
click at [431, 388] on button "EDIT" at bounding box center [434, 392] width 23 height 16
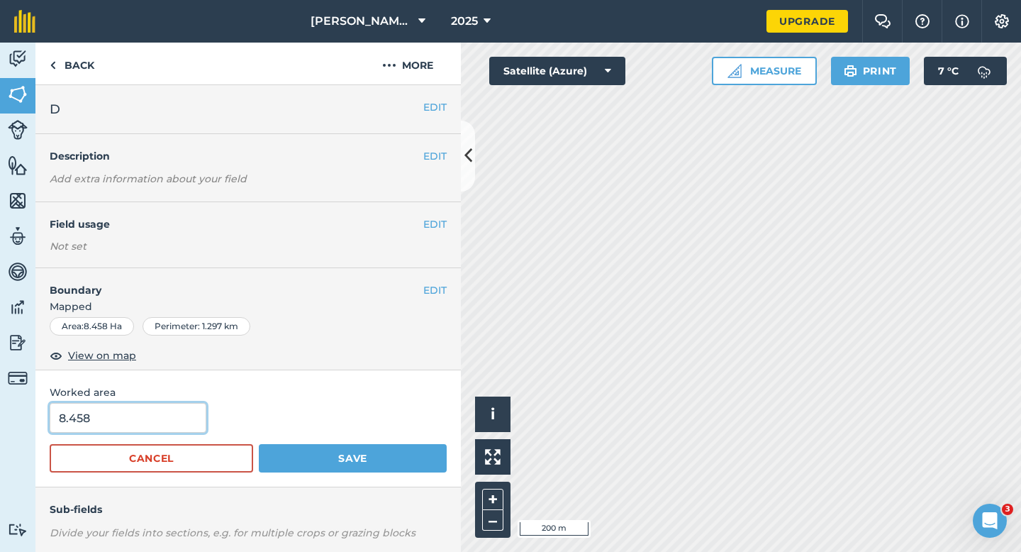
click at [161, 416] on input "8.458" at bounding box center [128, 418] width 157 height 30
type input "8.5"
click at [259, 444] on button "Save" at bounding box center [353, 458] width 188 height 28
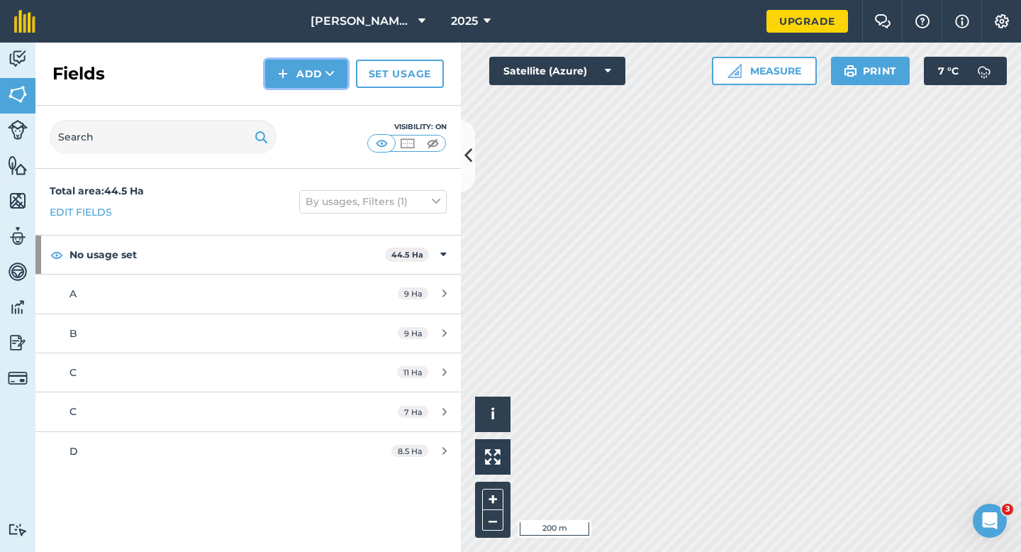
click at [309, 78] on button "Add" at bounding box center [306, 74] width 82 height 28
click at [309, 95] on link "Draw" at bounding box center [306, 105] width 78 height 31
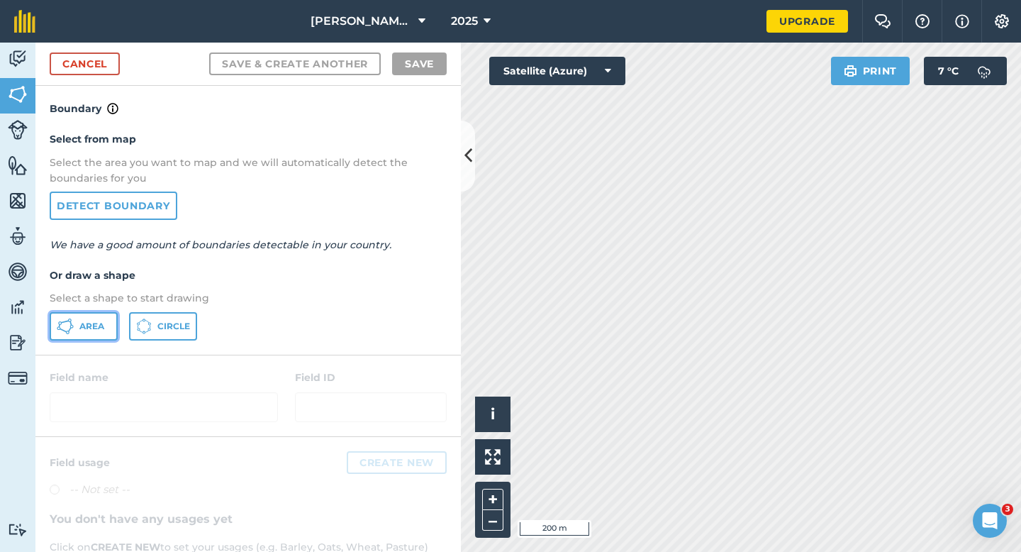
click at [77, 323] on button "Area" at bounding box center [84, 326] width 68 height 28
click at [99, 63] on link "Cancel" at bounding box center [85, 63] width 70 height 23
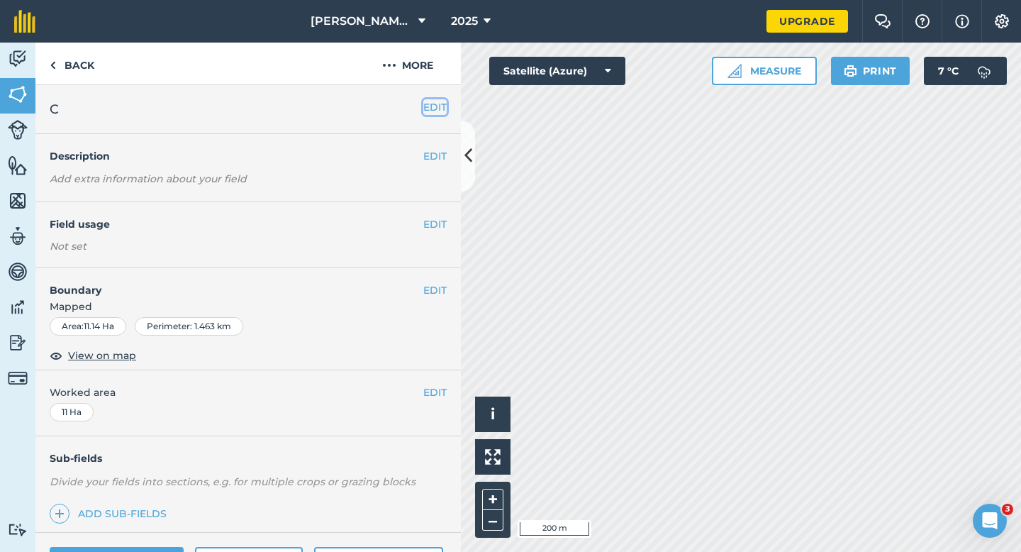
click at [428, 109] on button "EDIT" at bounding box center [434, 107] width 23 height 16
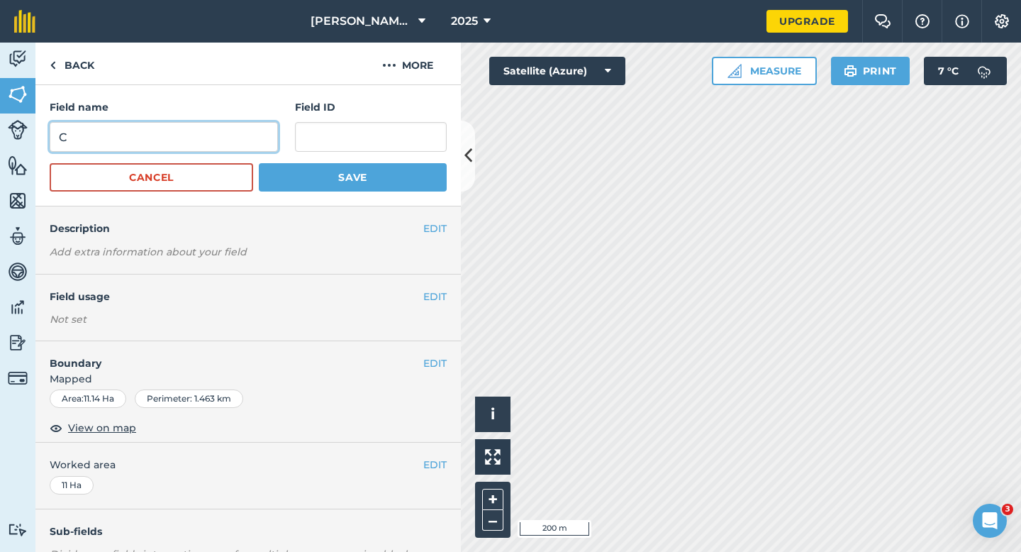
click at [198, 138] on input "C" at bounding box center [164, 137] width 228 height 30
type input "E"
click at [259, 163] on button "Save" at bounding box center [353, 177] width 188 height 28
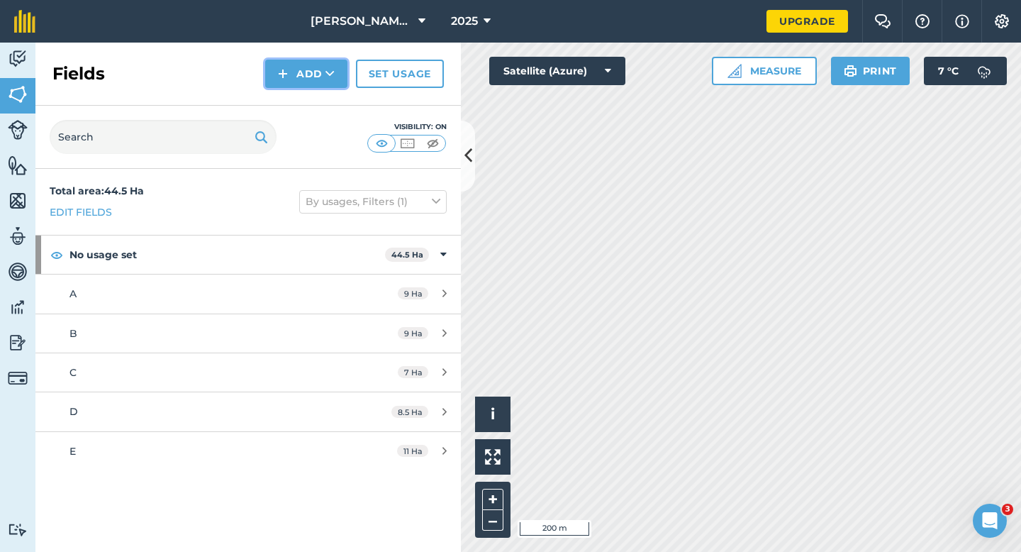
click at [323, 73] on button "Add" at bounding box center [306, 74] width 82 height 28
click at [323, 94] on link "Draw" at bounding box center [306, 105] width 78 height 31
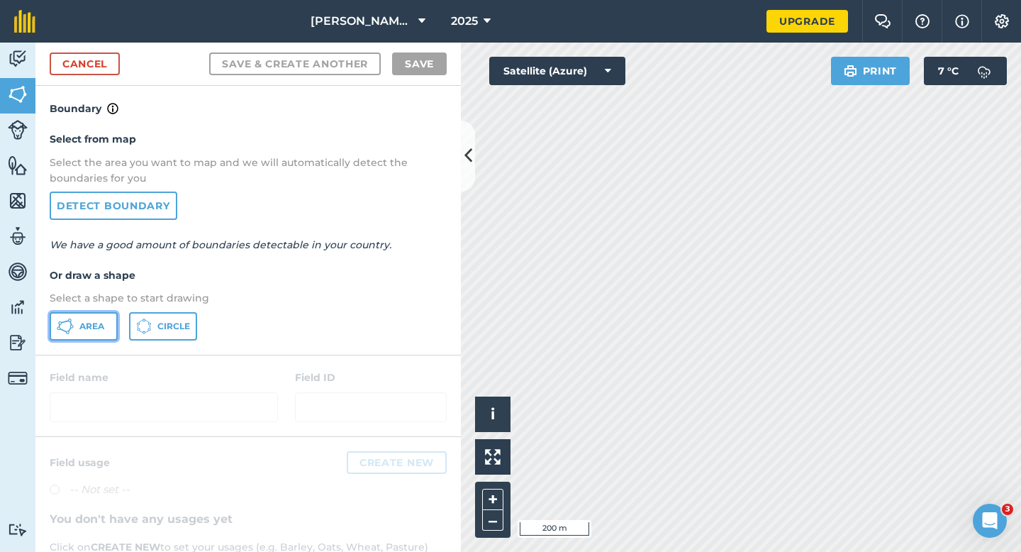
click at [99, 323] on span "Area" at bounding box center [91, 326] width 25 height 11
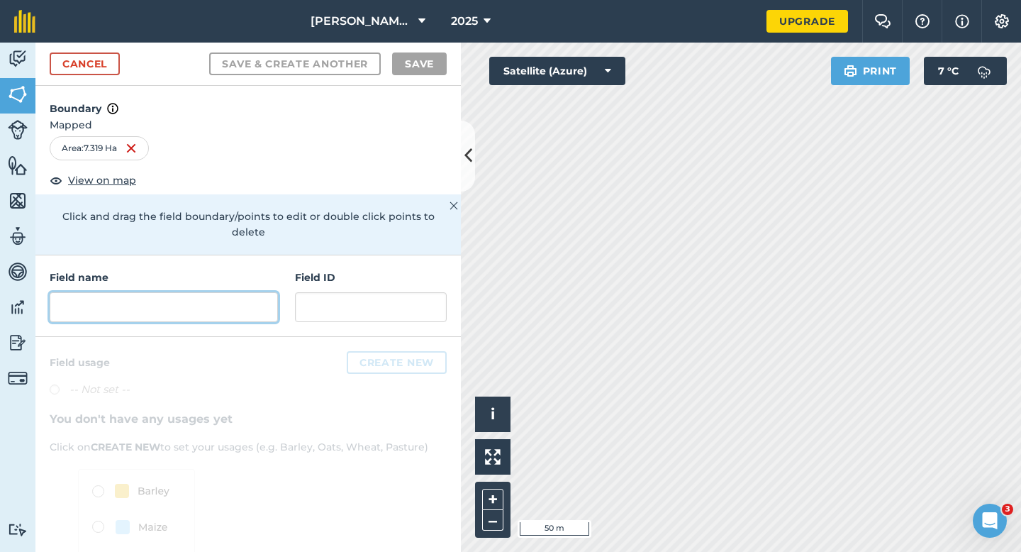
click at [212, 292] on input "text" at bounding box center [164, 307] width 228 height 30
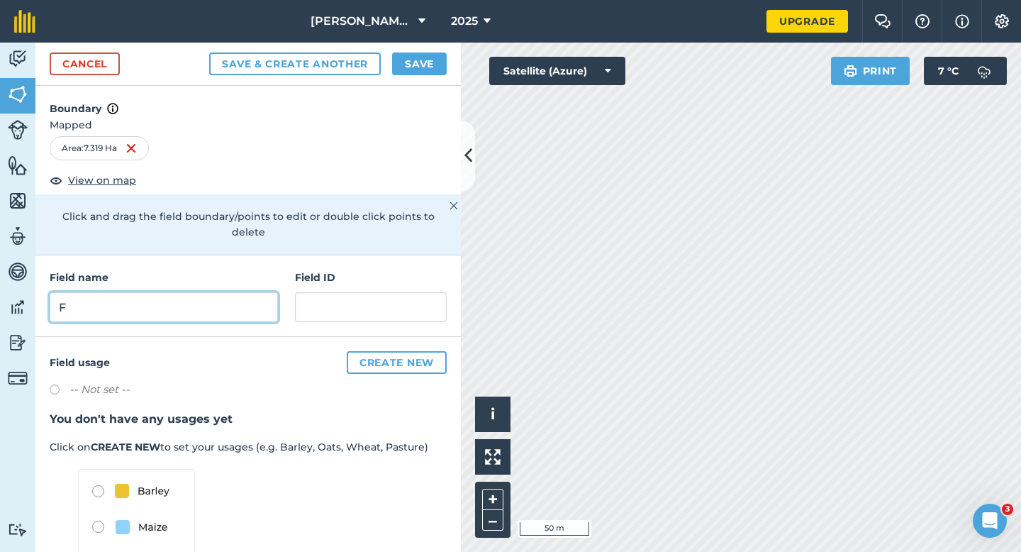
type input "F"
click at [433, 72] on button "Save" at bounding box center [419, 63] width 55 height 23
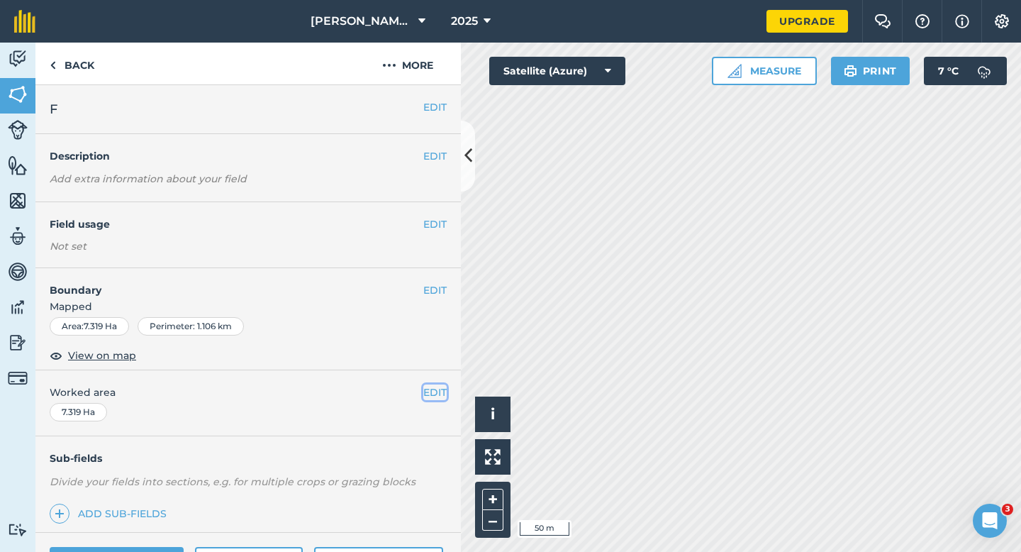
click at [438, 394] on button "EDIT" at bounding box center [434, 392] width 23 height 16
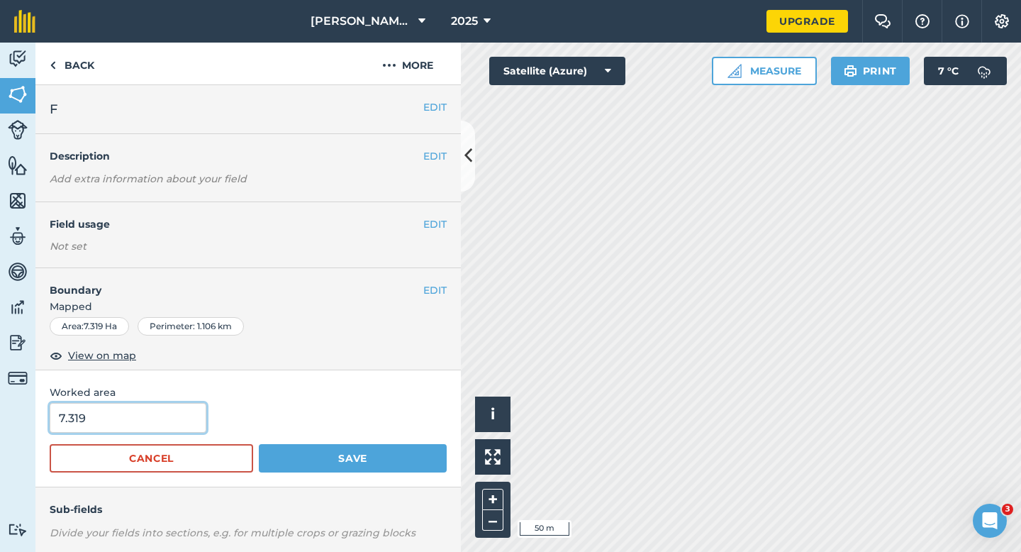
click at [116, 429] on input "7.319" at bounding box center [128, 418] width 157 height 30
type input "7.3"
click at [259, 444] on button "Save" at bounding box center [353, 458] width 188 height 28
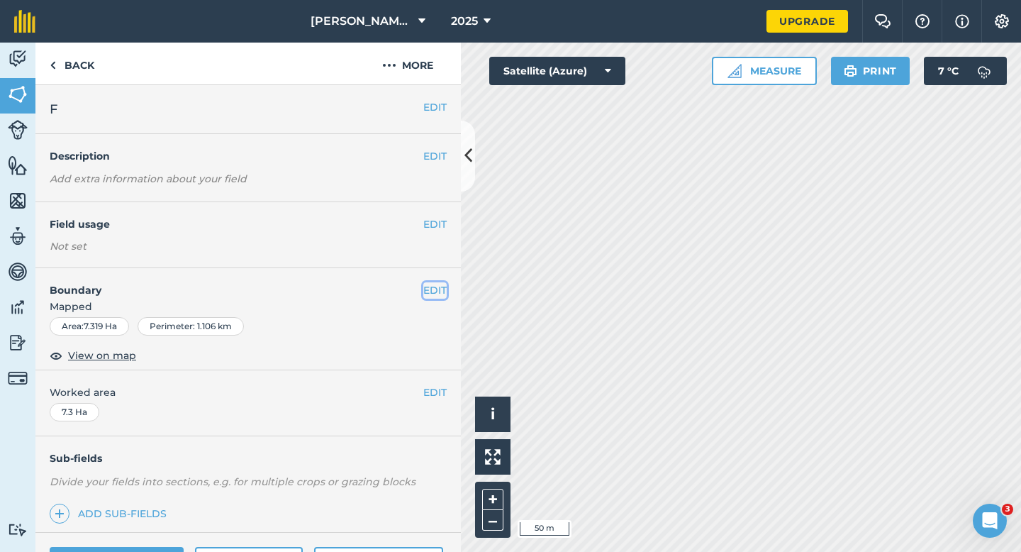
click at [435, 292] on button "EDIT" at bounding box center [434, 290] width 23 height 16
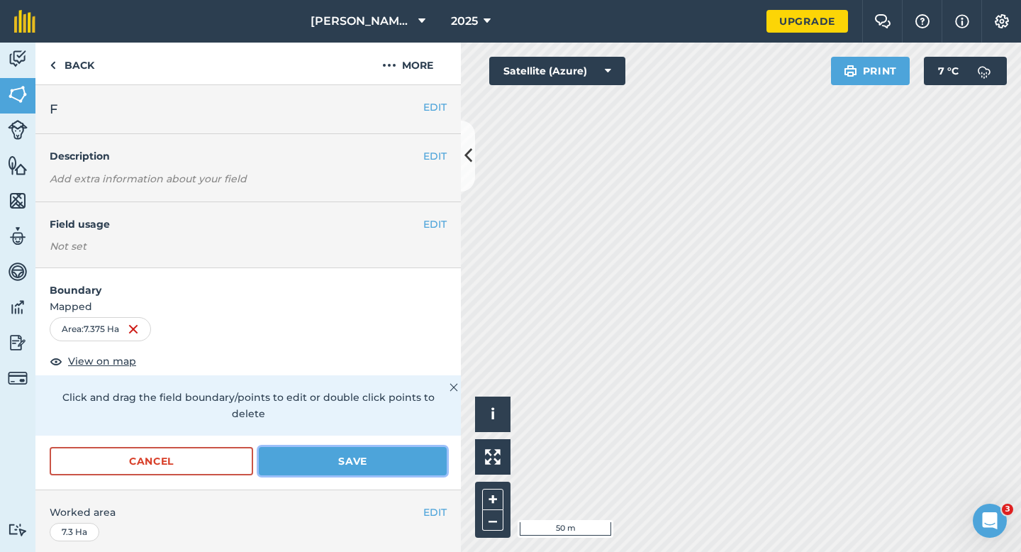
click at [374, 451] on button "Save" at bounding box center [353, 461] width 188 height 28
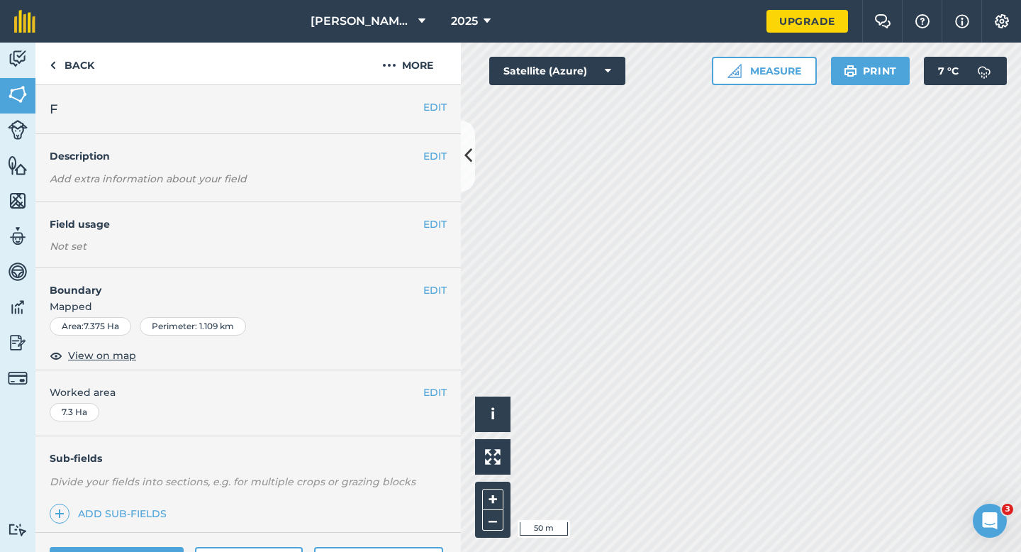
click at [441, 380] on div "EDIT Worked area 7.3 Ha" at bounding box center [248, 403] width 426 height 66
click at [432, 387] on button "EDIT" at bounding box center [434, 392] width 23 height 16
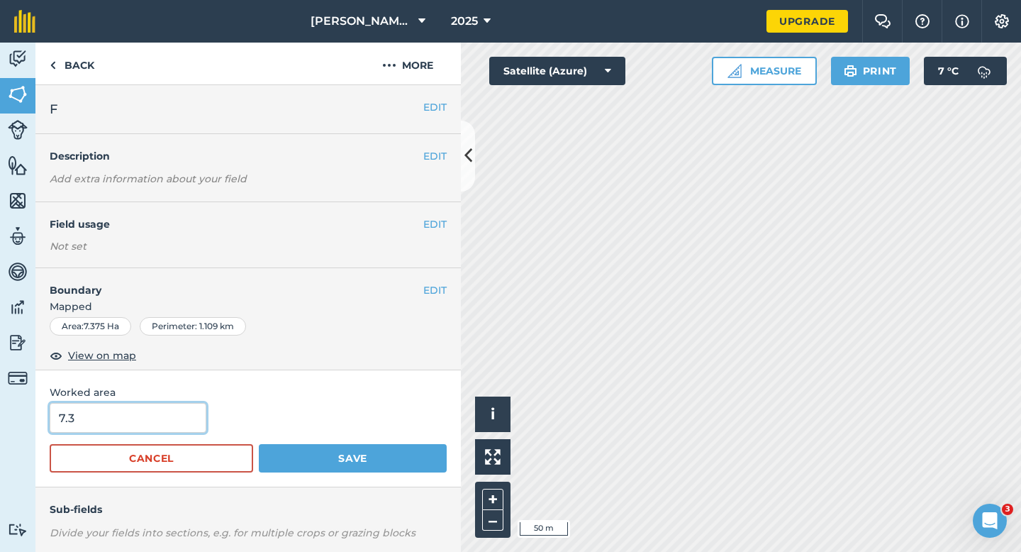
click at [133, 423] on input "7.3" at bounding box center [128, 418] width 157 height 30
type input "7.4"
click at [259, 444] on button "Save" at bounding box center [353, 458] width 188 height 28
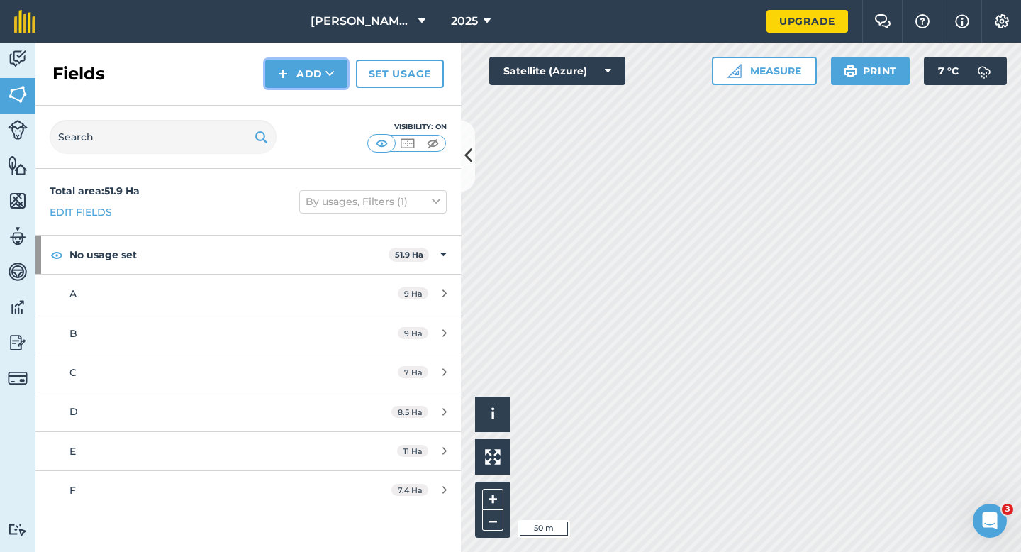
click at [289, 77] on button "Add" at bounding box center [306, 74] width 82 height 28
click at [293, 106] on link "Draw" at bounding box center [306, 105] width 78 height 31
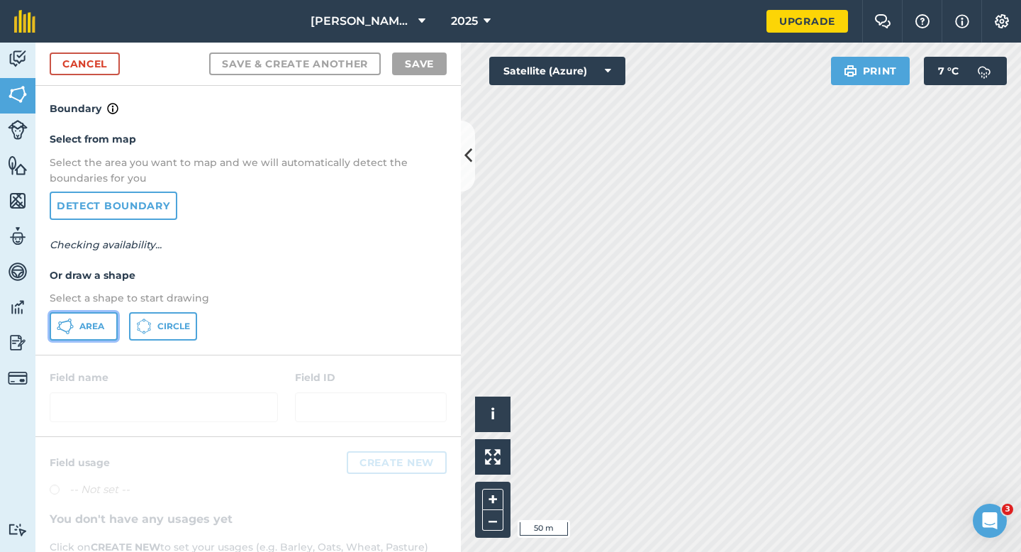
click at [105, 334] on button "Area" at bounding box center [84, 326] width 68 height 28
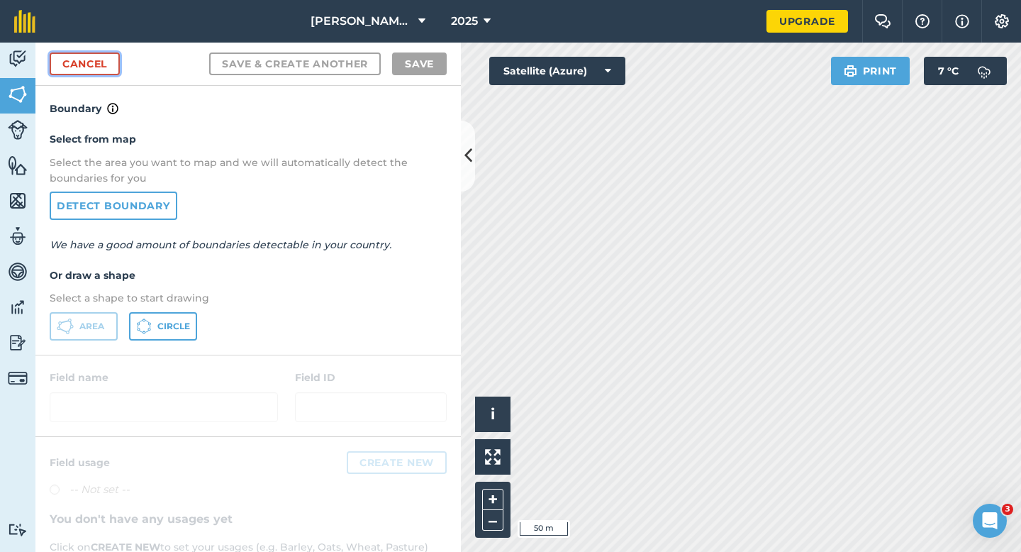
click at [82, 54] on link "Cancel" at bounding box center [85, 63] width 70 height 23
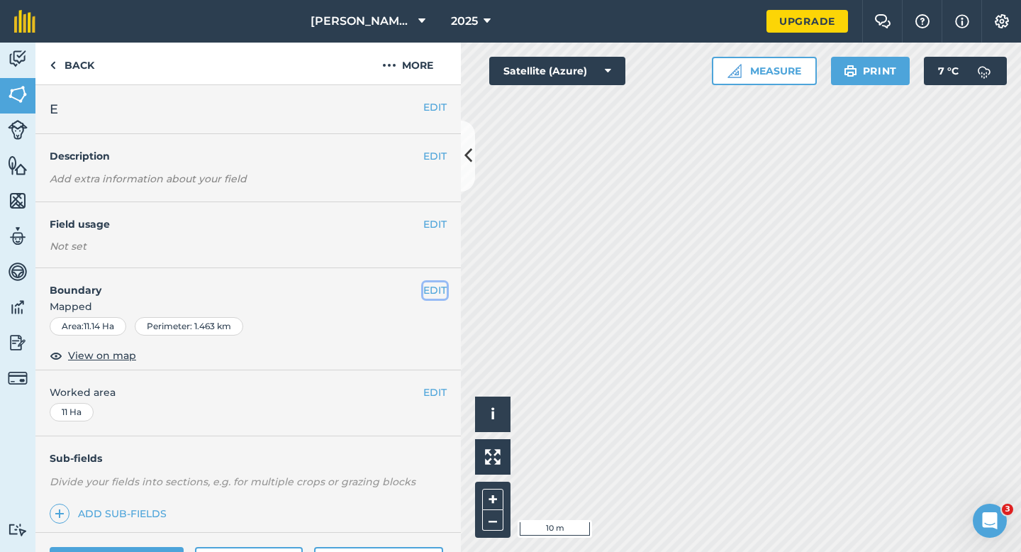
click at [435, 283] on button "EDIT" at bounding box center [434, 290] width 23 height 16
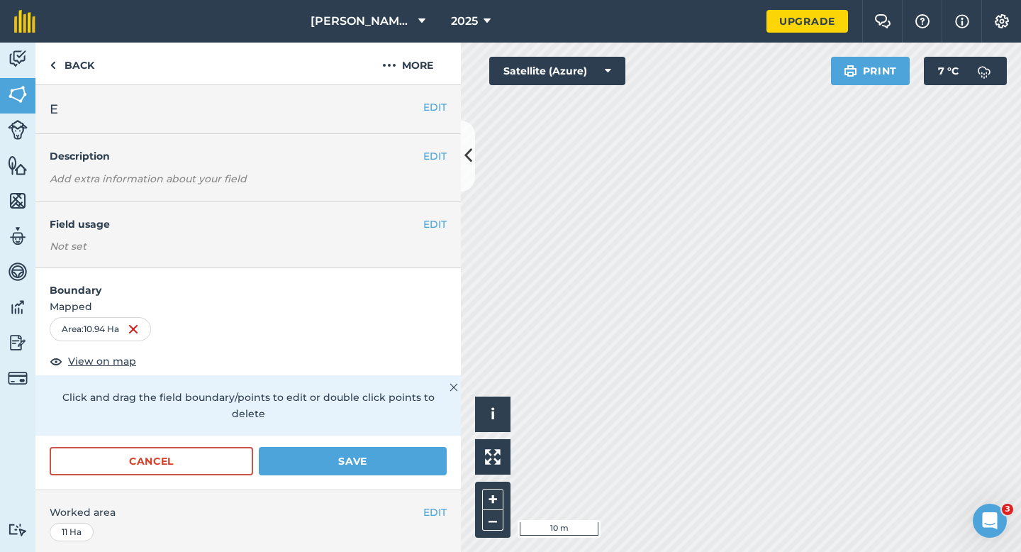
click at [452, 447] on div "Cancel Save" at bounding box center [248, 468] width 426 height 43
click at [433, 447] on button "Save" at bounding box center [353, 461] width 188 height 28
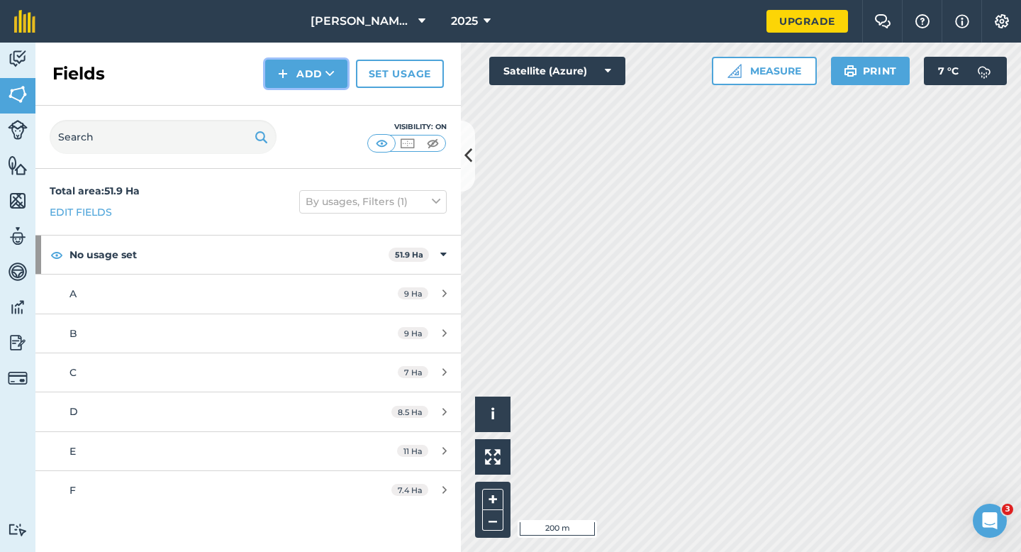
click at [287, 68] on img at bounding box center [283, 73] width 10 height 17
click at [296, 109] on link "Draw" at bounding box center [306, 105] width 78 height 31
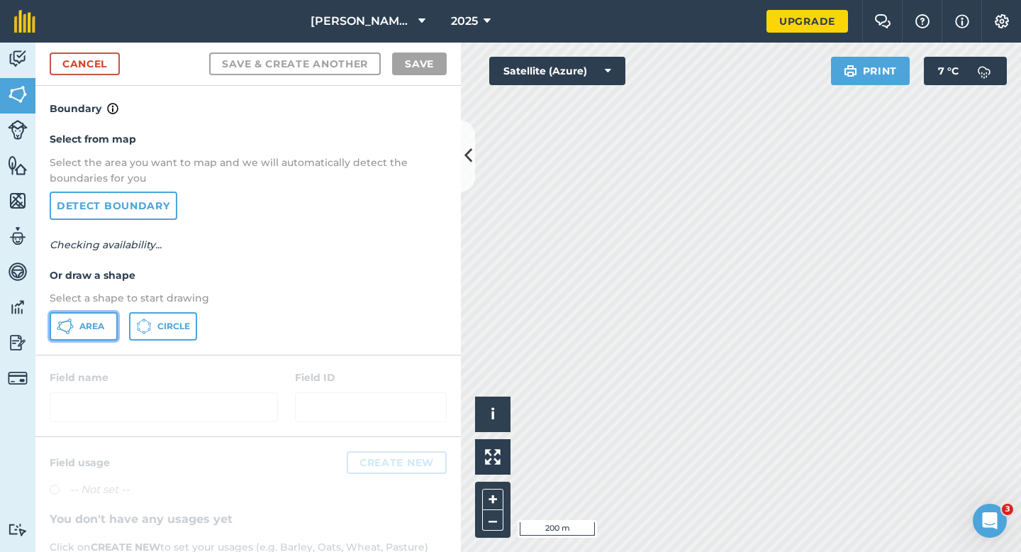
click at [97, 324] on span "Area" at bounding box center [91, 326] width 25 height 11
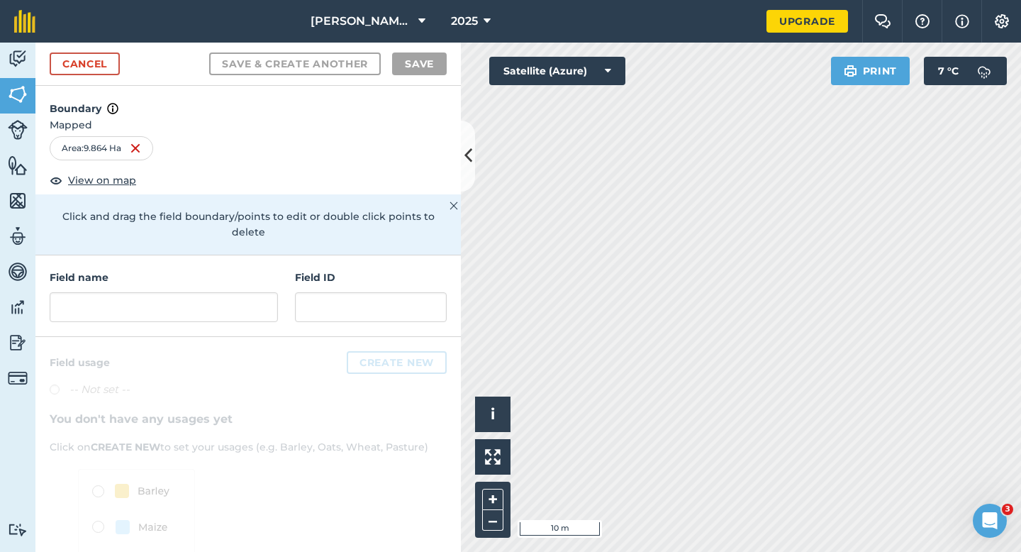
click at [206, 275] on div "Field name" at bounding box center [164, 296] width 228 height 52
click at [206, 292] on input "text" at bounding box center [164, 307] width 228 height 30
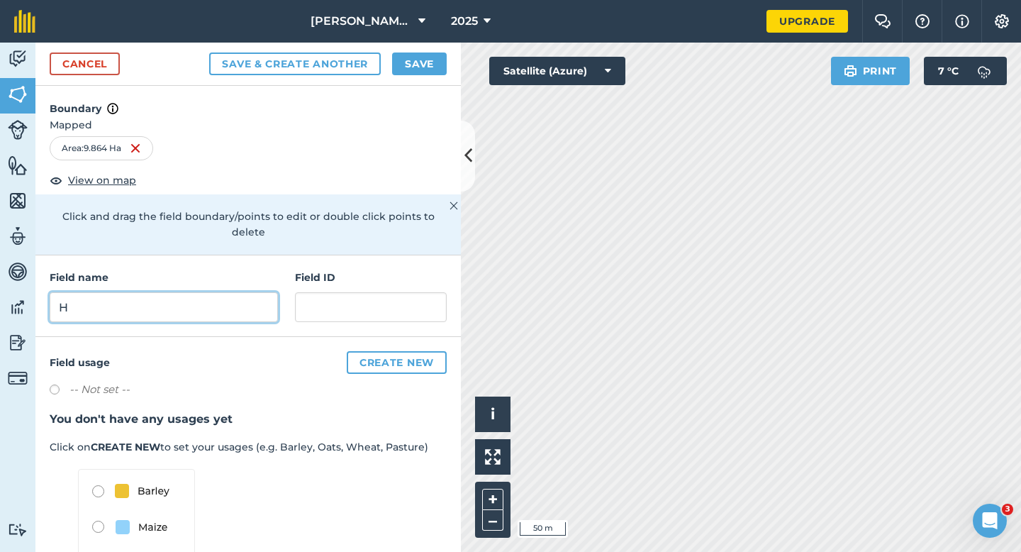
type input "H"
click at [421, 70] on button "Save" at bounding box center [419, 63] width 55 height 23
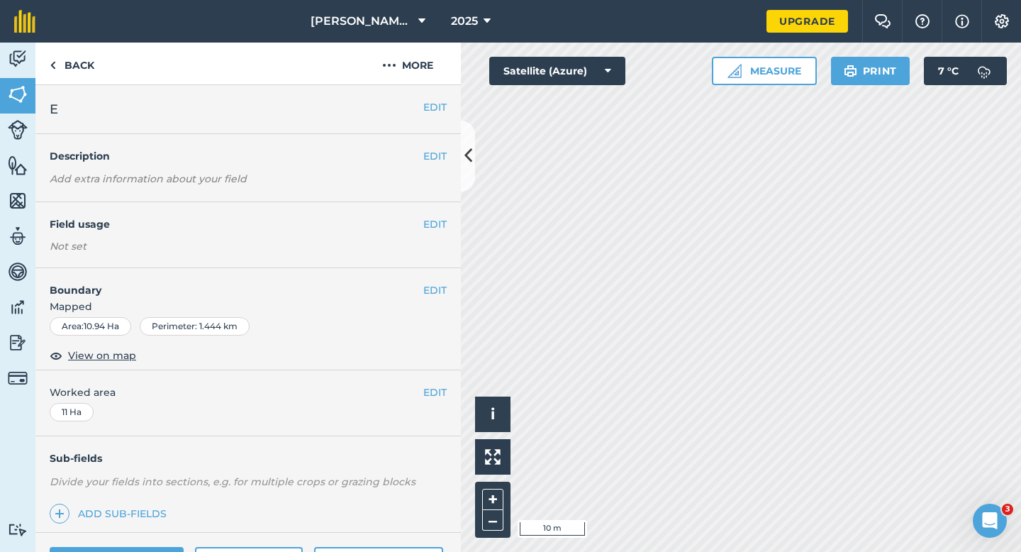
click at [435, 300] on span "Mapped" at bounding box center [248, 307] width 426 height 16
click at [435, 289] on button "EDIT" at bounding box center [434, 290] width 23 height 16
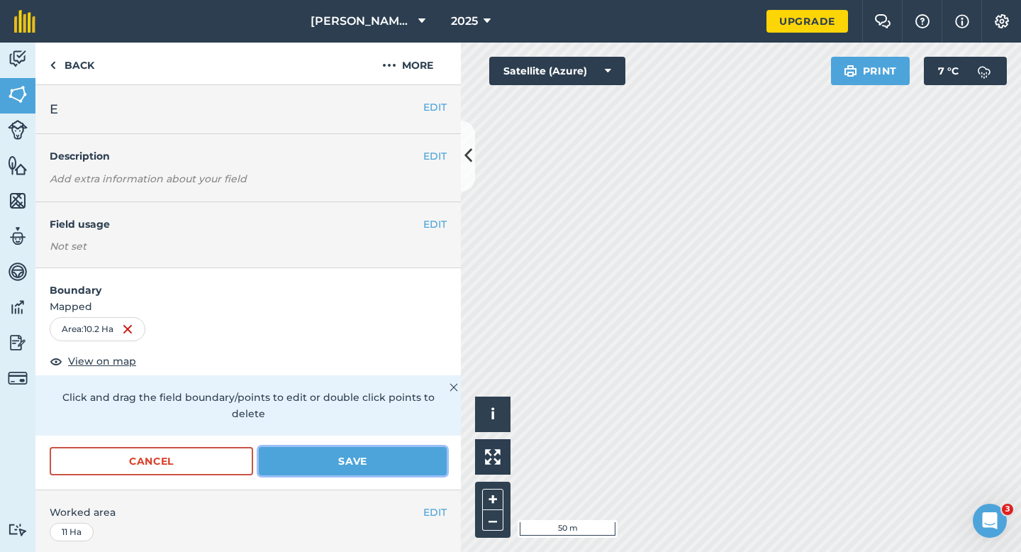
click at [402, 447] on button "Save" at bounding box center [353, 461] width 188 height 28
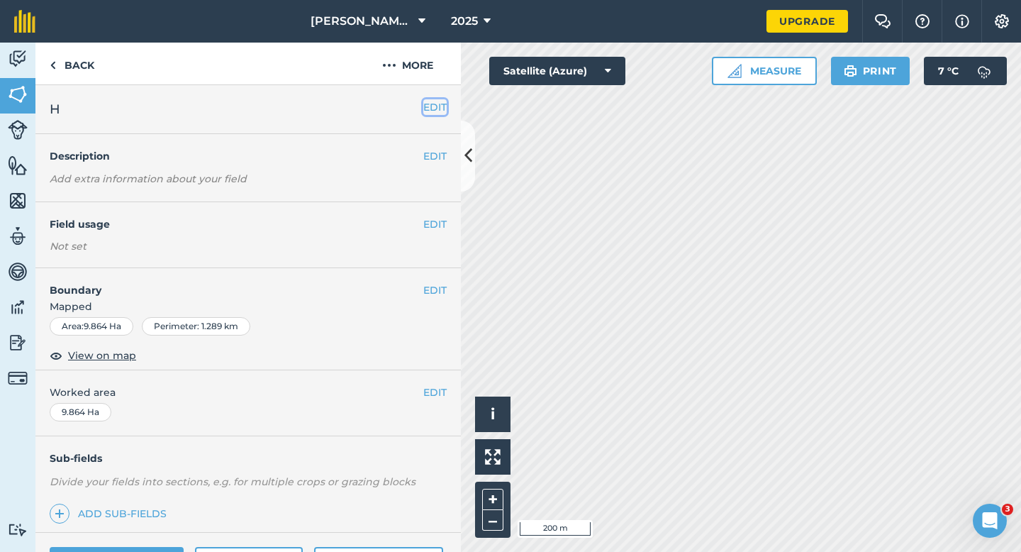
click at [443, 103] on button "EDIT" at bounding box center [434, 107] width 23 height 16
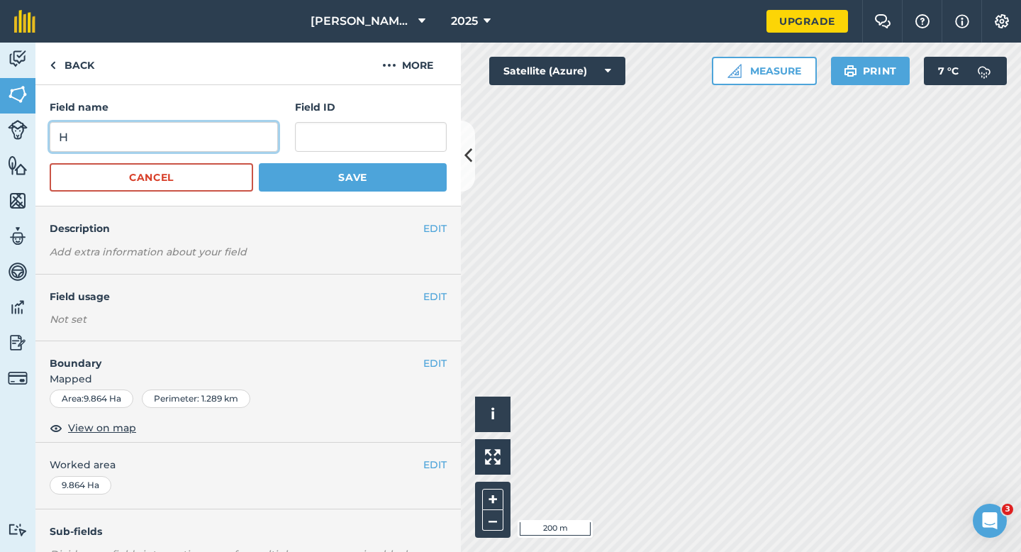
click at [266, 139] on input "H" at bounding box center [164, 137] width 228 height 30
click at [266, 139] on input "I" at bounding box center [164, 137] width 228 height 30
type input "I"
click at [259, 163] on button "Save" at bounding box center [353, 177] width 188 height 28
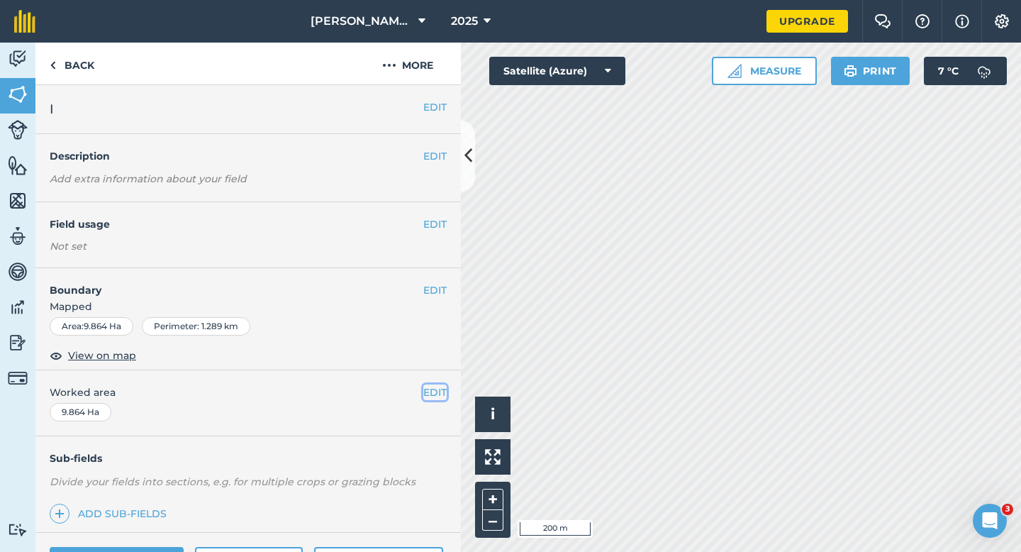
click at [432, 392] on button "EDIT" at bounding box center [434, 392] width 23 height 16
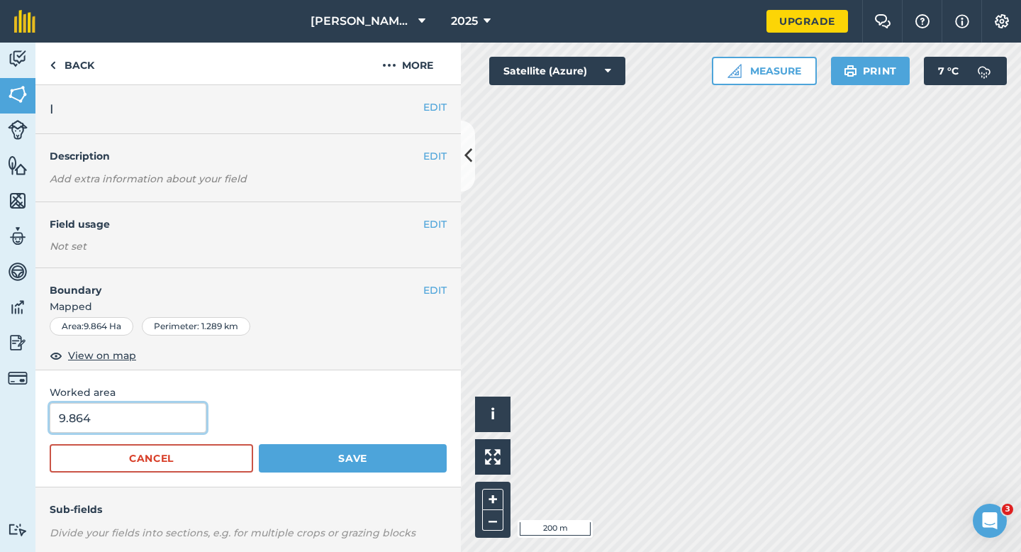
click at [123, 431] on input "9.864" at bounding box center [128, 418] width 157 height 30
type input "10"
click at [259, 444] on button "Save" at bounding box center [353, 458] width 188 height 28
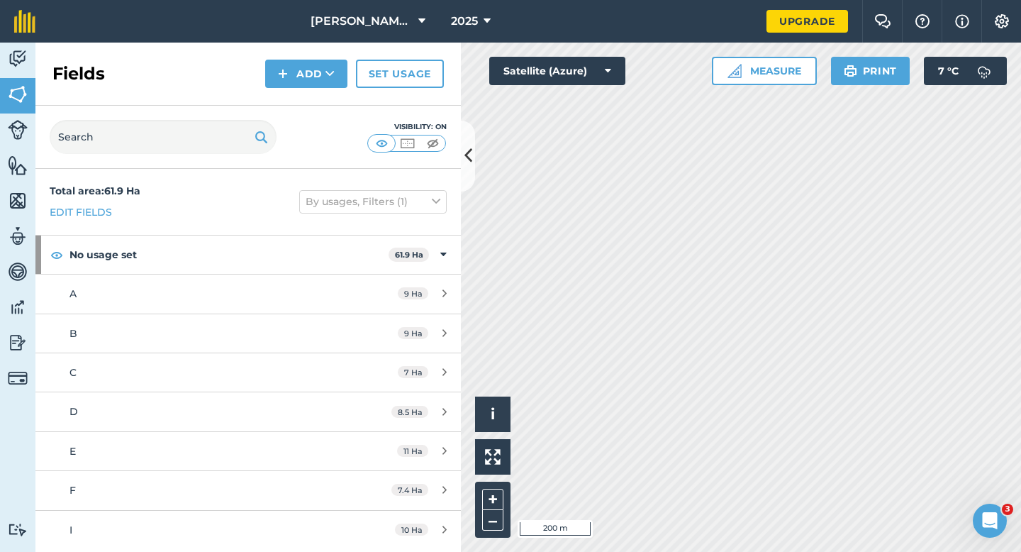
click at [290, 57] on div "Fields Add Set usage" at bounding box center [248, 74] width 426 height 63
click at [294, 79] on button "Add" at bounding box center [306, 74] width 82 height 28
click at [294, 104] on link "Draw" at bounding box center [306, 105] width 78 height 31
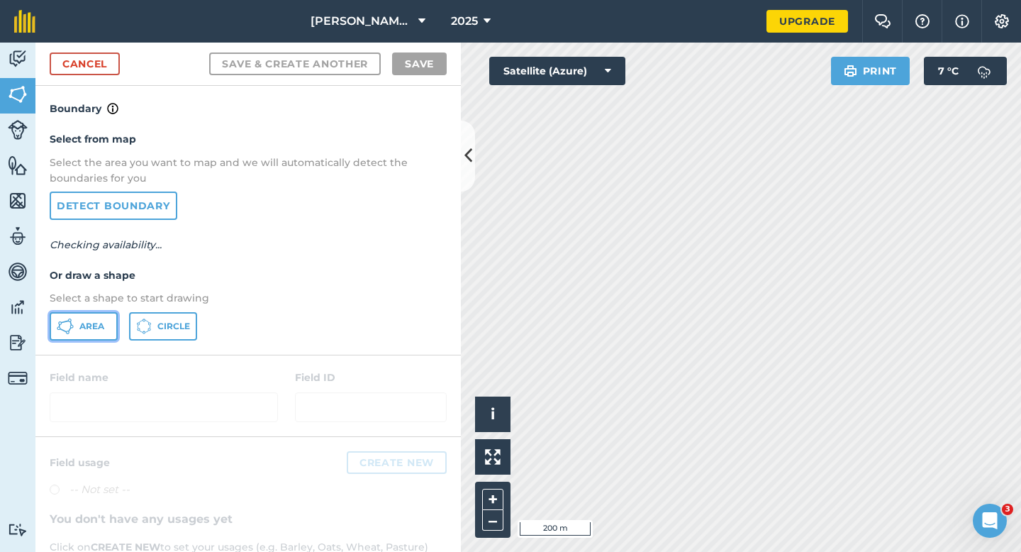
click at [109, 327] on button "Area" at bounding box center [84, 326] width 68 height 28
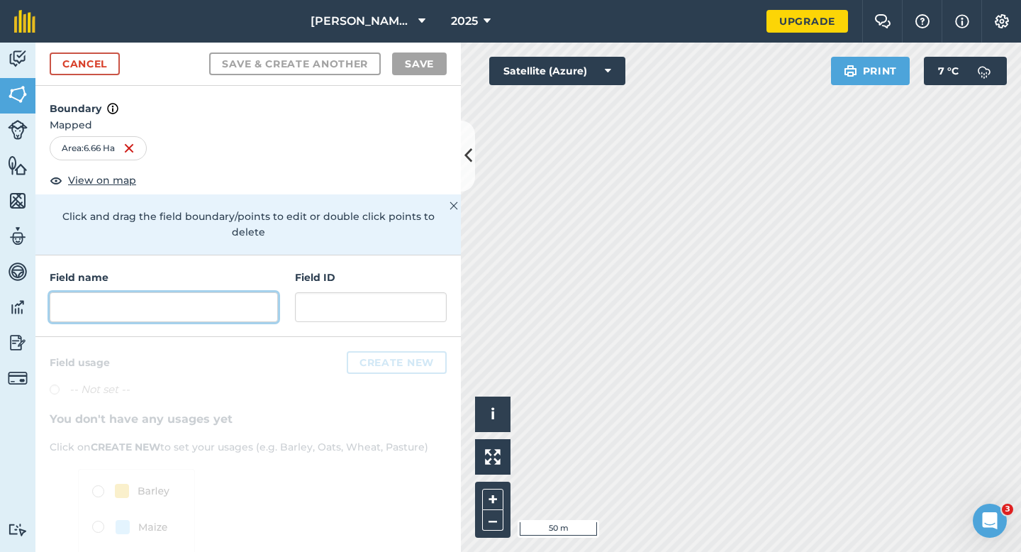
click at [218, 296] on input "text" at bounding box center [164, 307] width 228 height 30
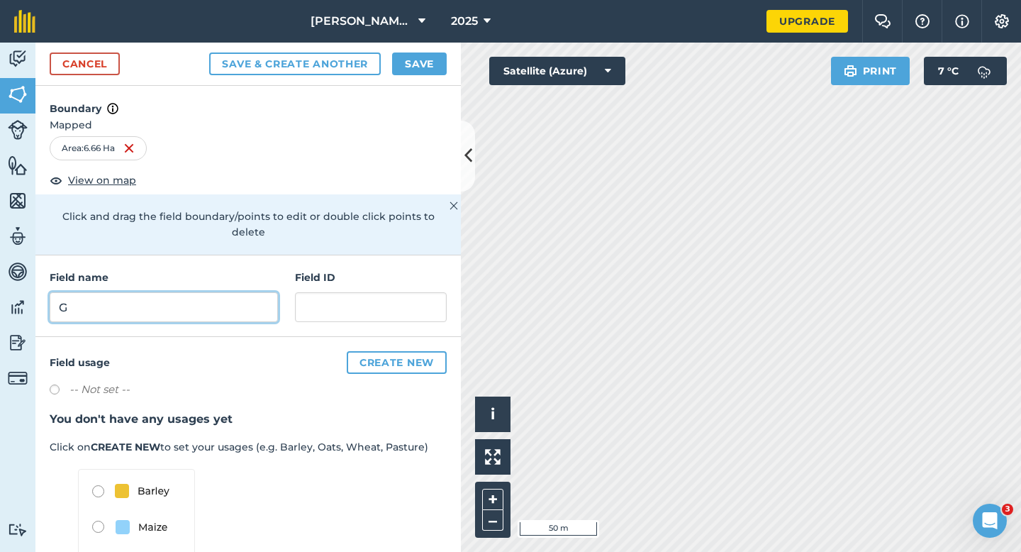
type input "G"
click at [415, 75] on div "Cancel Save & Create Another Save" at bounding box center [248, 64] width 426 height 43
click at [428, 68] on button "Save" at bounding box center [419, 63] width 55 height 23
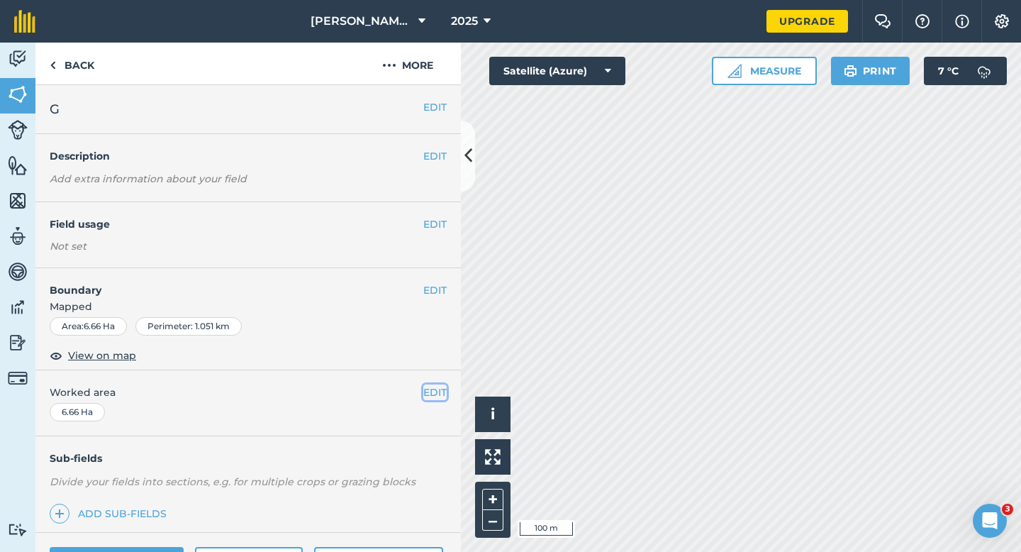
click at [431, 397] on button "EDIT" at bounding box center [434, 392] width 23 height 16
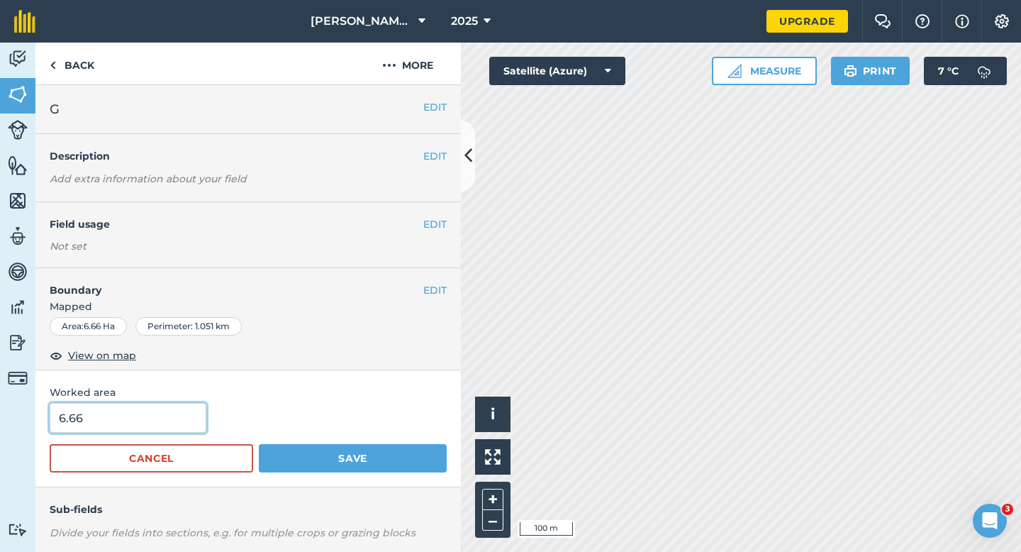
type input "7"
click at [140, 428] on input "7" at bounding box center [128, 418] width 157 height 30
click at [259, 444] on button "Save" at bounding box center [353, 458] width 188 height 28
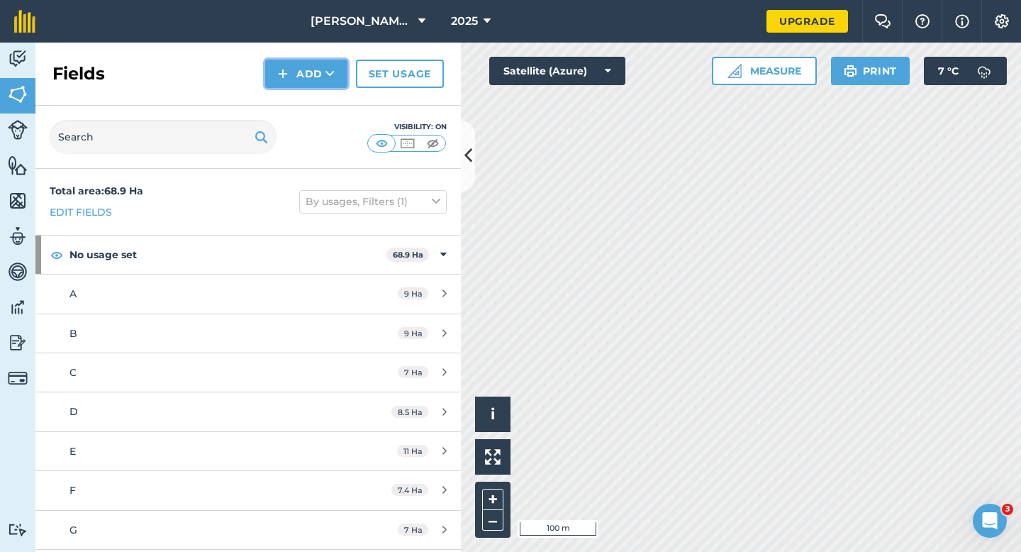
click at [299, 84] on button "Add" at bounding box center [306, 74] width 82 height 28
click at [299, 104] on link "Draw" at bounding box center [306, 105] width 78 height 31
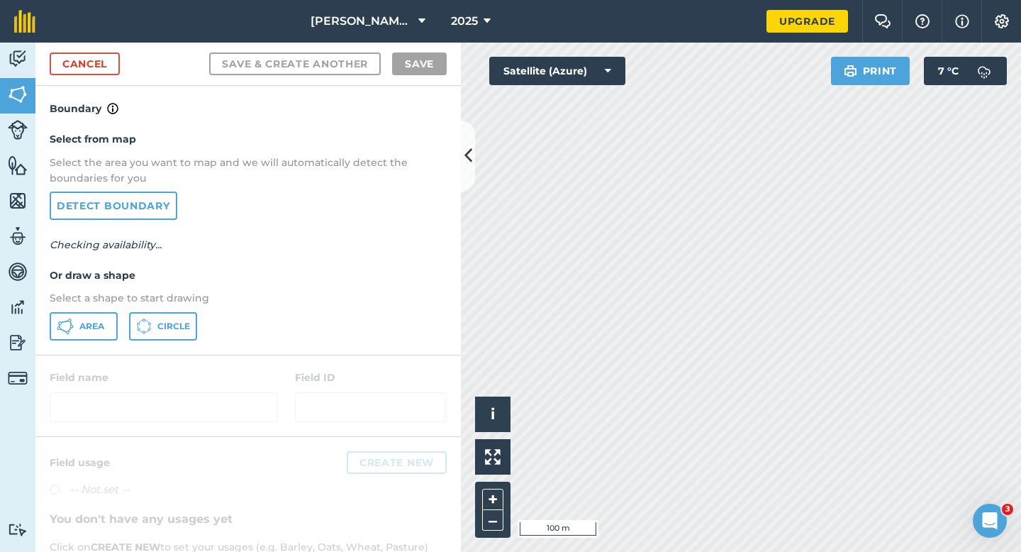
click at [75, 311] on div "Select from map Select the area you want to map and we will automatically detec…" at bounding box center [248, 235] width 426 height 237
click at [75, 316] on button "Area" at bounding box center [84, 326] width 68 height 28
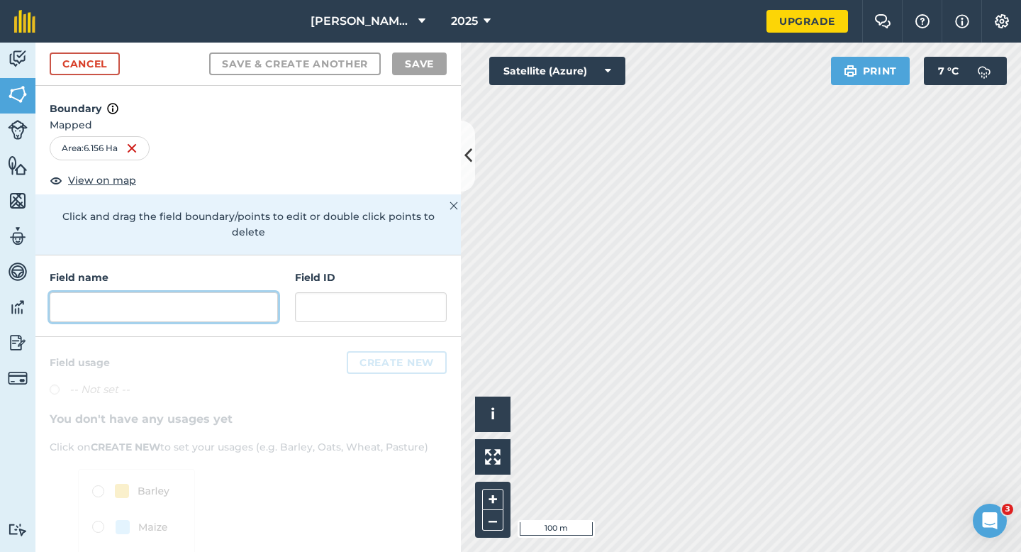
click at [124, 302] on input "text" at bounding box center [164, 307] width 228 height 30
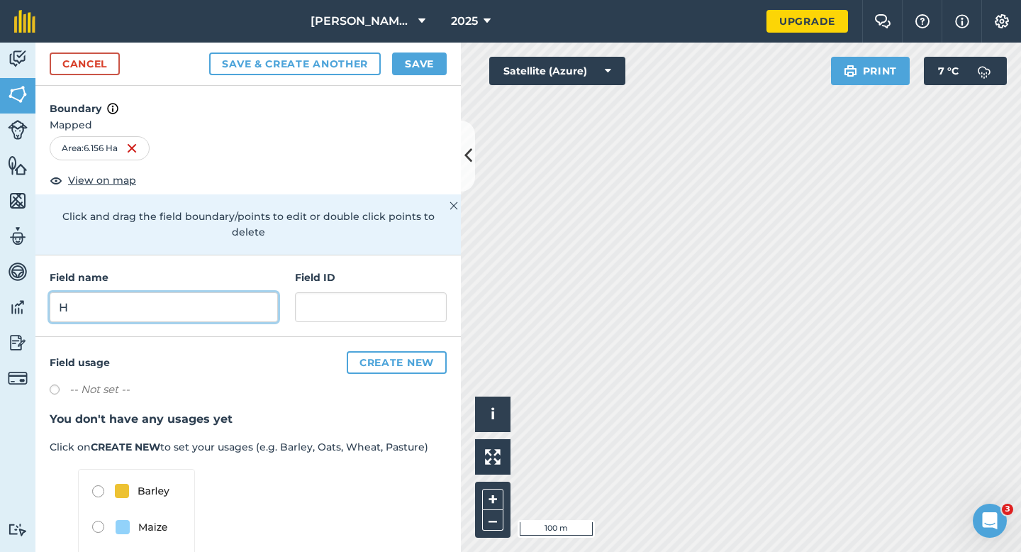
type input "H"
click at [431, 67] on button "Save" at bounding box center [419, 63] width 55 height 23
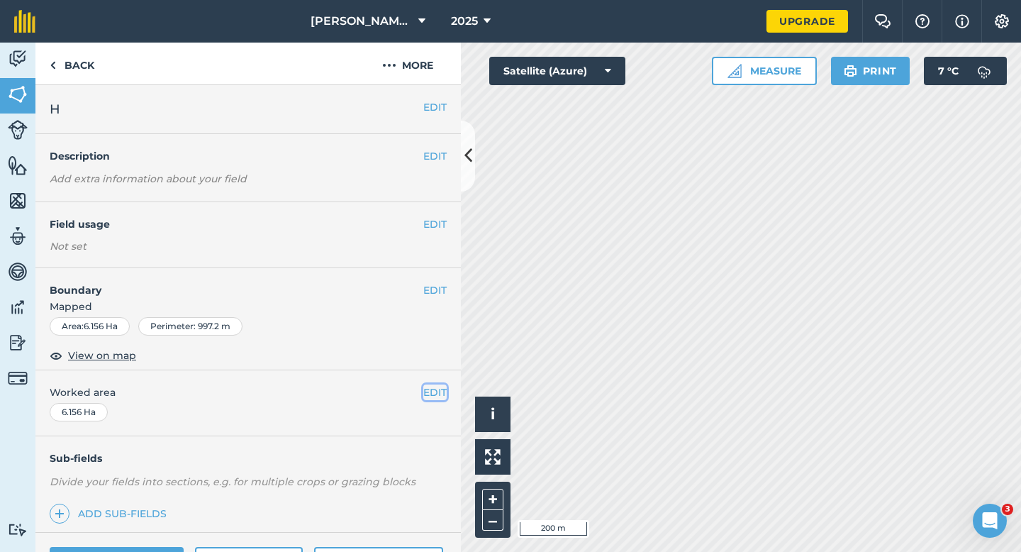
click at [435, 384] on button "EDIT" at bounding box center [434, 392] width 23 height 16
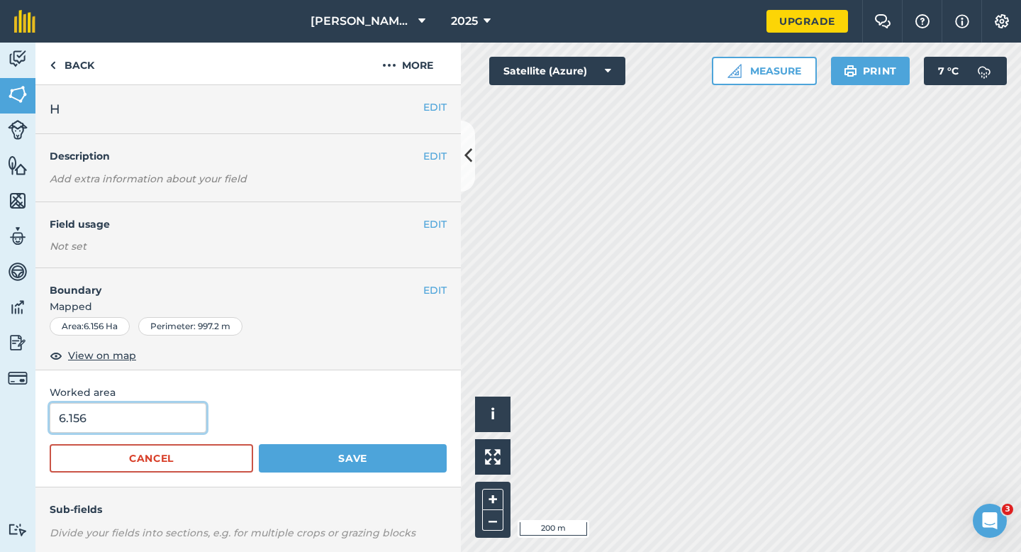
click at [193, 418] on input "6.156" at bounding box center [128, 418] width 157 height 30
type input "6.2"
click at [259, 444] on button "Save" at bounding box center [353, 458] width 188 height 28
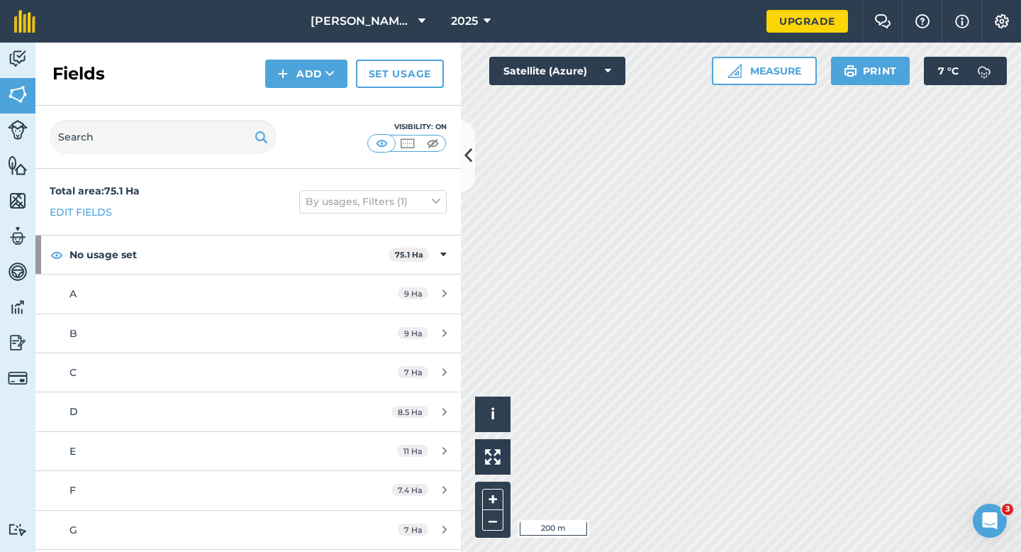
click at [316, 89] on div "Fields Add Set usage" at bounding box center [248, 74] width 426 height 63
click at [309, 66] on button "Add" at bounding box center [306, 74] width 82 height 28
click at [11, 210] on img at bounding box center [18, 200] width 20 height 21
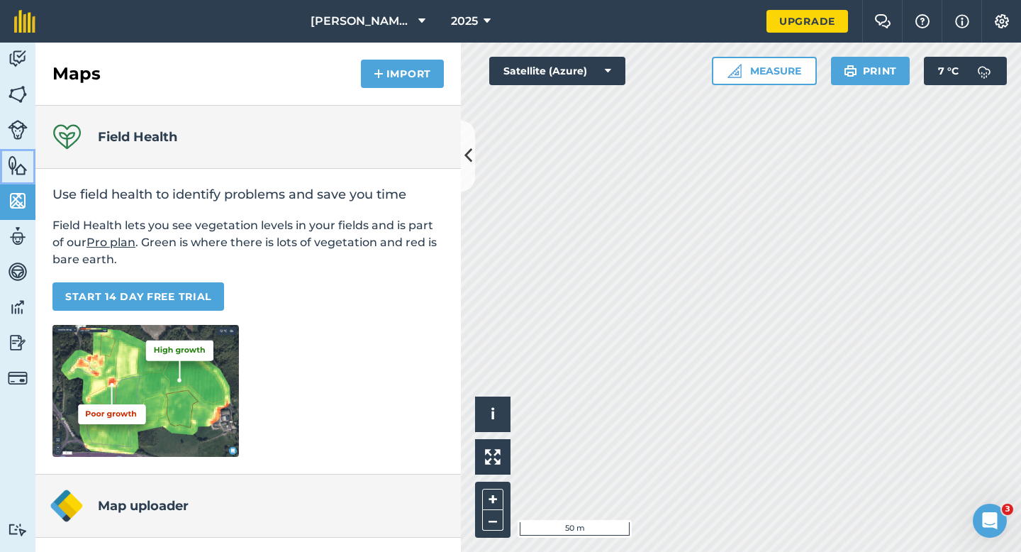
click at [25, 173] on img at bounding box center [18, 165] width 20 height 21
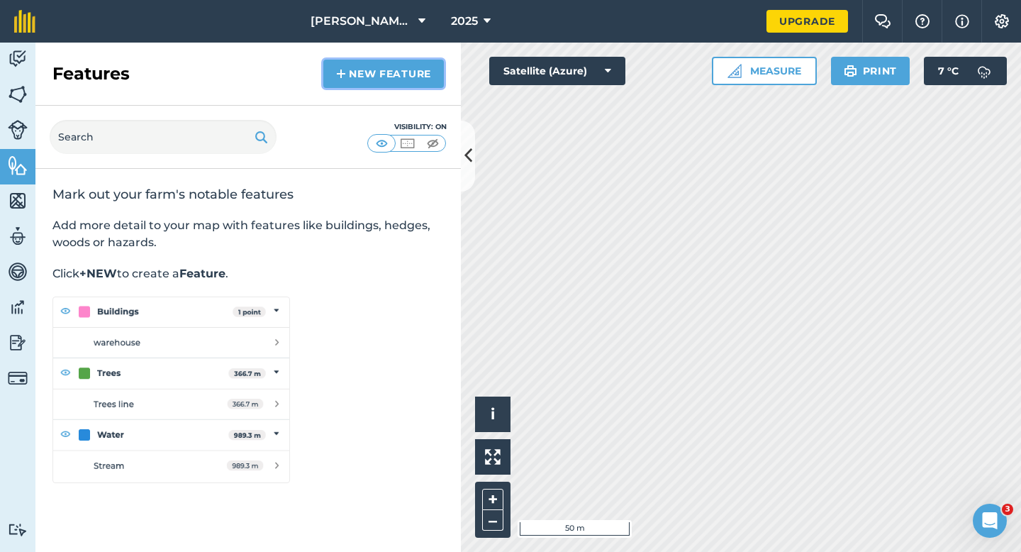
click at [370, 77] on link "New feature" at bounding box center [383, 74] width 121 height 28
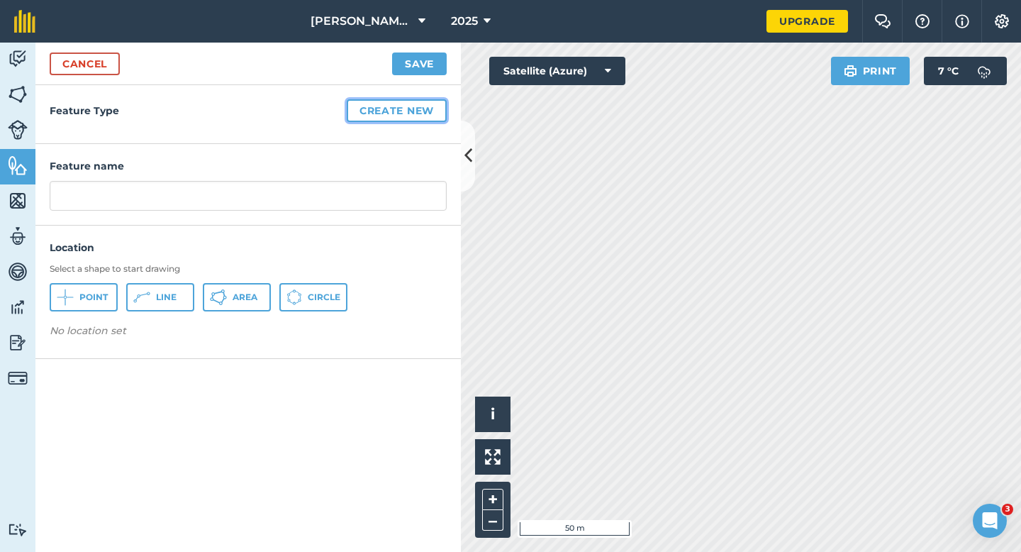
click at [375, 111] on button "Create new" at bounding box center [397, 110] width 100 height 23
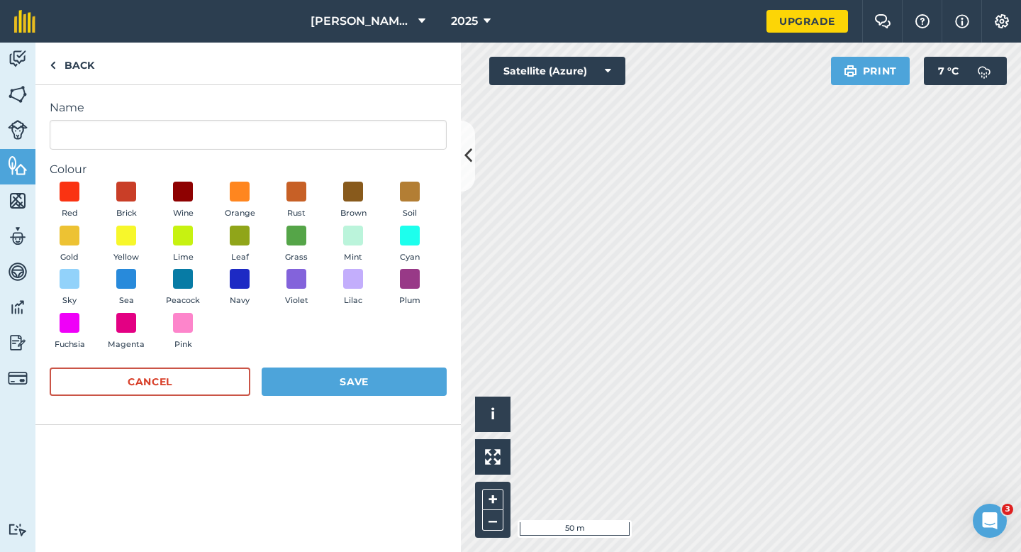
click at [217, 153] on form "Name Colour Red Brick Wine Orange Rust Brown Soil Gold Yellow Lime Leaf Grass M…" at bounding box center [248, 254] width 397 height 311
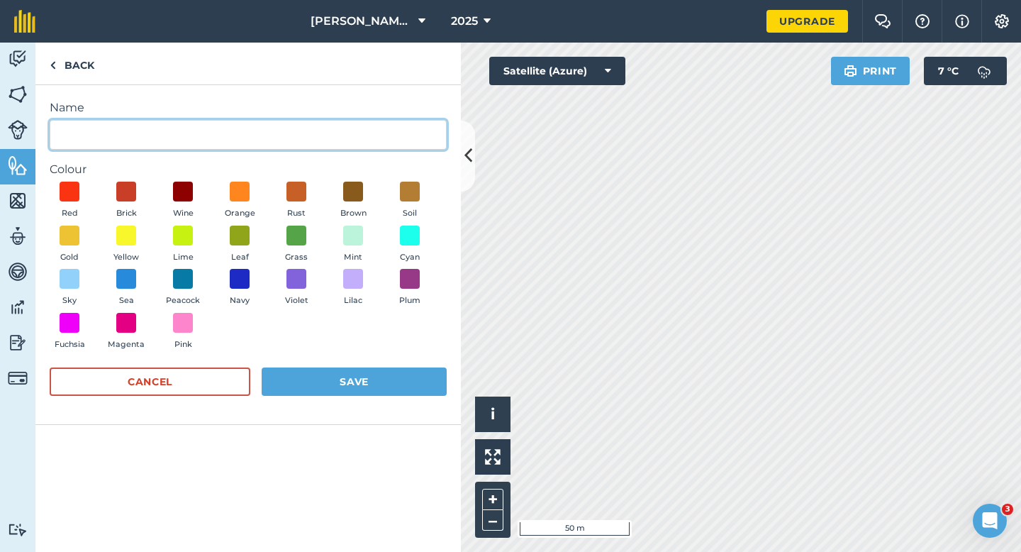
click at [217, 143] on input "Name" at bounding box center [248, 135] width 397 height 30
type input "Laneway"
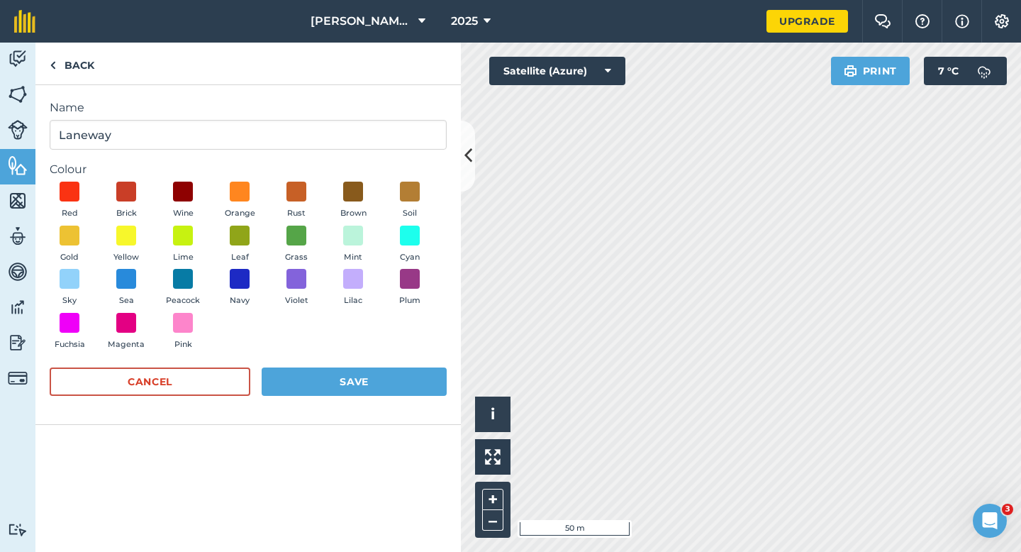
click at [374, 182] on div "Red Brick Wine Orange Rust Brown Soil Gold Yellow Lime Leaf Grass Mint Cyan Sky…" at bounding box center [248, 269] width 397 height 174
click at [365, 188] on button "Brown" at bounding box center [353, 201] width 40 height 38
click at [406, 378] on button "Save" at bounding box center [354, 381] width 185 height 28
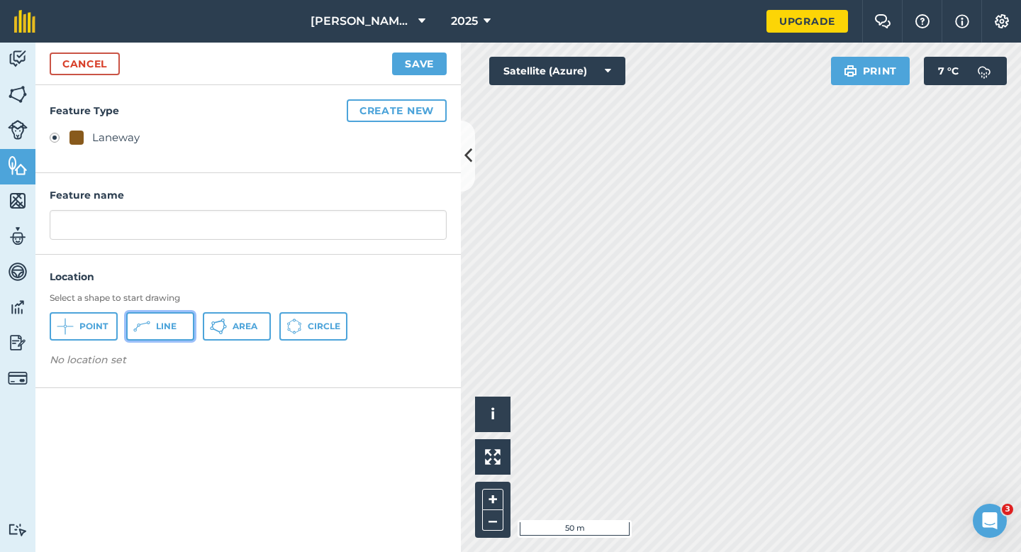
click at [181, 330] on button "Line" at bounding box center [160, 326] width 68 height 28
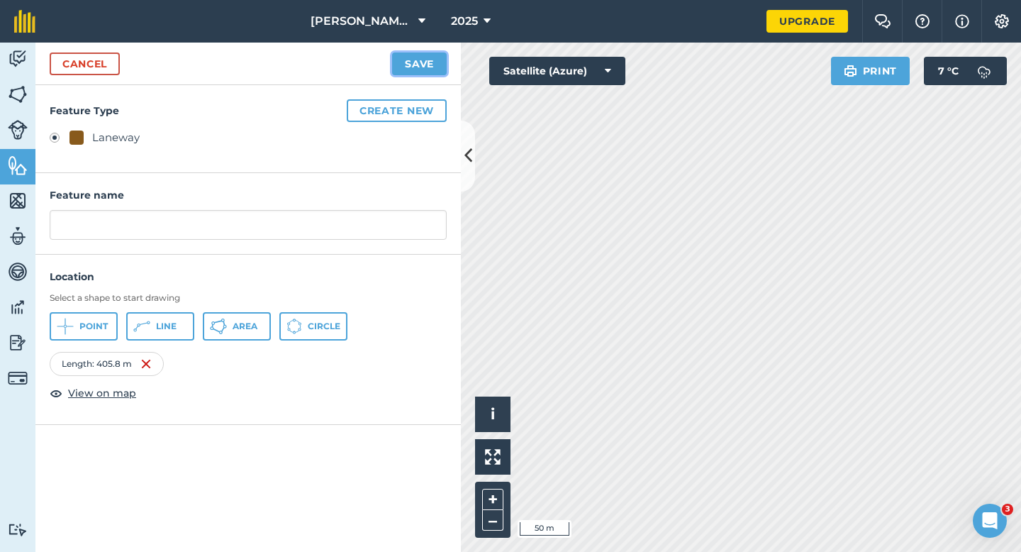
click at [432, 58] on button "Save" at bounding box center [419, 63] width 55 height 23
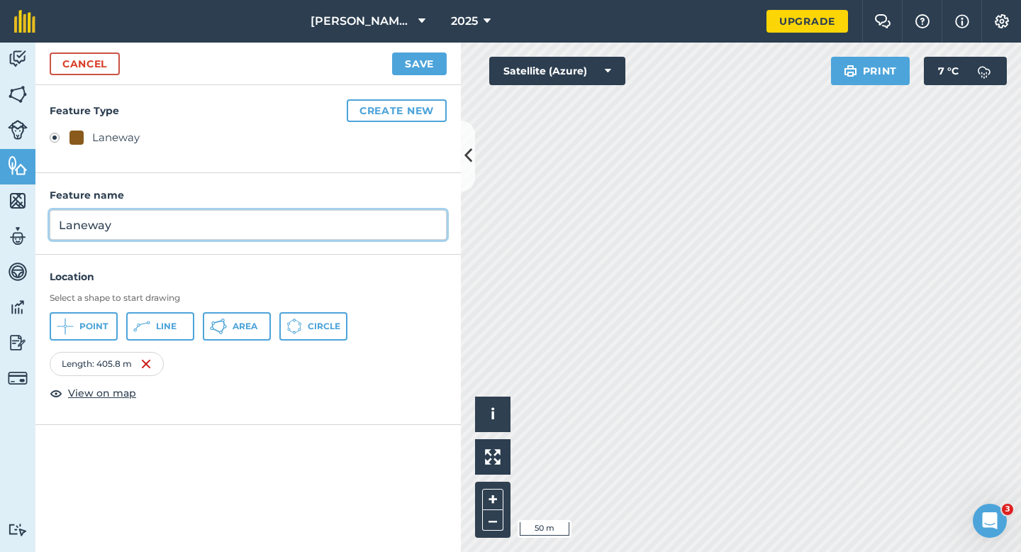
type input "Laneway"
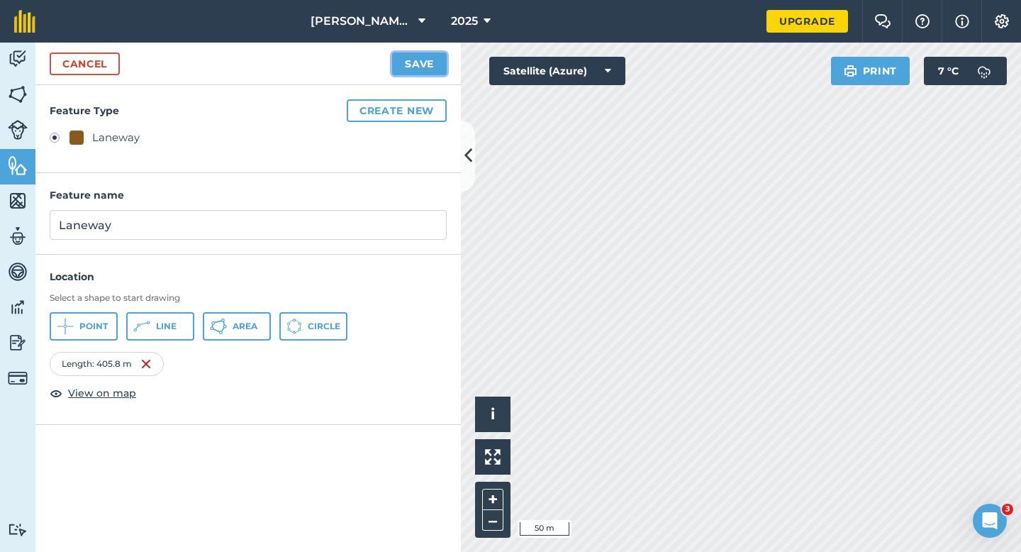
click at [421, 60] on button "Save" at bounding box center [419, 63] width 55 height 23
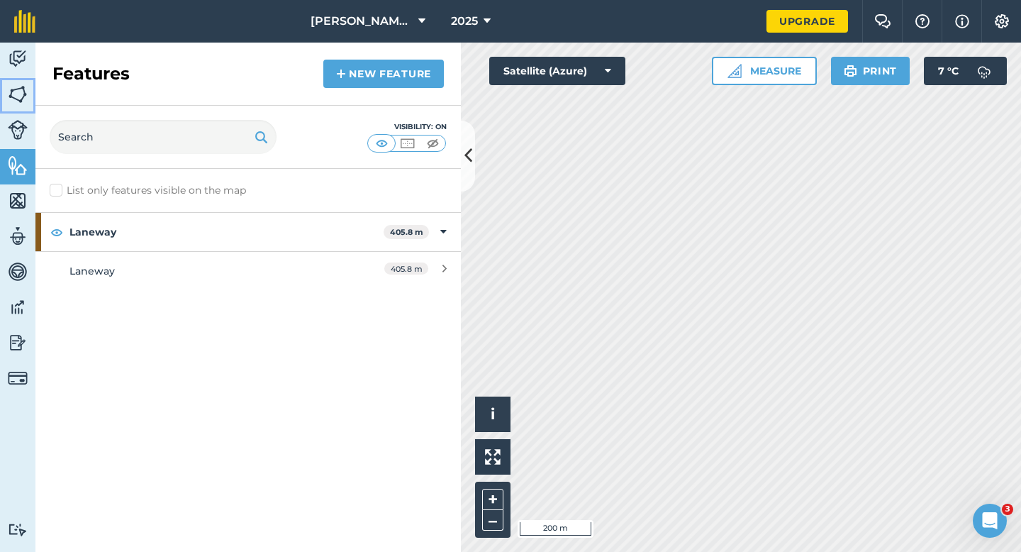
click at [10, 78] on link "Fields" at bounding box center [17, 95] width 35 height 35
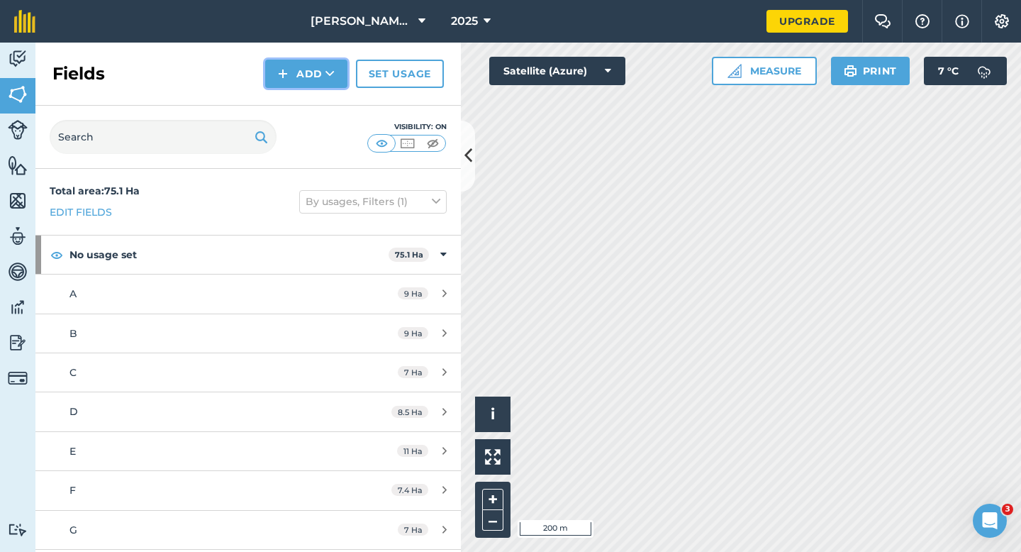
click at [296, 79] on button "Add" at bounding box center [306, 74] width 82 height 28
click at [296, 96] on link "Draw" at bounding box center [306, 105] width 78 height 31
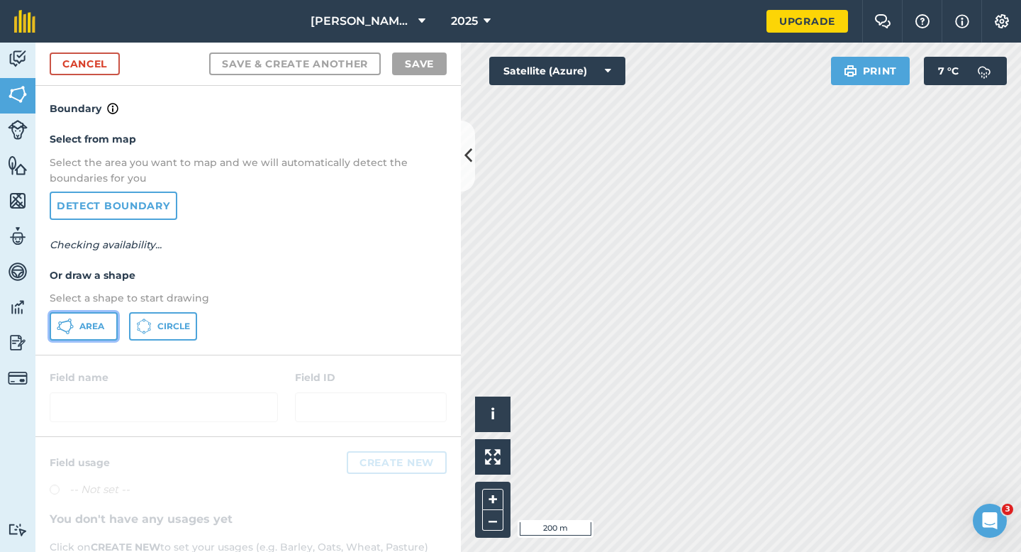
click at [100, 318] on button "Area" at bounding box center [84, 326] width 68 height 28
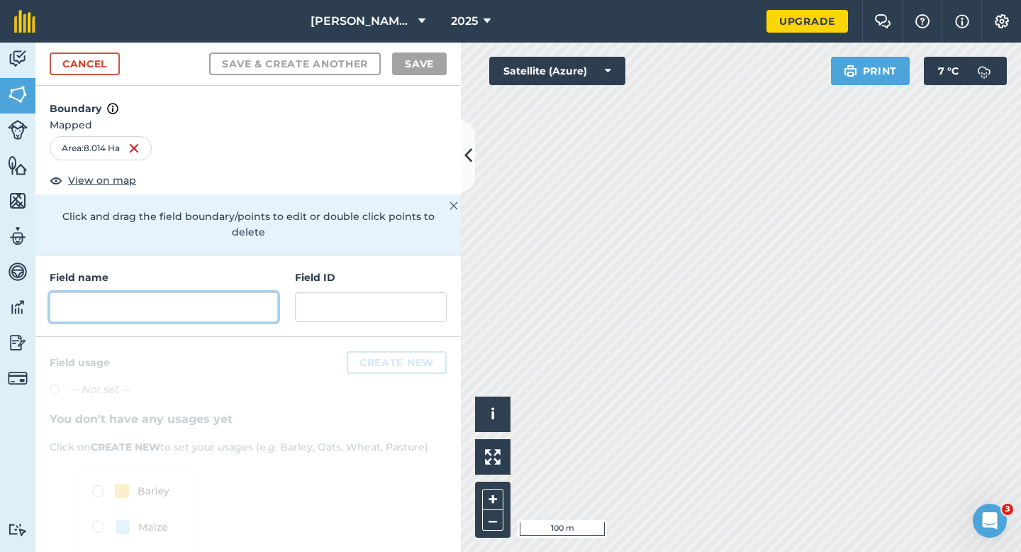
click at [217, 294] on input "text" at bounding box center [164, 307] width 228 height 30
type input "j"
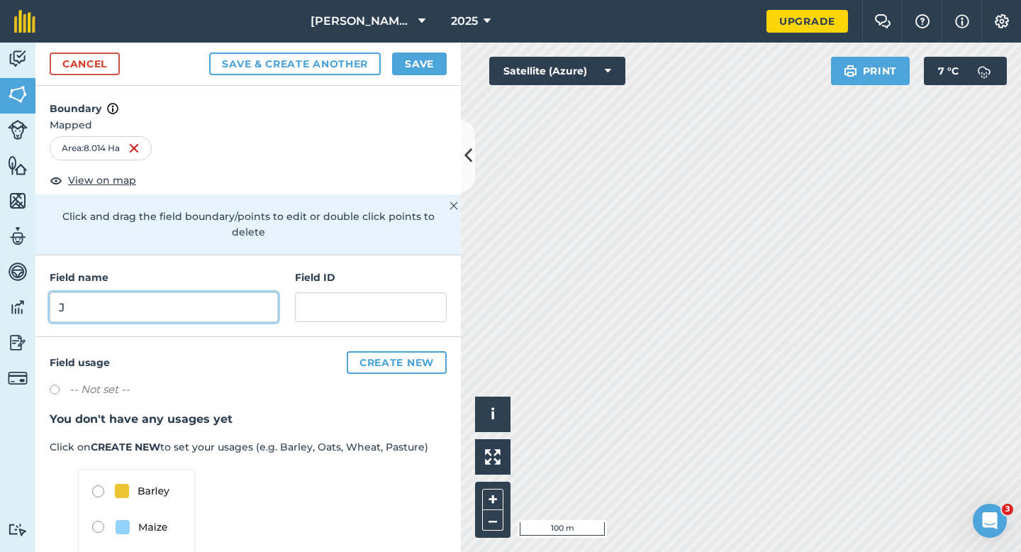
type input "J"
click at [416, 68] on button "Save" at bounding box center [419, 63] width 55 height 23
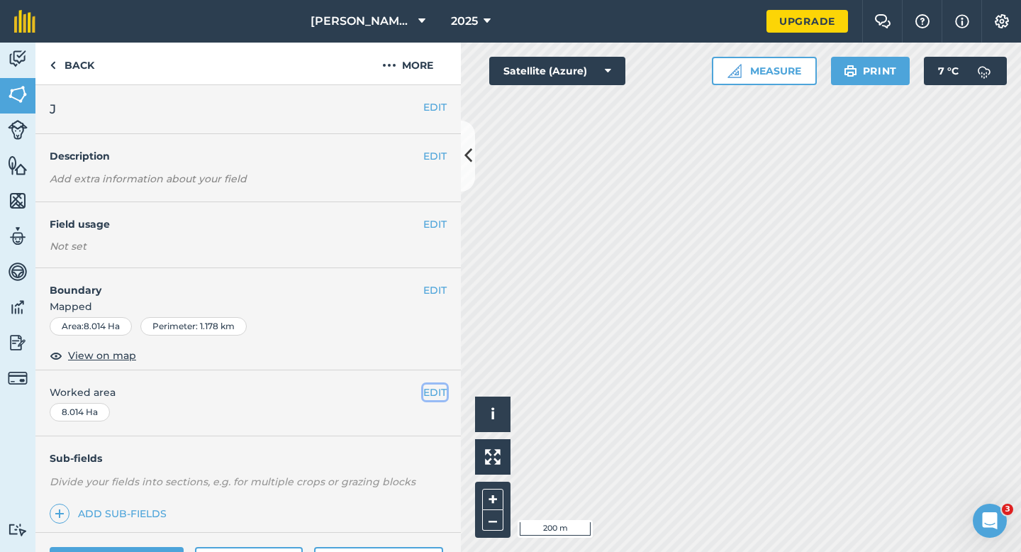
click at [440, 393] on button "EDIT" at bounding box center [434, 392] width 23 height 16
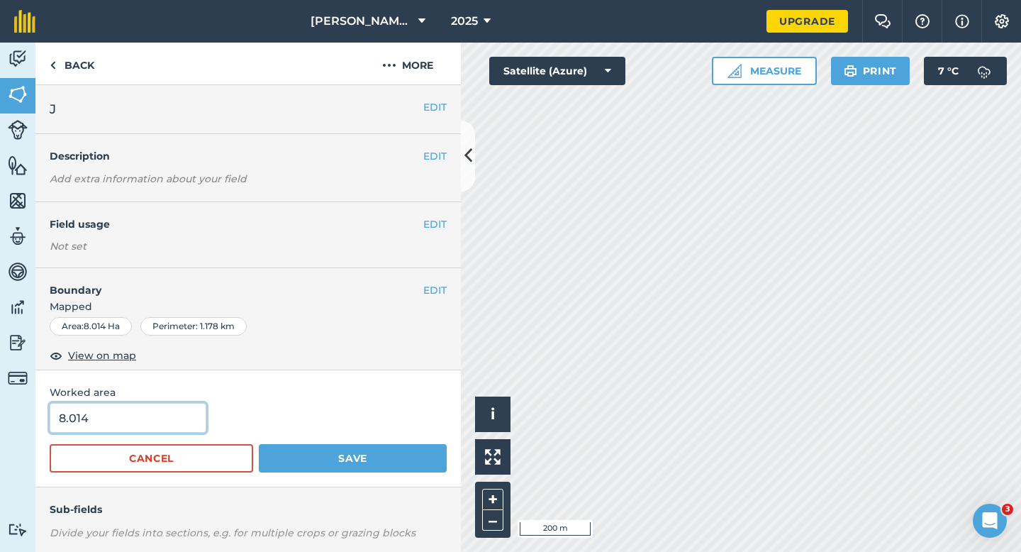
click at [180, 422] on input "8.014" at bounding box center [128, 418] width 157 height 30
type input "8"
click at [259, 444] on button "Save" at bounding box center [353, 458] width 188 height 28
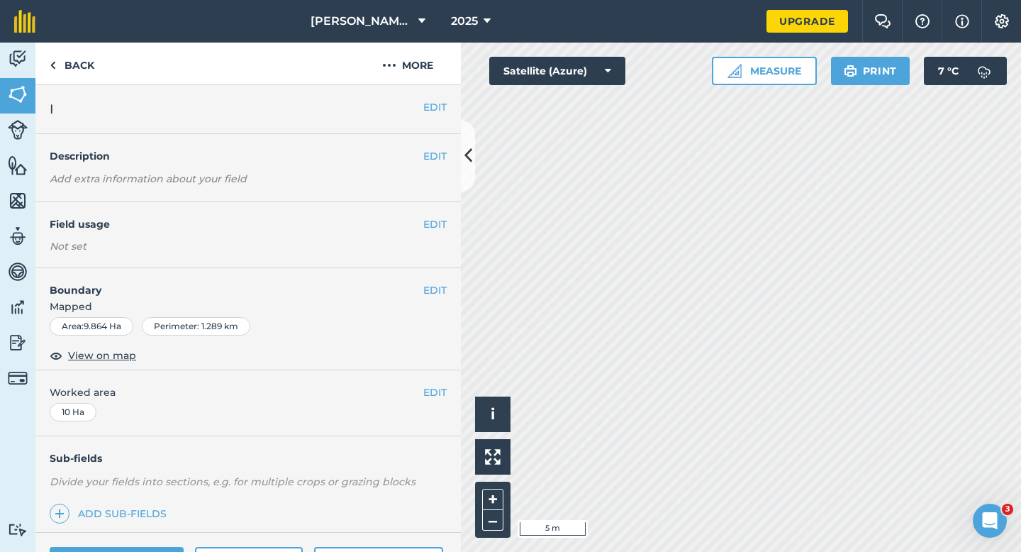
click at [444, 281] on div "EDIT Boundary Mapped Area : 9.864 Ha Perimeter : 1.289 km View on map" at bounding box center [248, 319] width 426 height 102
click at [444, 282] on button "EDIT" at bounding box center [434, 290] width 23 height 16
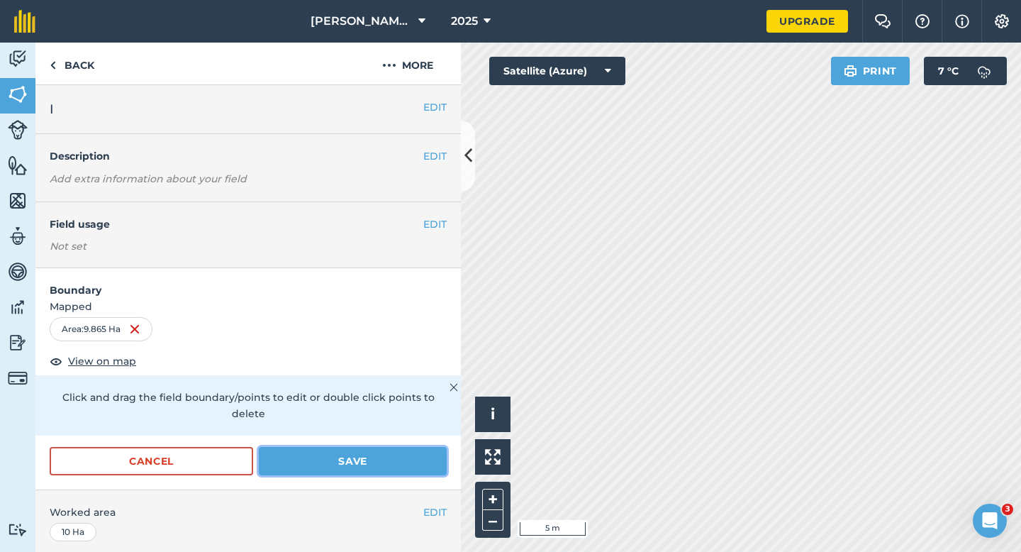
click at [406, 447] on button "Save" at bounding box center [353, 461] width 188 height 28
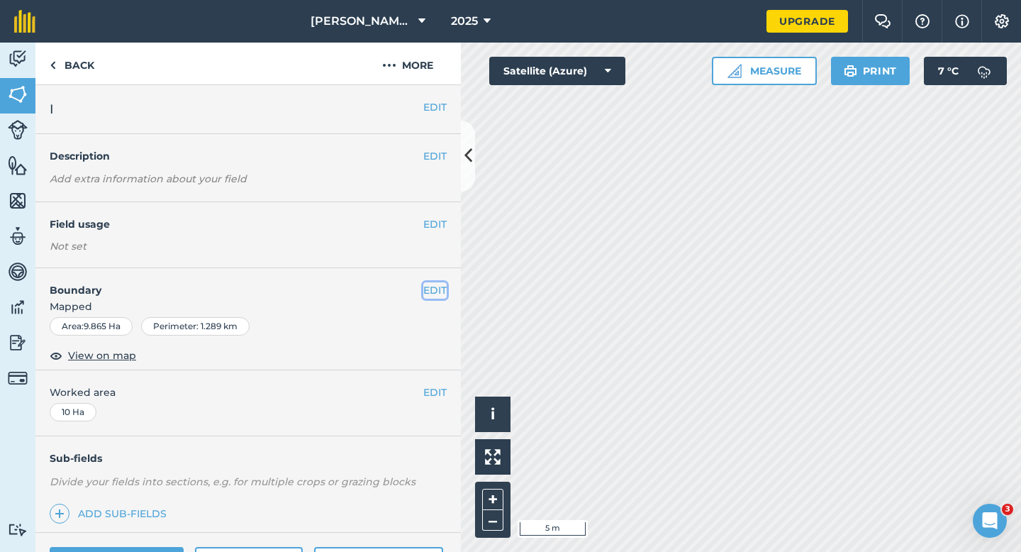
click at [441, 286] on button "EDIT" at bounding box center [434, 290] width 23 height 16
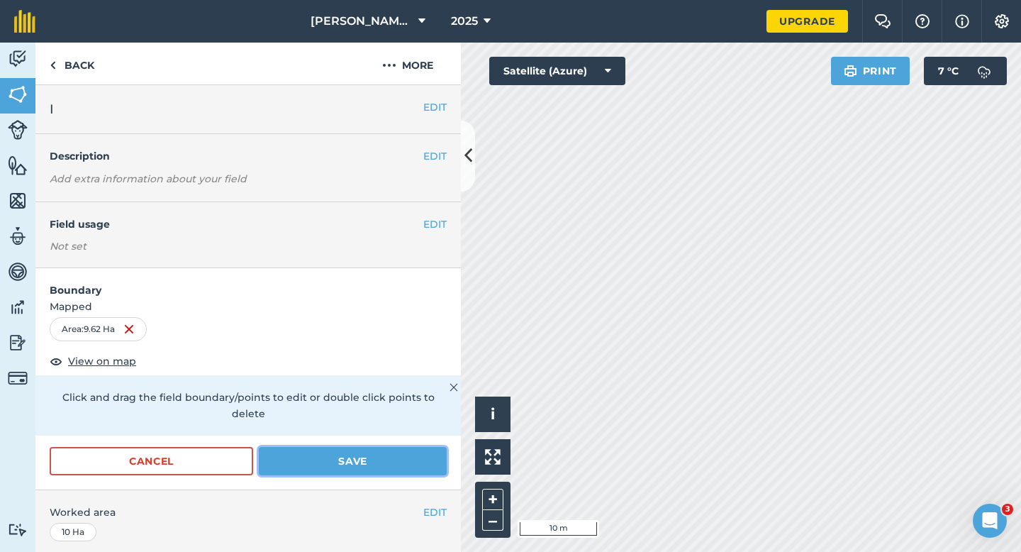
click at [331, 457] on button "Save" at bounding box center [353, 461] width 188 height 28
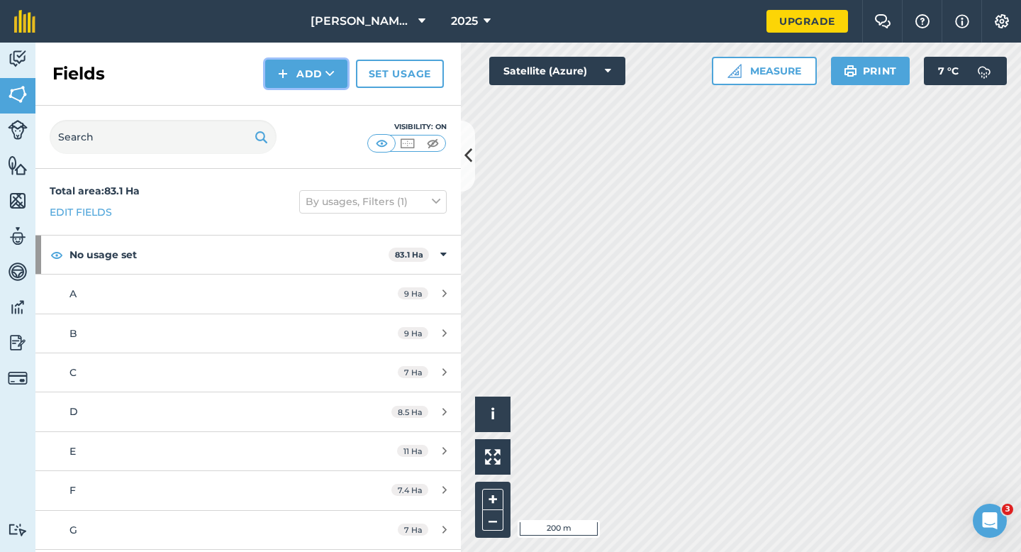
click at [303, 80] on button "Add" at bounding box center [306, 74] width 82 height 28
click at [303, 110] on link "Draw" at bounding box center [306, 105] width 78 height 31
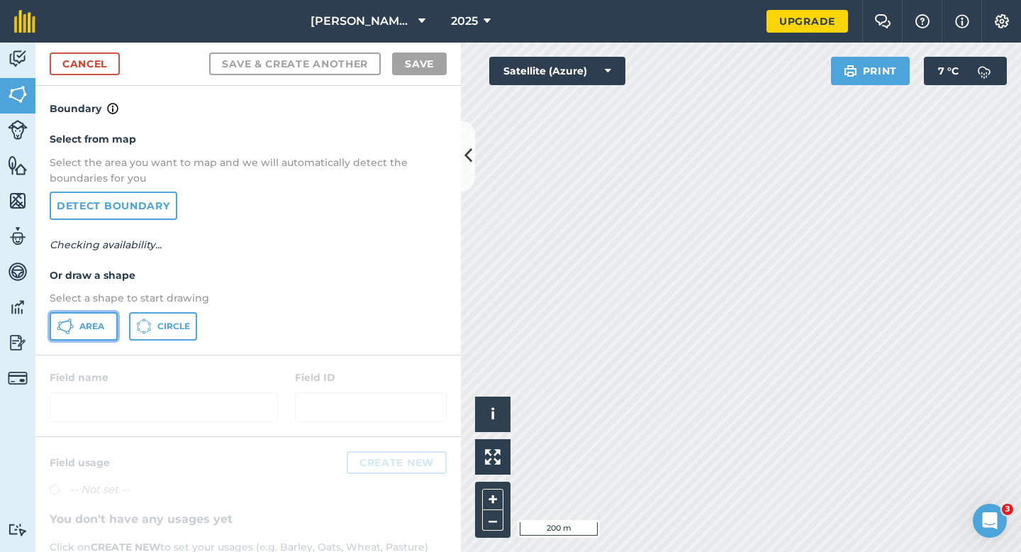
click at [107, 319] on button "Area" at bounding box center [84, 326] width 68 height 28
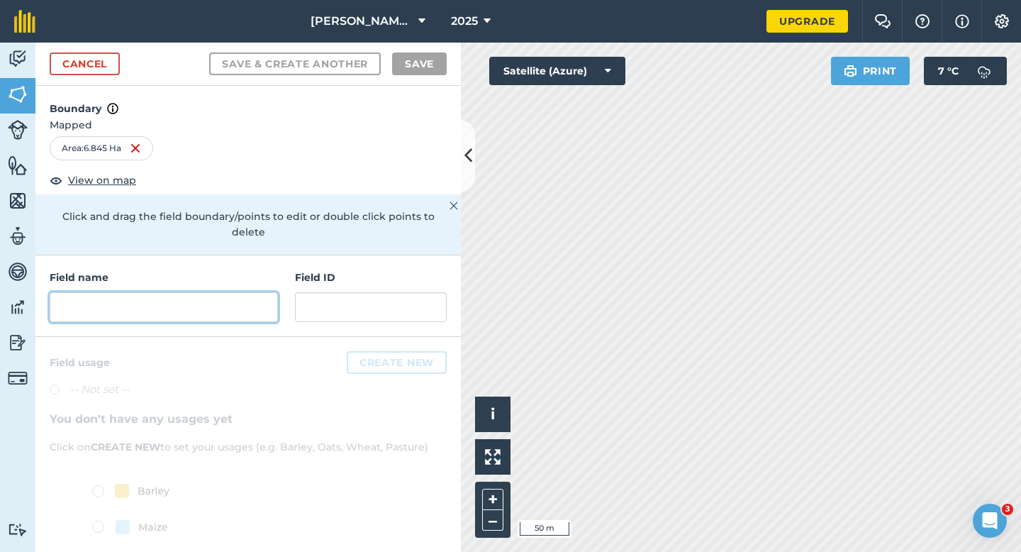
click at [245, 292] on input "text" at bounding box center [164, 307] width 228 height 30
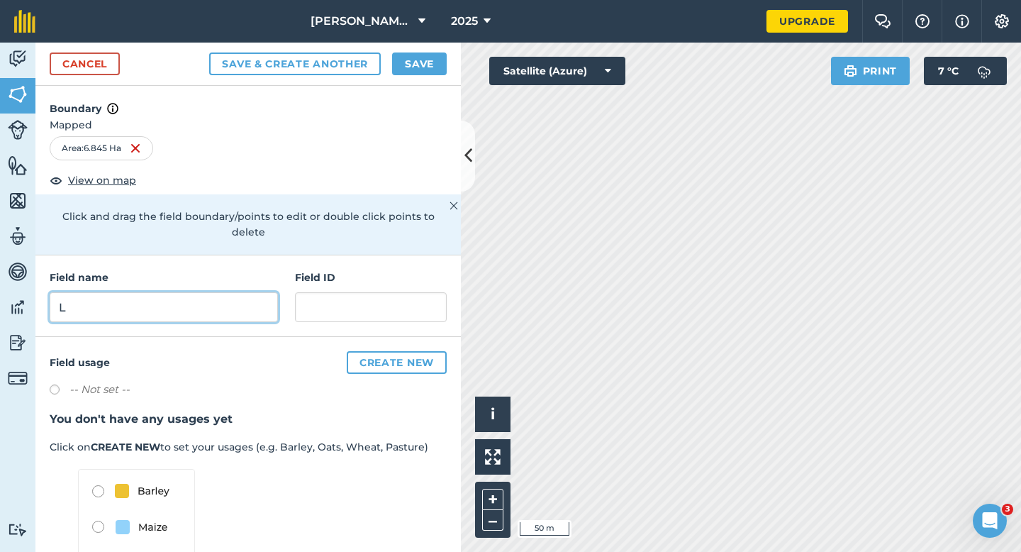
type input "L"
click at [415, 67] on button "Save" at bounding box center [419, 63] width 55 height 23
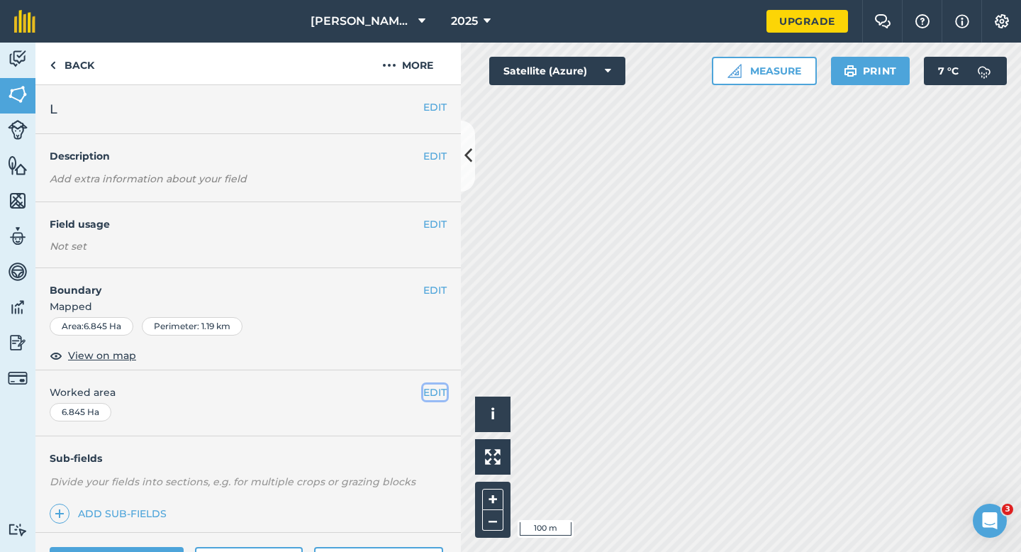
click at [438, 394] on button "EDIT" at bounding box center [434, 392] width 23 height 16
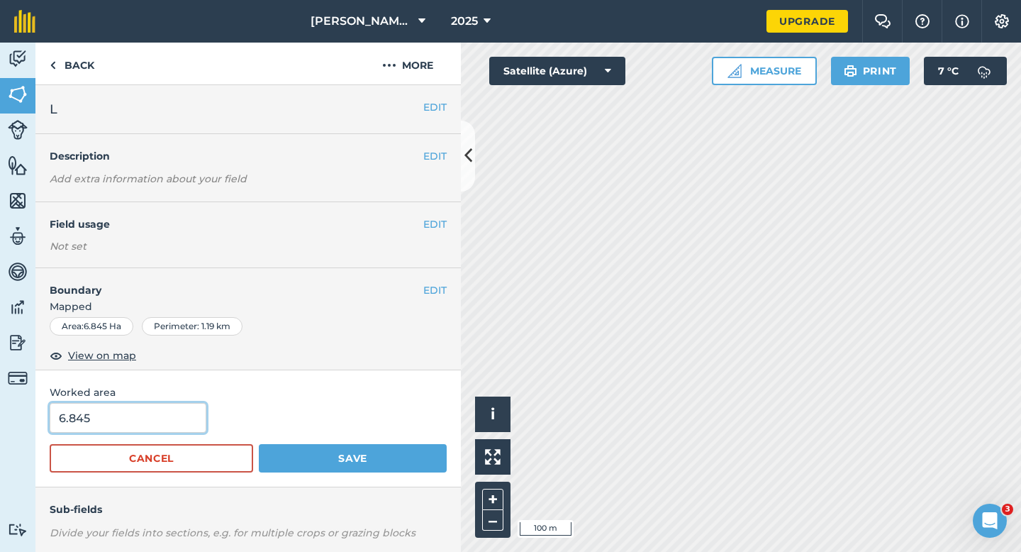
click at [169, 418] on input "6.845" at bounding box center [128, 418] width 157 height 30
type input "7"
click at [259, 444] on button "Save" at bounding box center [353, 458] width 188 height 28
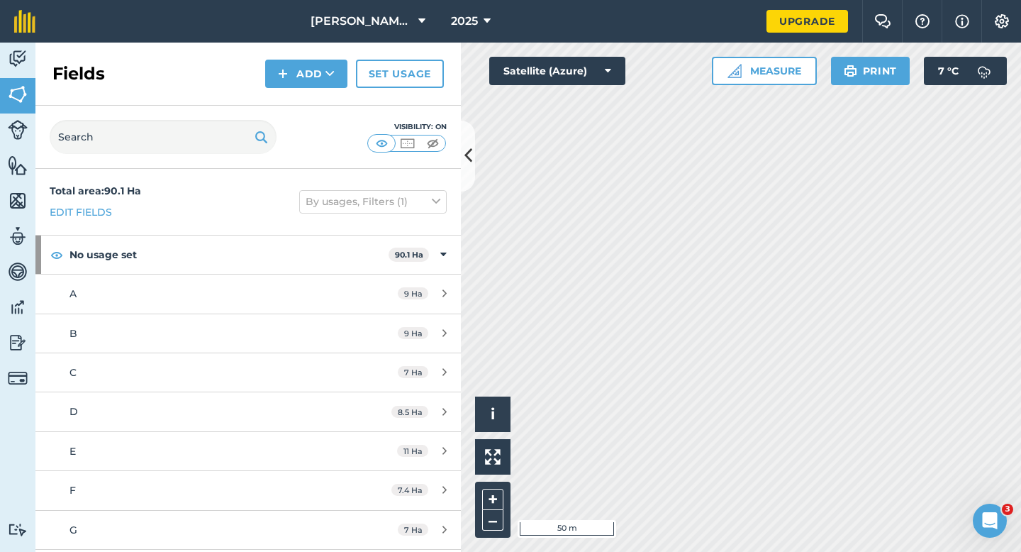
click at [309, 91] on div "Fields Add Set usage" at bounding box center [248, 74] width 426 height 63
click at [309, 82] on button "Add" at bounding box center [306, 74] width 82 height 28
click at [309, 103] on link "Draw" at bounding box center [306, 105] width 78 height 31
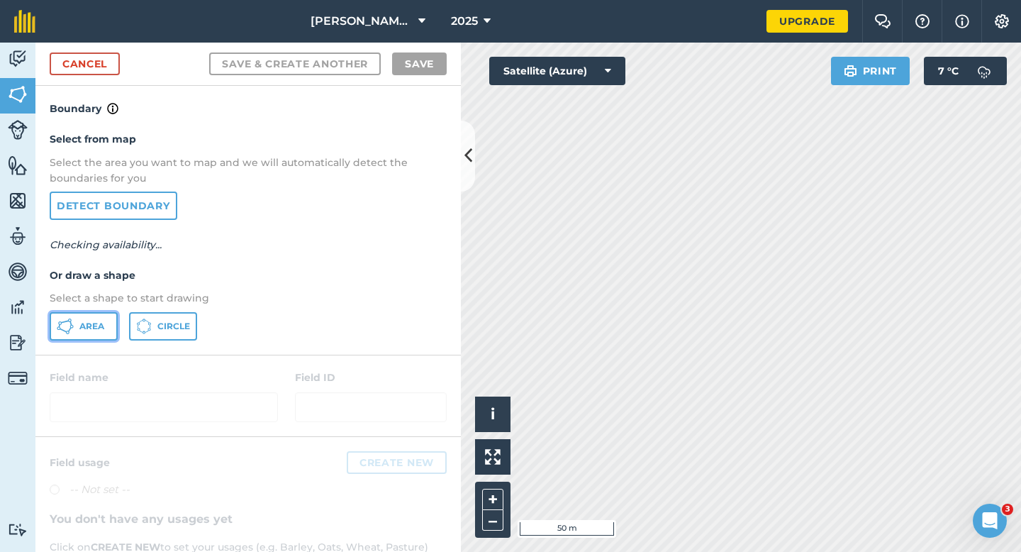
click at [87, 316] on button "Area" at bounding box center [84, 326] width 68 height 28
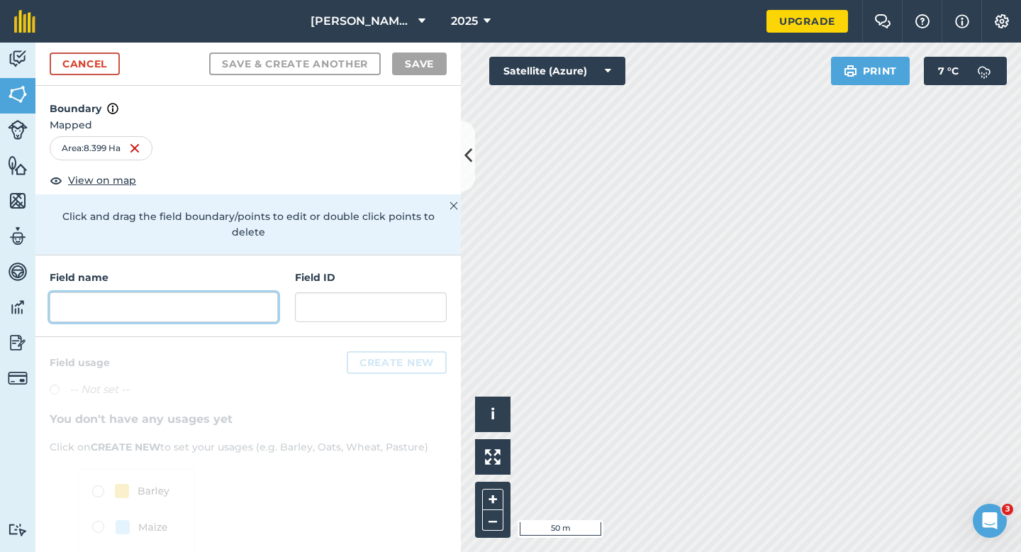
click at [243, 292] on input "text" at bounding box center [164, 307] width 228 height 30
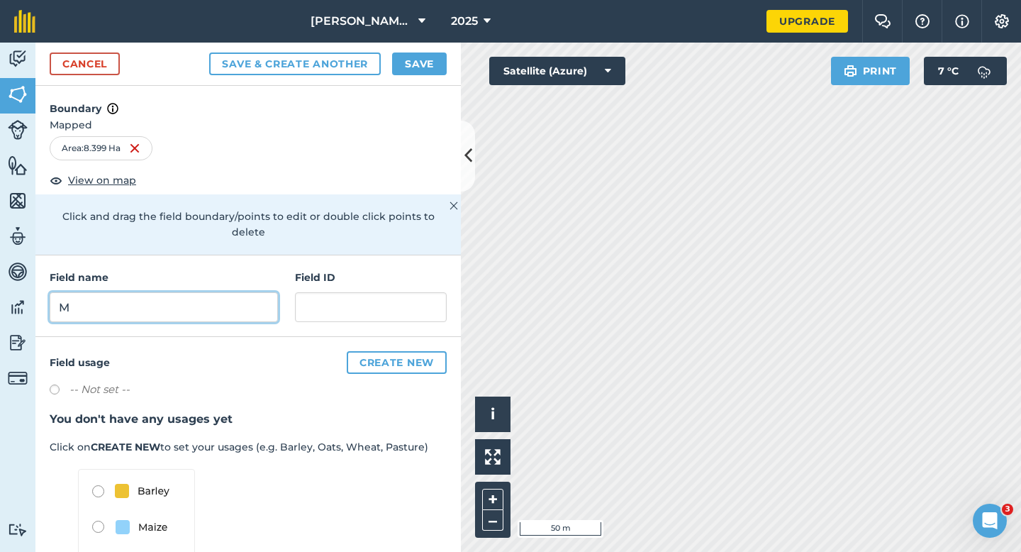
type input "M"
click at [431, 63] on button "Save" at bounding box center [419, 63] width 55 height 23
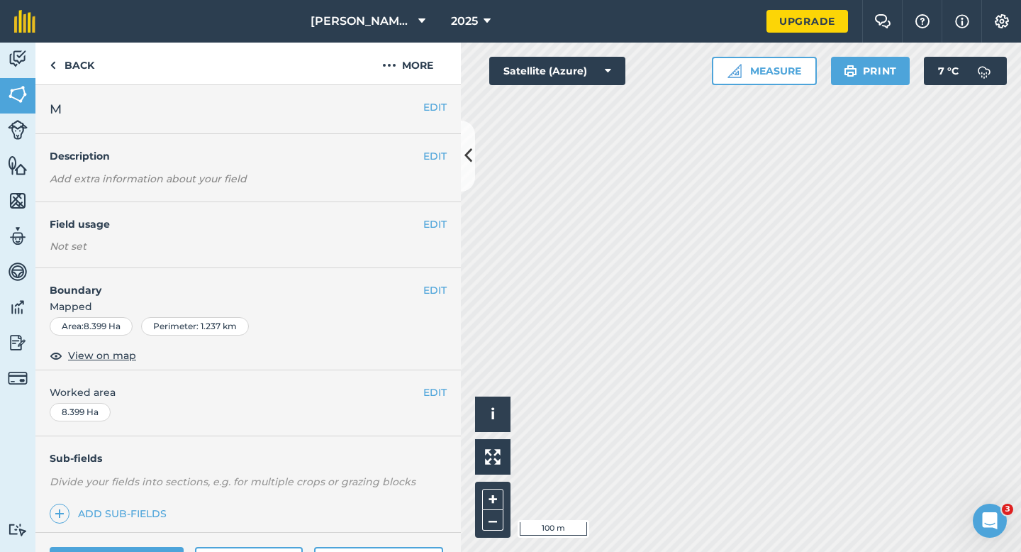
click at [441, 389] on button "EDIT" at bounding box center [434, 392] width 23 height 16
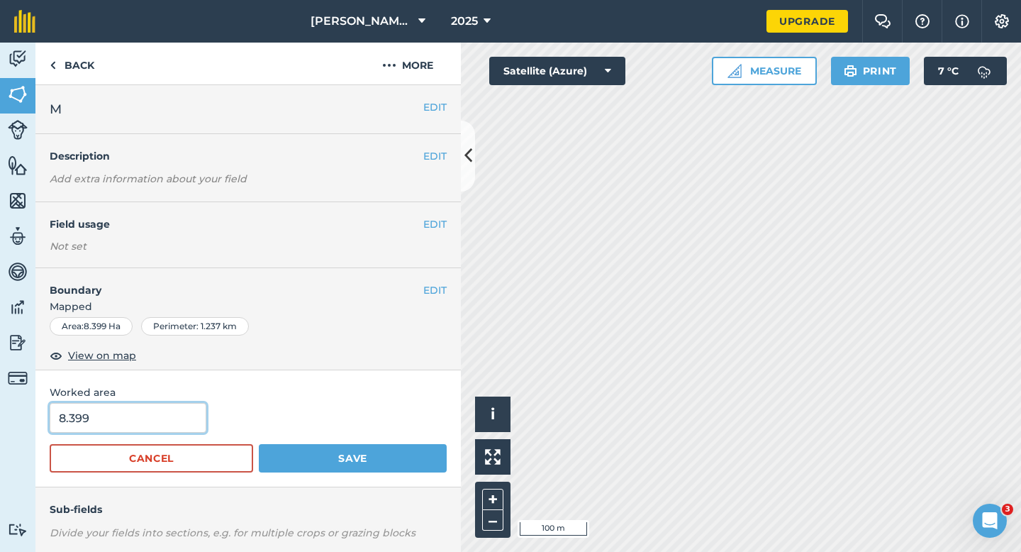
click at [175, 414] on input "8.399" at bounding box center [128, 418] width 157 height 30
type input "8.4"
click at [259, 444] on button "Save" at bounding box center [353, 458] width 188 height 28
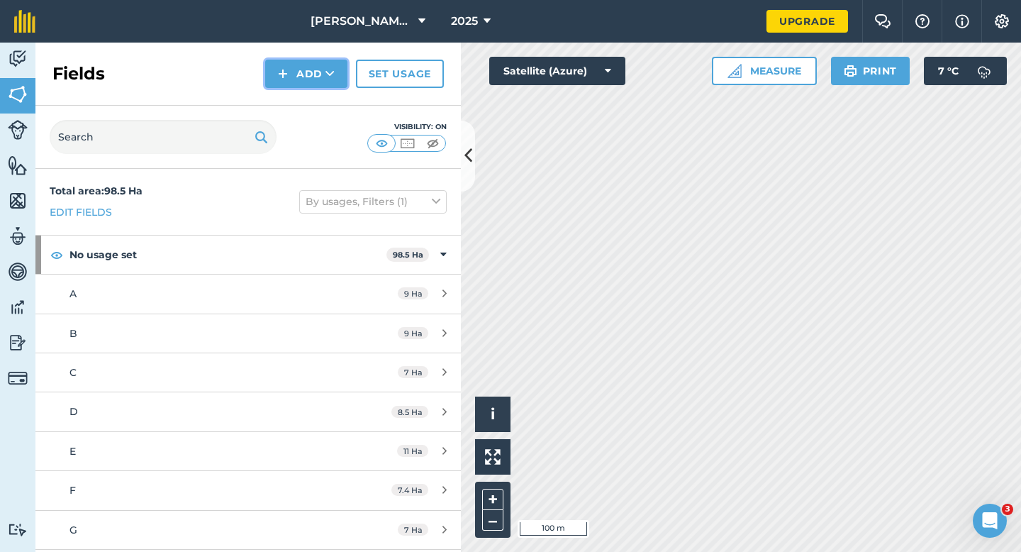
click at [297, 60] on button "Add" at bounding box center [306, 74] width 82 height 28
click at [298, 99] on link "Draw" at bounding box center [306, 105] width 78 height 31
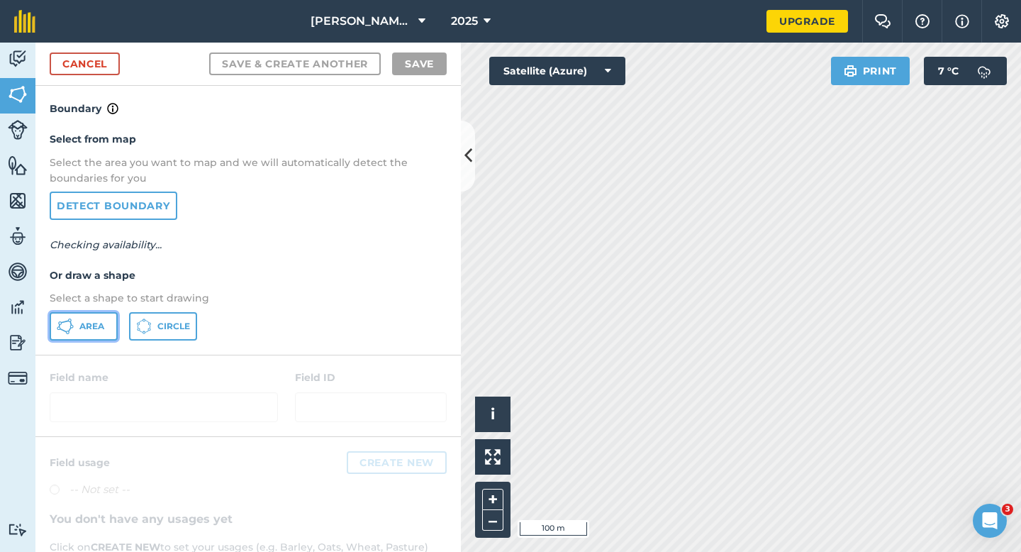
click at [114, 331] on button "Area" at bounding box center [84, 326] width 68 height 28
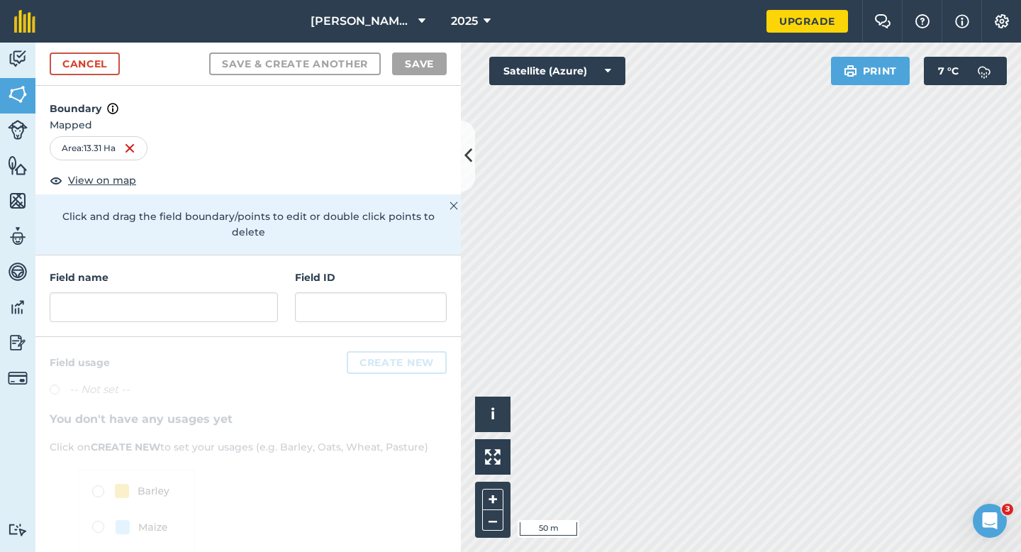
click at [265, 309] on div "Field name Field ID" at bounding box center [248, 296] width 426 height 82
click at [265, 304] on input "text" at bounding box center [164, 307] width 228 height 30
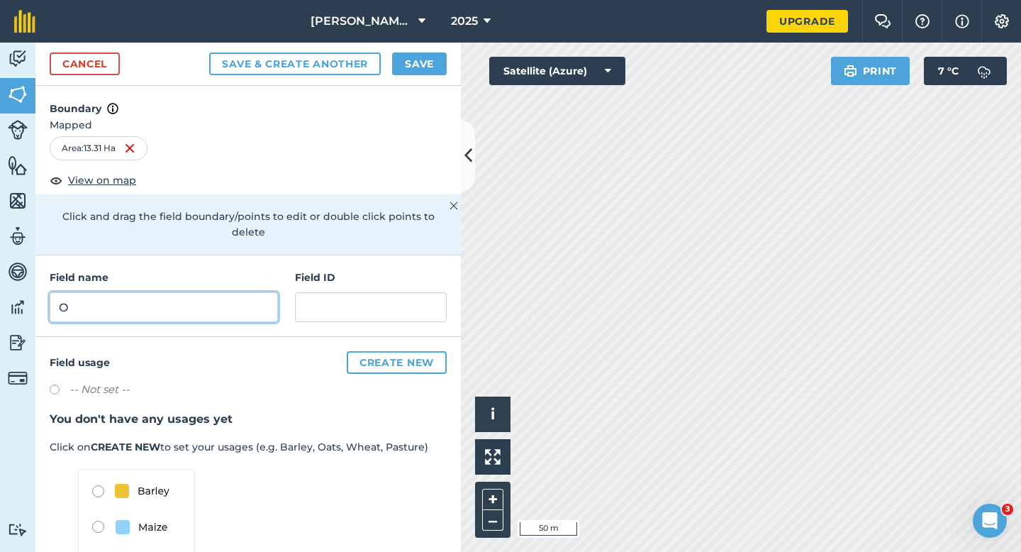
type input "O"
click at [404, 64] on button "Save" at bounding box center [419, 63] width 55 height 23
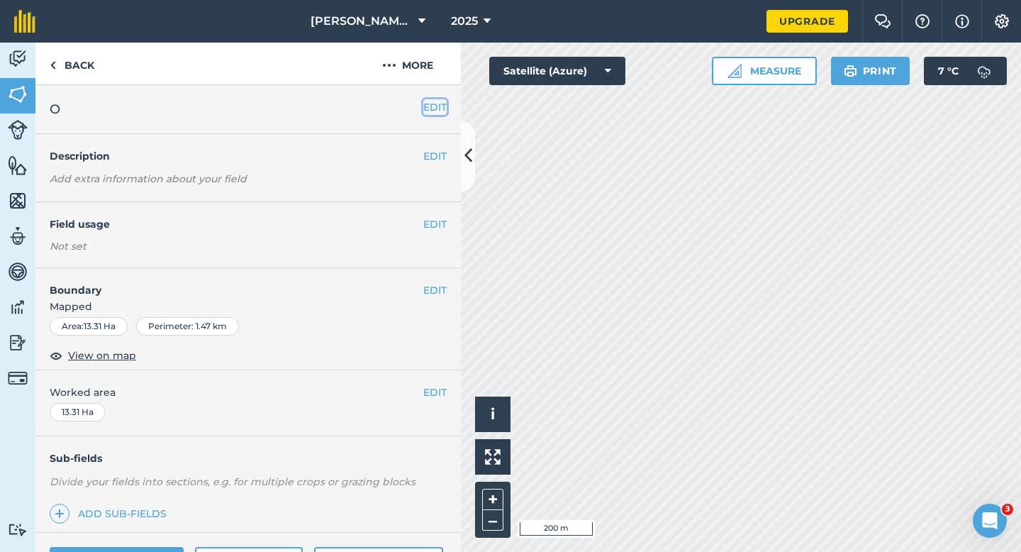
click at [427, 106] on button "EDIT" at bounding box center [434, 107] width 23 height 16
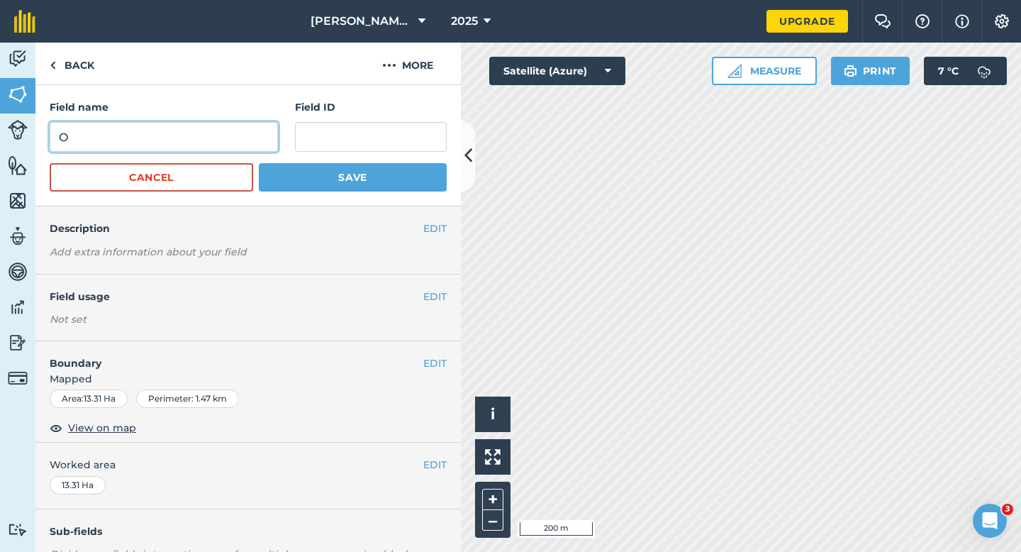
click at [253, 125] on input "O" at bounding box center [164, 137] width 228 height 30
type input "N"
click at [259, 163] on button "Save" at bounding box center [353, 177] width 188 height 28
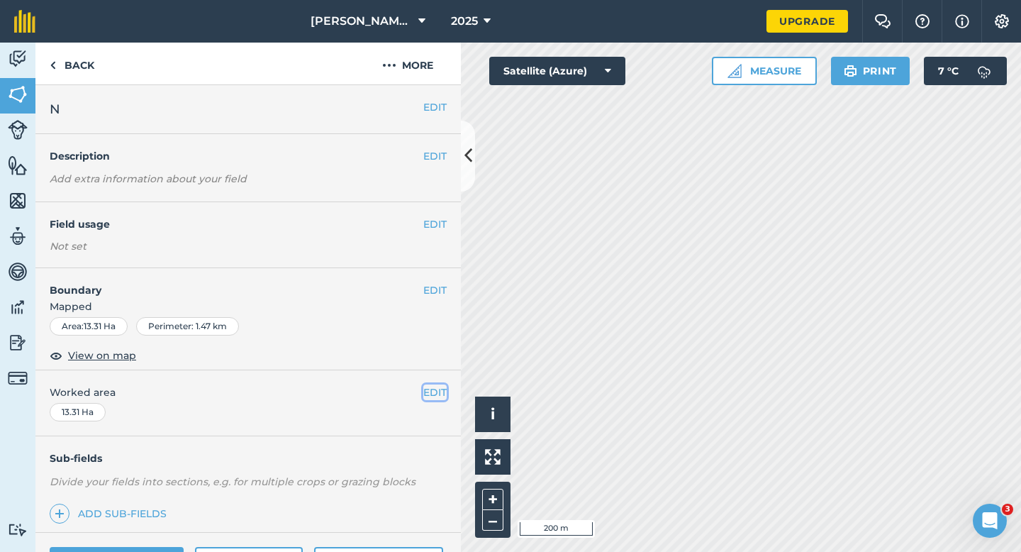
click at [432, 397] on button "EDIT" at bounding box center [434, 392] width 23 height 16
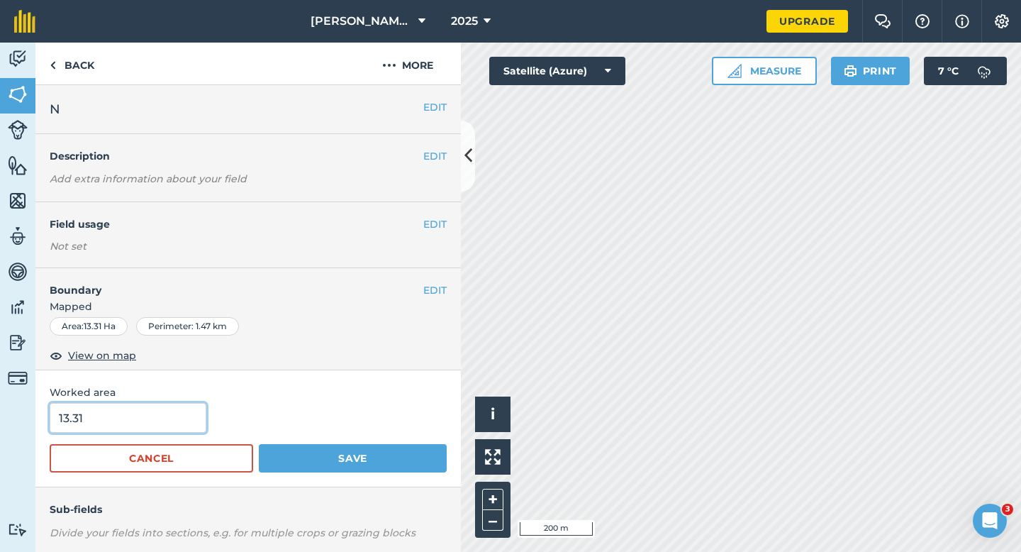
click at [169, 428] on input "13.31" at bounding box center [128, 418] width 157 height 30
type input "13.3"
click at [259, 444] on button "Save" at bounding box center [353, 458] width 188 height 28
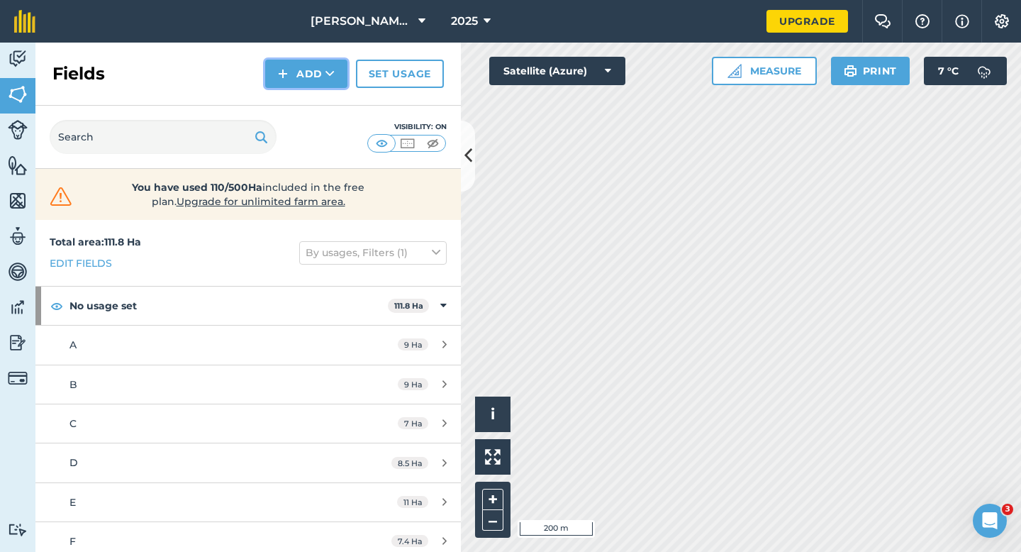
click at [312, 76] on button "Add" at bounding box center [306, 74] width 82 height 28
click at [312, 94] on link "Draw" at bounding box center [306, 105] width 78 height 31
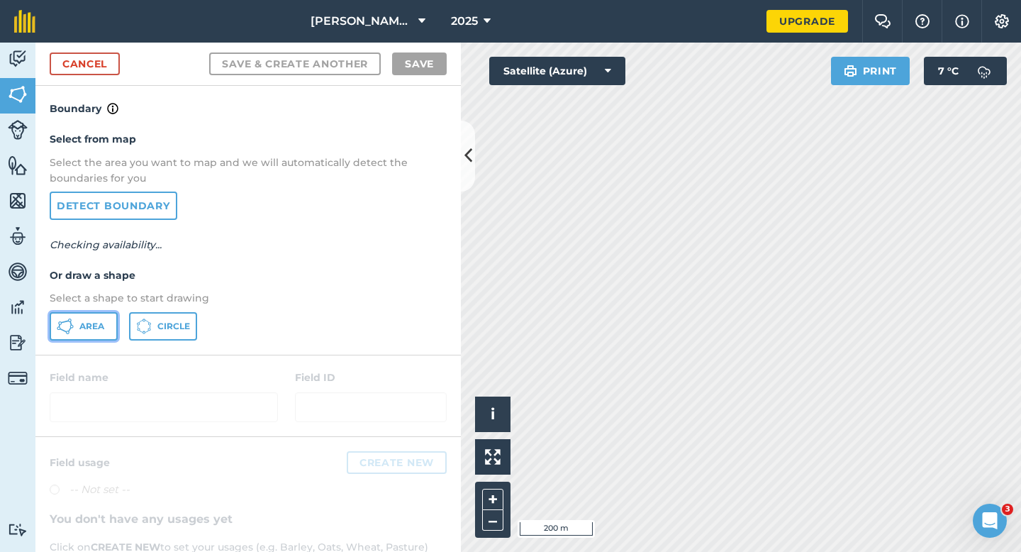
click at [72, 318] on icon at bounding box center [65, 326] width 17 height 17
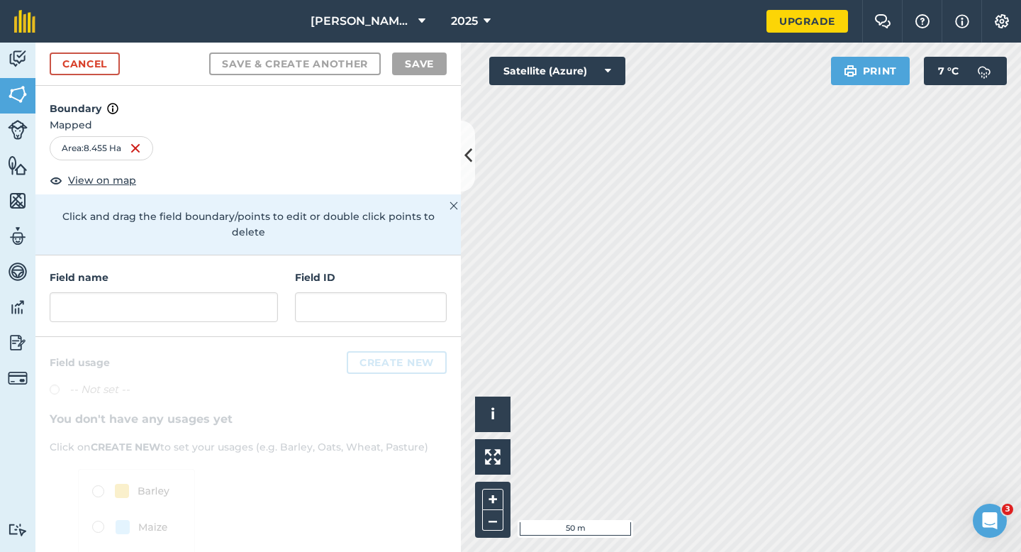
click at [181, 313] on div "Field name Field ID" at bounding box center [248, 296] width 426 height 82
click at [181, 307] on div "Field name Field ID" at bounding box center [248, 296] width 426 height 82
click at [182, 304] on input "text" at bounding box center [164, 307] width 228 height 30
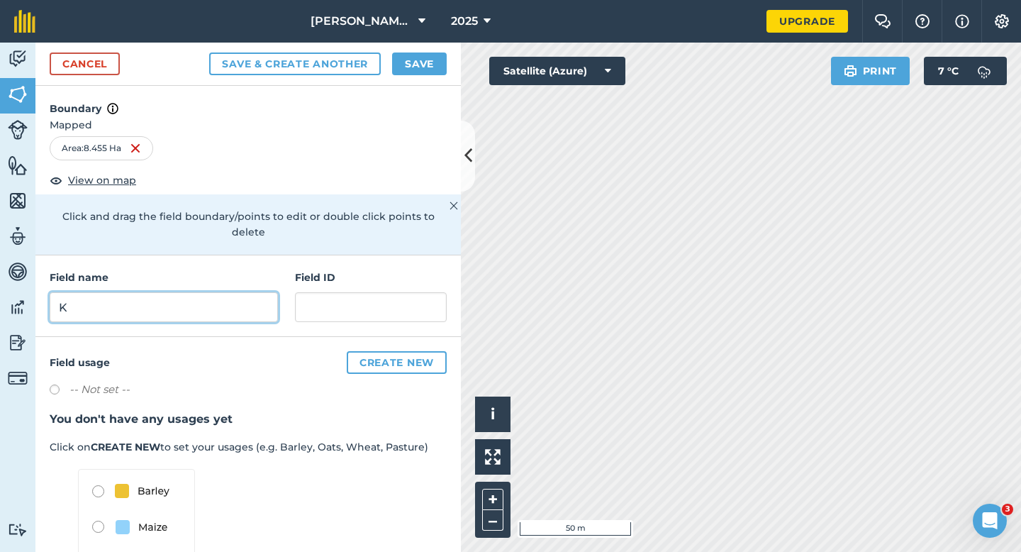
type input "K"
click at [423, 70] on button "Save" at bounding box center [419, 63] width 55 height 23
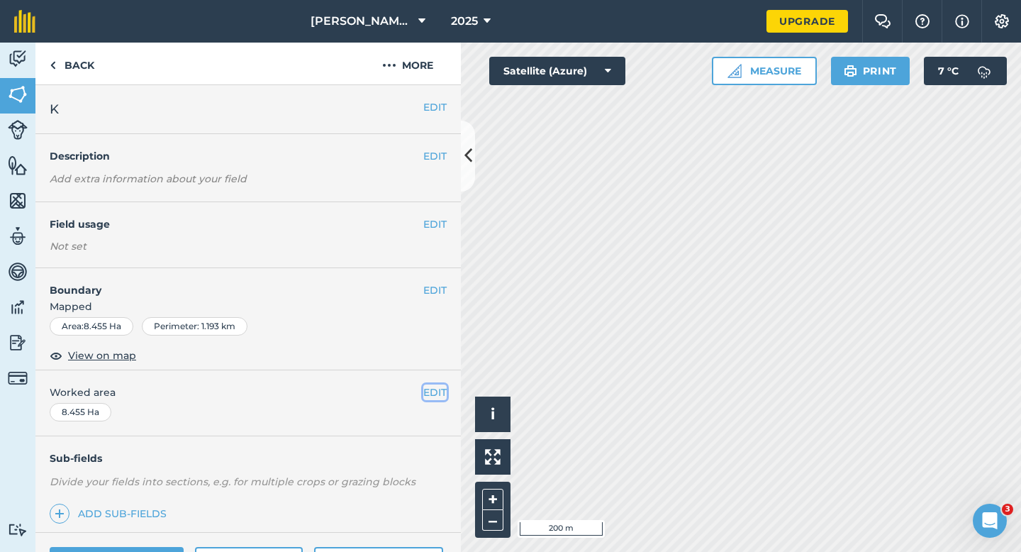
click at [433, 398] on button "EDIT" at bounding box center [434, 392] width 23 height 16
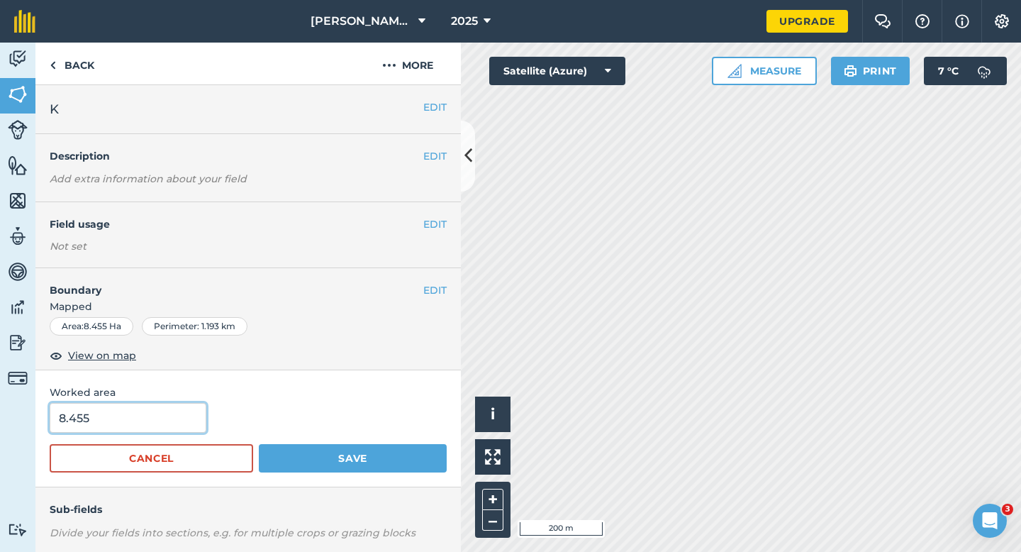
click at [189, 409] on input "8.455" at bounding box center [128, 418] width 157 height 30
click at [187, 421] on input "8.455" at bounding box center [128, 418] width 157 height 30
type input "8.5"
click at [259, 444] on button "Save" at bounding box center [353, 458] width 188 height 28
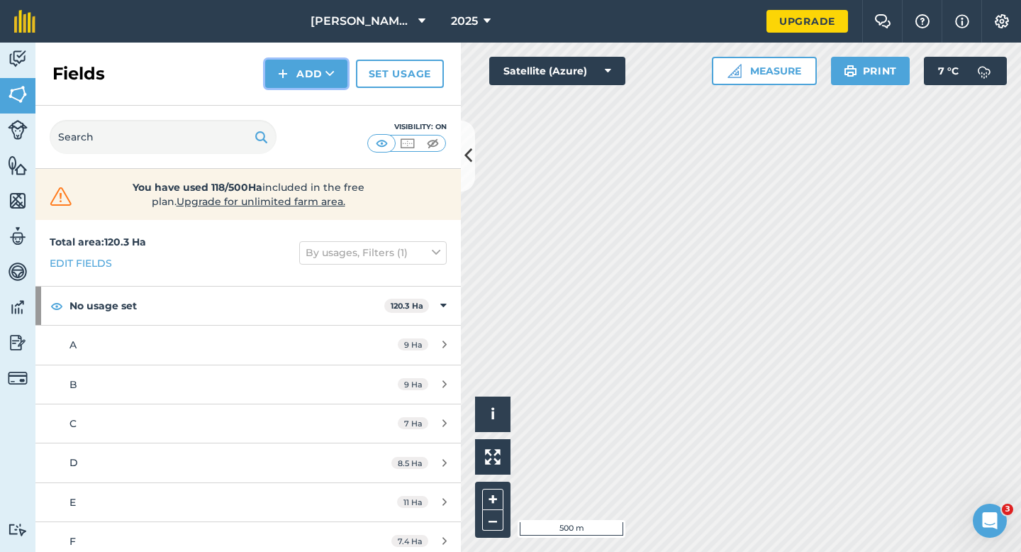
click at [295, 87] on button "Add" at bounding box center [306, 74] width 82 height 28
